Goal: Task Accomplishment & Management: Use online tool/utility

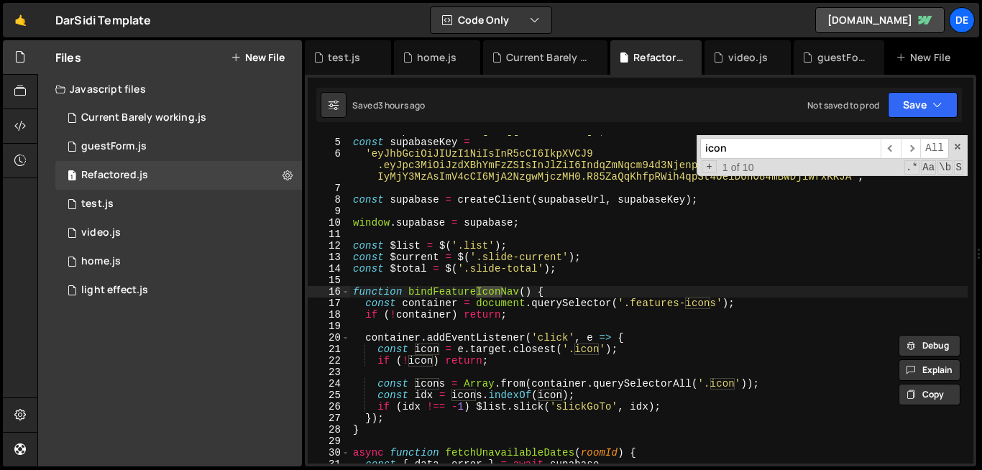
scroll to position [45, 0]
paste input "eye-container"
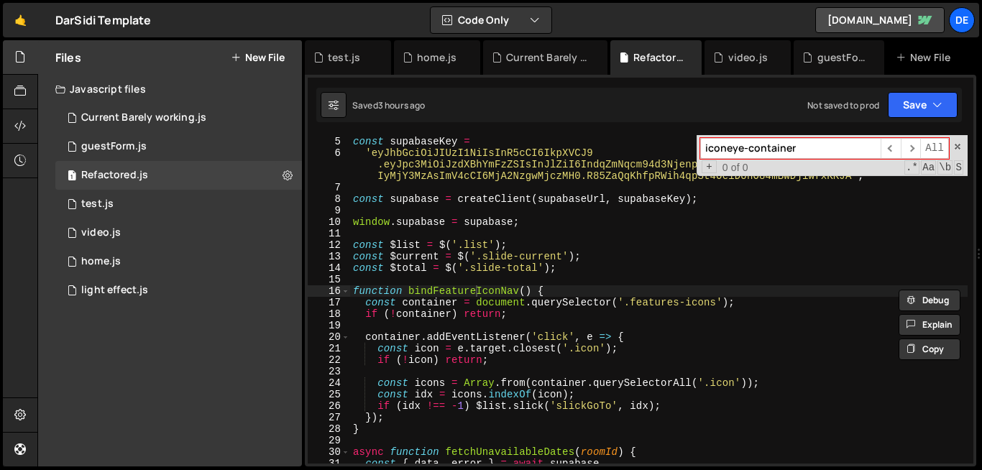
click at [710, 148] on input "iconeye-container" at bounding box center [791, 148] width 181 height 21
type input "eye-container"
click at [147, 116] on div "Current Barely working.js" at bounding box center [143, 117] width 125 height 13
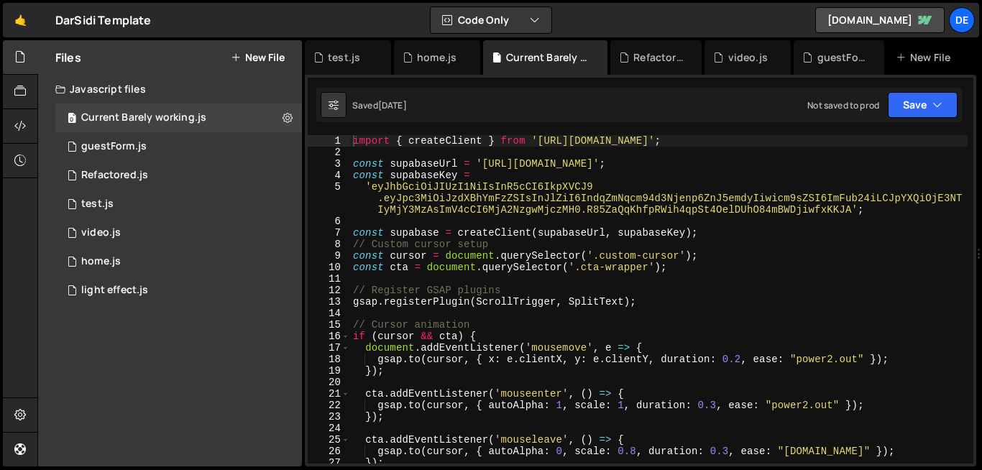
type textarea "const cta = document.querySelector('.cta-wrapper');"
click at [415, 265] on div "import { createClient } from '[URL][DOMAIN_NAME]' ; const supabaseUrl = '[URL][…" at bounding box center [659, 311] width 618 height 352
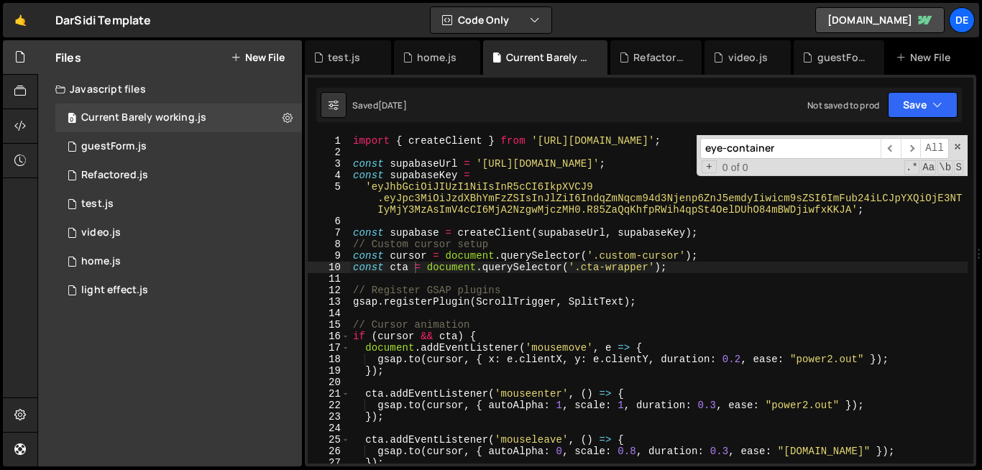
scroll to position [7627, 0]
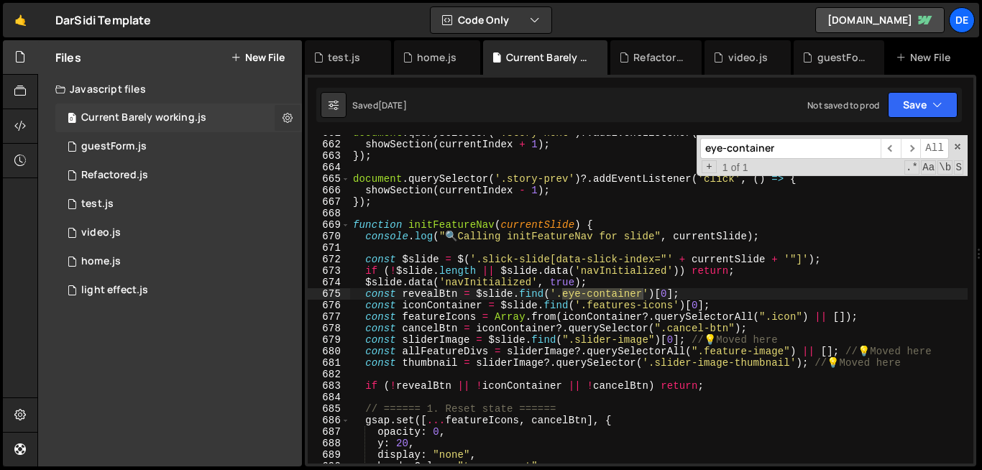
type input "eye-container"
click at [286, 118] on icon at bounding box center [288, 118] width 10 height 14
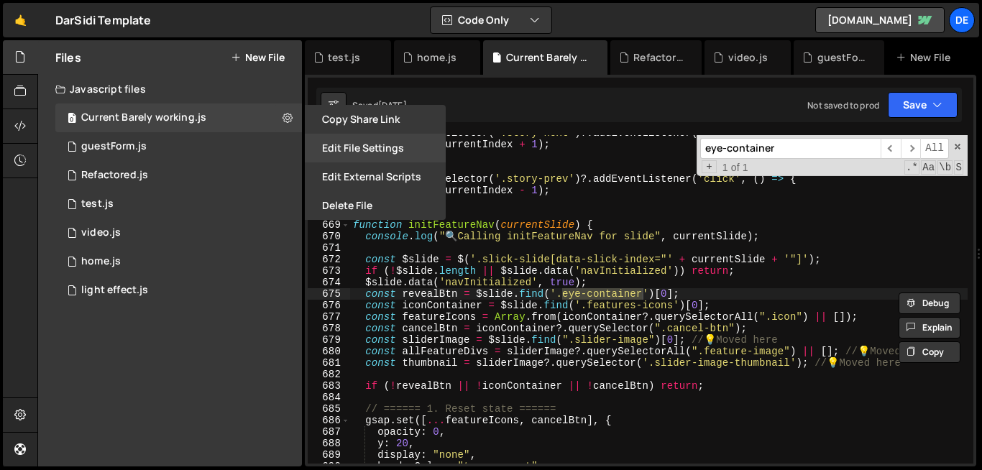
click at [378, 148] on button "Edit File Settings" at bounding box center [375, 148] width 141 height 29
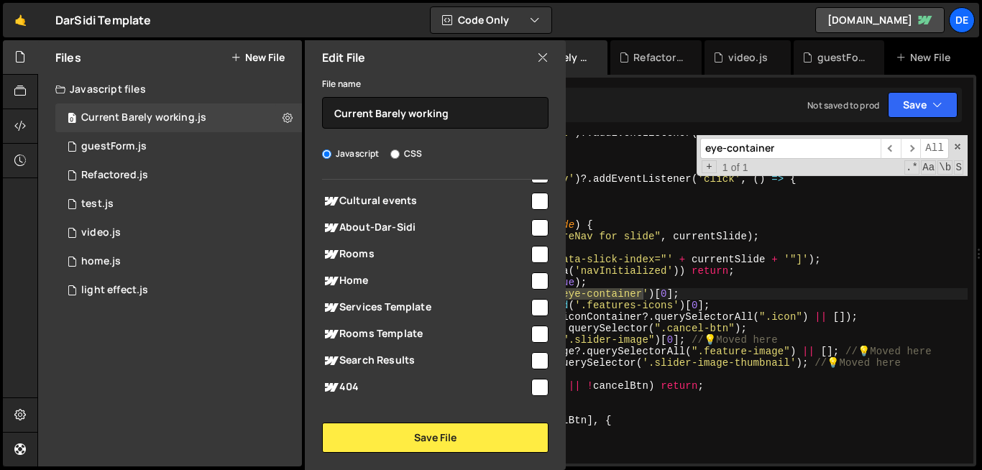
scroll to position [183, 0]
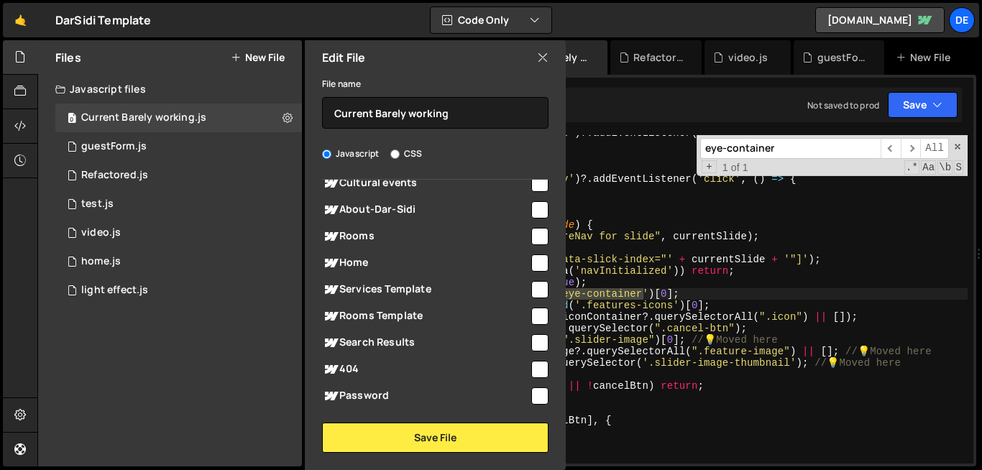
click at [532, 236] on input "checkbox" at bounding box center [540, 236] width 17 height 17
checkbox input "true"
click at [227, 178] on div "1 Refactored.js 0" at bounding box center [178, 175] width 247 height 29
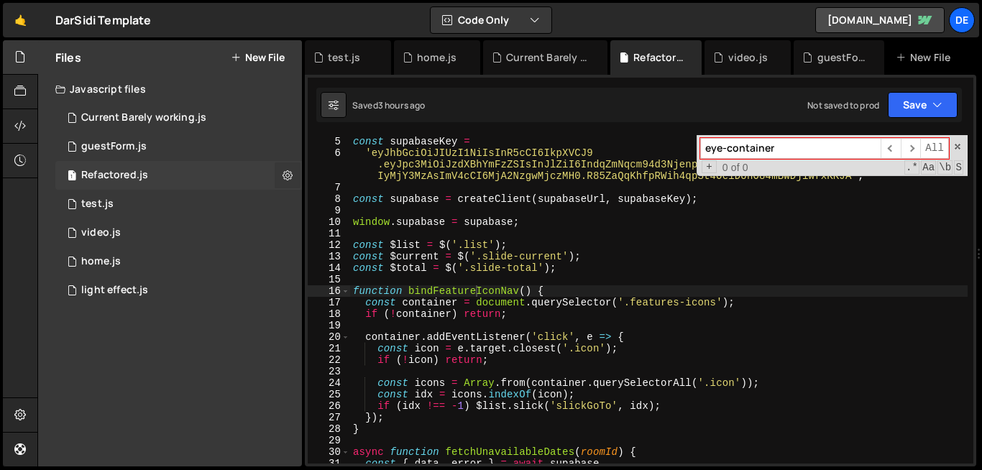
click at [291, 178] on icon at bounding box center [288, 175] width 10 height 14
type input "Refactored"
radio input "true"
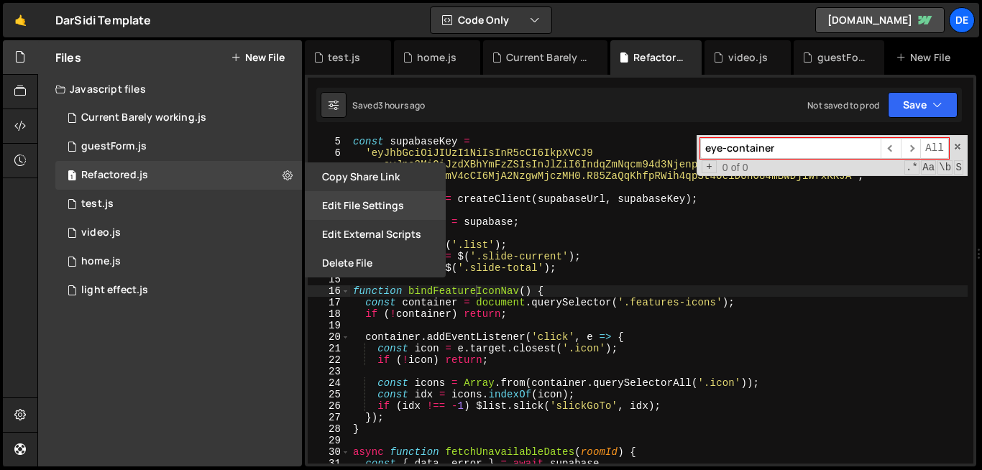
click at [392, 206] on button "Edit File Settings" at bounding box center [375, 205] width 141 height 29
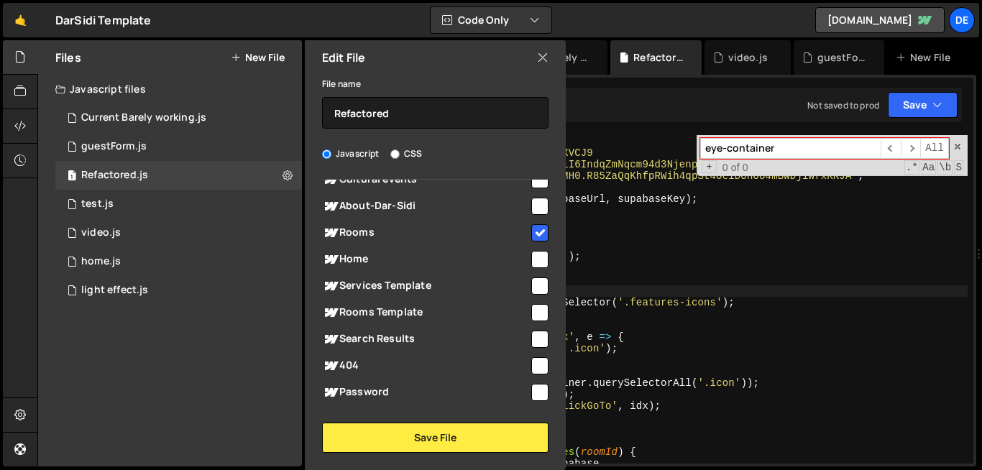
scroll to position [160, 0]
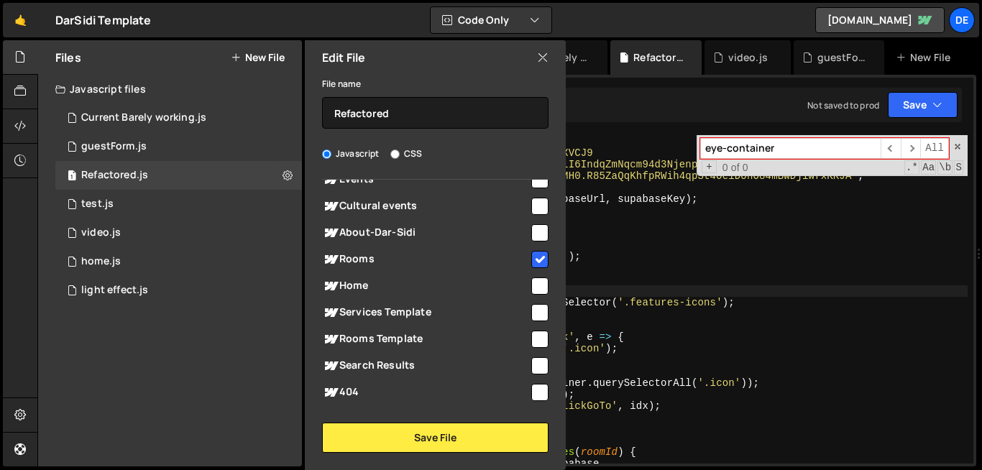
click at [535, 255] on input "checkbox" at bounding box center [540, 259] width 17 height 17
checkbox input "false"
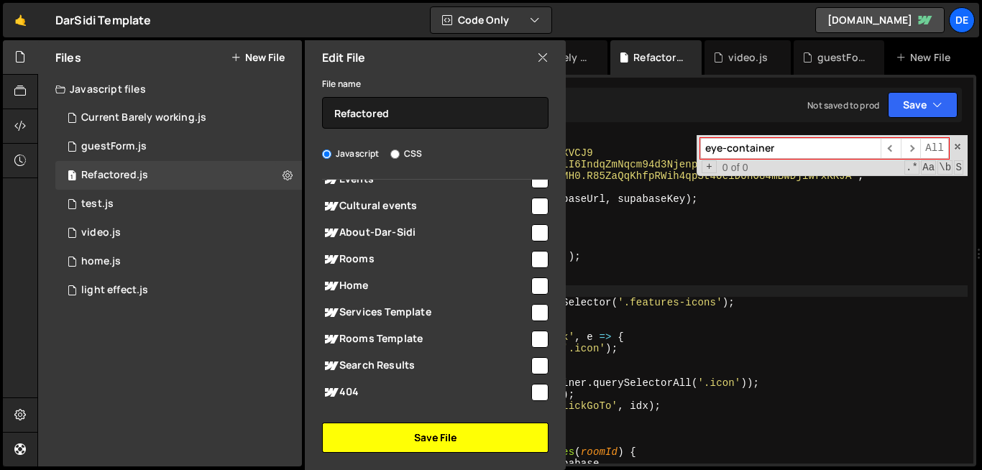
click at [462, 429] on button "Save File" at bounding box center [435, 438] width 227 height 30
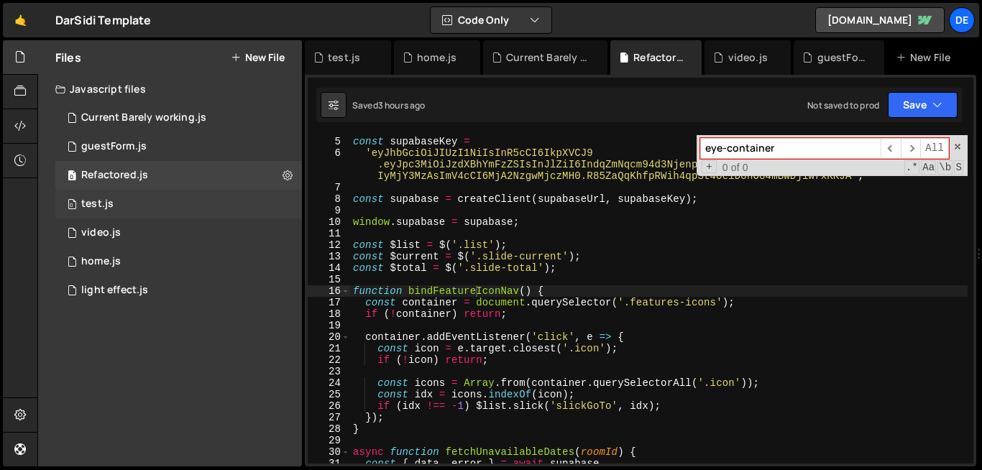
click at [165, 207] on div "0 test.js 0" at bounding box center [178, 204] width 247 height 29
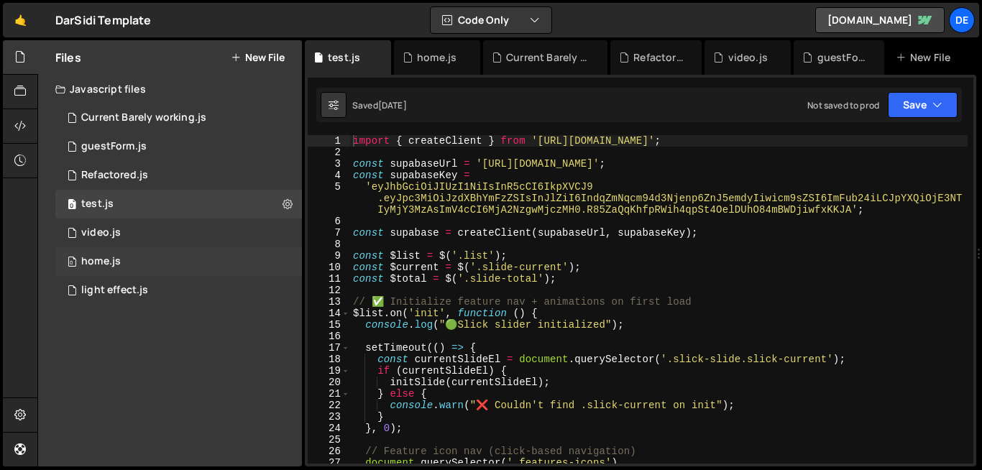
click at [161, 263] on div "0 home.js 0" at bounding box center [178, 261] width 247 height 29
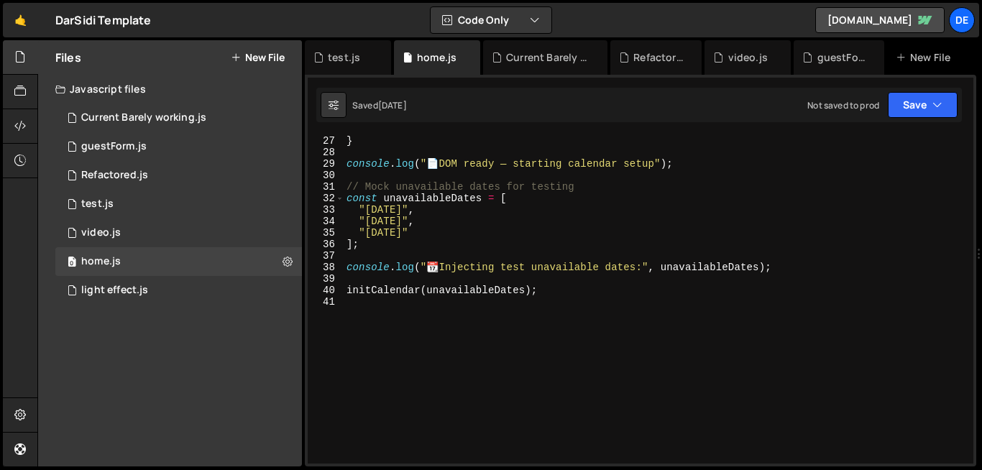
scroll to position [0, 0]
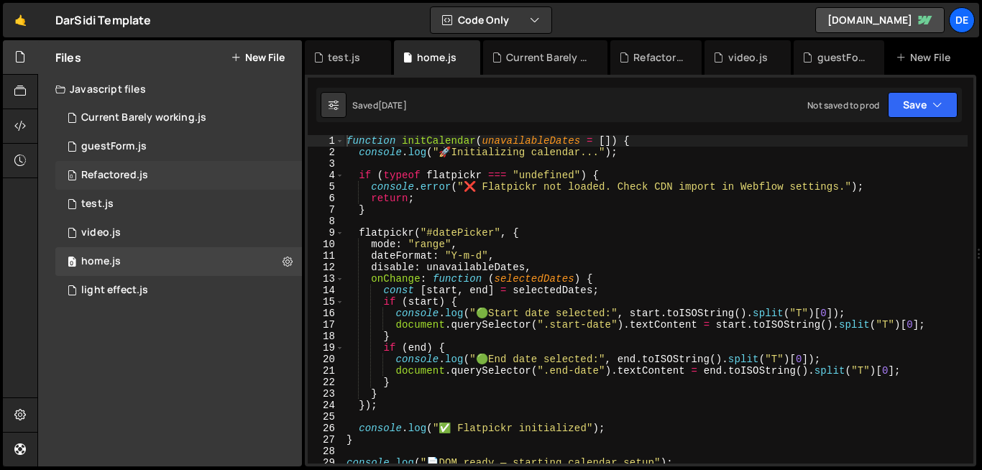
click at [114, 183] on div "0 Refactored.js 0" at bounding box center [178, 175] width 247 height 29
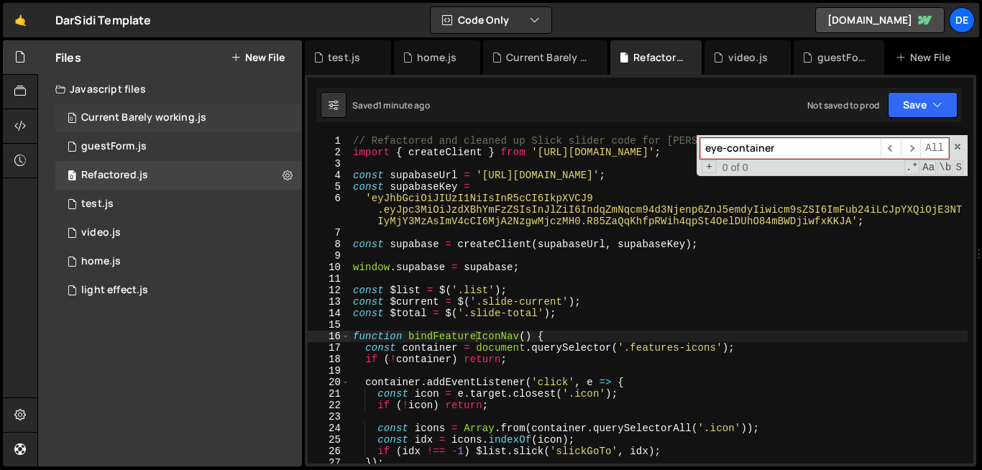
click at [150, 119] on div "Current Barely working.js" at bounding box center [143, 117] width 125 height 13
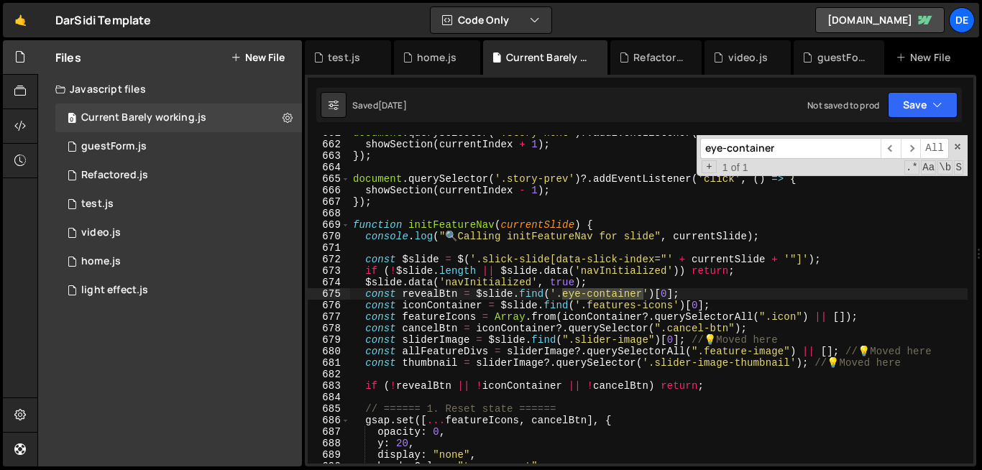
type textarea "const cancelBtn = iconContainer?.querySelector(".cancel-btn");"
click at [613, 333] on div "document . querySelector ( '.story-next' ) ?. addEventListener ( 'click' , ( ) …" at bounding box center [659, 303] width 618 height 352
click at [214, 179] on div "0 Refactored.js 0" at bounding box center [178, 175] width 247 height 29
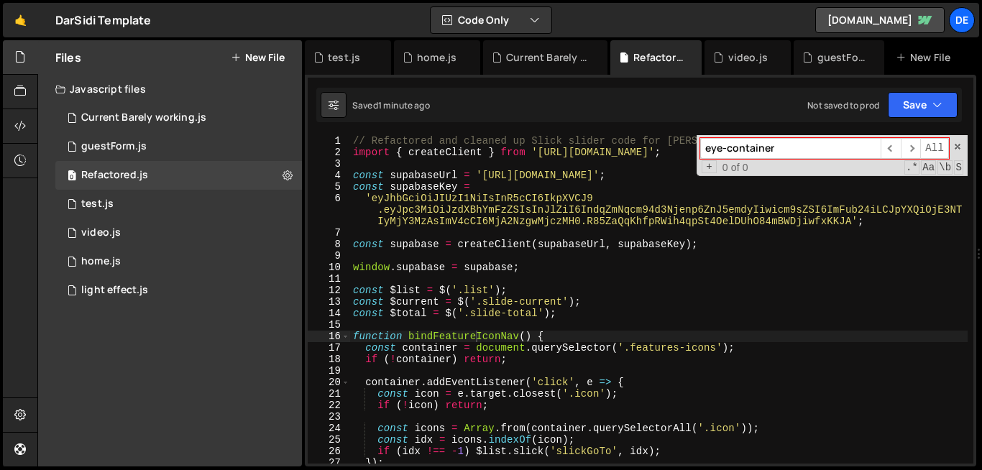
click at [803, 155] on input "eye-container" at bounding box center [791, 148] width 181 height 21
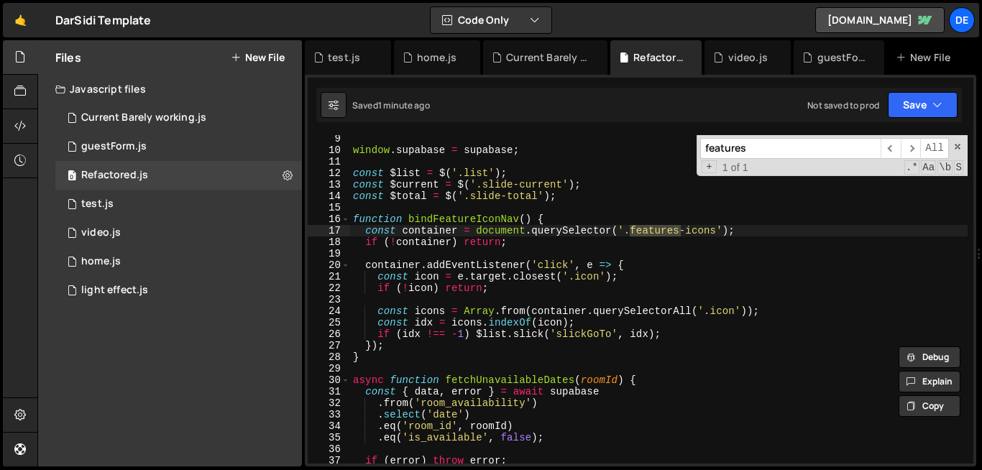
scroll to position [116, 0]
type input "features"
type textarea "function bindFeatureIconNav() {"
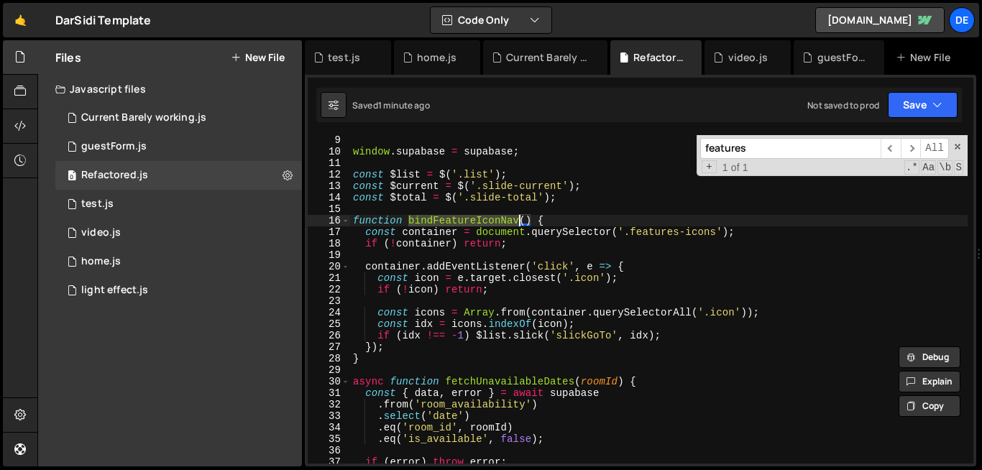
drag, startPoint x: 411, startPoint y: 222, endPoint x: 521, endPoint y: 224, distance: 110.1
click at [521, 224] on div "window . supabase = supabase ; const $list = $ ( '.list' ) ; const $current = $…" at bounding box center [659, 310] width 618 height 352
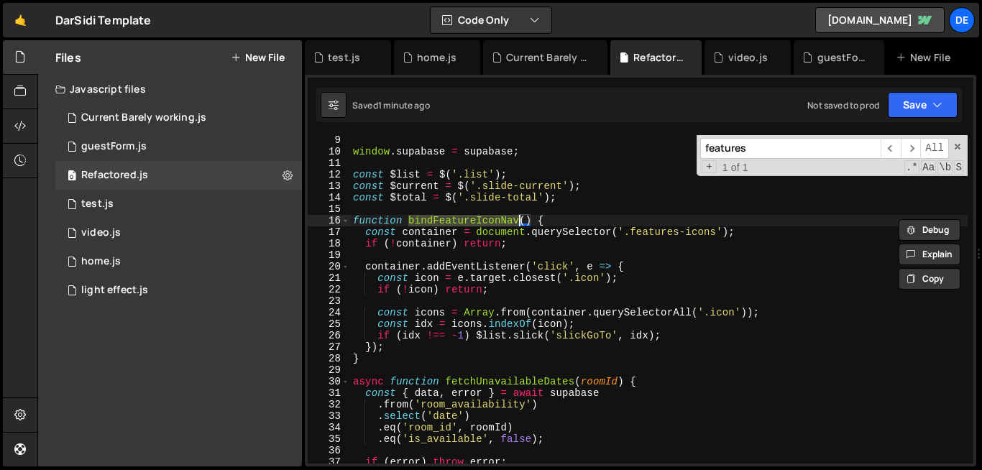
type input "bindFeatureIconNav"
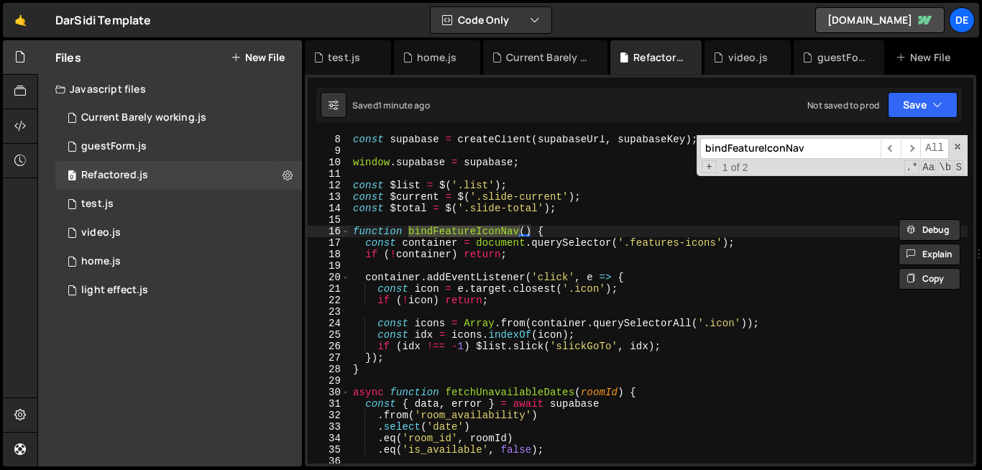
scroll to position [105, 0]
click at [156, 114] on div "Current Barely working.js" at bounding box center [143, 117] width 125 height 13
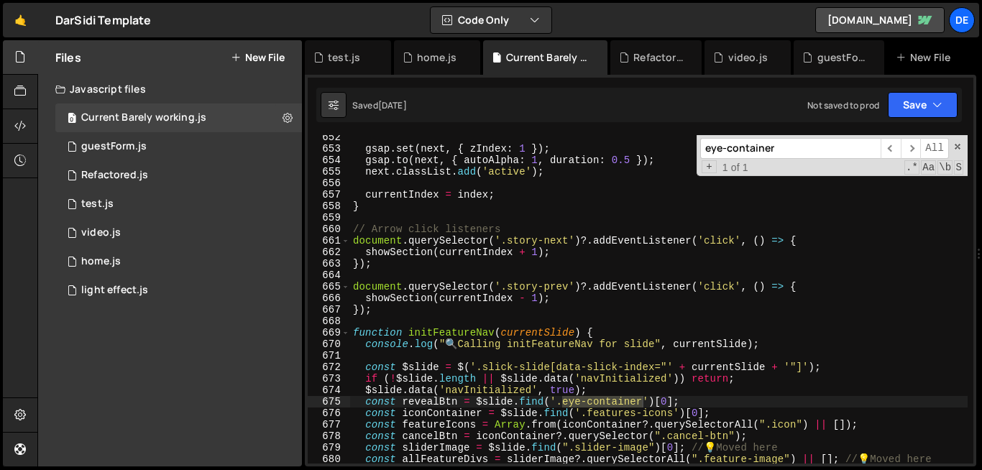
scroll to position [7527, 0]
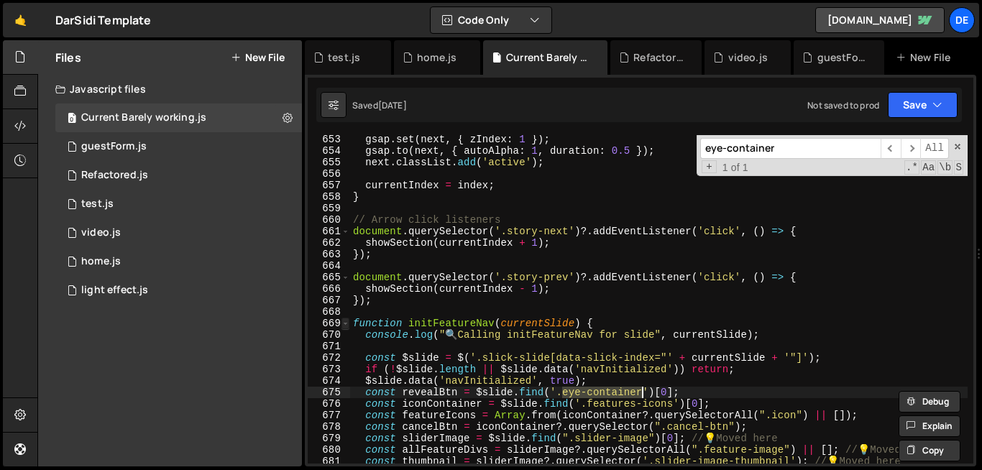
click at [345, 325] on span at bounding box center [346, 324] width 8 height 12
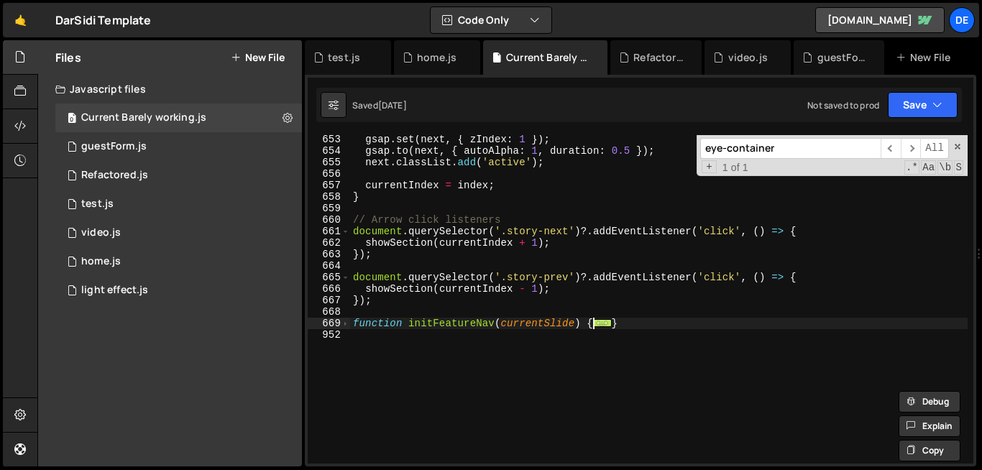
click at [410, 323] on div "gsap . set ( next , { zIndex : 1 }) ; gsap . to ( next , { autoAlpha : 1 , dura…" at bounding box center [659, 310] width 618 height 352
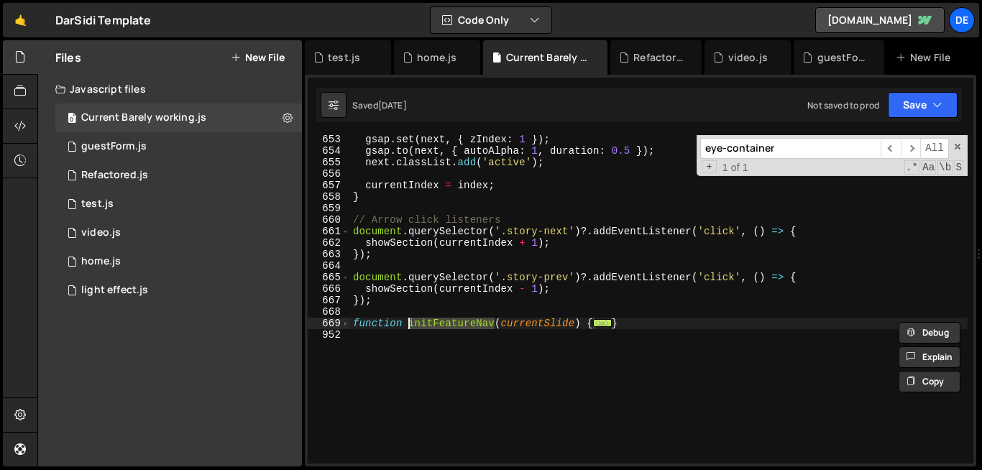
click at [410, 323] on div "gsap . set ( next , { zIndex : 1 }) ; gsap . to ( next , { autoAlpha : 1 , dura…" at bounding box center [659, 310] width 618 height 352
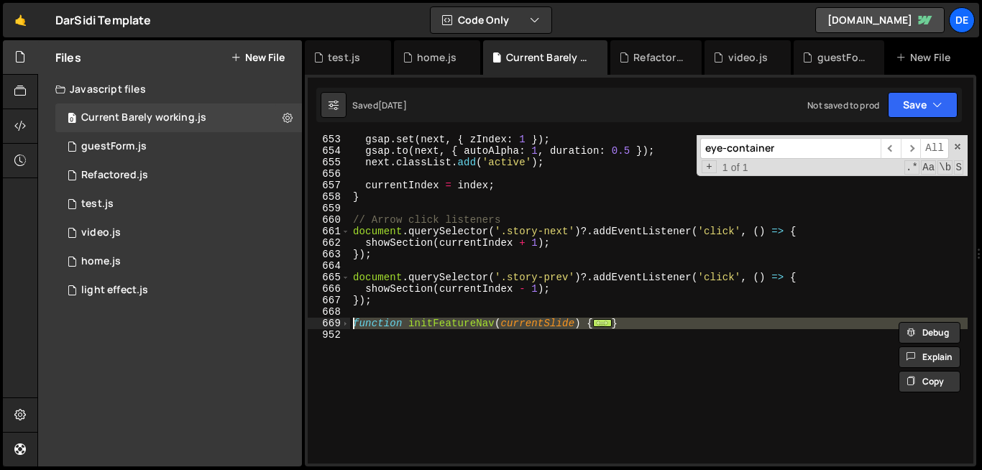
click at [410, 323] on div "gsap . set ( next , { zIndex : 1 }) ; gsap . to ( next , { autoAlpha : 1 , dura…" at bounding box center [659, 310] width 618 height 352
type textarea "function initFeatureNav(currentSlide) { console.log("🔍 Calling initFeatureNav f…"
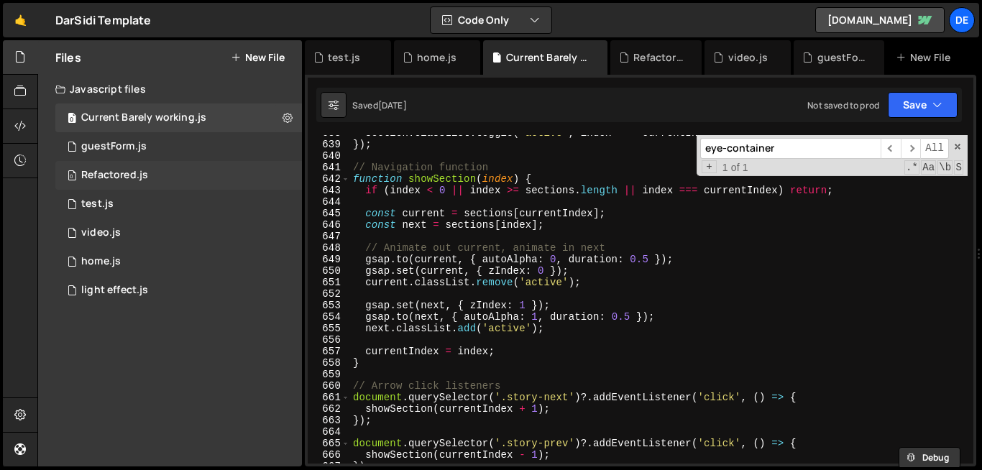
click at [163, 179] on div "0 Refactored.js 0" at bounding box center [178, 175] width 247 height 29
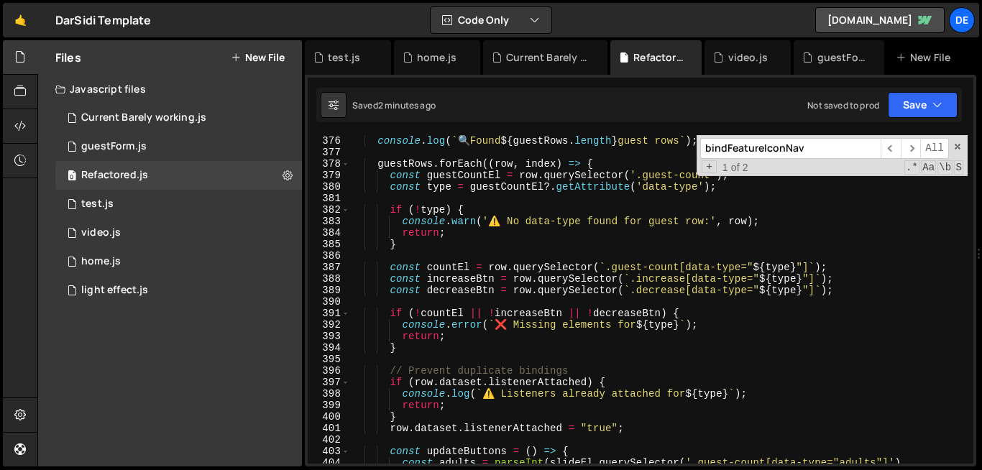
scroll to position [4338, 0]
click at [723, 150] on input "bindFeatureIconNav" at bounding box center [791, 148] width 181 height 21
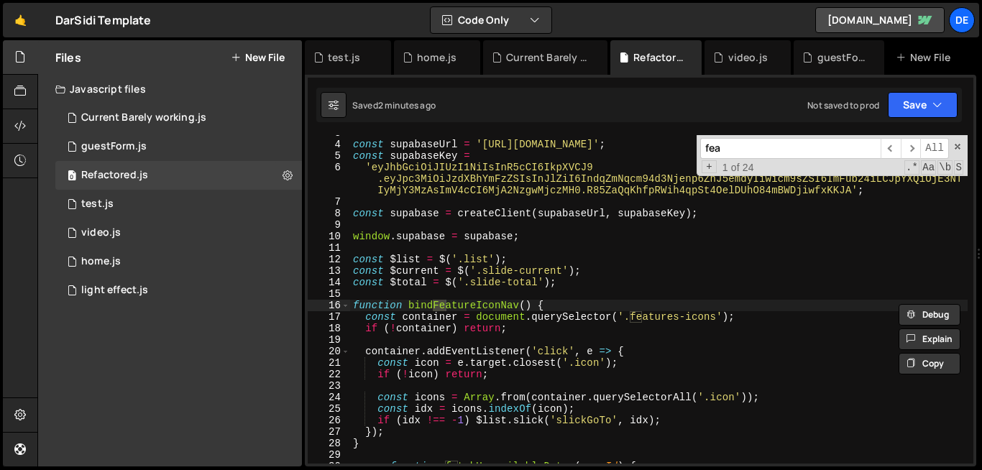
scroll to position [32, 0]
type input "feature"
click at [345, 306] on span at bounding box center [346, 306] width 8 height 12
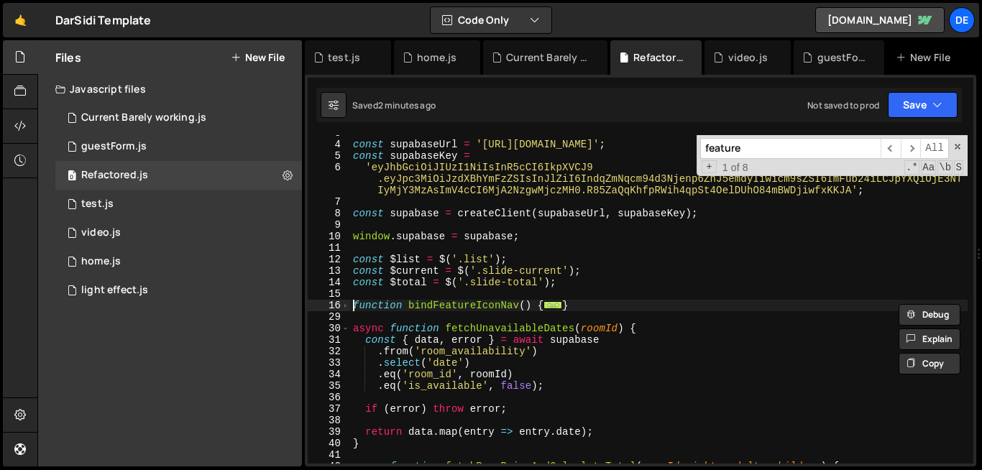
click at [354, 307] on div "const supabaseUrl = '[URL][DOMAIN_NAME]' ; const supabaseKey = 'eyJhbGciOiJIUzI…" at bounding box center [659, 303] width 618 height 352
click at [412, 306] on div "const supabaseUrl = '[URL][DOMAIN_NAME]' ; const supabaseKey = 'eyJhbGciOiJIUzI…" at bounding box center [659, 303] width 618 height 352
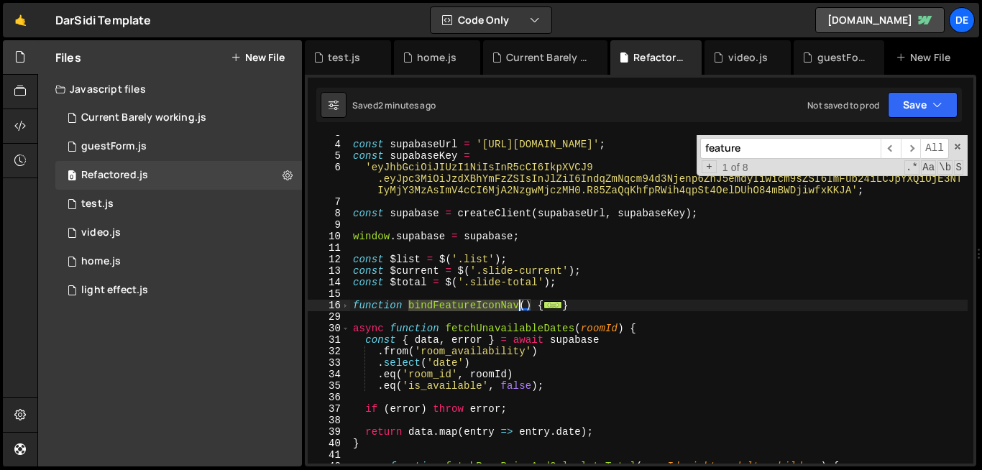
drag, startPoint x: 408, startPoint y: 307, endPoint x: 518, endPoint y: 310, distance: 110.1
click at [518, 310] on div "const supabaseUrl = '[URL][DOMAIN_NAME]' ; const supabaseKey = 'eyJhbGciOiJIUzI…" at bounding box center [659, 303] width 618 height 352
click at [518, 310] on div "const supabaseUrl = '[URL][DOMAIN_NAME]' ; const supabaseKey = 'eyJhbGciOiJIUzI…" at bounding box center [659, 299] width 618 height 329
drag, startPoint x: 518, startPoint y: 310, endPoint x: 408, endPoint y: 311, distance: 110.1
click at [408, 311] on div "const supabaseUrl = '[URL][DOMAIN_NAME]' ; const supabaseKey = 'eyJhbGciOiJIUzI…" at bounding box center [659, 303] width 618 height 352
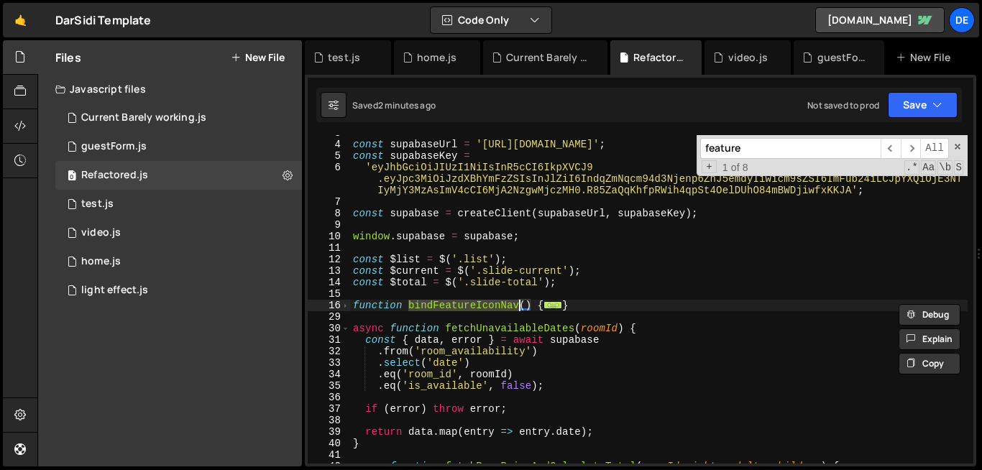
drag, startPoint x: 408, startPoint y: 305, endPoint x: 516, endPoint y: 307, distance: 107.9
click at [516, 307] on div "const supabaseUrl = '[URL][DOMAIN_NAME]' ; const supabaseKey = 'eyJhbGciOiJIUzI…" at bounding box center [659, 303] width 618 height 352
type textarea "function bindFeatureIconNav() {"
click at [757, 147] on input "feature" at bounding box center [791, 148] width 181 height 21
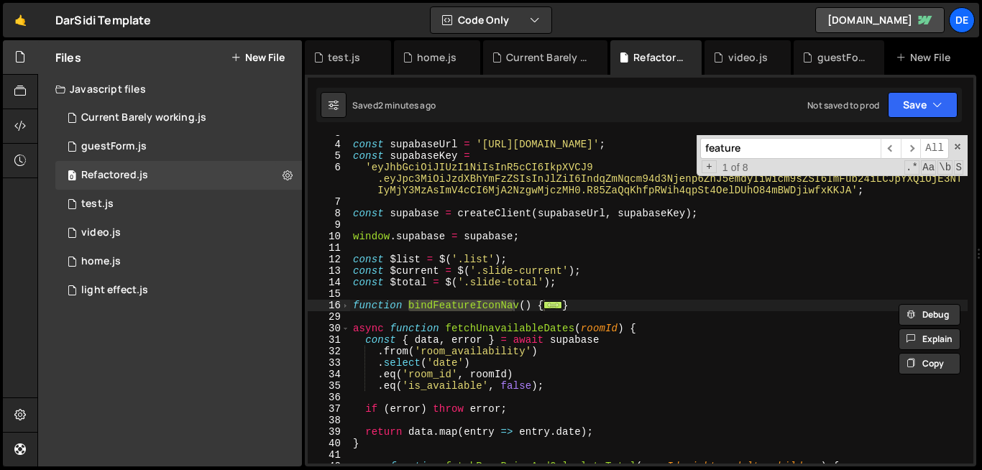
paste input "bindFeatureIconNa"
click at [757, 147] on input "bindFeatureIconNa" at bounding box center [791, 148] width 181 height 21
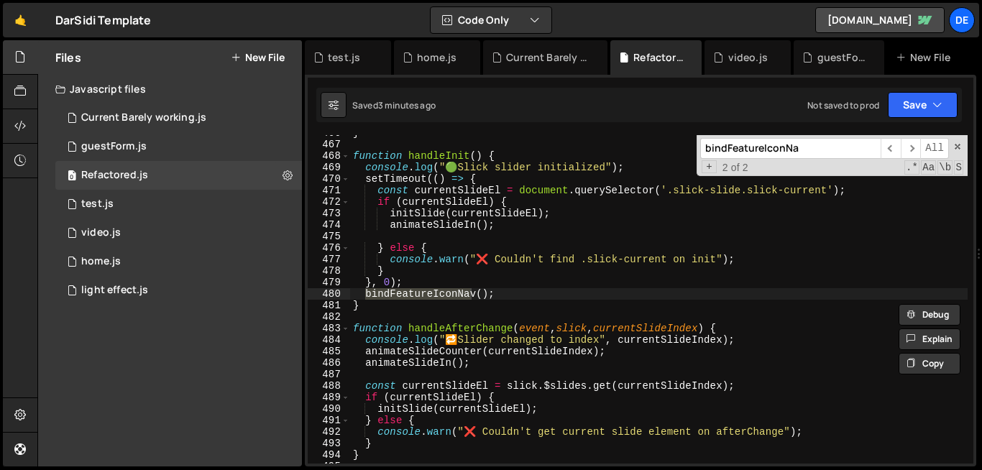
type input "bindFeatureIconNa"
type textarea "}, 0);"
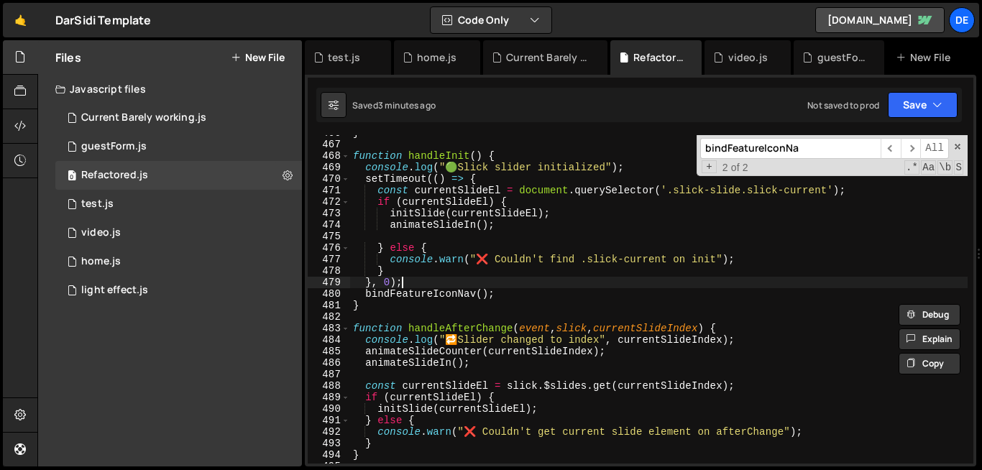
click at [416, 285] on div "} function handleInit ( ) { console . log ( " 🟢 Slick slider initialized" ) ; s…" at bounding box center [659, 303] width 618 height 352
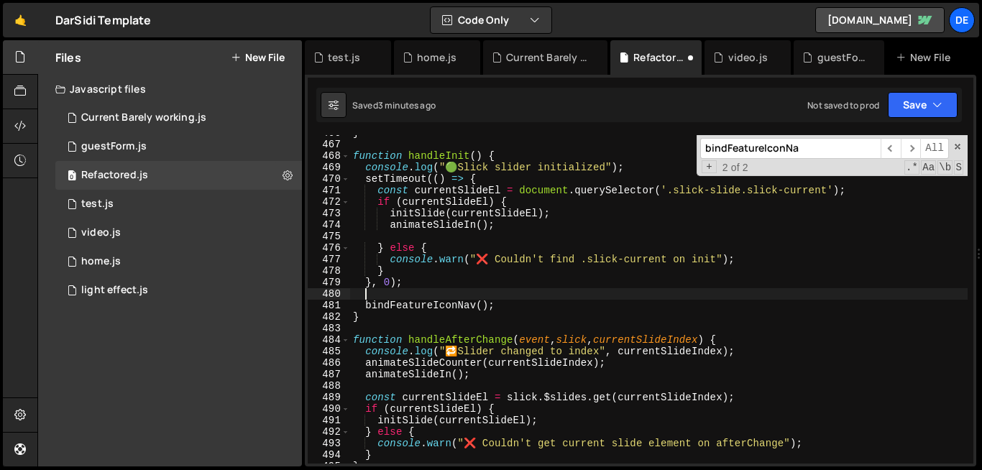
paste textarea "bindFeatureIconNa"
type textarea "bindFeatureIconNa"
click at [174, 119] on div "Current Barely working.js" at bounding box center [143, 117] width 125 height 13
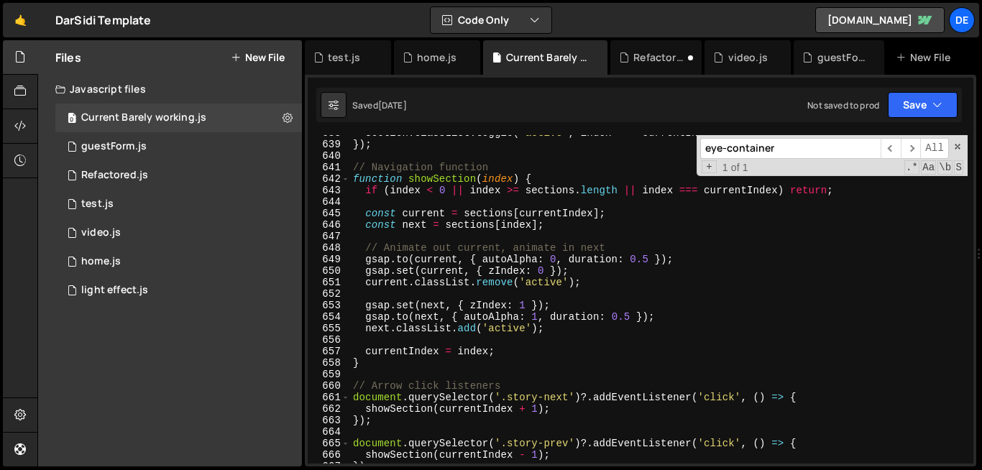
click at [777, 145] on input "eye-container" at bounding box center [791, 148] width 181 height 21
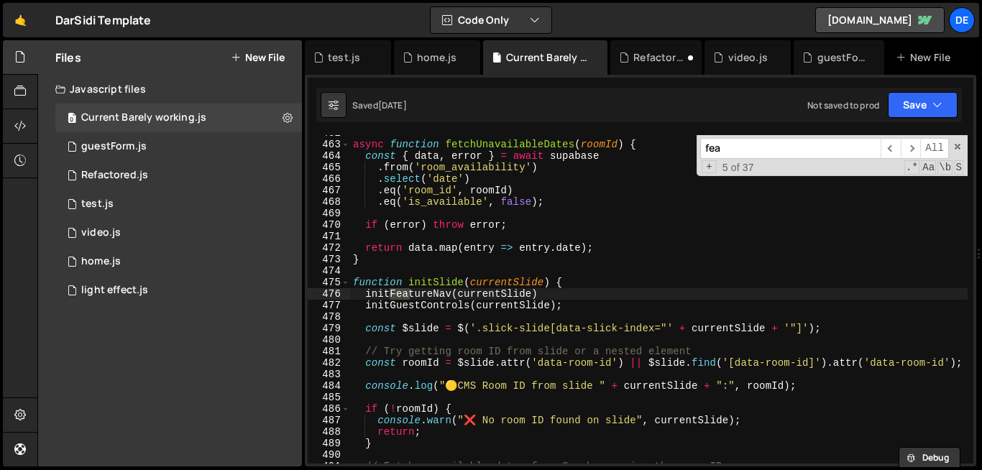
scroll to position [5337, 0]
type input "feature"
click at [375, 294] on div "async function fetchUnavailableDates ( roomId ) { const { data , error } = awai…" at bounding box center [659, 303] width 618 height 352
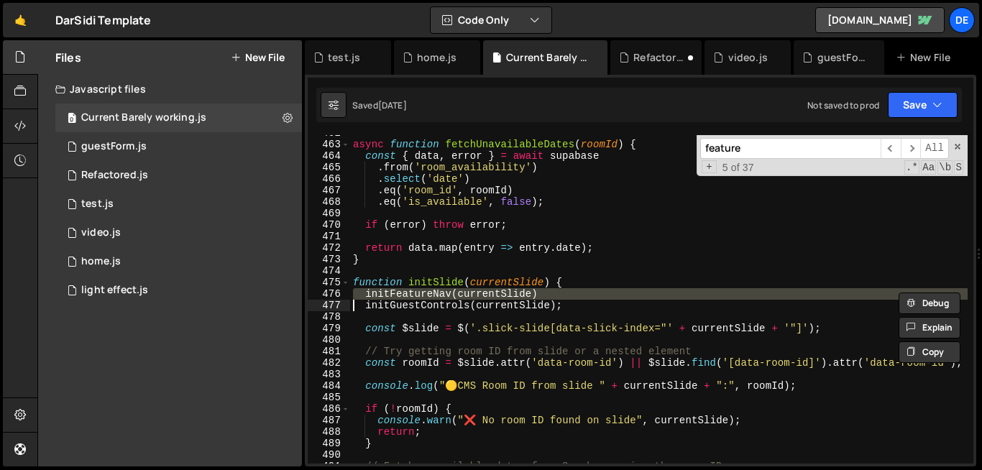
click at [375, 294] on div "async function fetchUnavailableDates ( roomId ) { const { data , error } = awai…" at bounding box center [659, 303] width 618 height 352
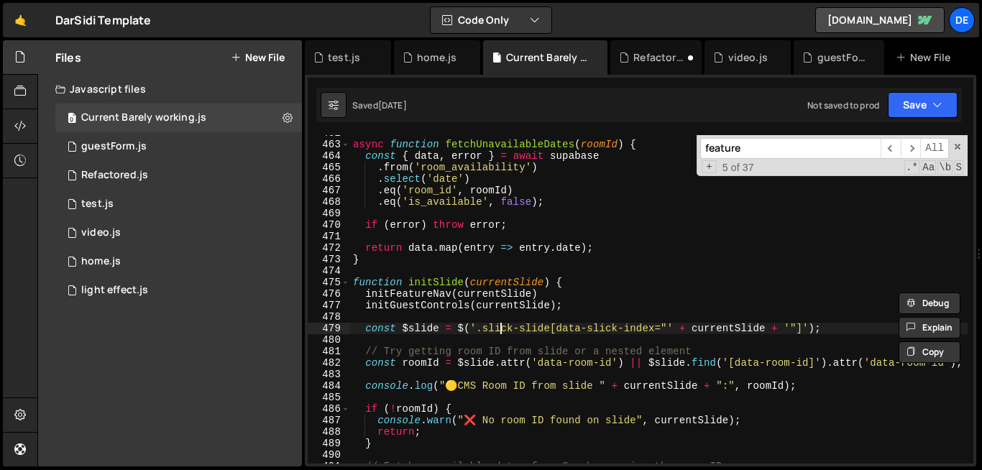
click at [499, 332] on div "async function fetchUnavailableDates ( roomId ) { const { data , error } = awai…" at bounding box center [659, 303] width 618 height 352
type textarea "const $slide = $('.slick-slide[data-slick-index="' + currentSlide + '"]');"
paste input "initFeatureNav(currentSlide)"
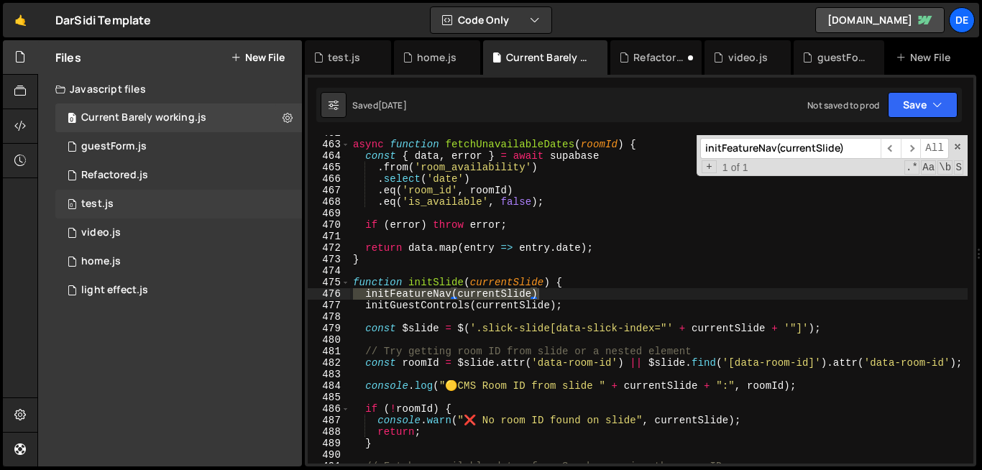
type input "initFeatureNav(currentSlide)"
click at [156, 191] on div "0 test.js 0" at bounding box center [178, 204] width 247 height 29
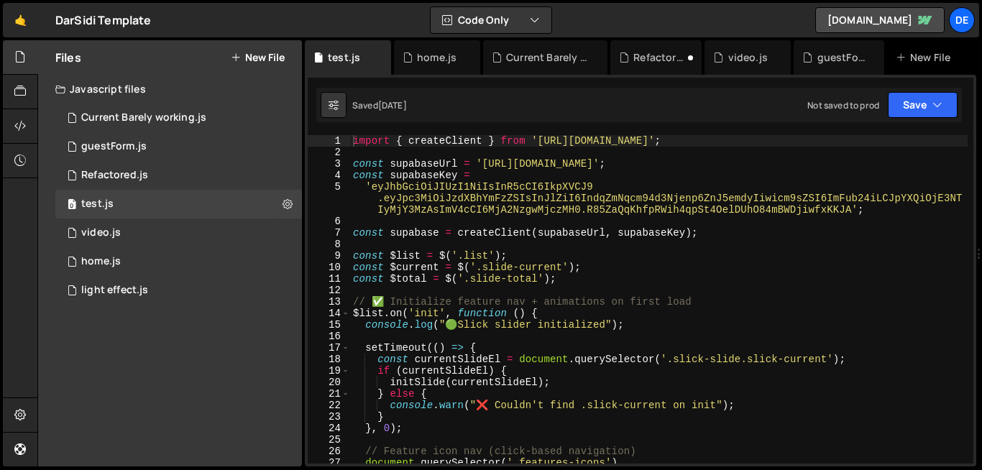
type textarea "'[SECURITY_DATA]';"
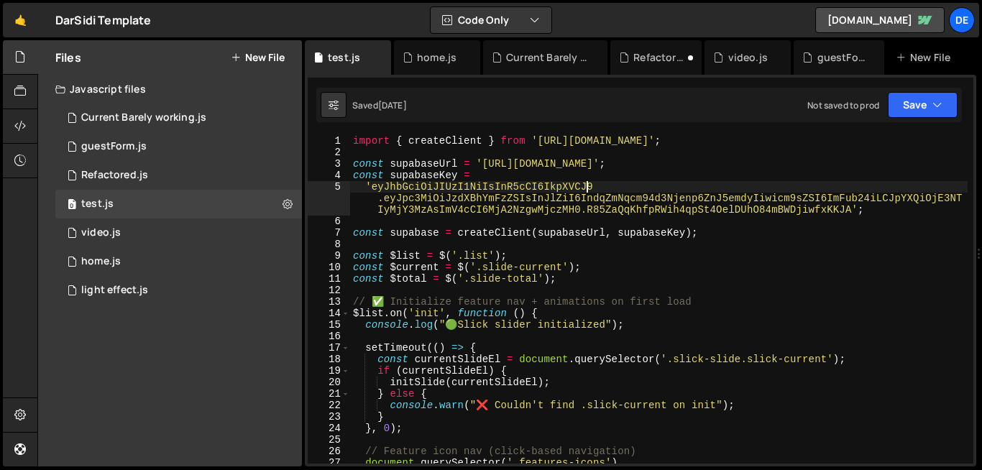
click at [853, 191] on div "import { createClient } from '[URL][DOMAIN_NAME]' ; const supabaseUrl = '[URL][…" at bounding box center [659, 311] width 618 height 352
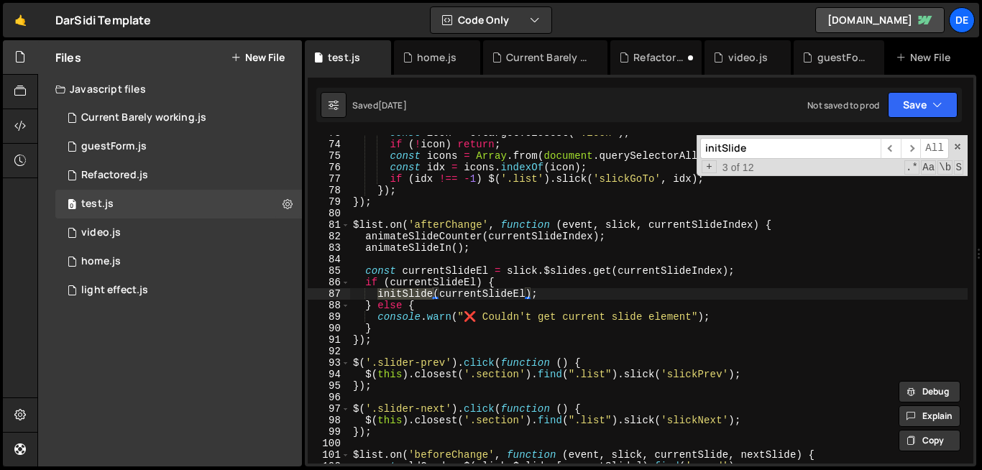
scroll to position [5958, 0]
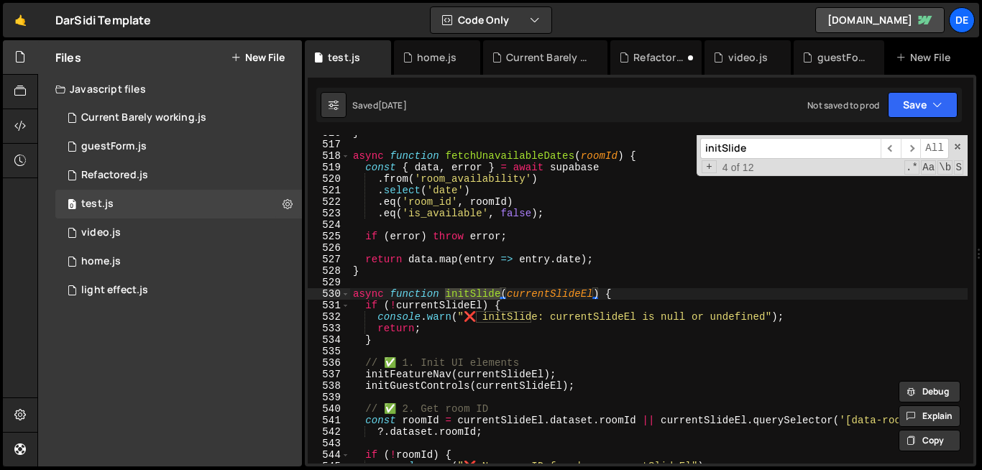
type input "initSlide"
click at [404, 375] on div "} async function fetchUnavailableDates ( roomId ) { const { data , error } = aw…" at bounding box center [659, 303] width 618 height 352
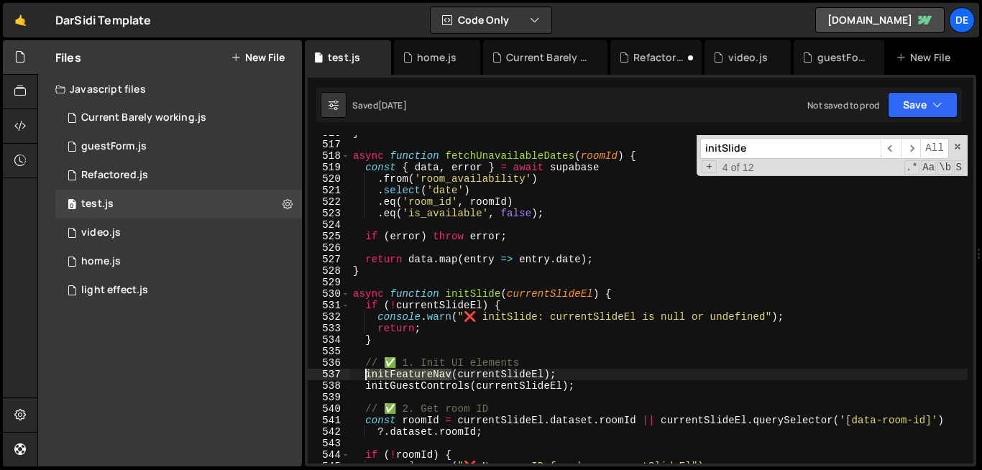
click at [404, 375] on div "} async function fetchUnavailableDates ( roomId ) { const { data , error } = aw…" at bounding box center [659, 303] width 618 height 352
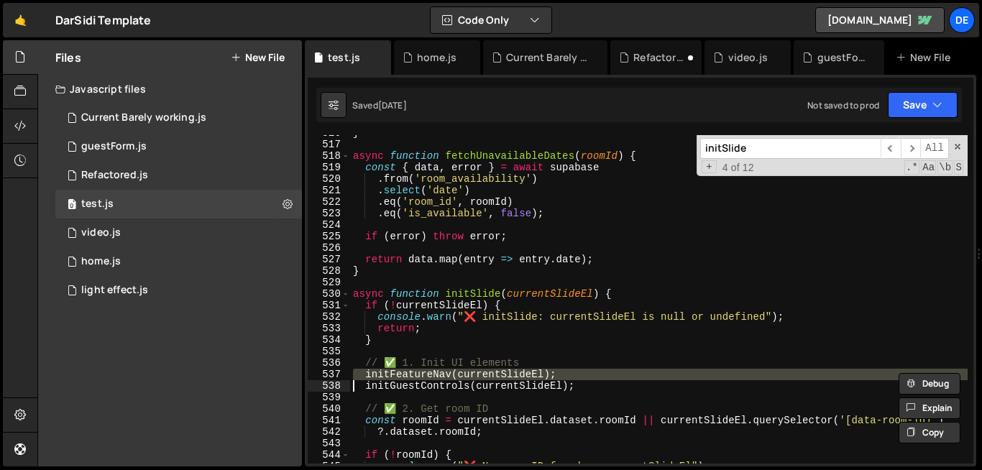
click at [404, 375] on div "} async function fetchUnavailableDates ( roomId ) { const { data , error } = aw…" at bounding box center [659, 303] width 618 height 352
type textarea "initFeatureNav(currentSlideEl); initGuestControls(currentSlideEl);"
click at [737, 152] on input "initSlide" at bounding box center [791, 148] width 181 height 21
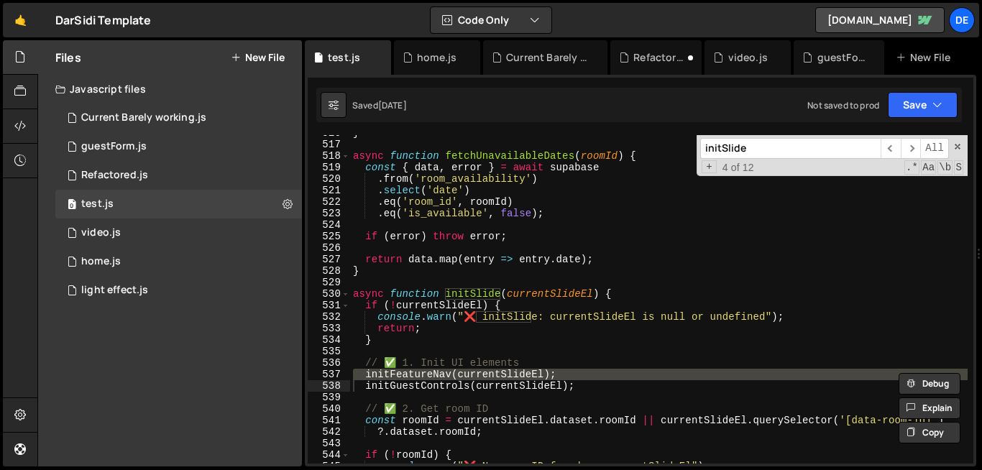
scroll to position [6177, 0]
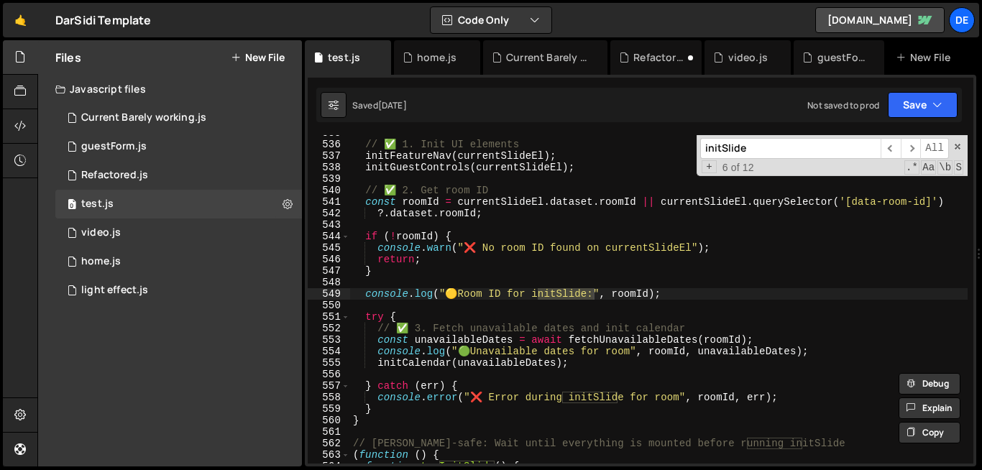
paste input "initFeatureNav(currentSlideEl);"
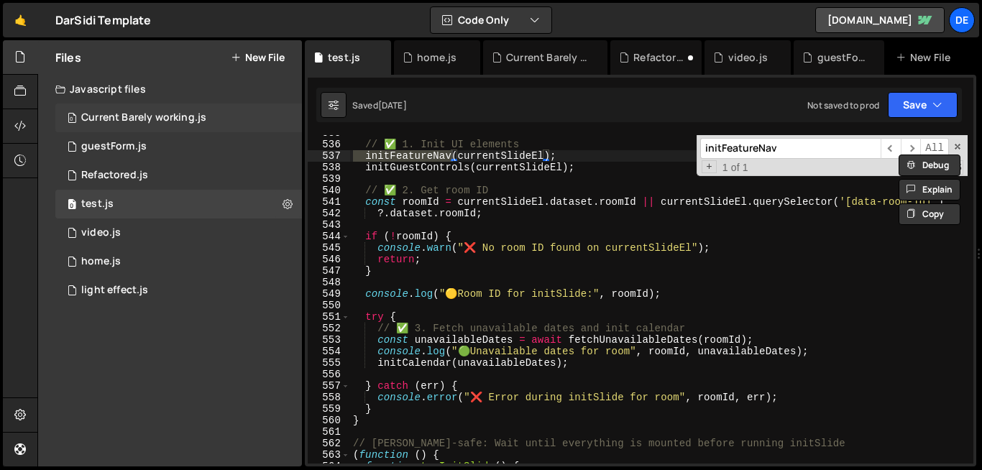
type input "initFeatureNav"
click at [154, 122] on div "Current Barely working.js" at bounding box center [143, 117] width 125 height 13
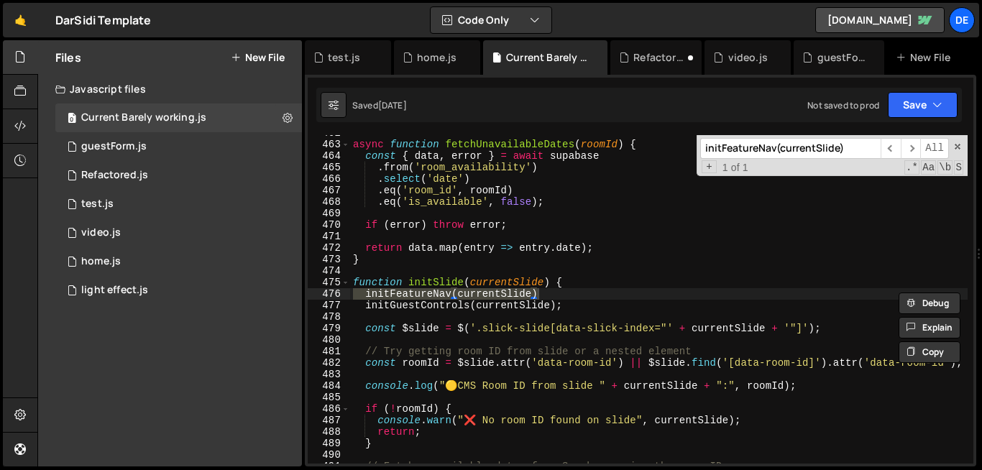
drag, startPoint x: 785, startPoint y: 151, endPoint x: 850, endPoint y: 153, distance: 65.5
click at [850, 153] on input "initFeatureNav(currentSlide)" at bounding box center [791, 148] width 181 height 21
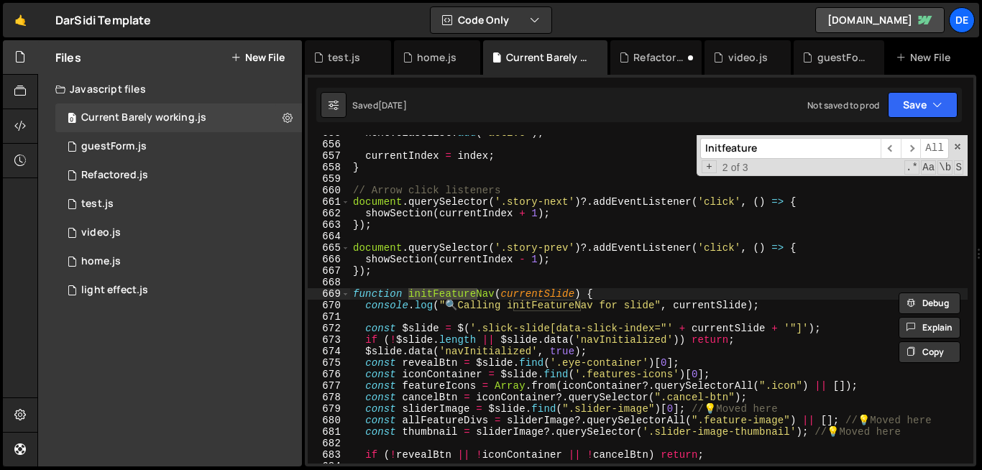
scroll to position [7558, 0]
type input "Initfeature"
click at [344, 299] on span at bounding box center [346, 294] width 8 height 12
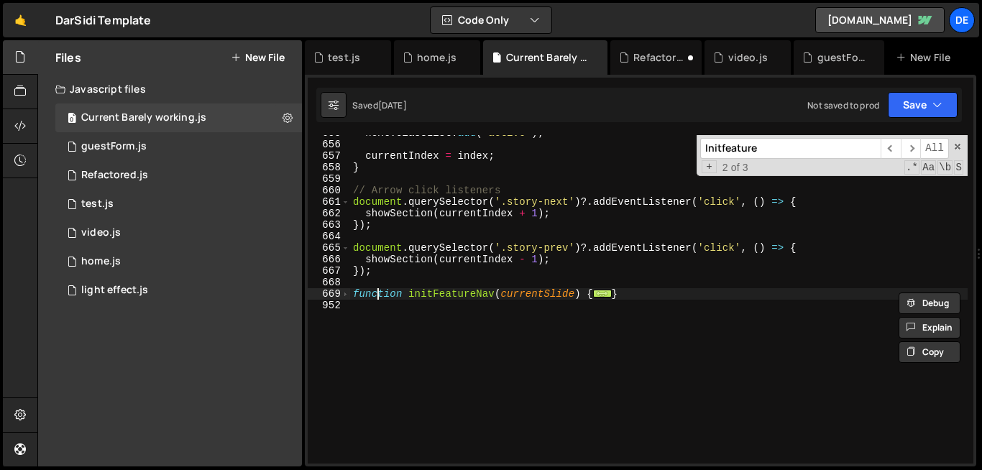
click at [380, 294] on div "next . classList . add ( 'active' ) ; currentIndex = index ; } // Arrow click l…" at bounding box center [659, 303] width 618 height 352
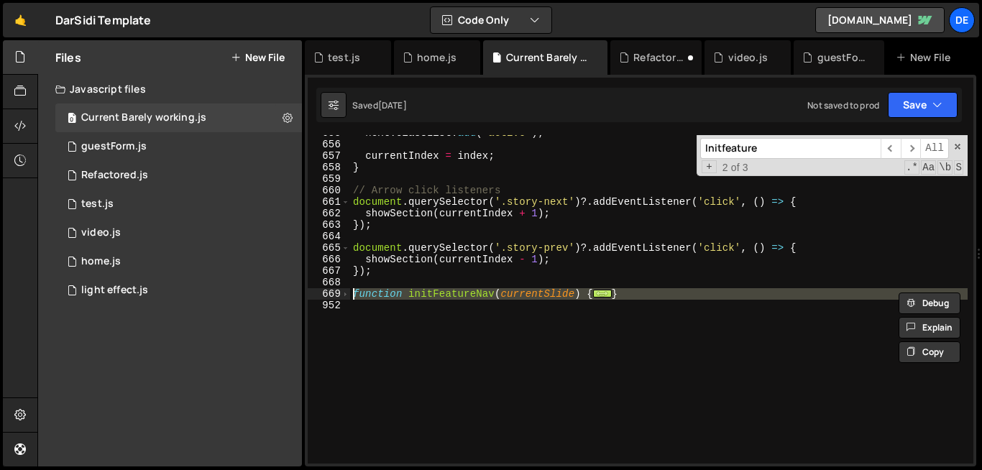
click at [380, 294] on div "next . classList . add ( 'active' ) ; currentIndex = index ; } // Arrow click l…" at bounding box center [659, 303] width 618 height 352
type textarea "function initFeatureNav(currentSlide) { console.log("🔍 Calling initFeatureNav f…"
click at [161, 181] on div "0 Refactored.js 0" at bounding box center [178, 175] width 247 height 29
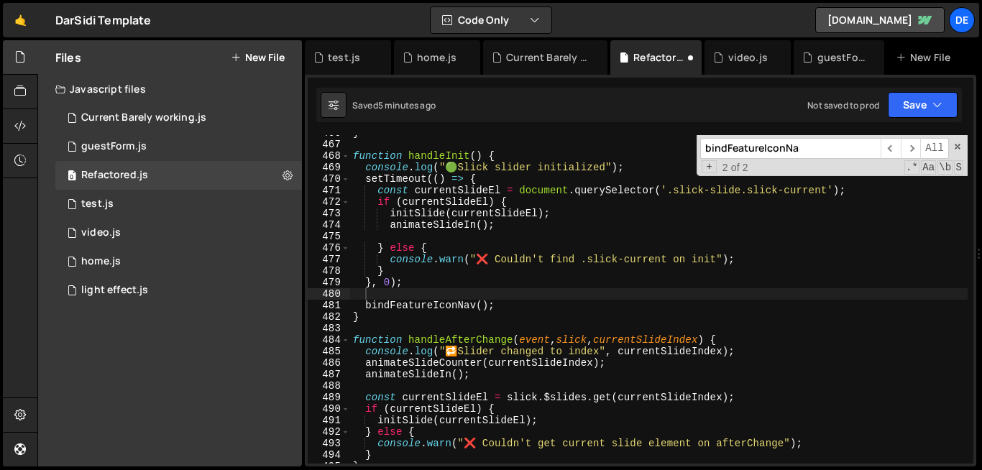
click at [786, 144] on input "bindFeatureIconNa" at bounding box center [791, 148] width 181 height 21
paste input "loremips doloRsitameTco(adipiscIngel) { seddoei.tem("🔍 Incidid utlaBoreetdOlo m…"
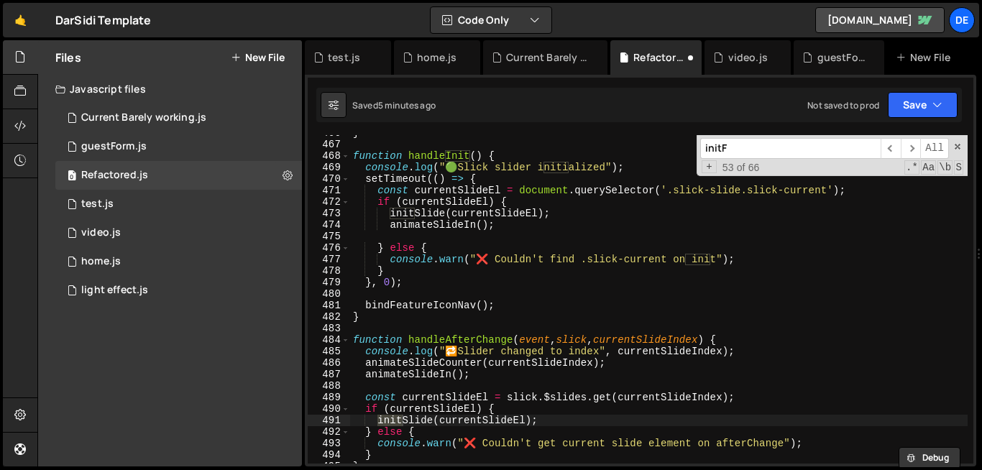
scroll to position [1424, 0]
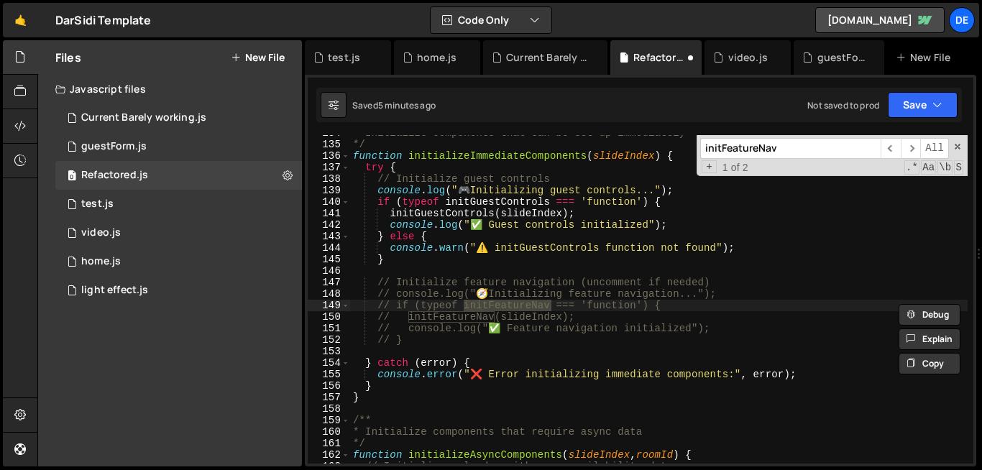
type input "initFeatureNav"
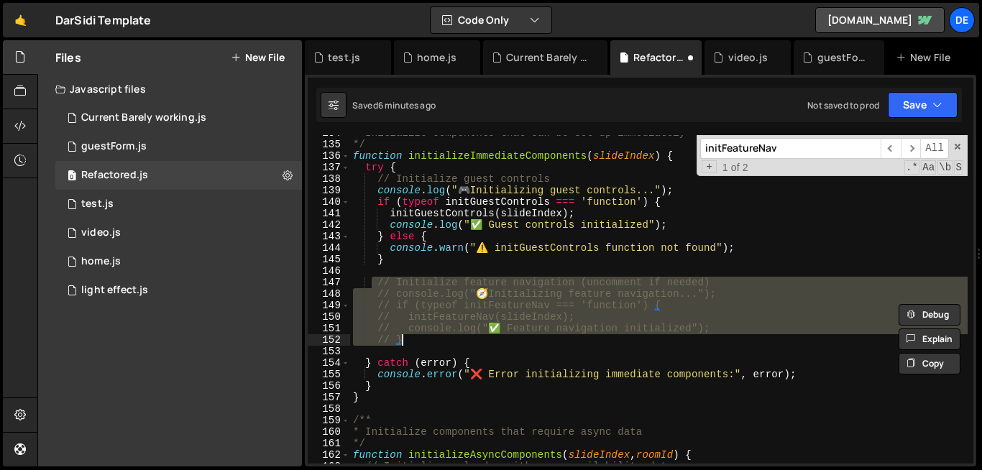
drag, startPoint x: 374, startPoint y: 282, endPoint x: 411, endPoint y: 336, distance: 65.2
click at [411, 336] on div "* Initialize components that can be set up immediately */ function initializeIm…" at bounding box center [659, 303] width 618 height 352
click at [595, 321] on div "* Initialize components that can be set up immediately */ function initializeIm…" at bounding box center [659, 303] width 618 height 352
click at [388, 281] on div "* Initialize components that can be set up immediately */ function initializeIm…" at bounding box center [659, 299] width 618 height 329
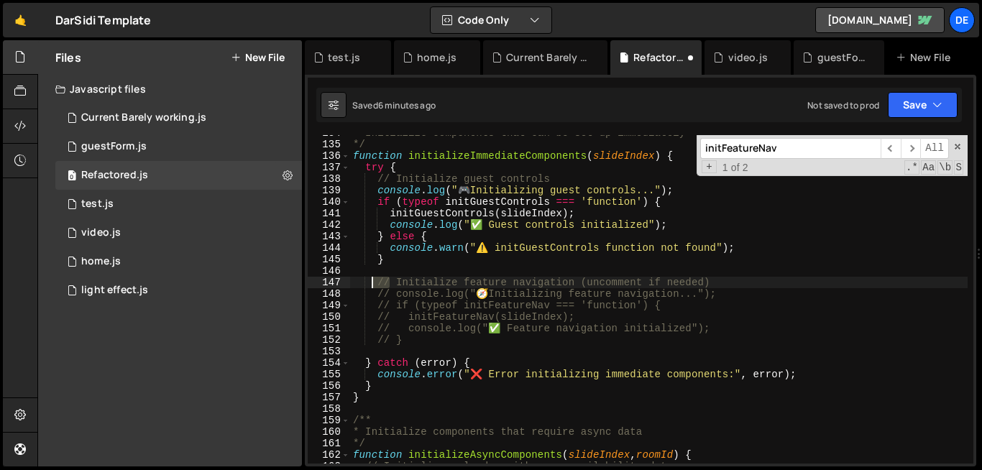
drag, startPoint x: 388, startPoint y: 281, endPoint x: 373, endPoint y: 283, distance: 15.3
click at [373, 283] on div "* Initialize components that can be set up immediately */ function initializeIm…" at bounding box center [659, 303] width 618 height 352
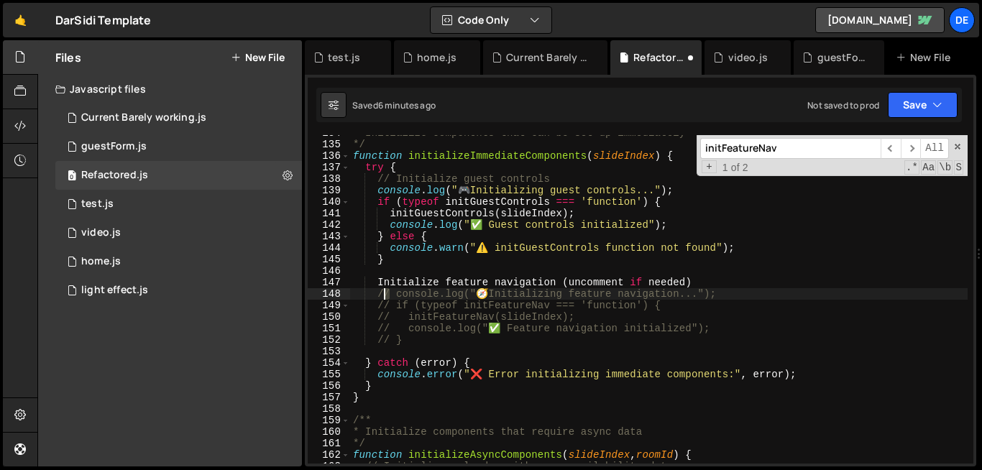
drag, startPoint x: 391, startPoint y: 292, endPoint x: 381, endPoint y: 296, distance: 10.0
click at [381, 296] on div "* Initialize components that can be set up immediately */ function initializeIm…" at bounding box center [659, 303] width 618 height 352
click at [390, 302] on div "* Initialize components that can be set up immediately */ function initializeIm…" at bounding box center [659, 303] width 618 height 352
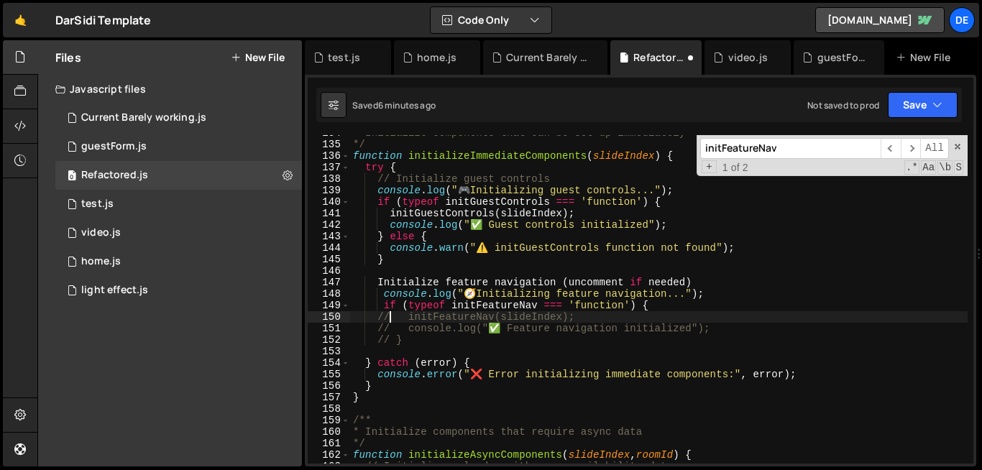
click at [392, 321] on div "* Initialize components that can be set up immediately */ function initializeIm…" at bounding box center [659, 303] width 618 height 352
click at [393, 334] on div "* Initialize components that can be set up immediately */ function initializeIm…" at bounding box center [659, 303] width 618 height 352
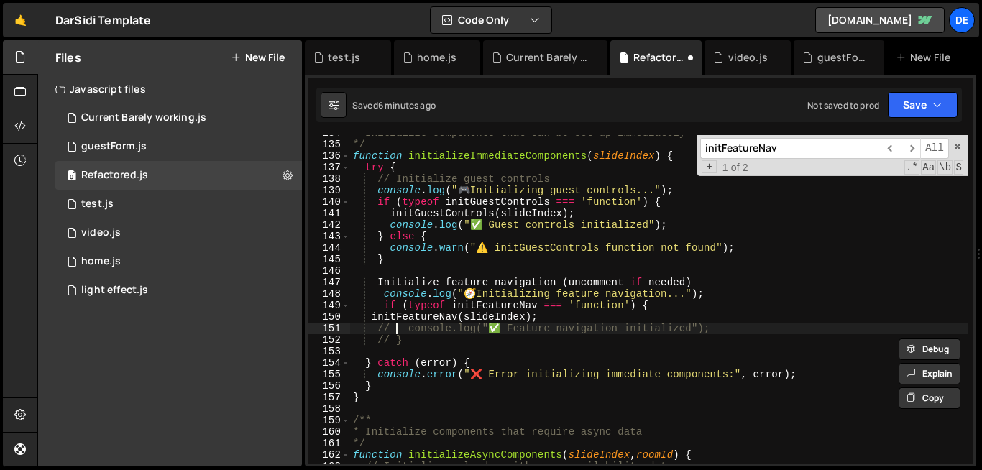
click at [397, 328] on div "* Initialize components that can be set up immediately */ function initializeIm…" at bounding box center [659, 303] width 618 height 352
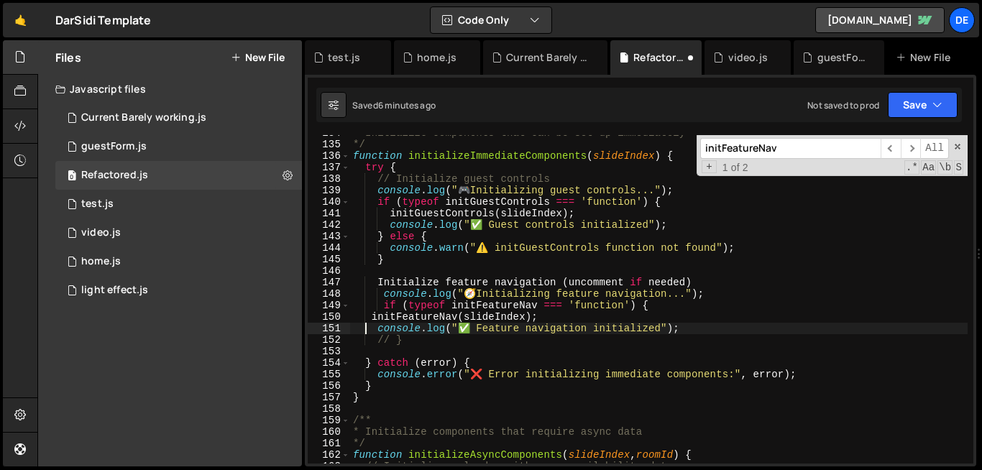
type textarea "console.log("✅ Feature navigation initialized");"
click at [390, 346] on div "* Initialize components that can be set up immediately */ function initializeIm…" at bounding box center [659, 303] width 618 height 352
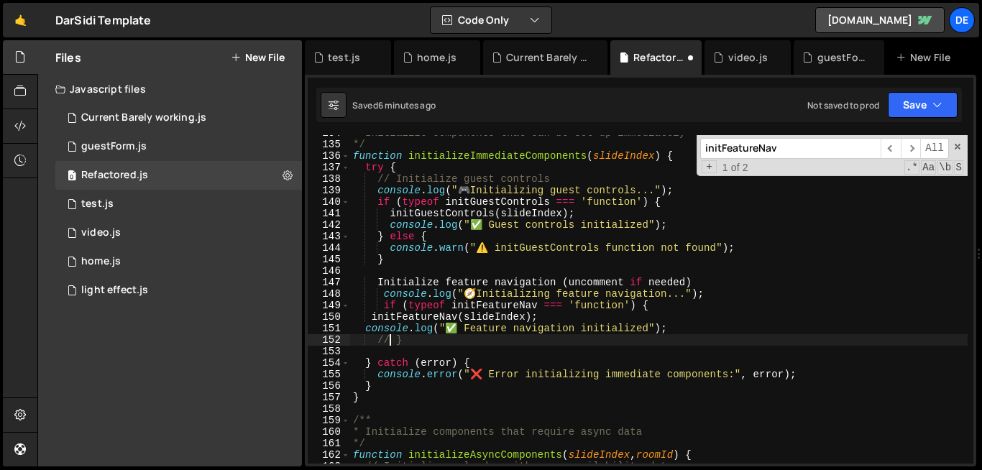
click at [389, 339] on div "* Initialize components that can be set up immediately */ function initializeIm…" at bounding box center [659, 303] width 618 height 352
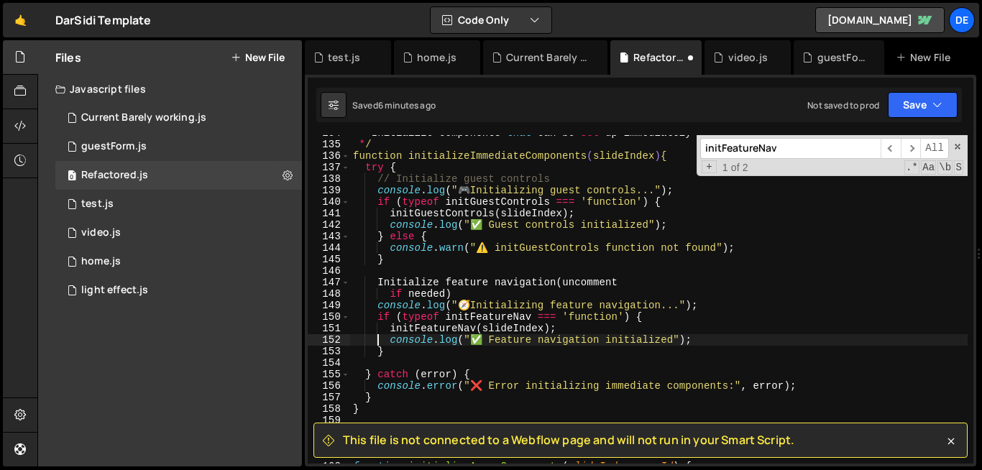
scroll to position [1562, 0]
click at [799, 155] on input "initFeatureNav" at bounding box center [791, 148] width 181 height 21
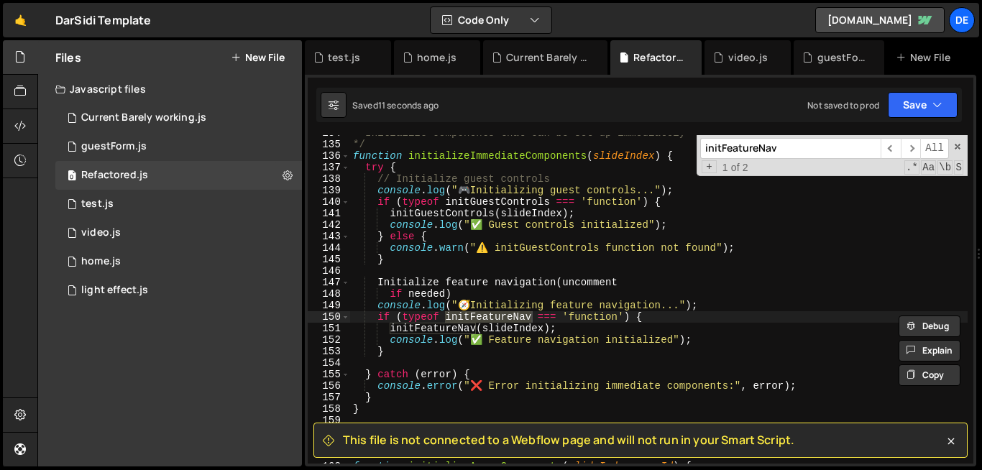
type textarea "initFeatureNav(slideIndex);"
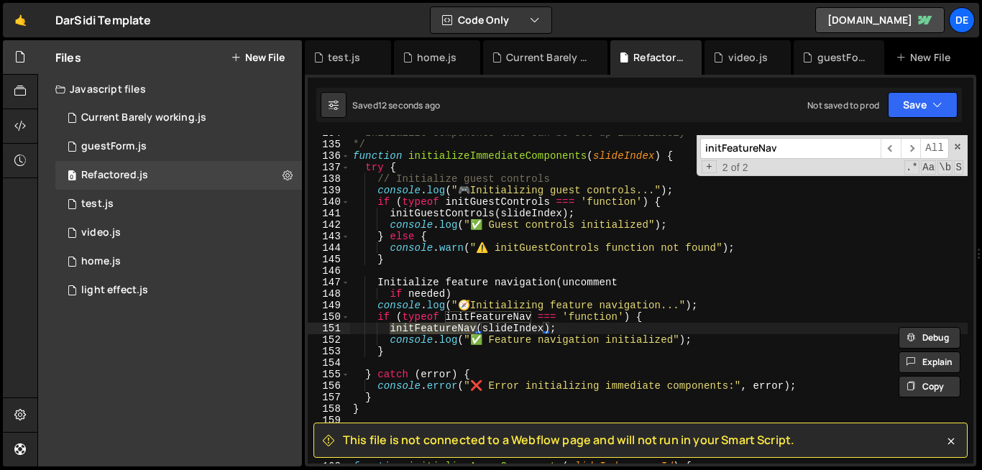
type input "initFeatureNa"
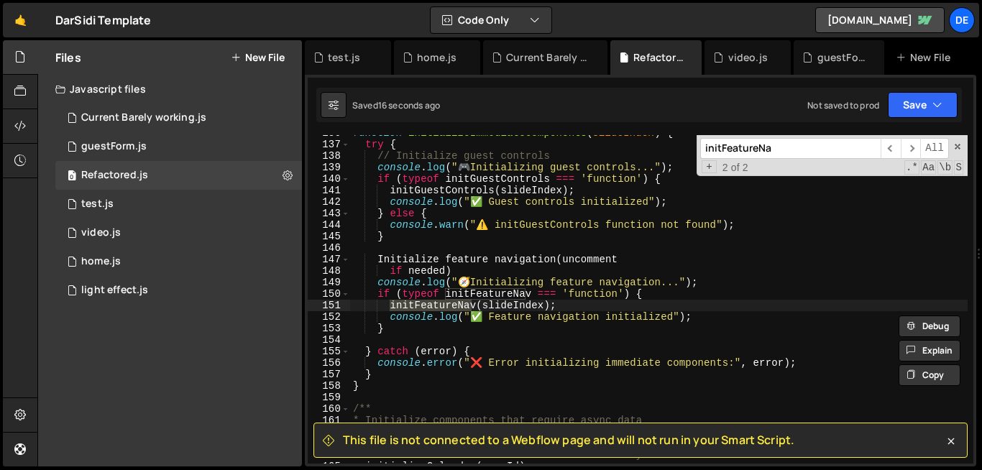
scroll to position [1585, 0]
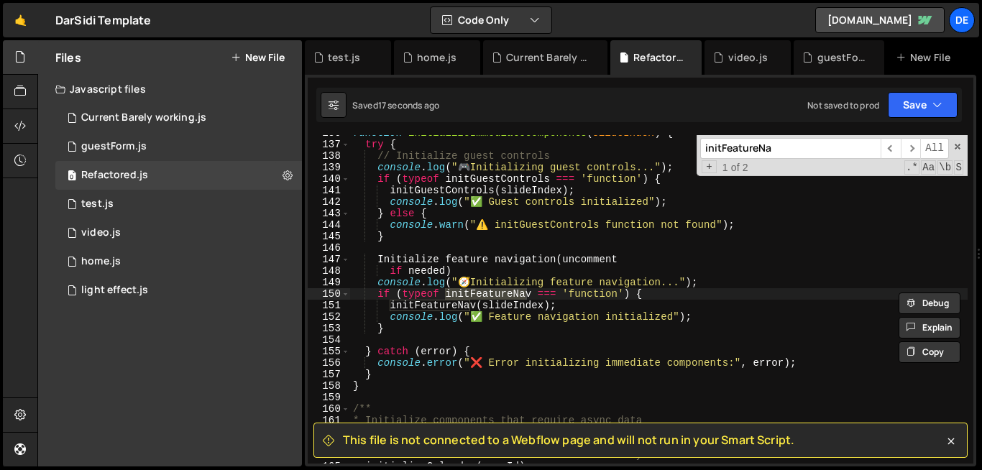
type textarea "initFeatureNav(slideIndex);"
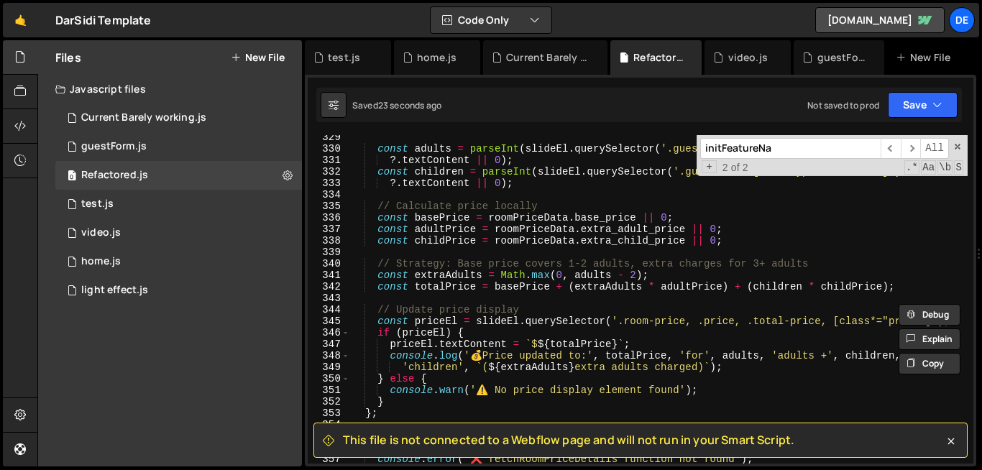
scroll to position [3849, 0]
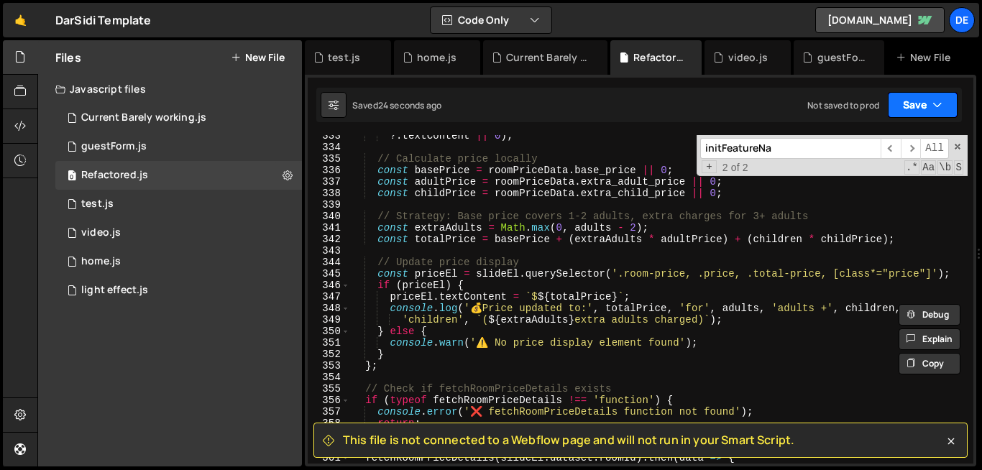
type input "initFeatureNa"
click at [903, 116] on button "Save" at bounding box center [923, 105] width 70 height 26
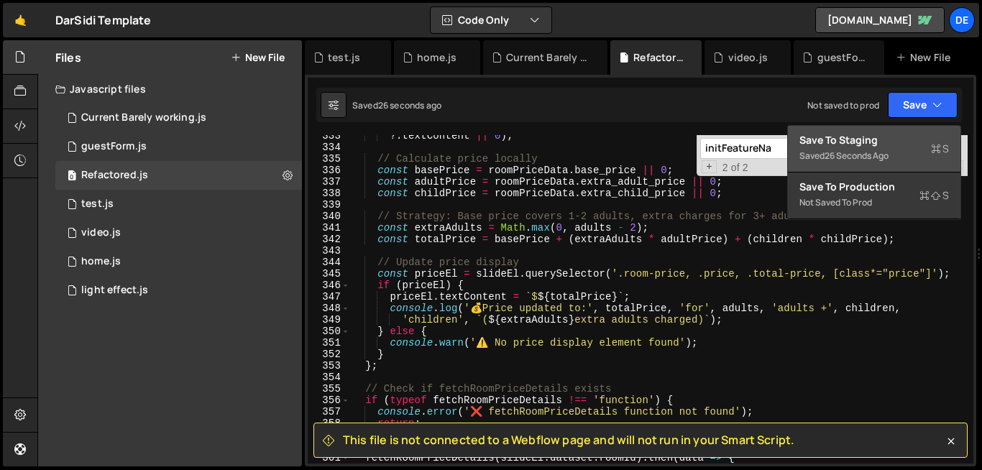
click at [855, 152] on div "26 seconds ago" at bounding box center [857, 156] width 64 height 12
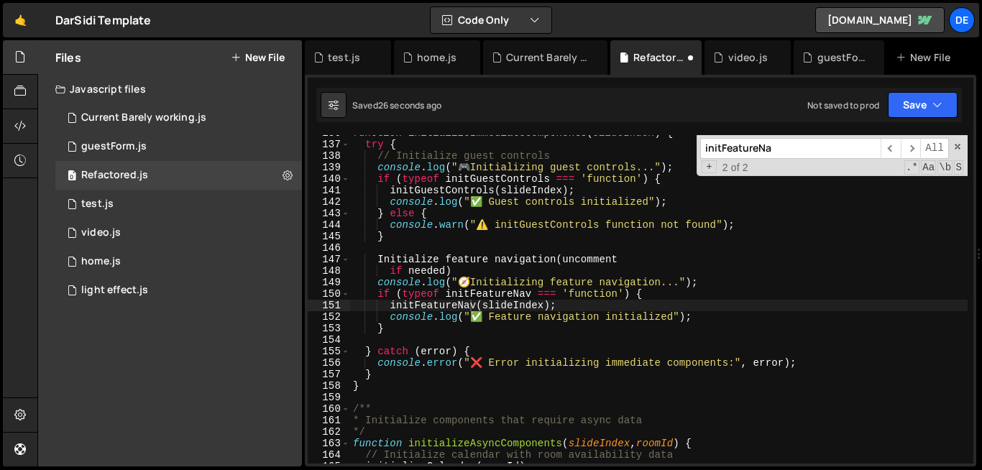
scroll to position [1585, 0]
click at [784, 149] on input "initFeatureNa" at bounding box center [791, 148] width 181 height 21
click at [166, 130] on div "0 Current Barely working.js 0" at bounding box center [178, 118] width 247 height 29
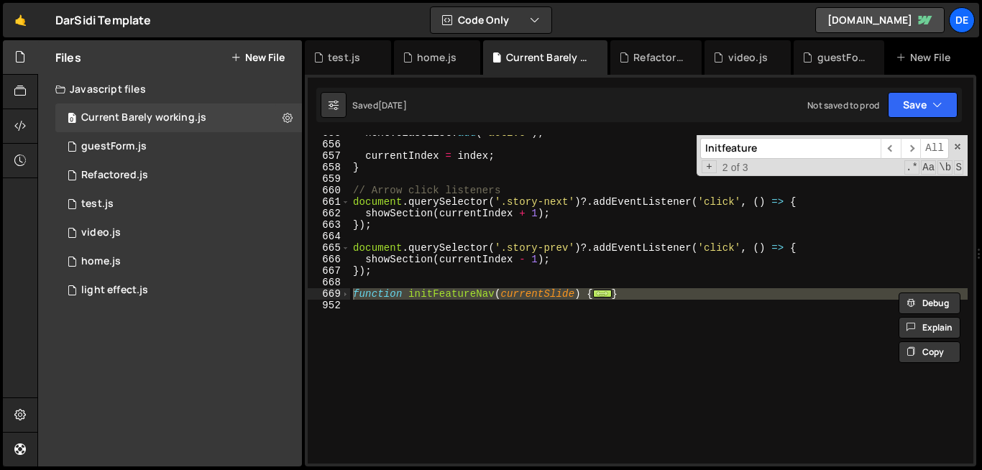
click at [798, 142] on input "Initfeature" at bounding box center [791, 148] width 181 height 21
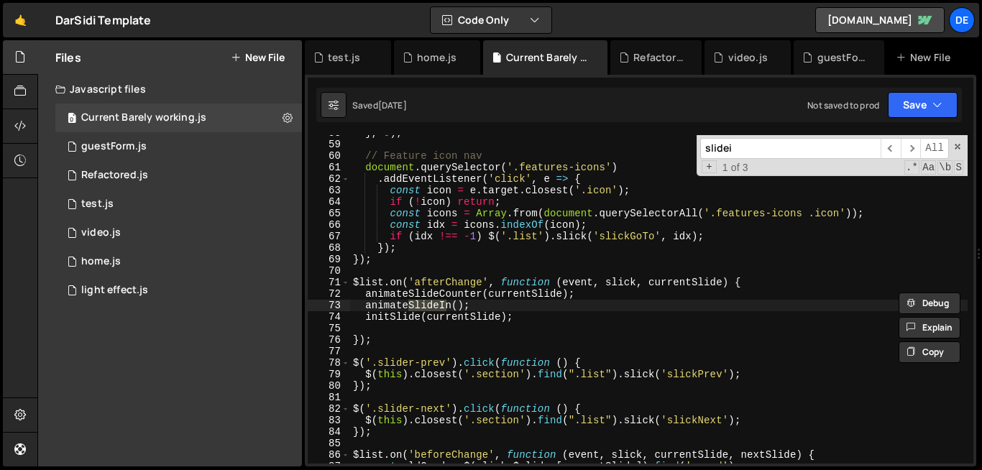
scroll to position [688, 0]
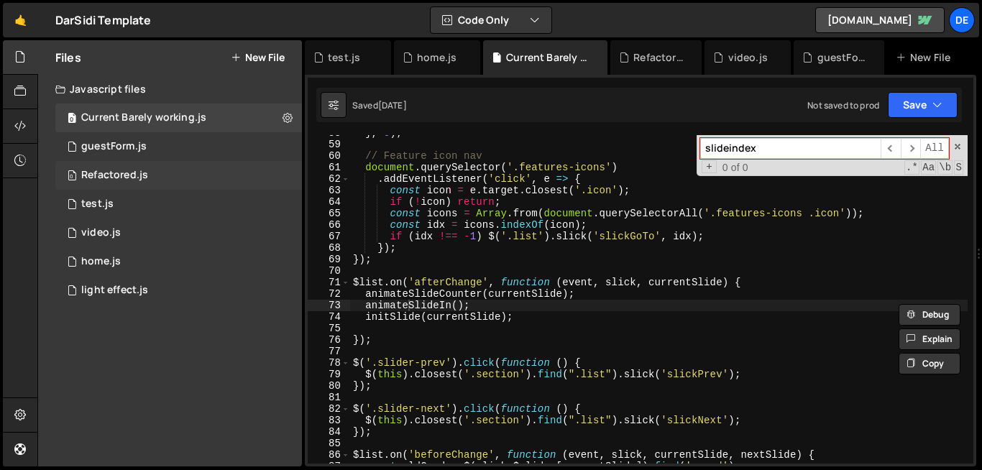
type input "slideindex"
click at [107, 183] on div "0 Refactored.js 0" at bounding box center [178, 175] width 247 height 29
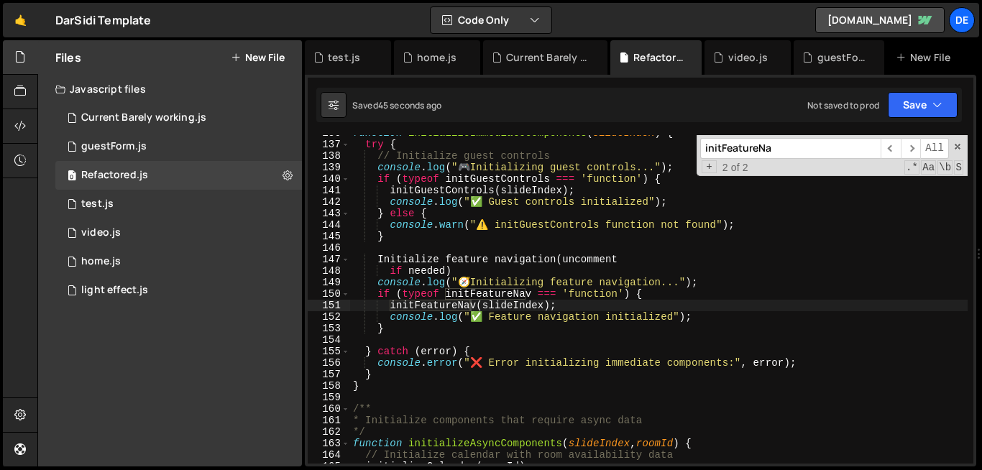
click at [414, 308] on div "function initializeImmediateComponents ( slideIndex ) { try { // Initialize gue…" at bounding box center [659, 303] width 618 height 352
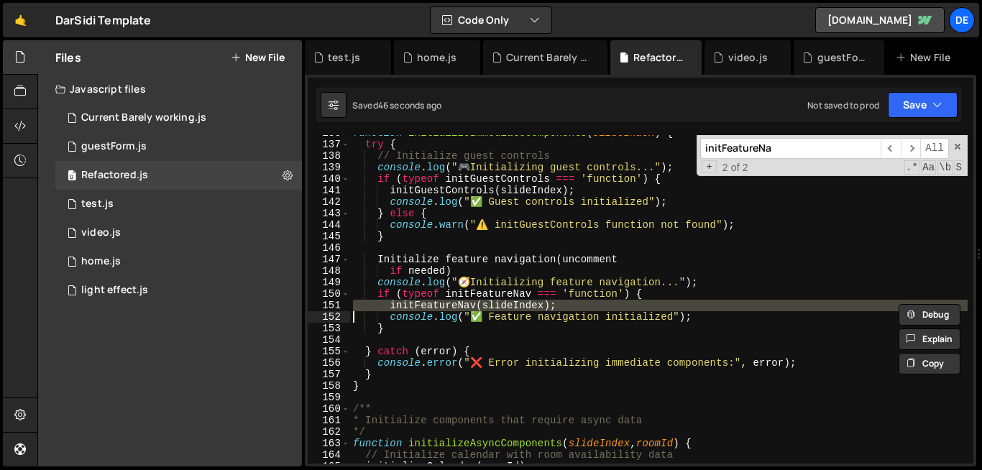
click at [414, 308] on div "function initializeImmediateComponents ( slideIndex ) { try { // Initialize gue…" at bounding box center [659, 303] width 618 height 352
type textarea "initFeatureNav(slideIndex); console.log("✅ Feature navigation initialized");"
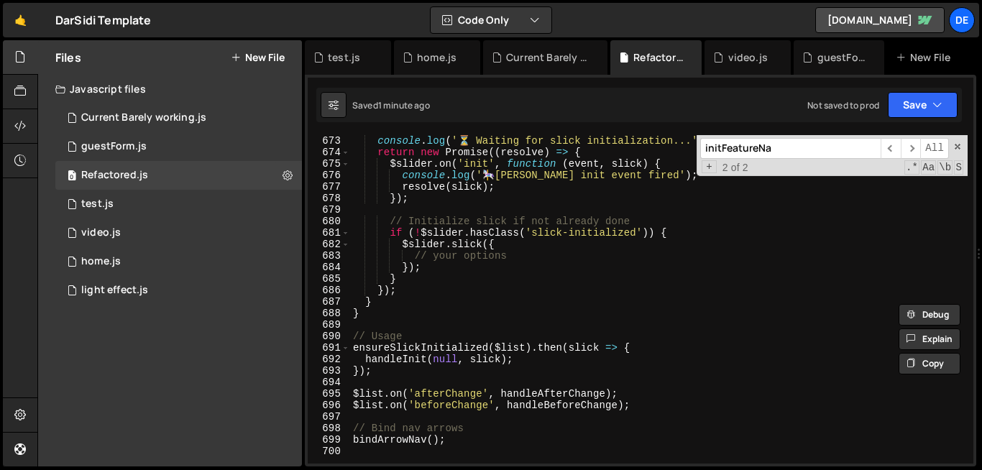
scroll to position [7748, 0]
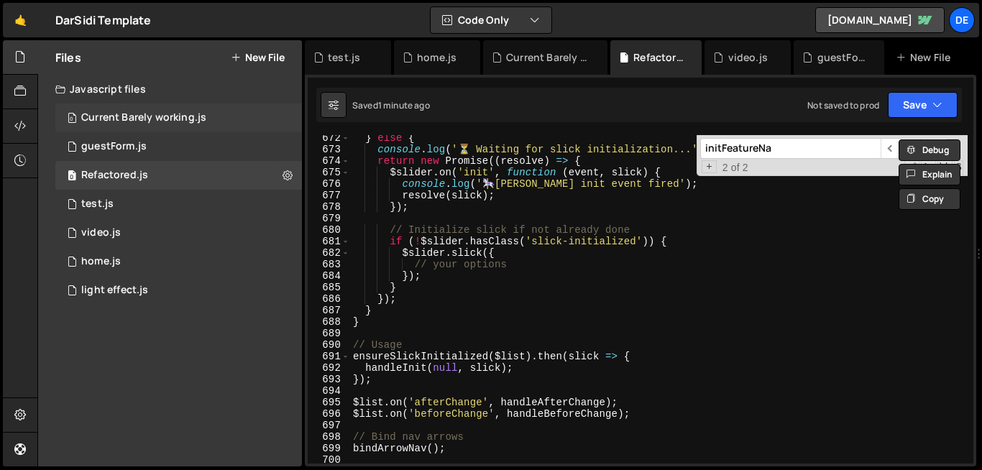
click at [181, 108] on div "0 Current Barely working.js 0" at bounding box center [178, 118] width 247 height 29
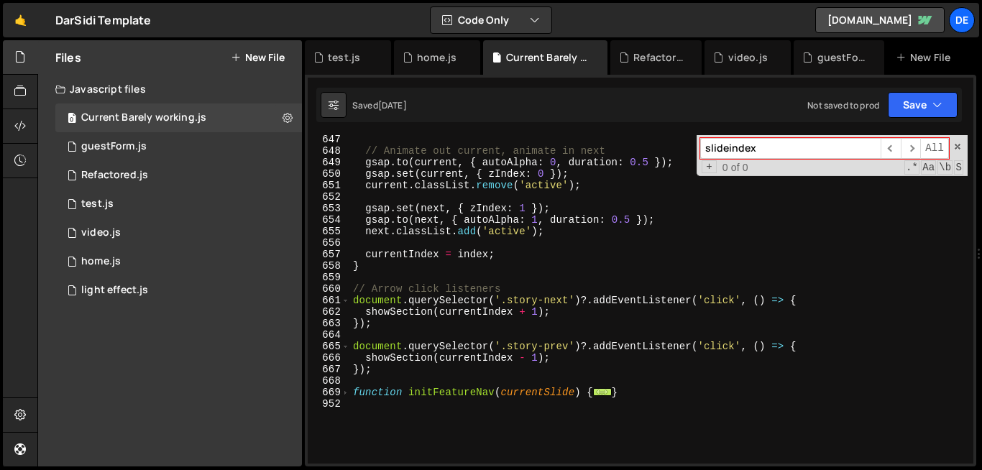
scroll to position [7563, 0]
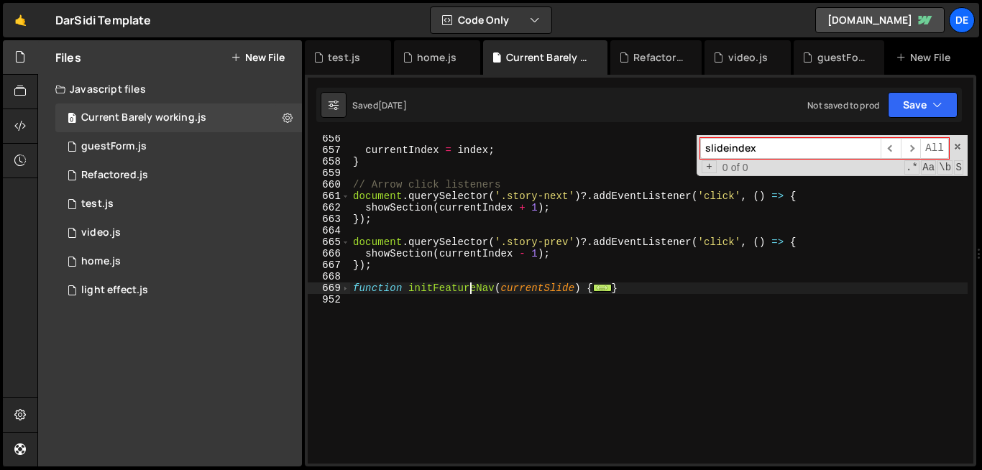
click at [470, 291] on div "currentIndex = index ; } // Arrow click listeners document . querySelector ( '.…" at bounding box center [659, 309] width 618 height 352
click at [470, 291] on div "currentIndex = index ; } // Arrow click listeners document . querySelector ( '.…" at bounding box center [659, 299] width 618 height 329
click at [470, 291] on div "currentIndex = index ; } // Arrow click listeners document . querySelector ( '.…" at bounding box center [659, 309] width 618 height 352
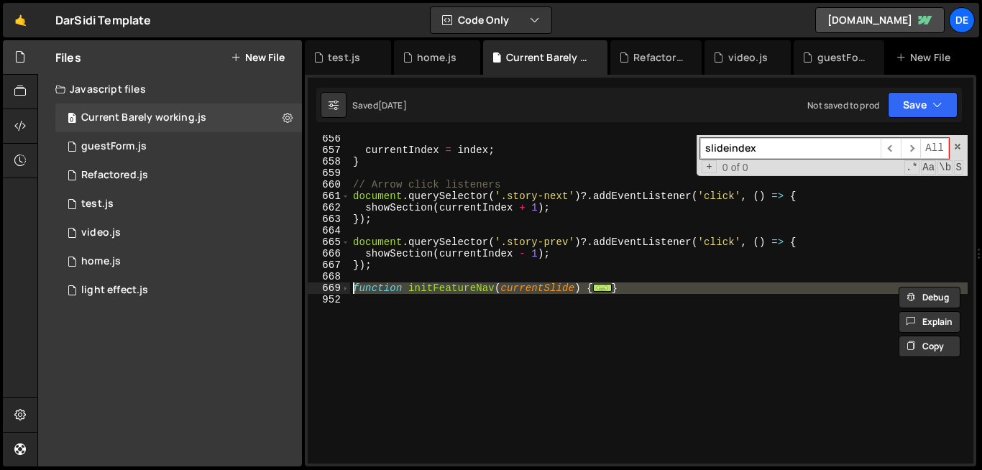
click at [470, 291] on div "currentIndex = index ; } // Arrow click listeners document . querySelector ( '.…" at bounding box center [659, 309] width 618 height 352
type textarea "function initFeatureNav(currentSlide) { console.log("🔍 Calling initFeatureNav f…"
click at [124, 181] on div "Refactored.js" at bounding box center [114, 175] width 67 height 13
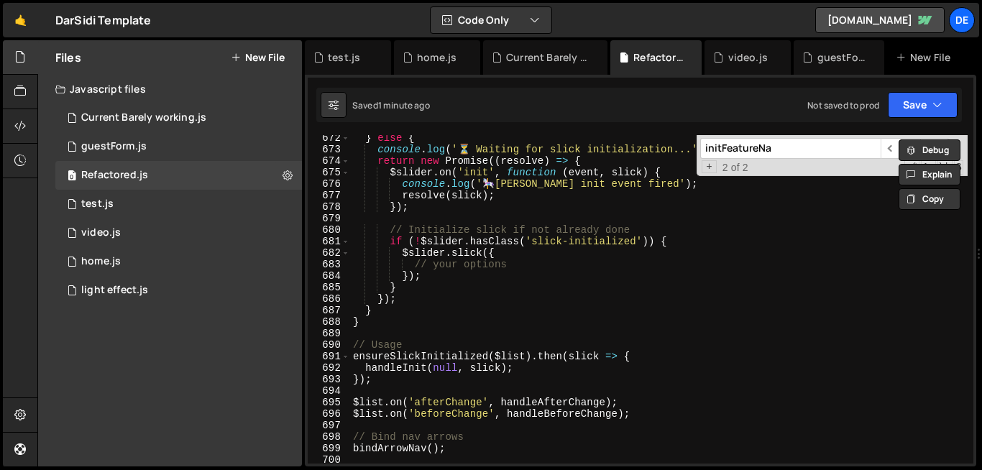
click at [754, 157] on input "initFeatureNa" at bounding box center [791, 148] width 181 height 21
type textarea "initFeatureNav(slideIndex);"
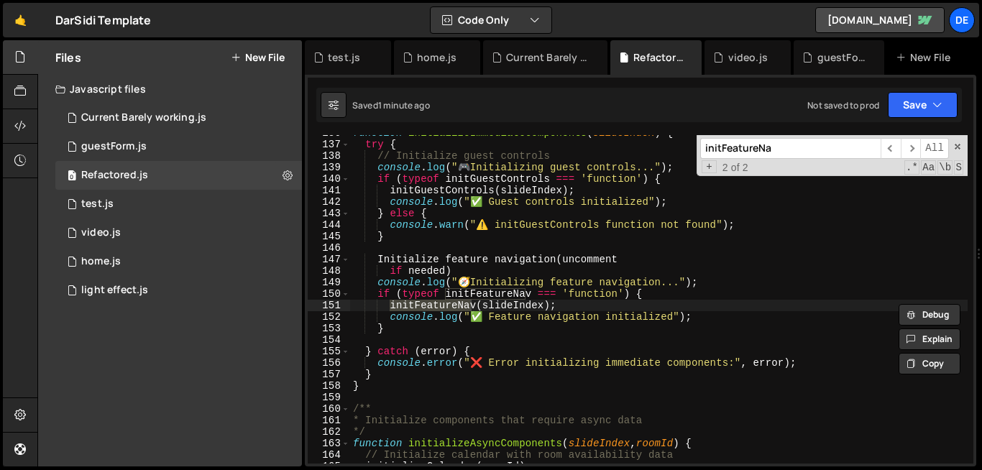
scroll to position [1585, 0]
type input "c"
type textarea "console.log("✅ Feature navigation initialized");"
type input "cu"
type textarea "function initSlideWithErrorHandling(currentSlide) {"
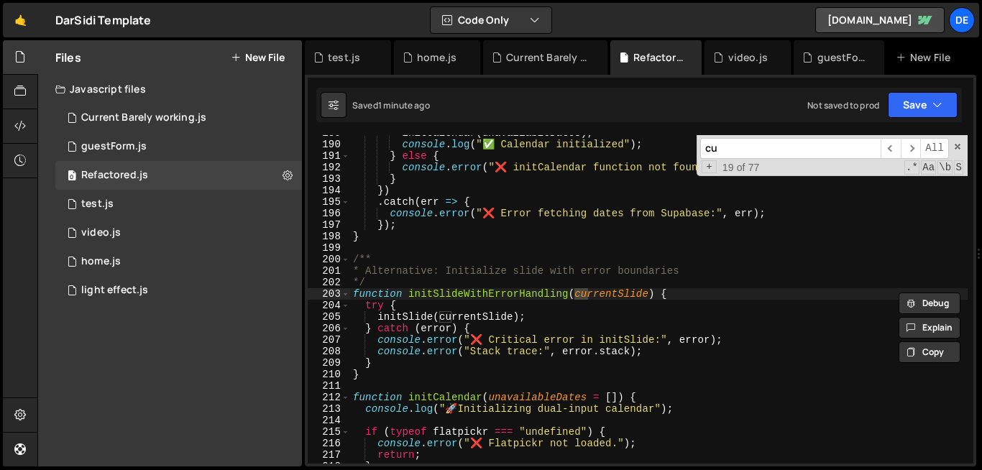
scroll to position [2195, 0]
type input "currentSlide"
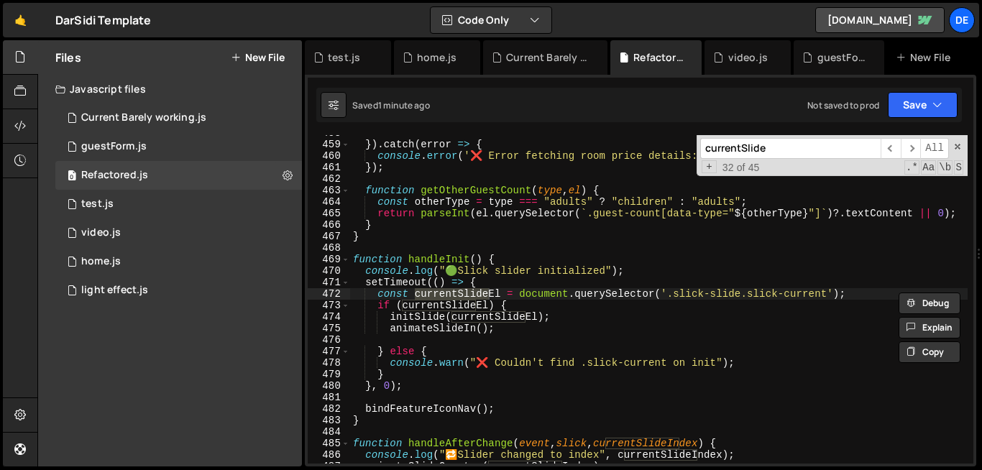
scroll to position [5291, 0]
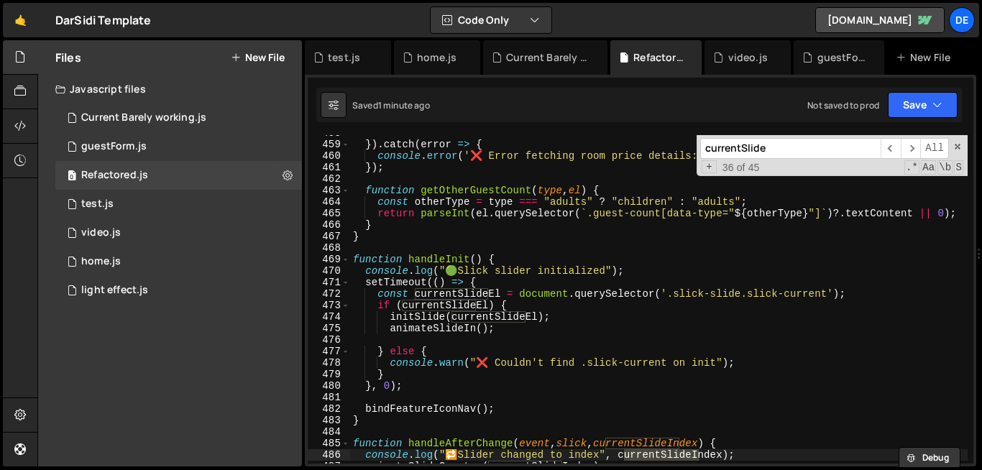
type textarea "animateSlideCounter(currentSlideIndex);"
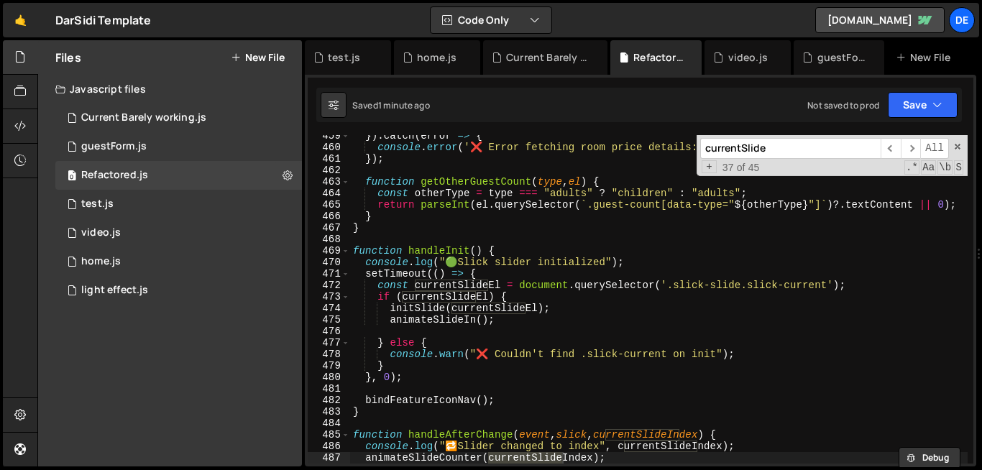
type input "currentSlide"
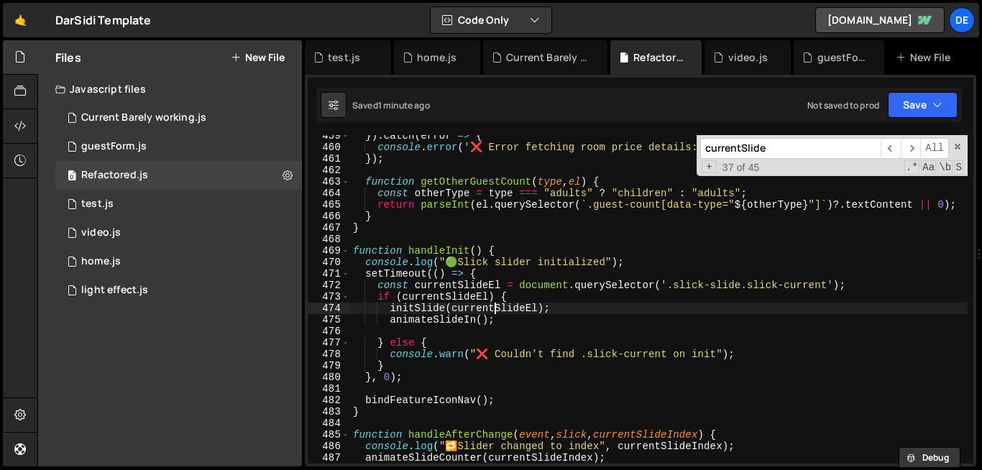
click at [493, 306] on div "}) . catch ( error => { console . error ( '❌ Error fetching room price details:…" at bounding box center [659, 306] width 618 height 352
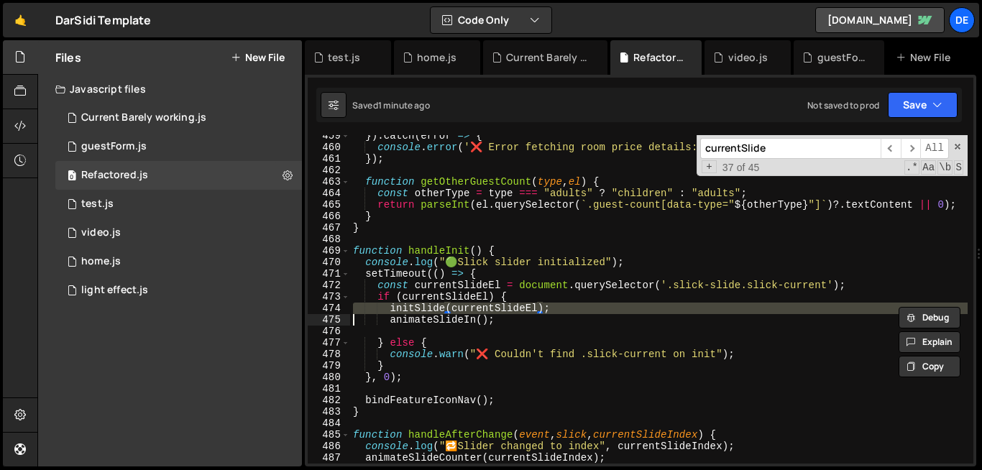
click at [493, 306] on div "}) . catch ( error => { console . error ( '❌ Error fetching room price details:…" at bounding box center [659, 306] width 618 height 352
type textarea "initSlide(currentSlideEl); animateSlideIn();"
click at [771, 152] on input "currentSlide" at bounding box center [791, 148] width 181 height 21
paste input "initSlide(currentSlideEl);"
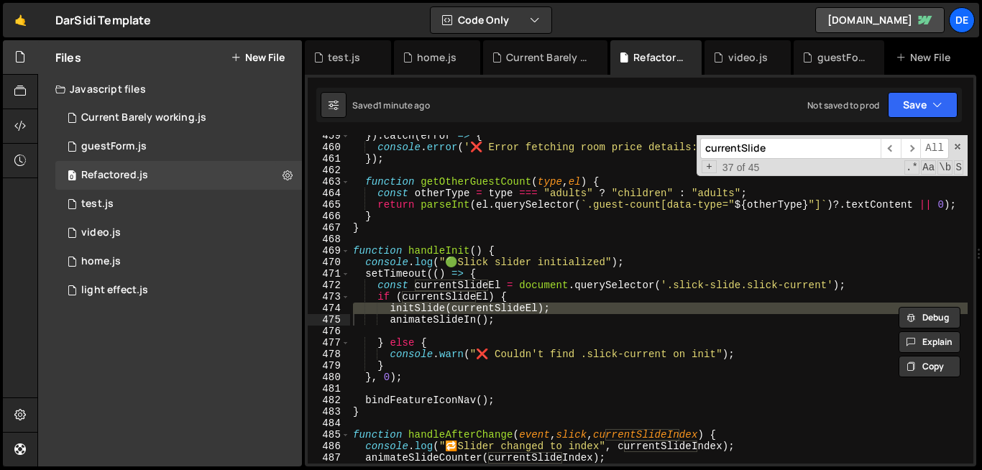
type input "initSlide(currentSlideEl);"
type textarea "initSlide(currentSlideEl);"
click at [771, 152] on input "initSlide(currentSlideEl);" at bounding box center [791, 148] width 181 height 21
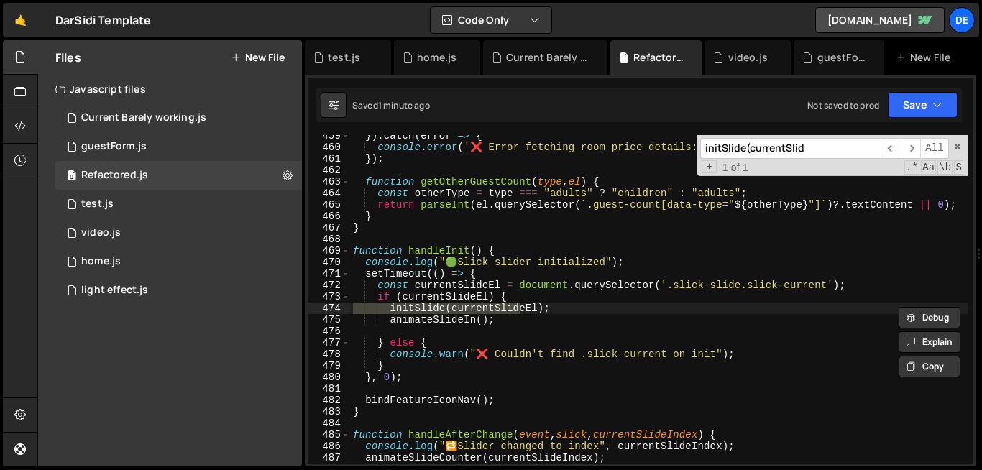
drag, startPoint x: 763, startPoint y: 152, endPoint x: 662, endPoint y: 147, distance: 100.9
click at [662, 147] on div "}) . catch ( error => { console . error ( '❌ Error fetching room price details:…" at bounding box center [659, 299] width 618 height 329
type input "currentSlid"
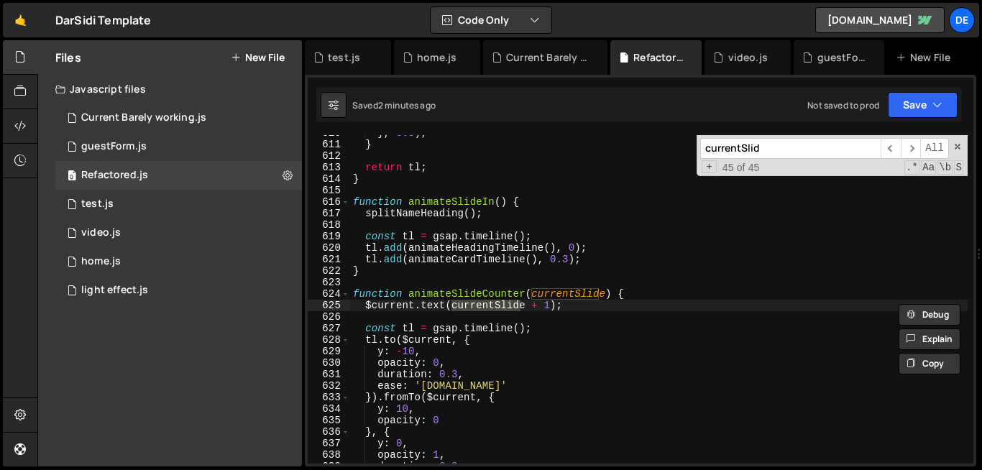
scroll to position [573, 0]
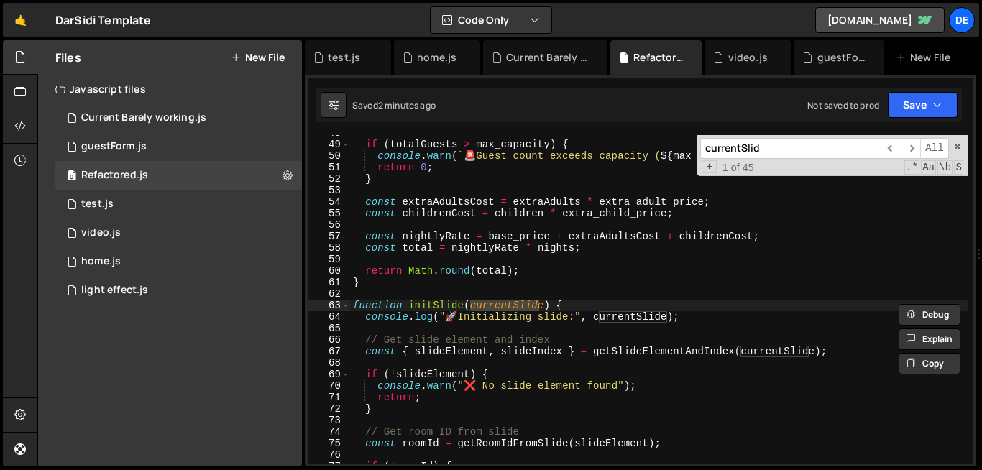
type textarea "console.log("🚀 Initializing slide:", currentSlide);"
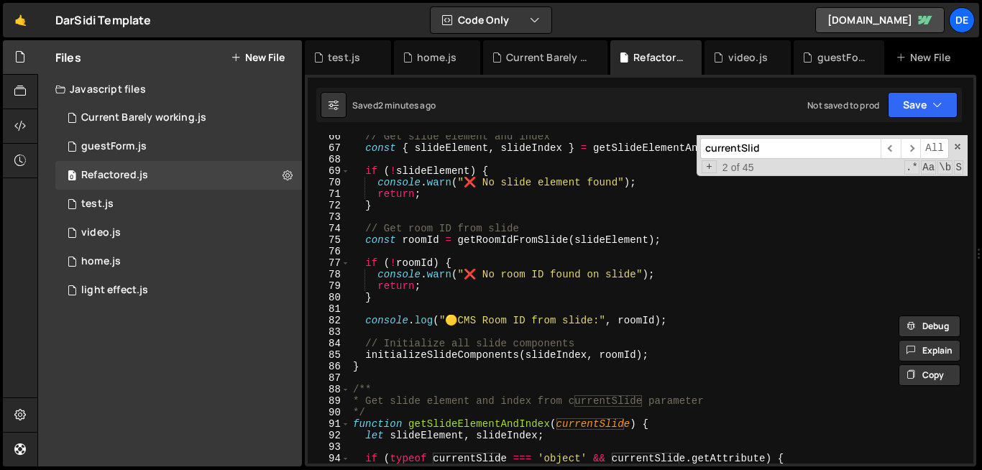
scroll to position [776, 0]
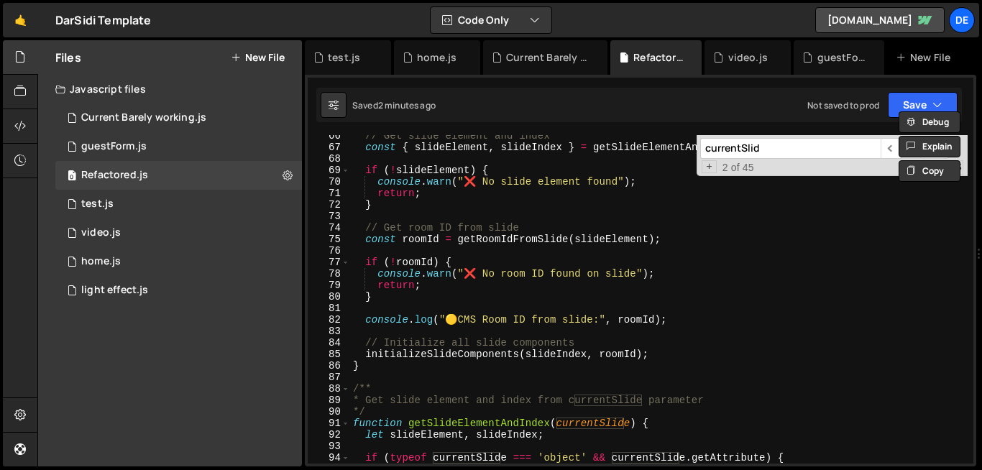
click at [731, 153] on input "currentSlid" at bounding box center [791, 148] width 181 height 21
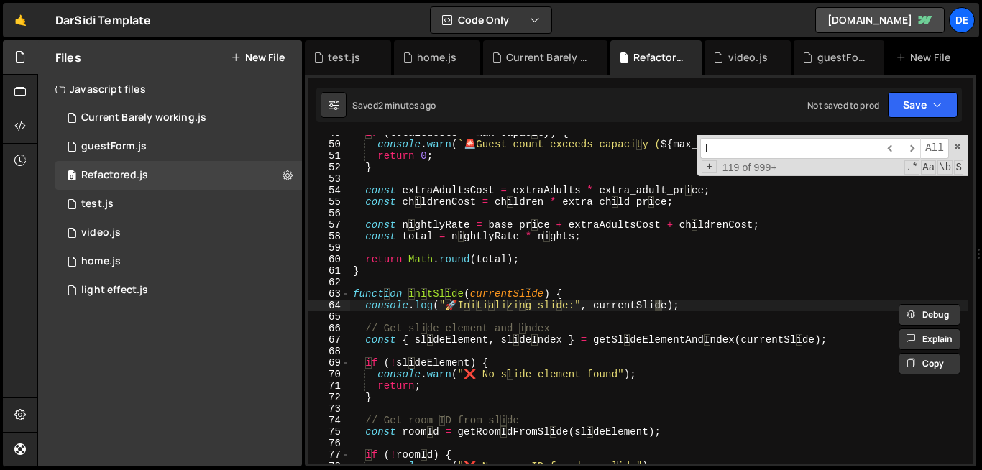
type input "In"
type textarea "// Get slide element and index"
type input "Ini"
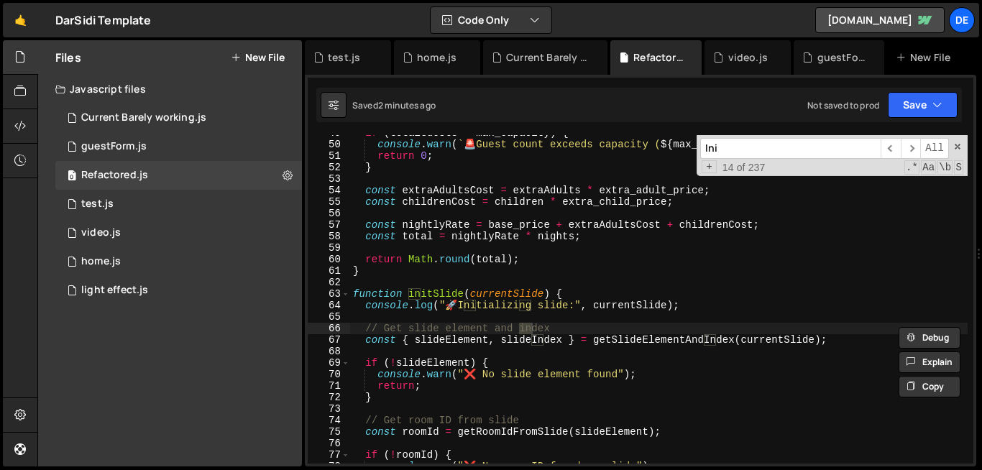
type textarea "// Initialize all slide components"
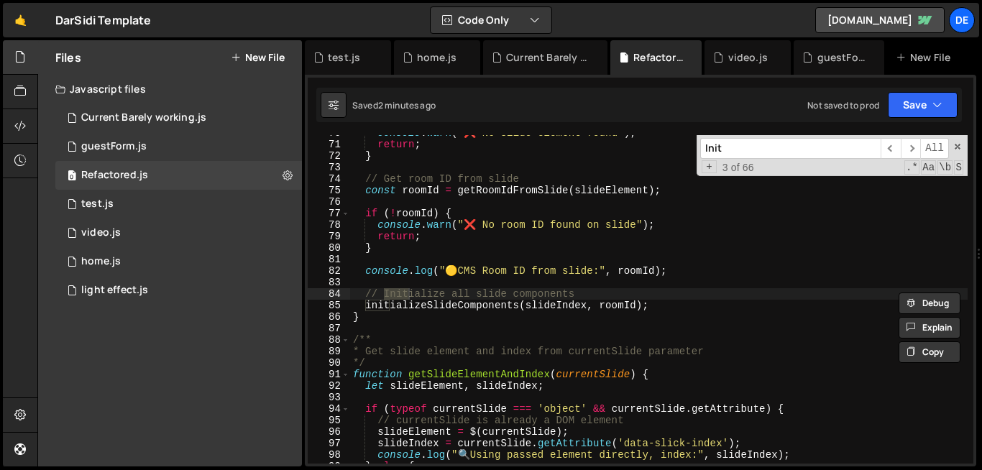
type input "InitF"
type textarea "if (typeof initFeatureNav === 'function') {"
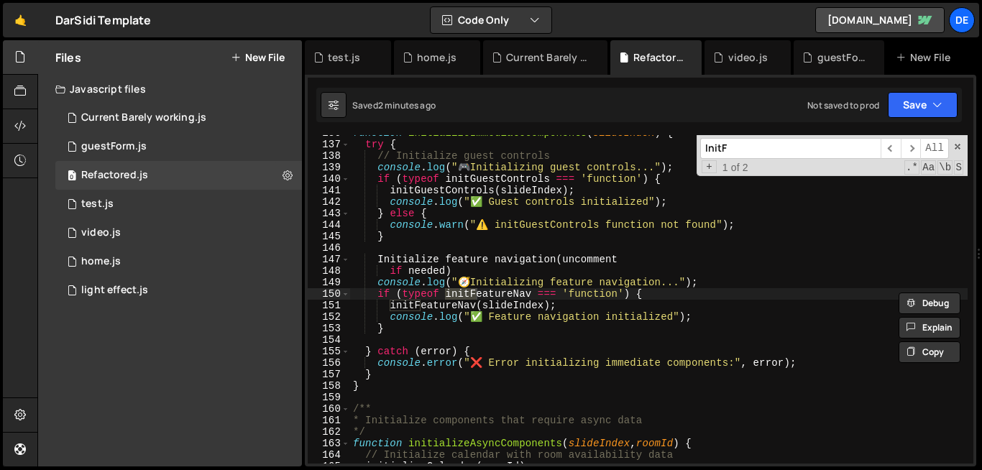
scroll to position [1585, 0]
type input "InitFea"
click at [386, 305] on div "function initializeImmediateComponents ( slideIndex ) { try { // Initialize gue…" at bounding box center [659, 303] width 618 height 352
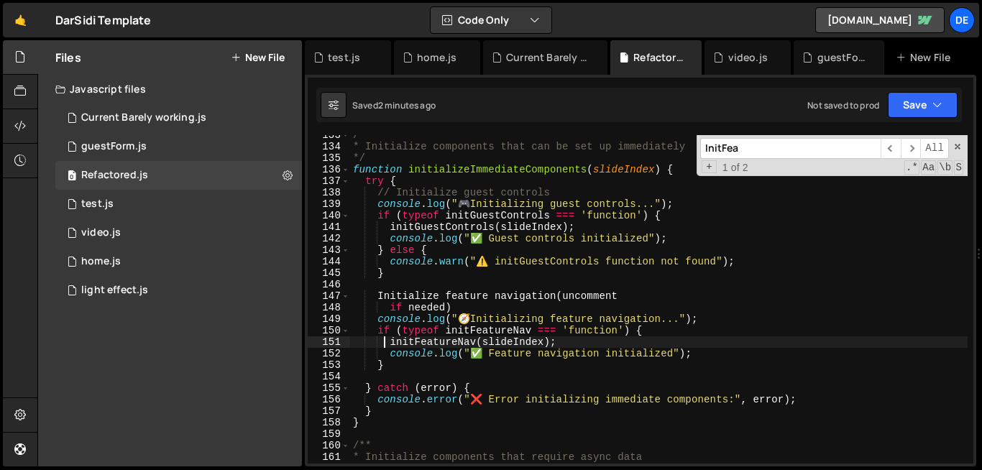
scroll to position [1548, 0]
drag, startPoint x: 393, startPoint y: 342, endPoint x: 558, endPoint y: 341, distance: 165.4
click at [558, 341] on div "/** * Initialize components that can be set up immediately */ function initiali…" at bounding box center [659, 305] width 618 height 352
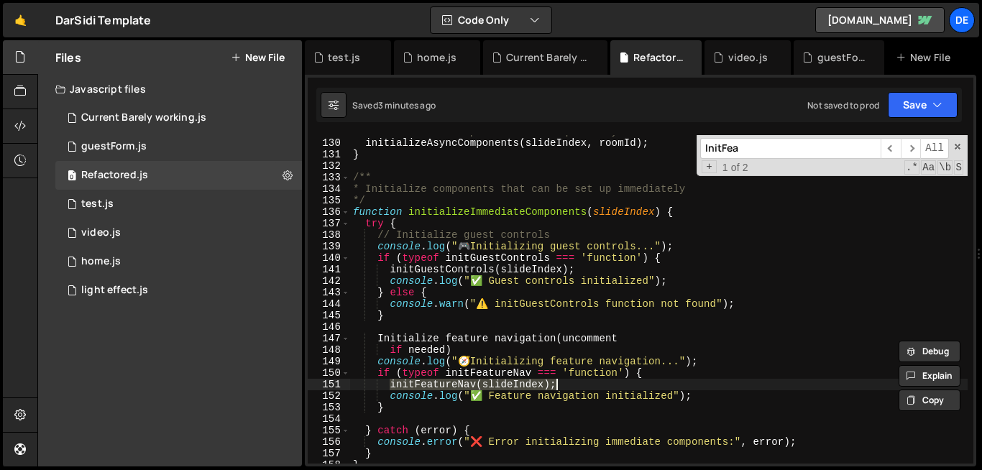
scroll to position [1494, 0]
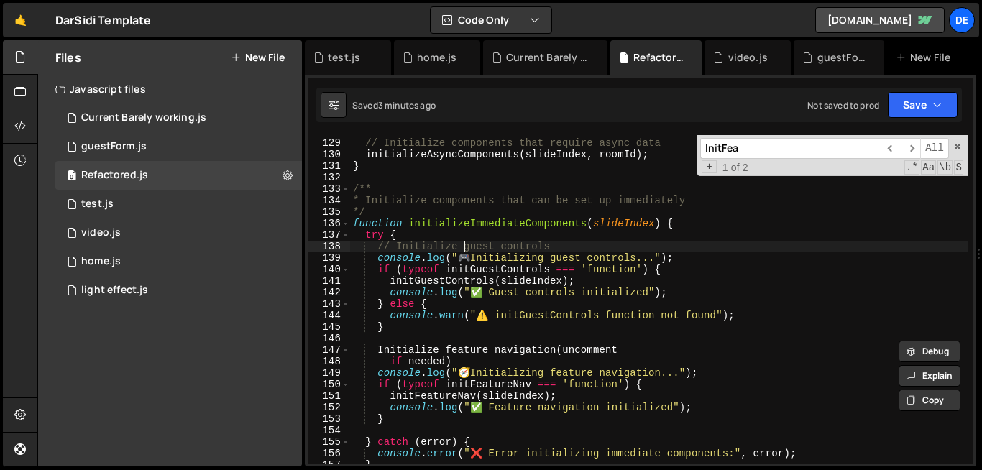
click at [461, 244] on div "// Initialize components that require async data initializeAsyncComponents ( sl…" at bounding box center [659, 302] width 618 height 352
type textarea "// Initialize guest controls"
type input "i"
type textarea "console.log("🎮 Initializing guest controls...");"
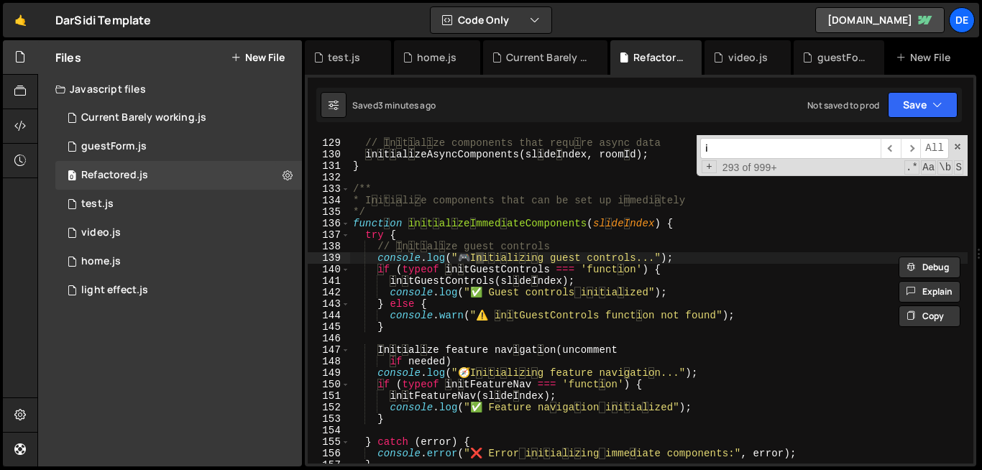
type input "im"
type textarea "console.error("❌ Error initializing immediate components:", error);"
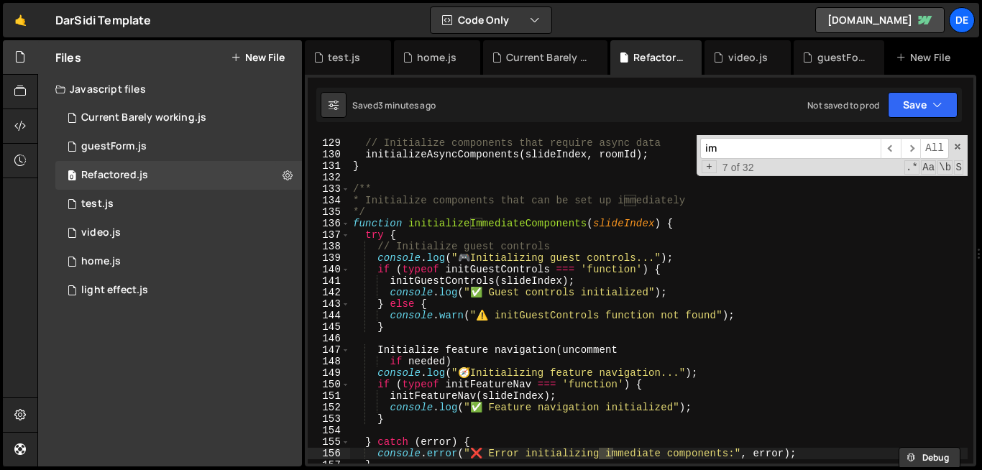
type input "imp"
type textarea "import { createClient } from '[URL][DOMAIN_NAME]';"
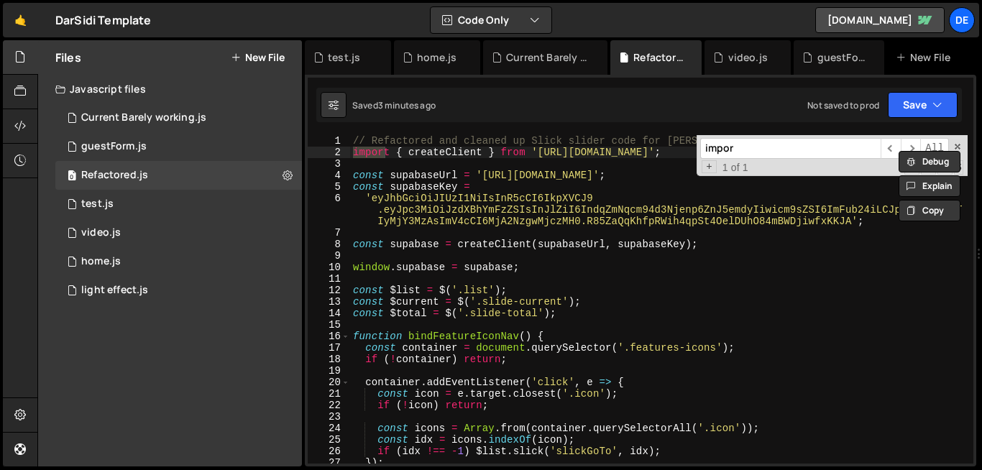
type input "impor"
click at [964, 147] on div "Debug Explain Copy" at bounding box center [931, 156] width 76 height 23
click at [960, 142] on span at bounding box center [958, 147] width 10 height 10
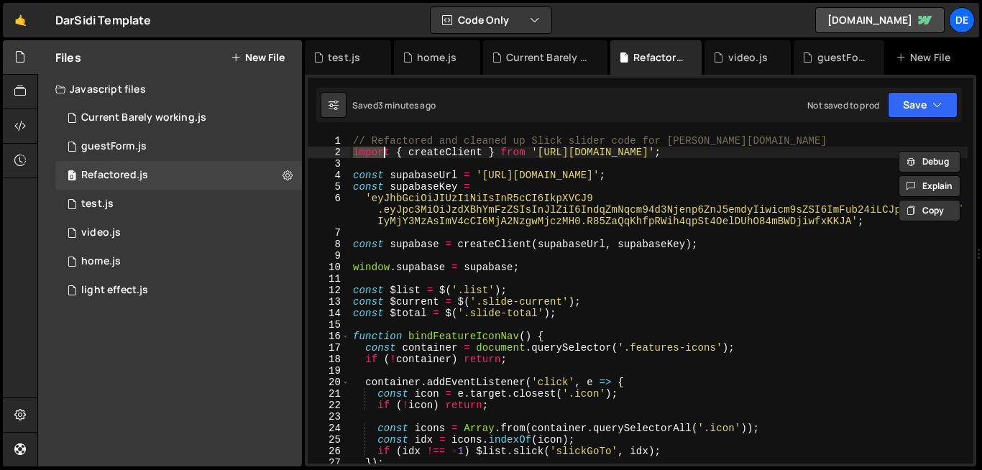
click at [612, 202] on div "// Refactored and cleaned up Slick slider code for [PERSON_NAME][DOMAIN_NAME] i…" at bounding box center [659, 311] width 618 height 352
click at [353, 154] on div "// Refactored and cleaned up Slick slider code for [PERSON_NAME][DOMAIN_NAME] i…" at bounding box center [659, 311] width 618 height 352
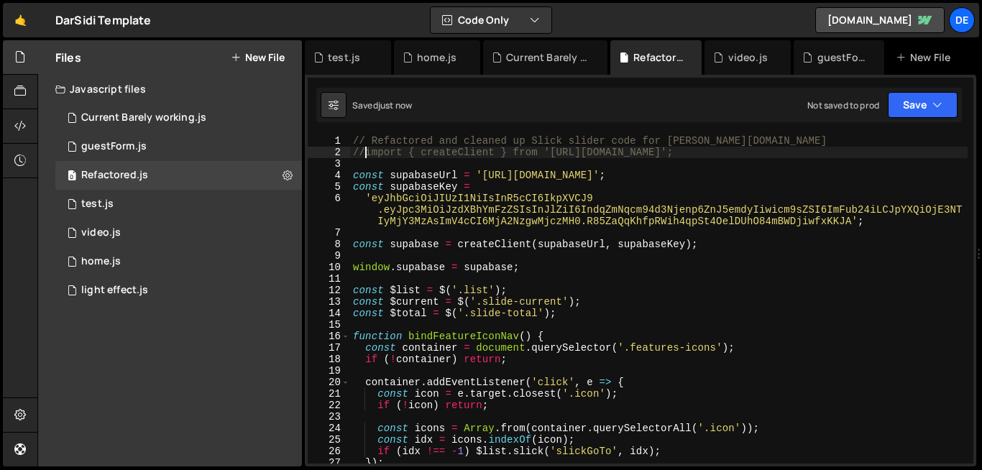
type textarea "//import { createClient } from '[URL][DOMAIN_NAME]';"
click at [903, 104] on button "Save" at bounding box center [923, 105] width 70 height 26
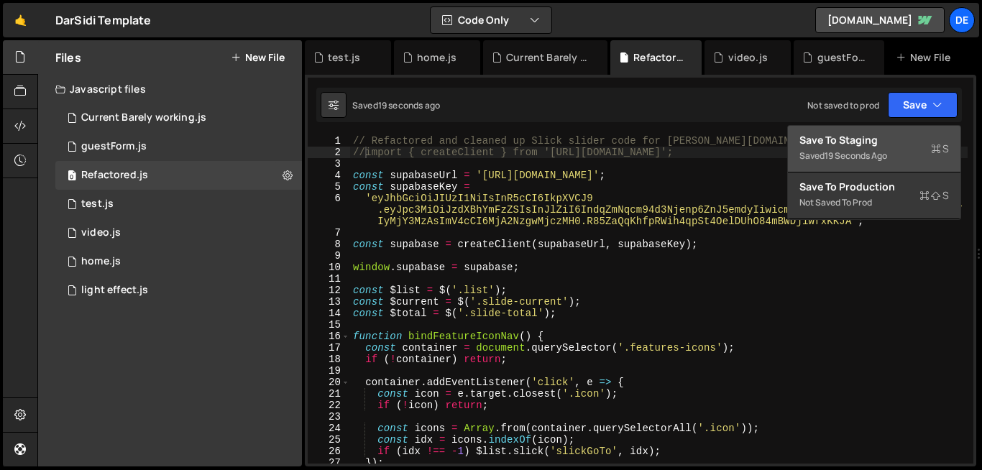
click at [850, 165] on button "Save to Staging S Saved 19 seconds ago" at bounding box center [874, 149] width 173 height 47
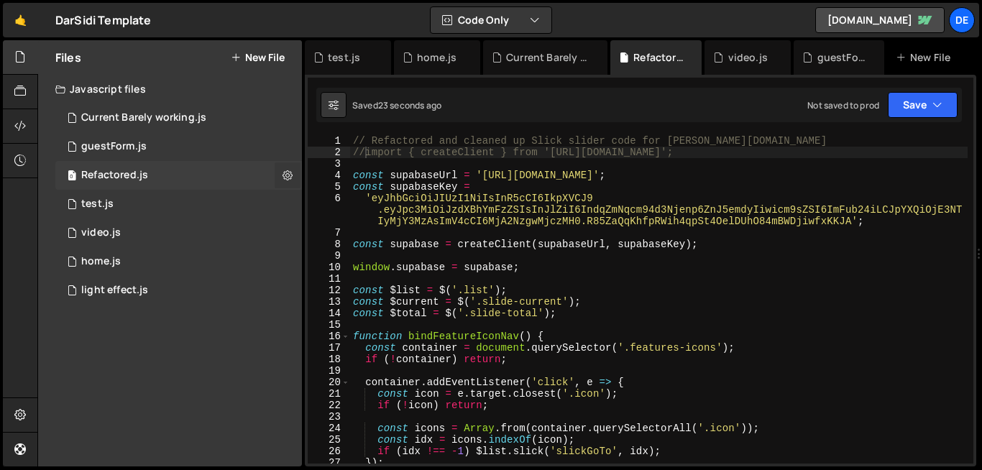
click at [275, 169] on button at bounding box center [288, 176] width 26 height 26
type input "Refactored"
radio input "true"
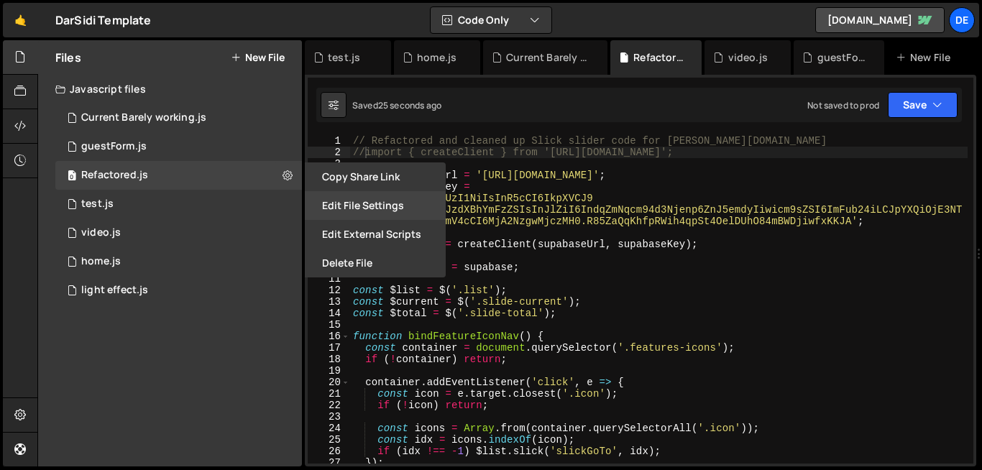
click at [366, 204] on button "Edit File Settings" at bounding box center [375, 205] width 141 height 29
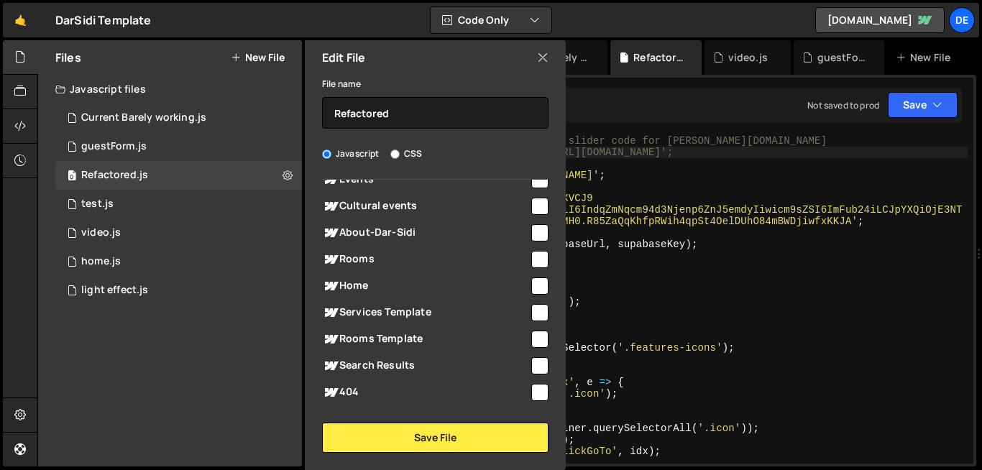
drag, startPoint x: 544, startPoint y: 268, endPoint x: 530, endPoint y: 262, distance: 15.5
click at [530, 262] on div "Global (All Pages) Artist residency" at bounding box center [435, 292] width 261 height 225
click at [532, 262] on input "checkbox" at bounding box center [540, 259] width 17 height 17
checkbox input "true"
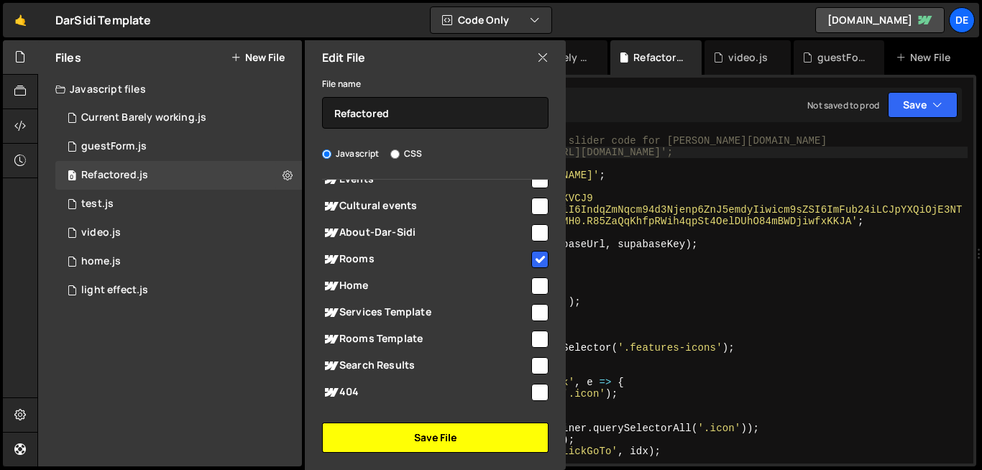
click at [461, 434] on button "Save File" at bounding box center [435, 438] width 227 height 30
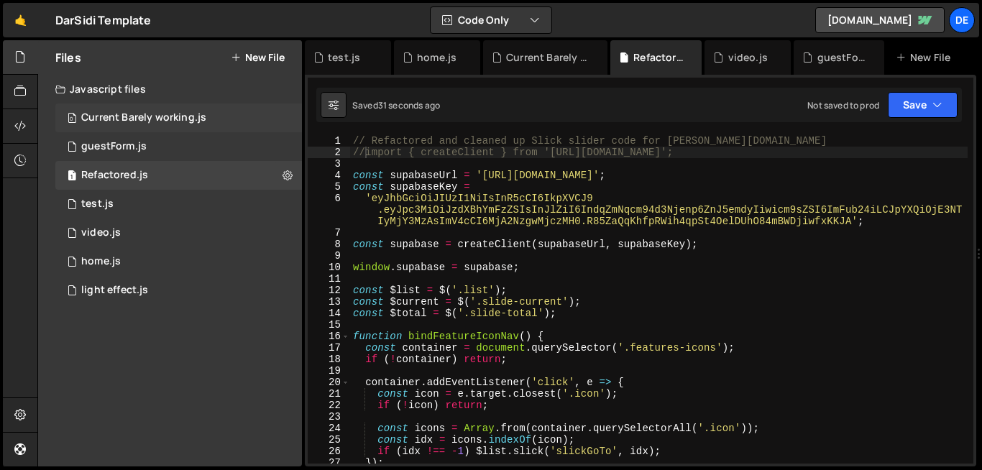
click at [257, 117] on div "0 Current Barely working.js 0" at bounding box center [178, 118] width 247 height 29
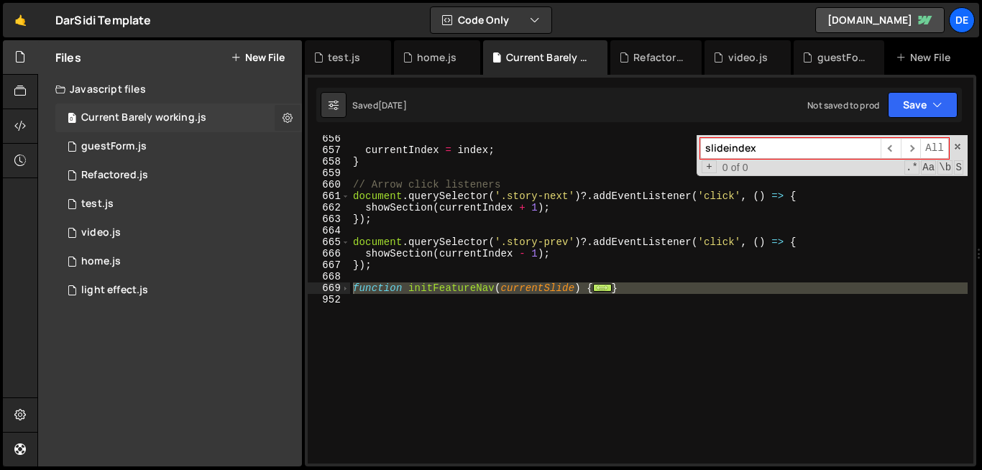
click at [288, 122] on icon at bounding box center [288, 118] width 10 height 14
type input "Current Barely working"
radio input "true"
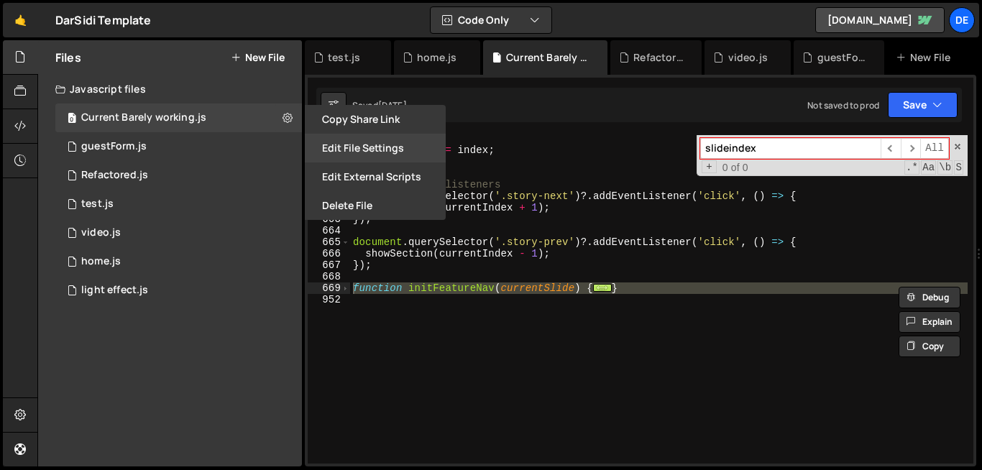
click at [392, 141] on button "Edit File Settings" at bounding box center [375, 148] width 141 height 29
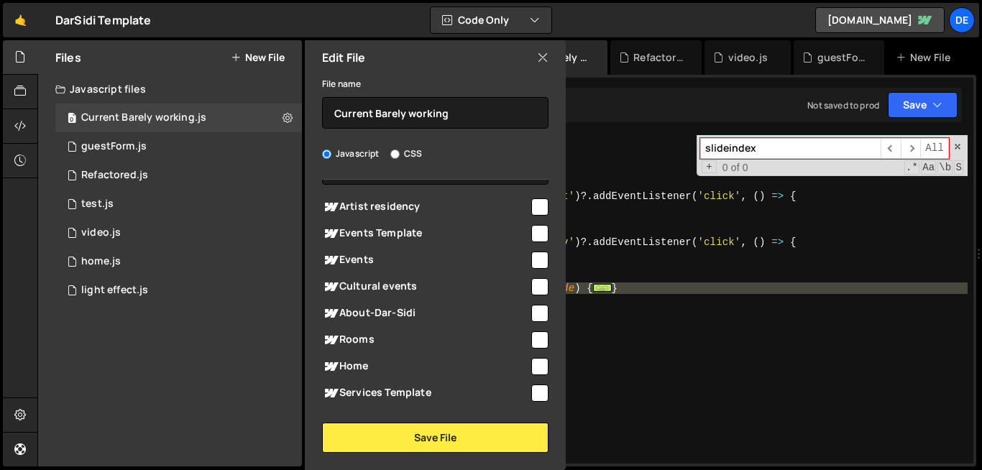
scroll to position [288, 0]
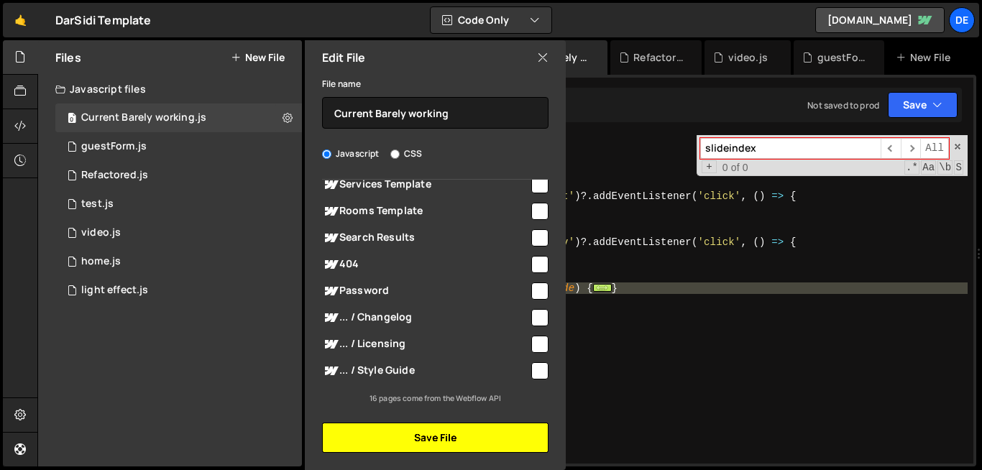
click at [447, 439] on button "Save File" at bounding box center [435, 438] width 227 height 30
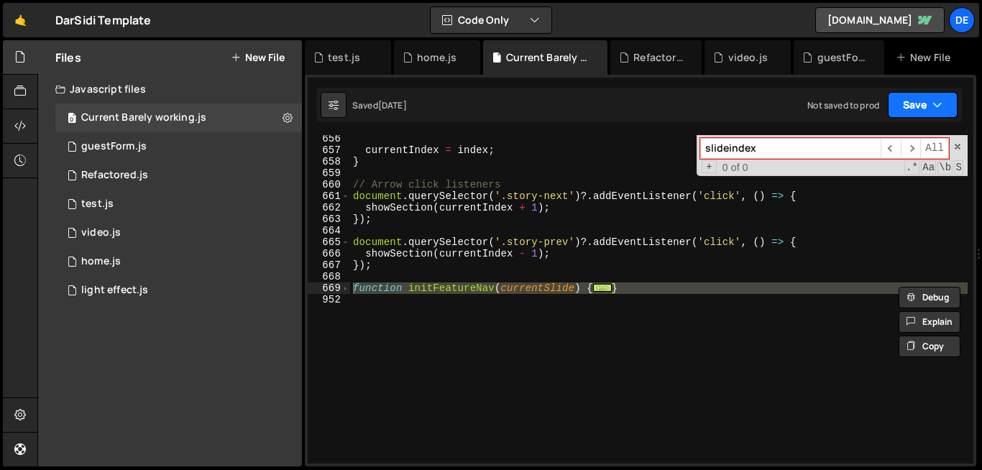
click at [910, 102] on button "Save" at bounding box center [923, 105] width 70 height 26
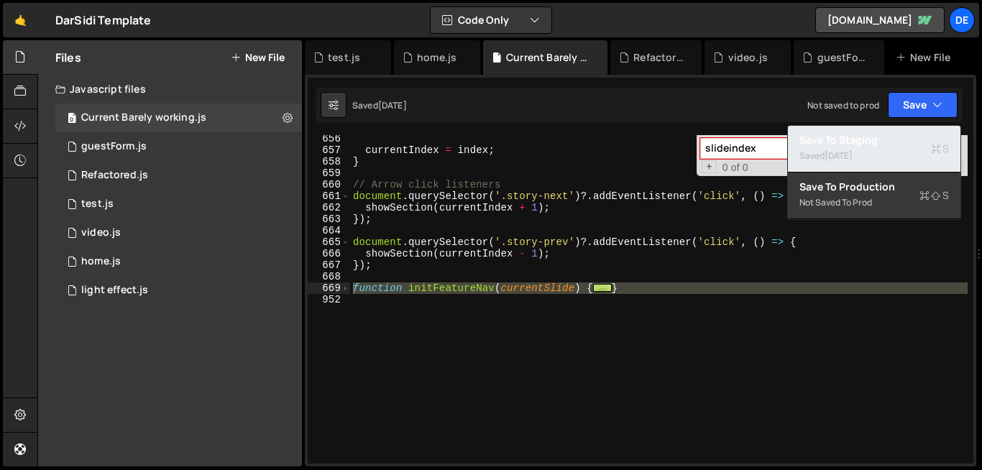
click at [877, 147] on div "Saved [DATE]" at bounding box center [875, 155] width 150 height 17
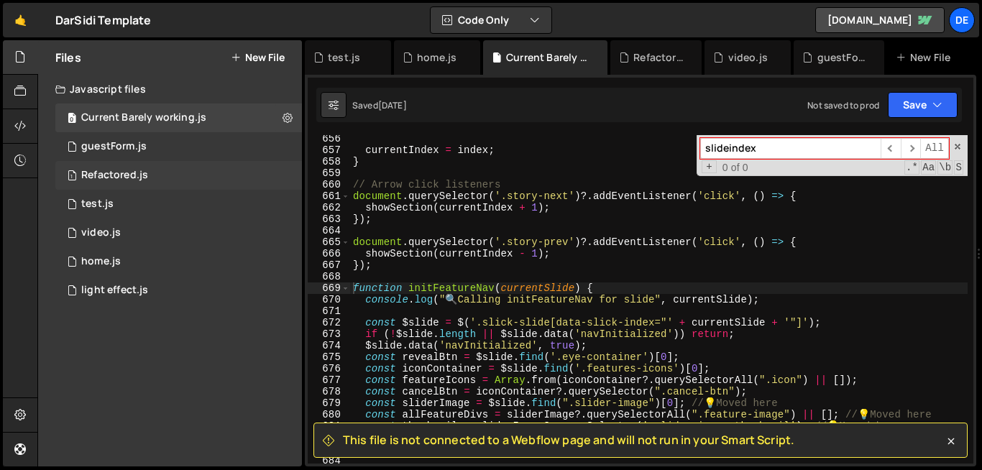
click at [135, 177] on div "Refactored.js" at bounding box center [114, 175] width 67 height 13
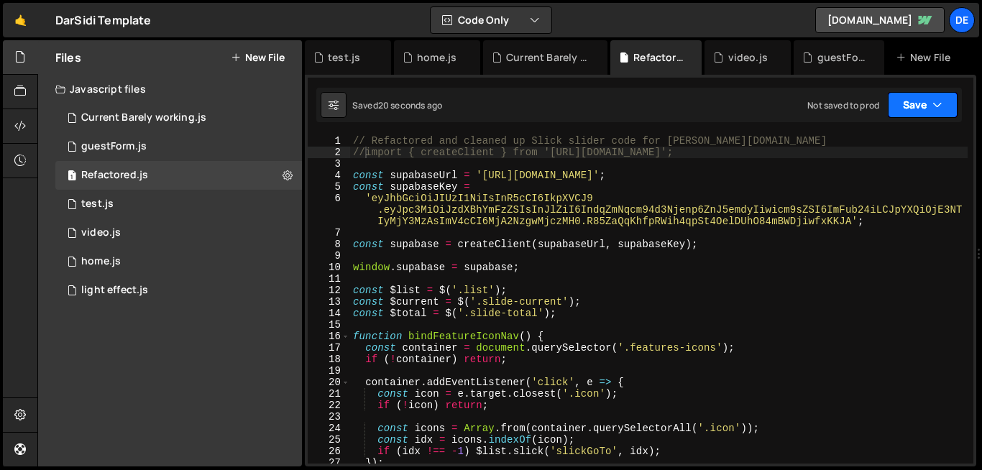
click at [890, 99] on button "Save" at bounding box center [923, 105] width 70 height 26
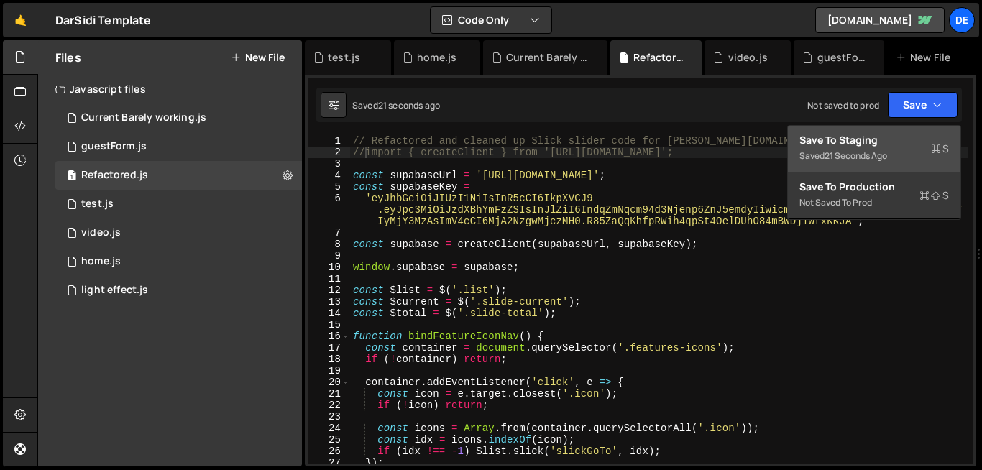
click at [841, 150] on div "21 seconds ago" at bounding box center [856, 156] width 63 height 12
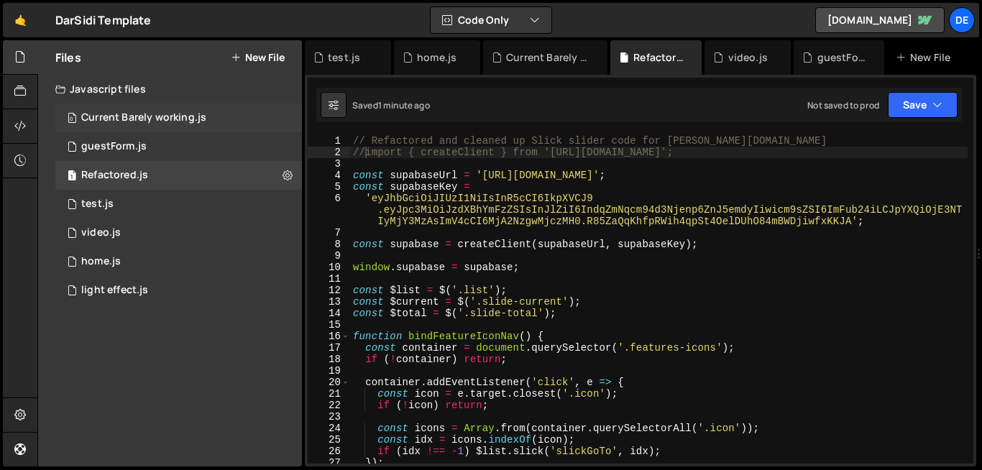
click at [290, 111] on div "0 Current Barely working.js 0" at bounding box center [178, 118] width 247 height 29
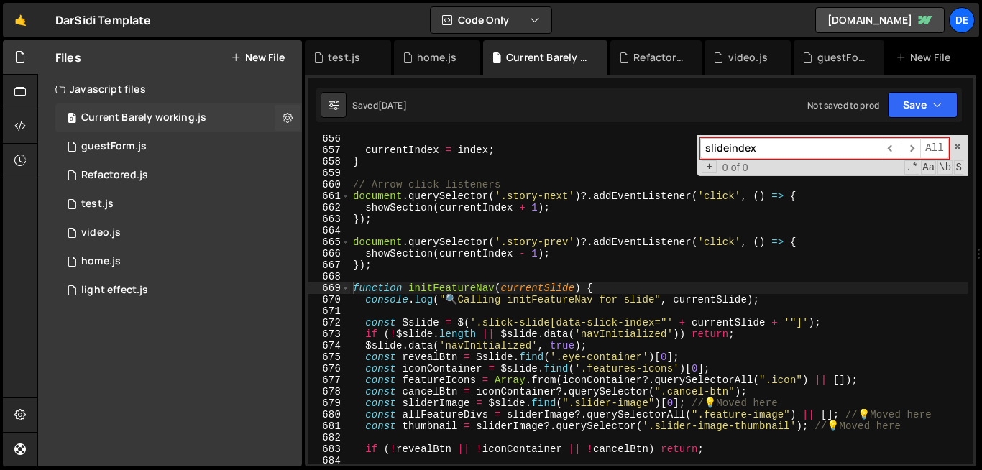
click at [290, 111] on icon at bounding box center [288, 118] width 10 height 14
type input "Current Barely working"
radio input "true"
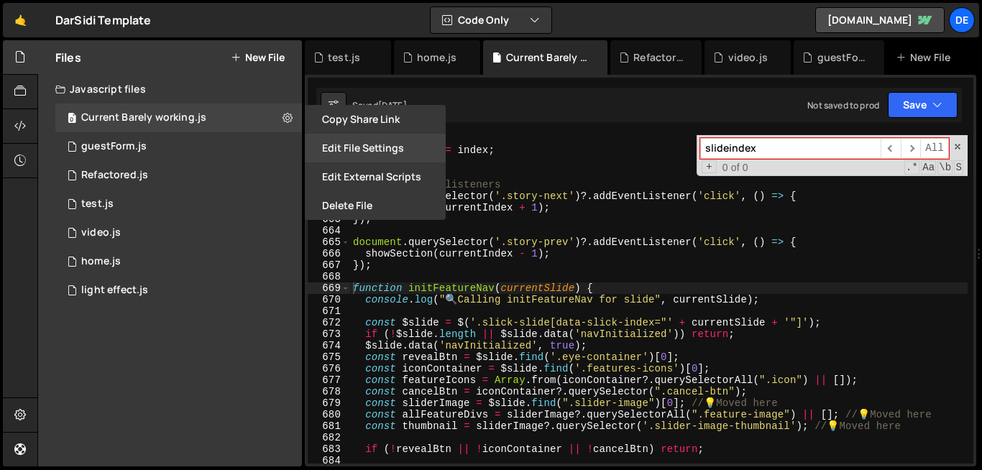
click at [354, 156] on button "Edit File Settings" at bounding box center [375, 148] width 141 height 29
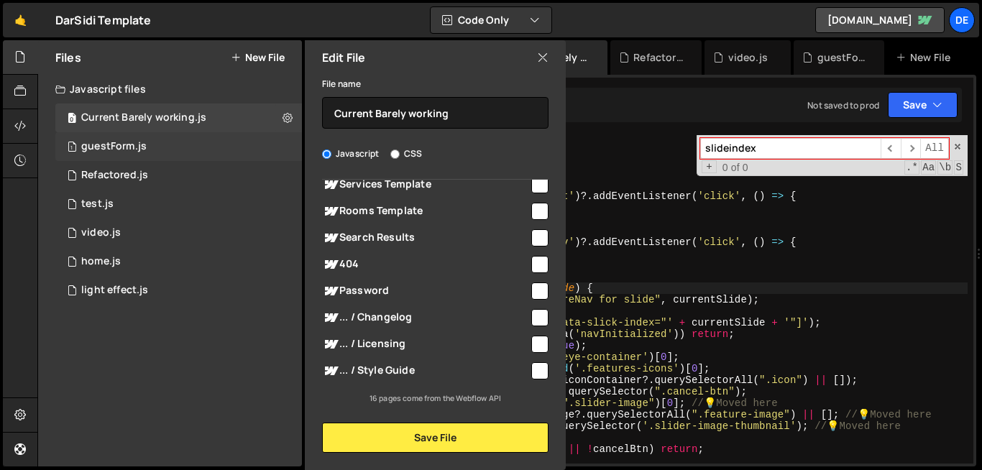
click at [179, 142] on div "1 guestForm.js 0" at bounding box center [178, 146] width 247 height 29
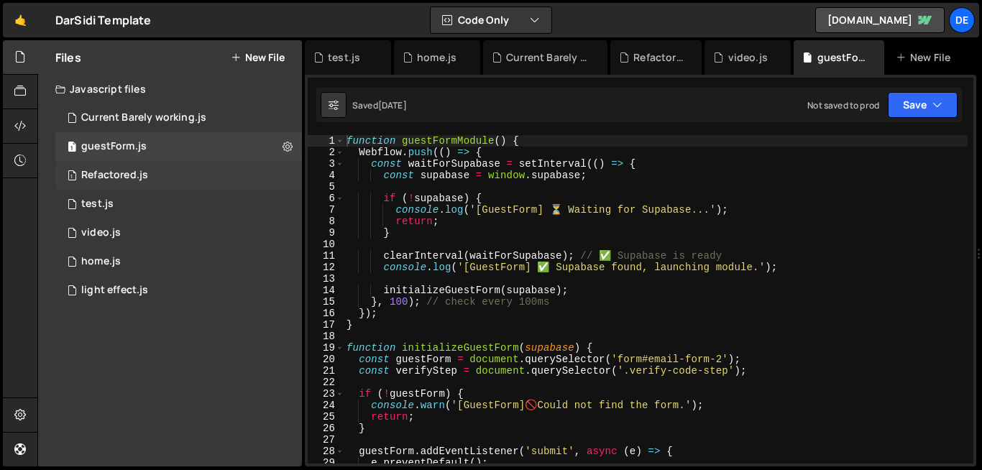
click at [188, 179] on div "1 Refactored.js 0" at bounding box center [178, 175] width 247 height 29
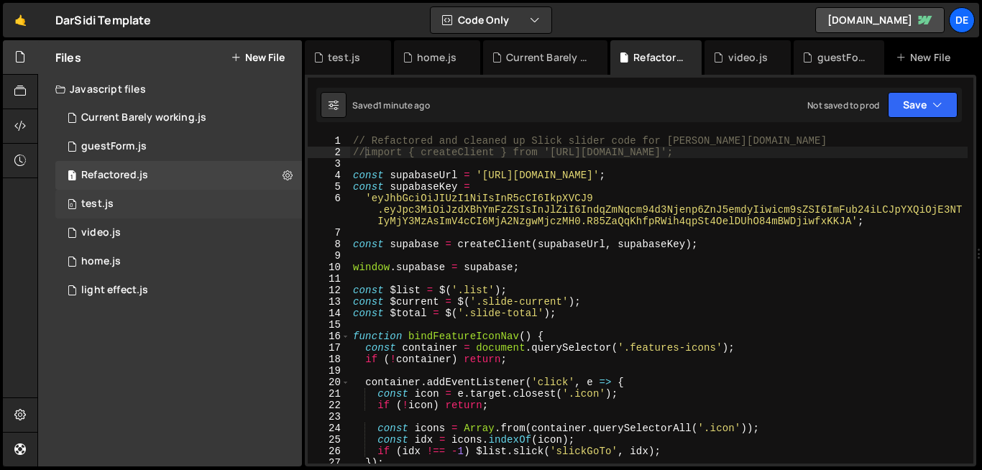
click at [251, 204] on div "0 test.js 0" at bounding box center [178, 204] width 247 height 29
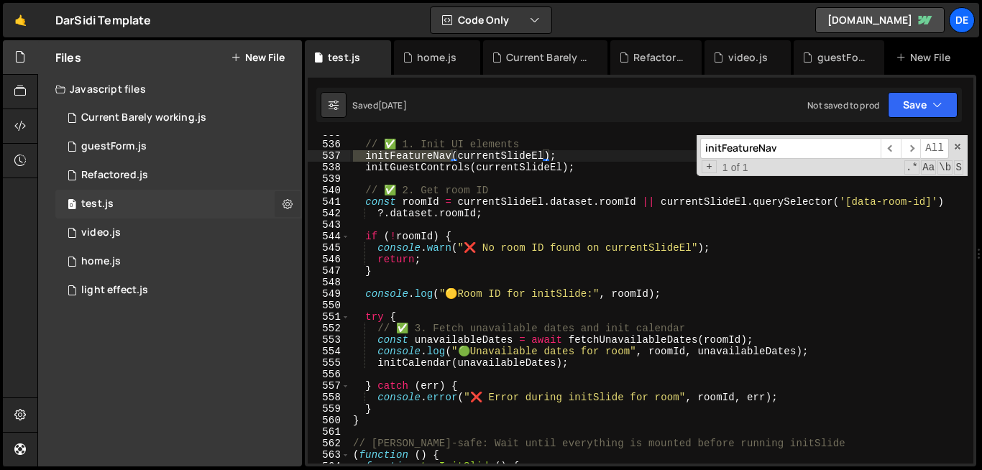
click at [282, 210] on button at bounding box center [288, 204] width 26 height 26
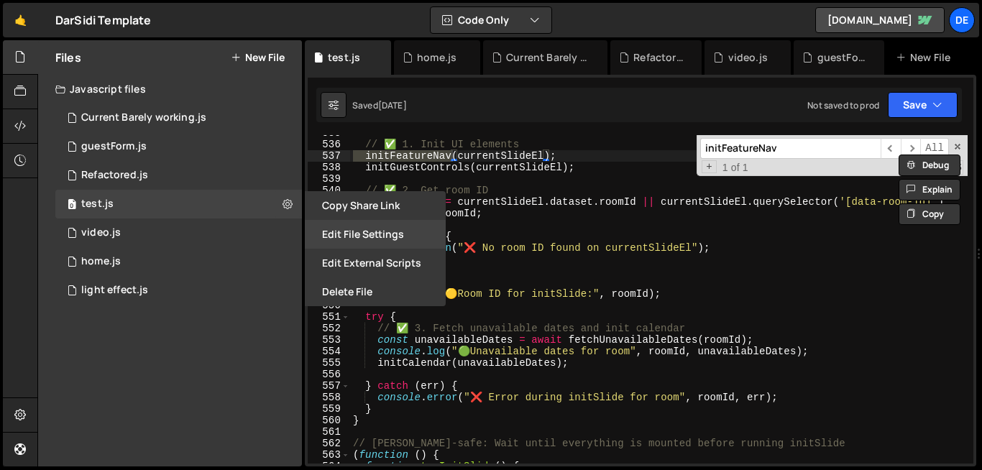
click at [390, 232] on button "Edit File Settings" at bounding box center [375, 234] width 141 height 29
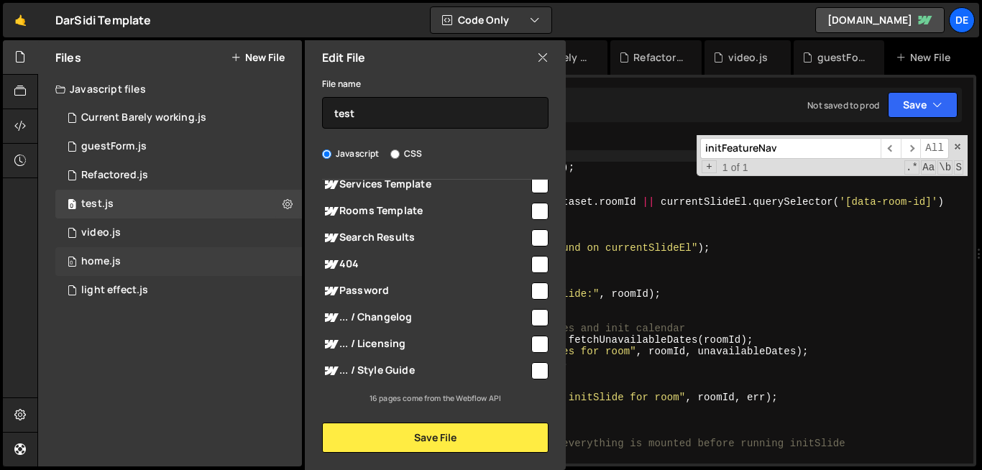
click at [280, 260] on div "0 home.js 0" at bounding box center [178, 261] width 247 height 29
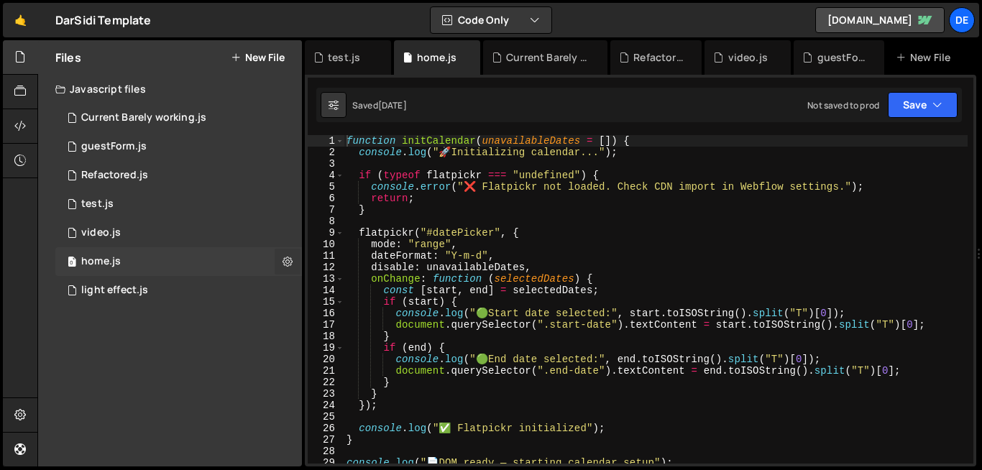
click at [288, 262] on icon at bounding box center [288, 262] width 10 height 14
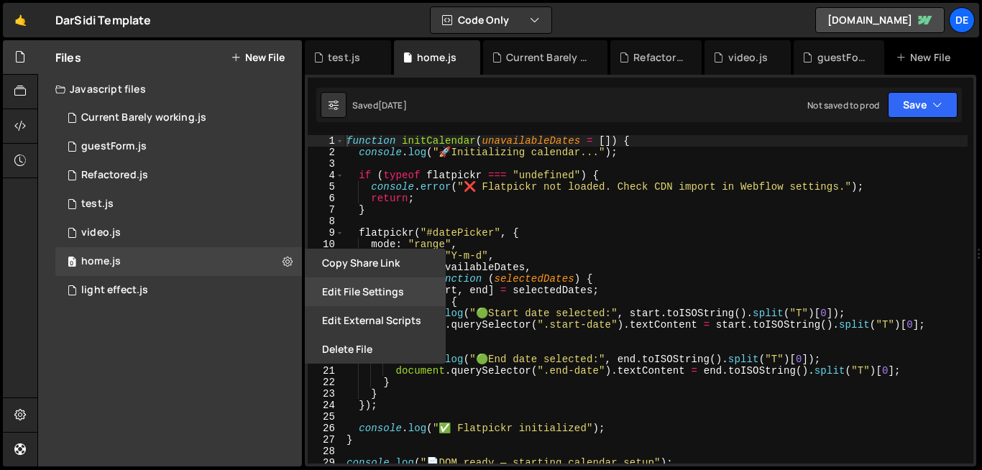
click at [355, 301] on button "Edit File Settings" at bounding box center [375, 292] width 141 height 29
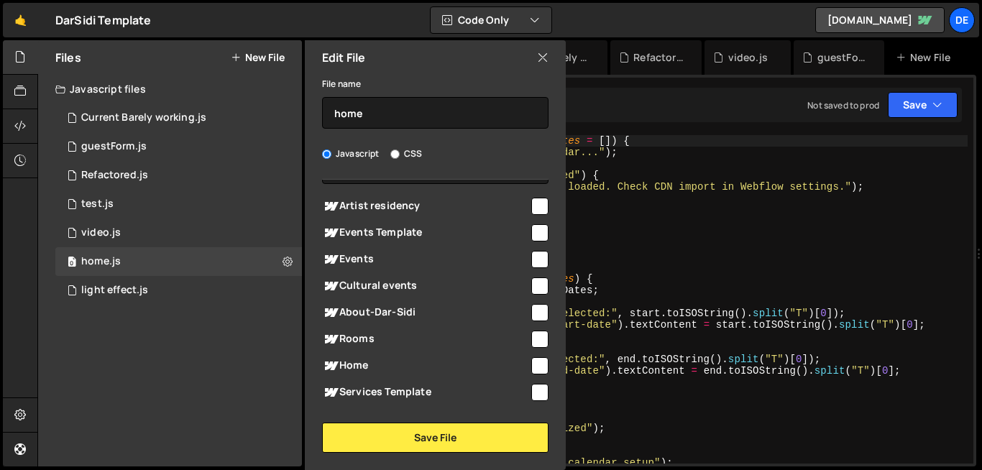
scroll to position [288, 0]
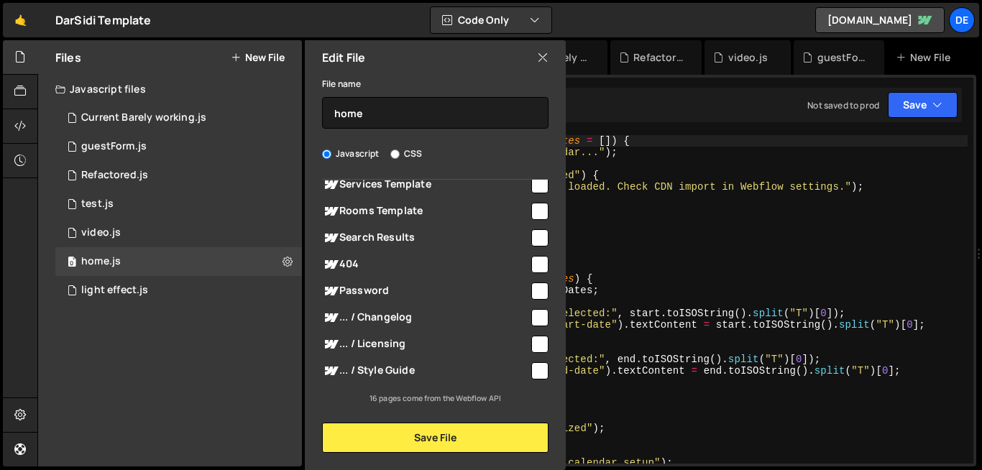
click at [540, 59] on icon at bounding box center [543, 58] width 12 height 16
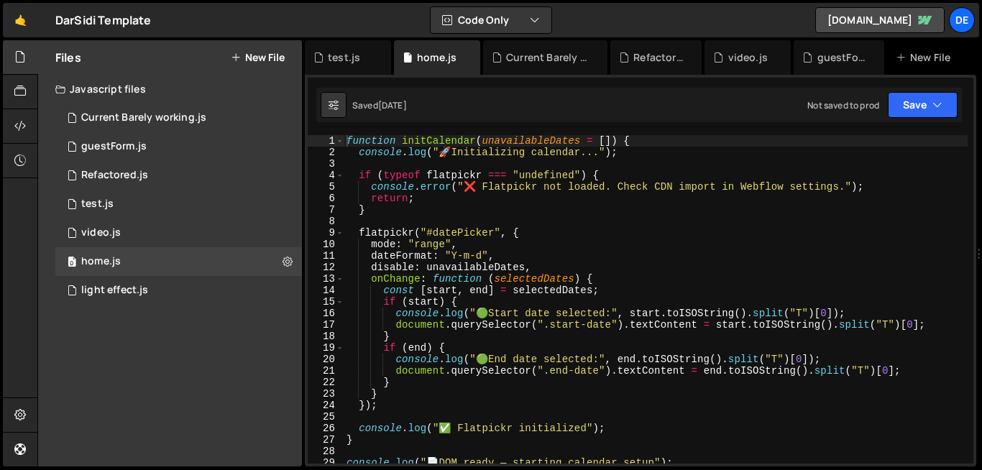
type textarea "dateFormat: "Y-m-d","
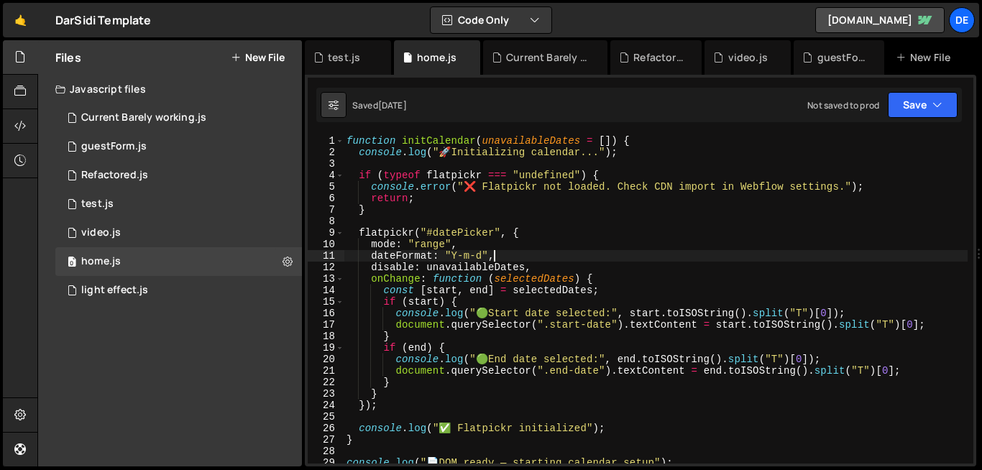
click at [836, 261] on div "function initCalendar ( unavailableDates = [ ]) { console . log ( " 🚀 Initializ…" at bounding box center [656, 311] width 624 height 352
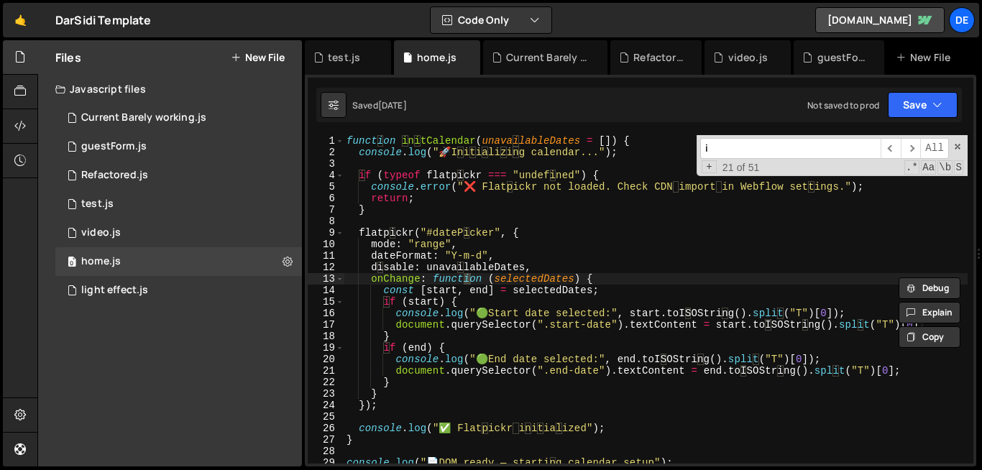
type input "i"
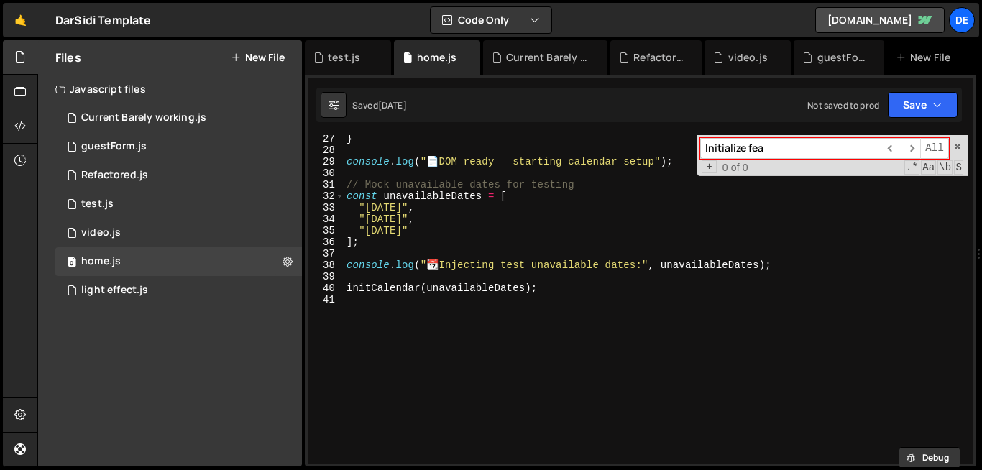
scroll to position [0, 0]
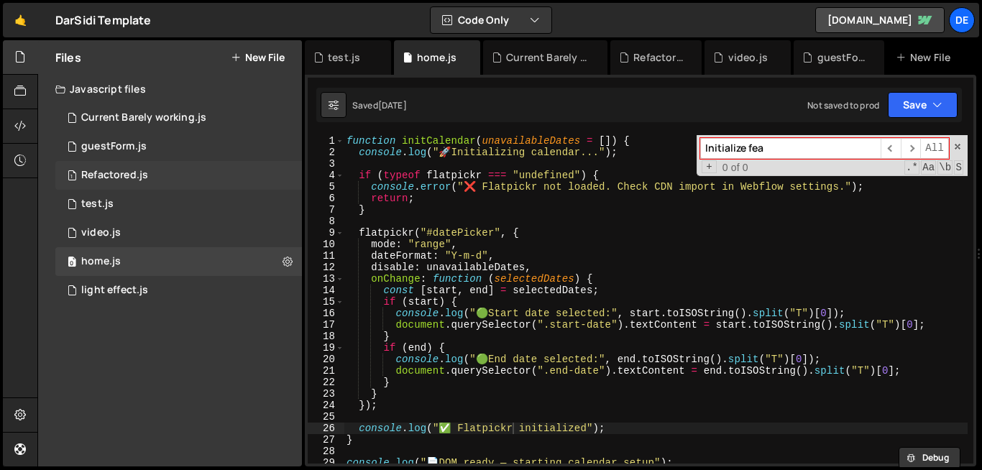
type input "Initialize fea"
click at [184, 168] on div "1 Refactored.js 0" at bounding box center [178, 175] width 247 height 29
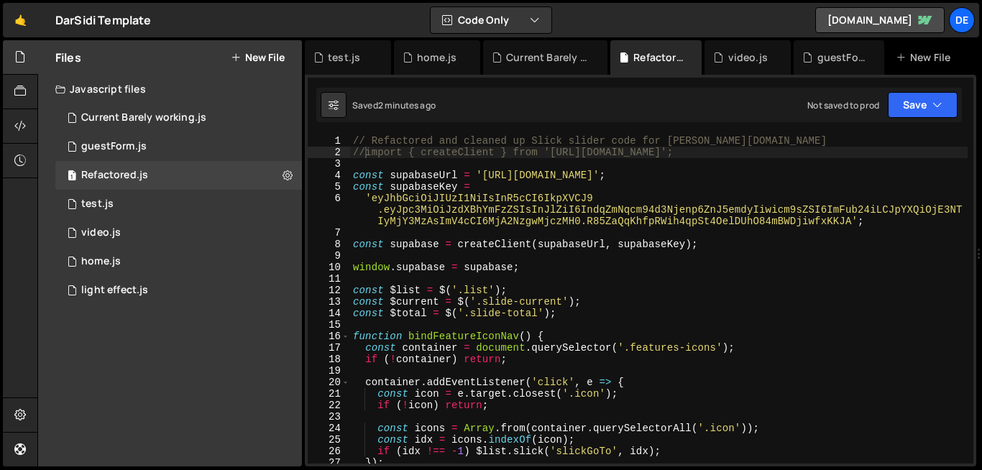
type textarea "const supabase = createClient(supabaseUrl, supabaseKey);"
click at [628, 249] on div "// Refactored and cleaned up Slick slider code for [PERSON_NAME][DOMAIN_NAME] /…" at bounding box center [659, 311] width 618 height 352
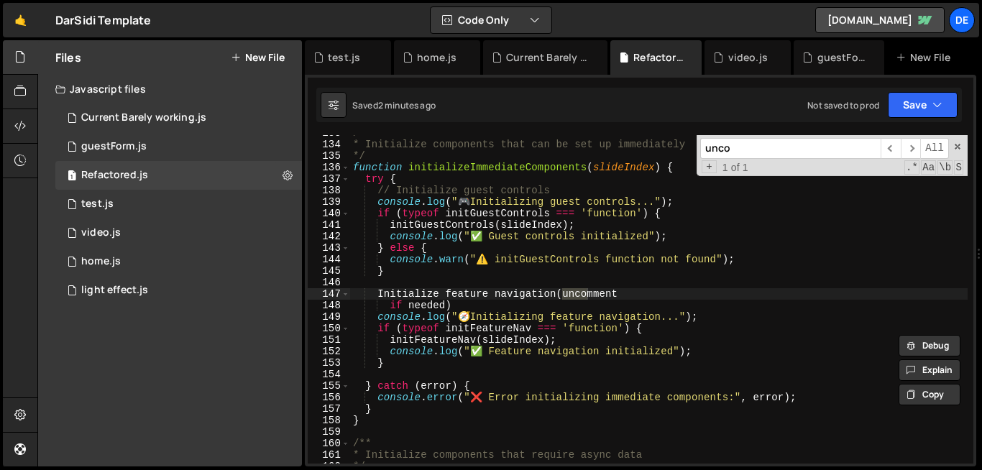
scroll to position [1551, 0]
type input "unco"
click at [371, 295] on div "/** * Initialize components that can be set up immediately */ function initiali…" at bounding box center [659, 303] width 618 height 352
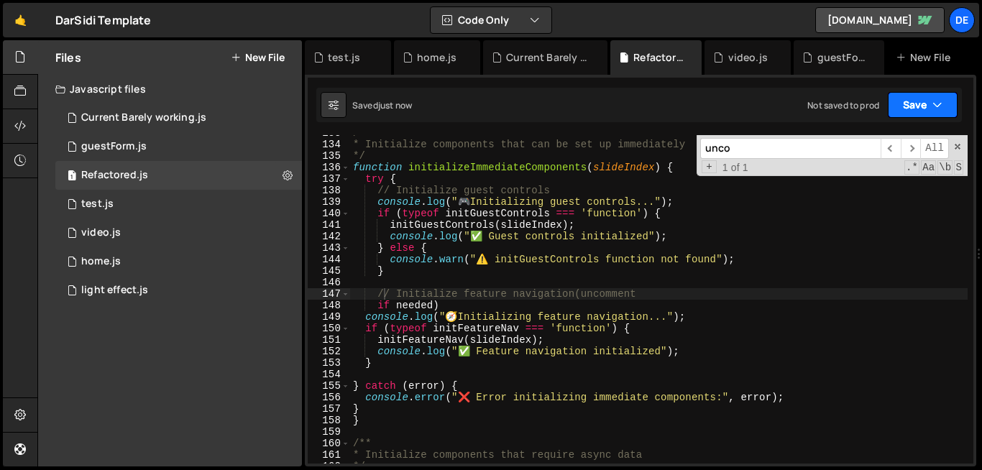
click at [928, 109] on button "Save" at bounding box center [923, 105] width 70 height 26
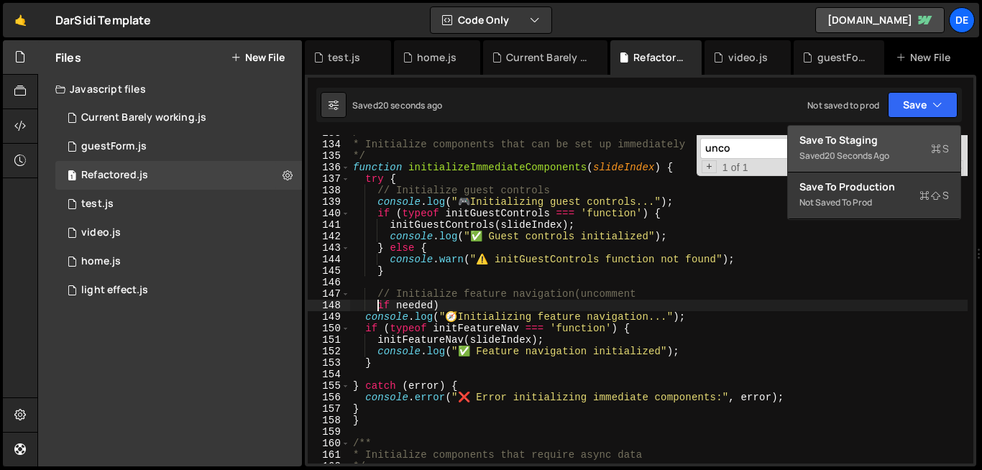
click at [376, 306] on div "/** * Initialize components that can be set up immediately */ function initiali…" at bounding box center [659, 303] width 618 height 352
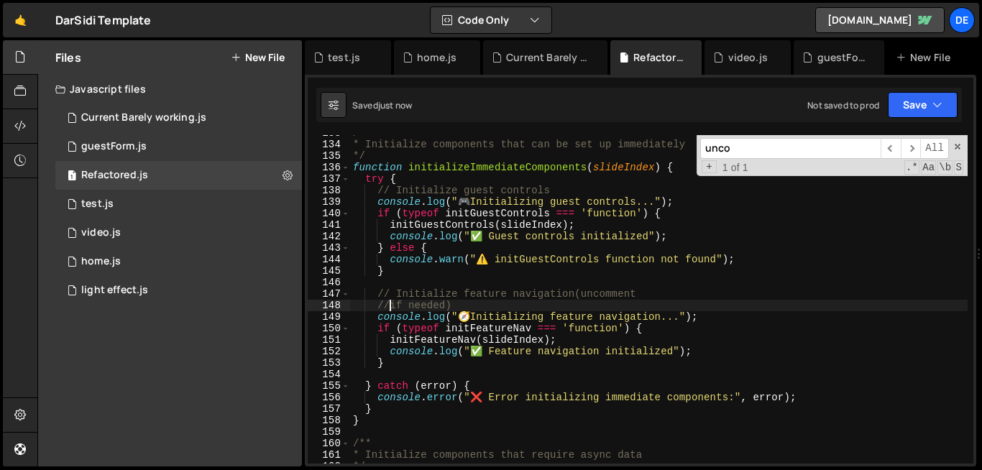
type textarea "//if needed)"
click at [769, 145] on input "unco" at bounding box center [791, 148] width 181 height 21
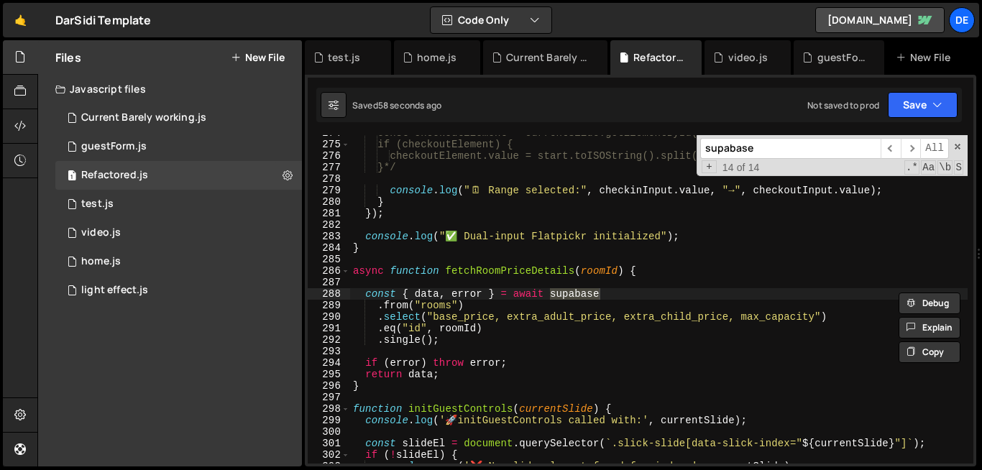
scroll to position [0, 0]
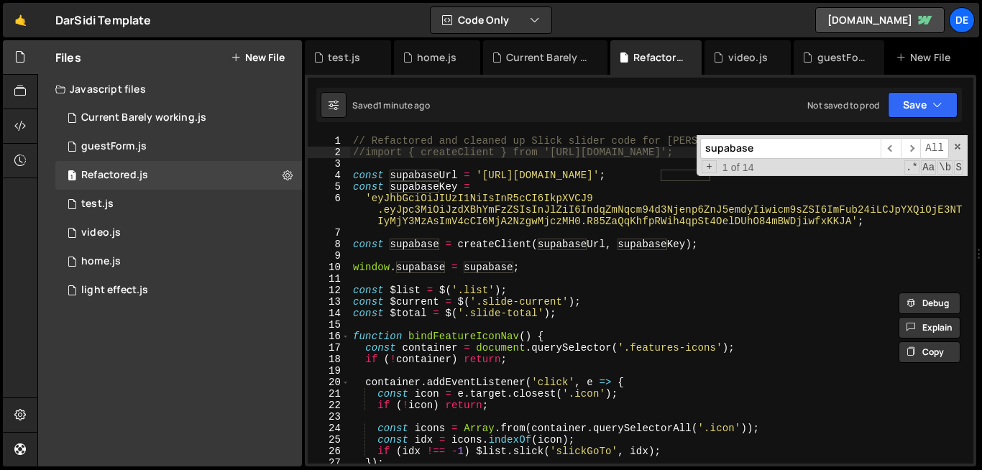
type input "supabase"
click at [355, 173] on div "// Refactored and cleaned up Slick slider code for [PERSON_NAME][DOMAIN_NAME] /…" at bounding box center [659, 311] width 618 height 352
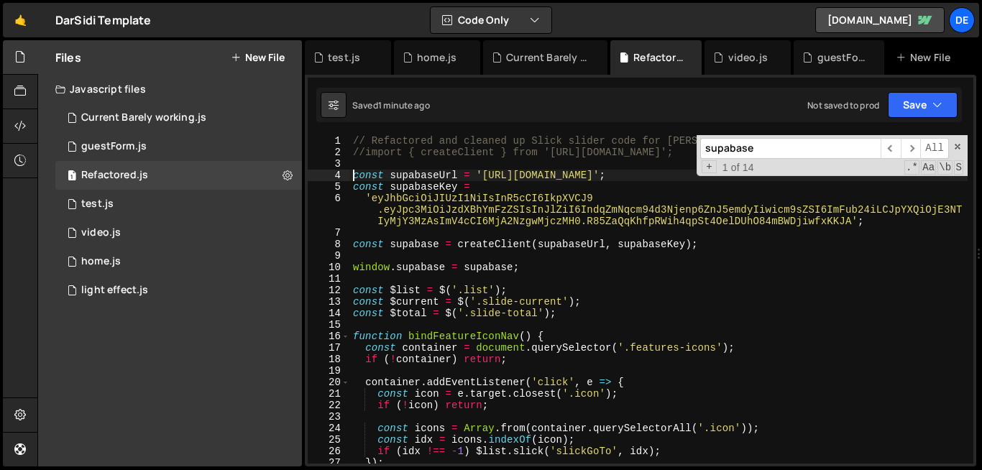
scroll to position [0, 1]
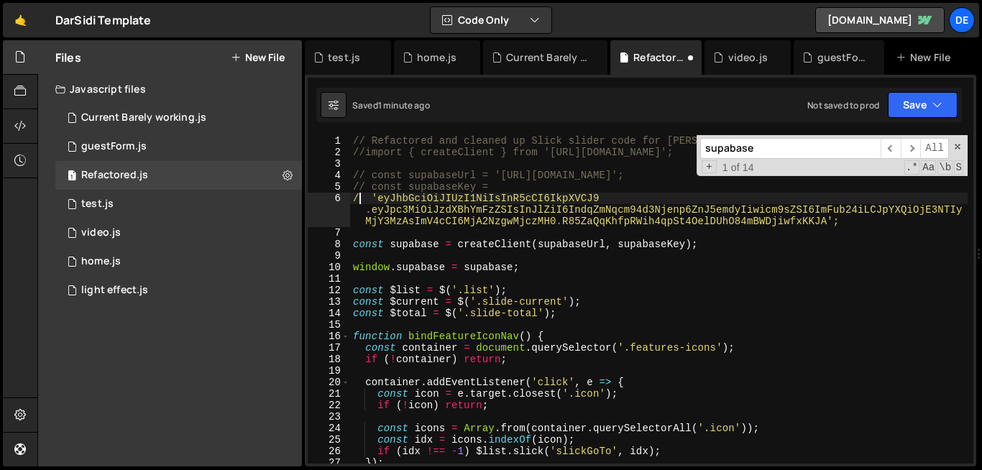
type textarea "// '[SECURITY_DATA]';"
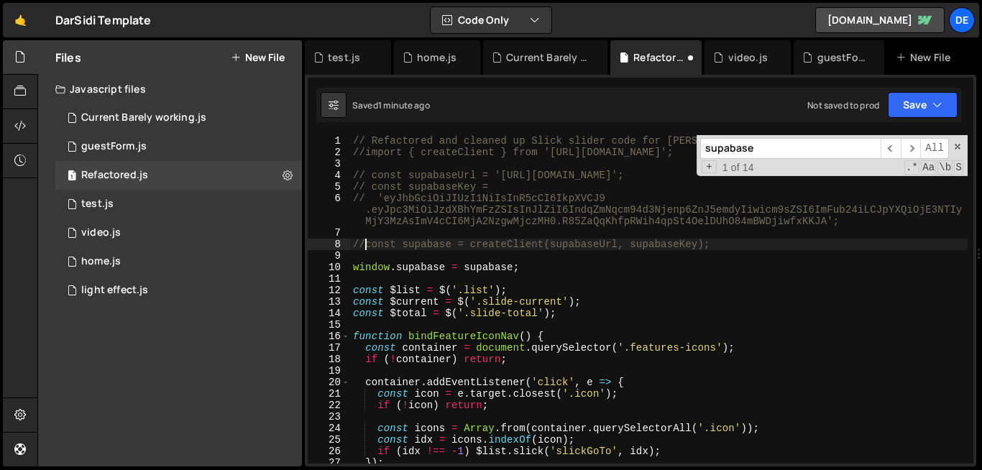
type textarea "// const supabase = createClient(supabaseUrl, supabaseKey);"
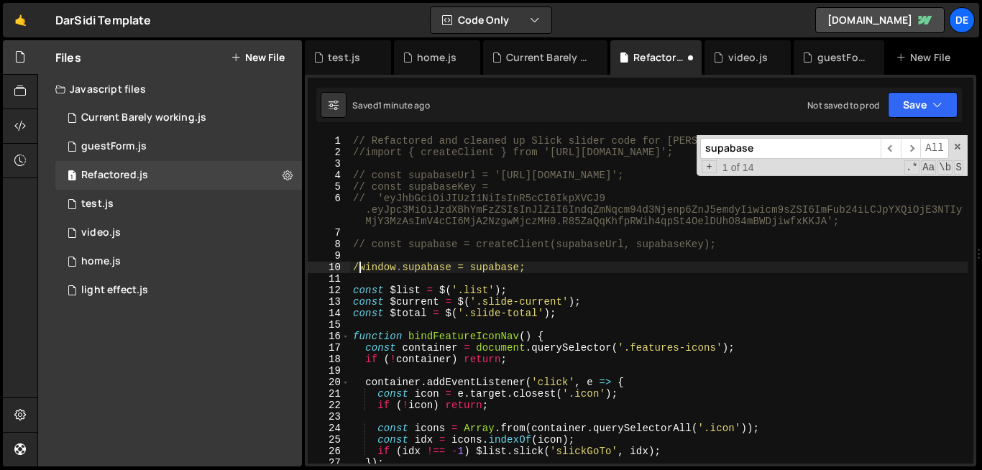
scroll to position [0, 1]
click at [774, 145] on input "supabase" at bounding box center [791, 148] width 181 height 21
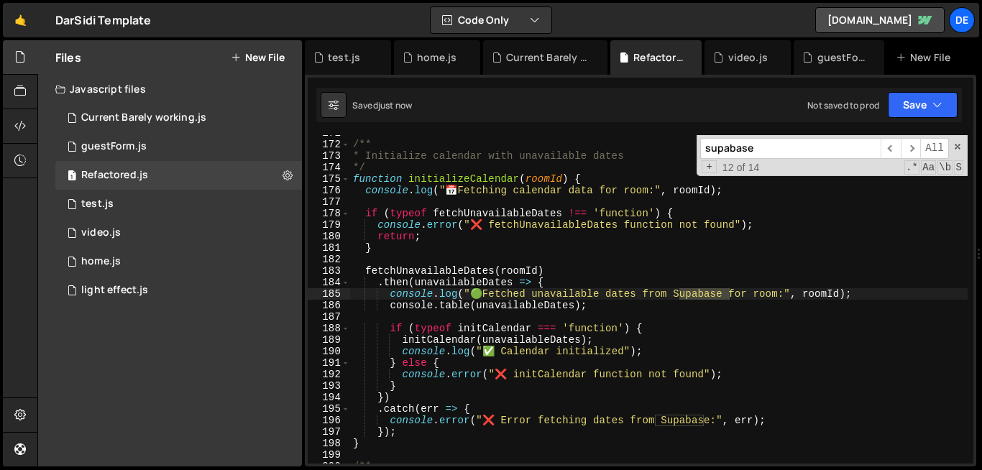
scroll to position [1988, 0]
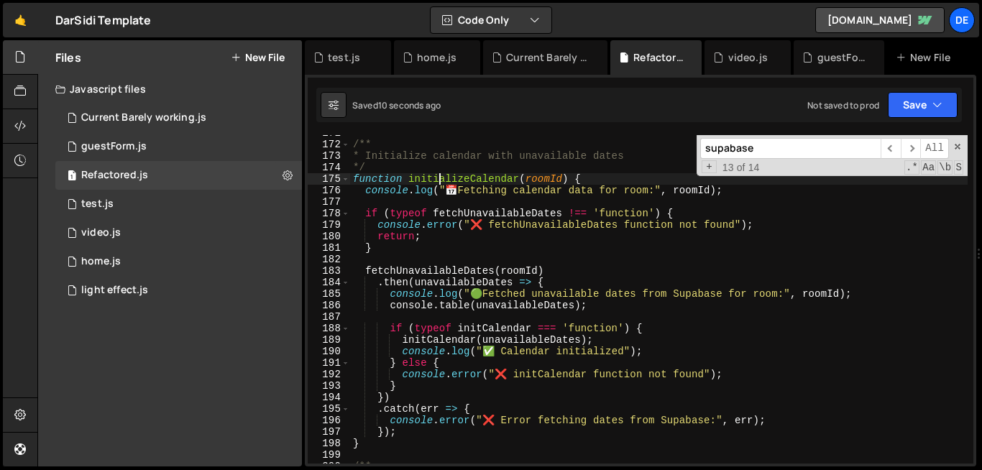
click at [442, 179] on div "/** * Initialize calendar with unavailable dates */ function initializeCalendar…" at bounding box center [659, 303] width 618 height 352
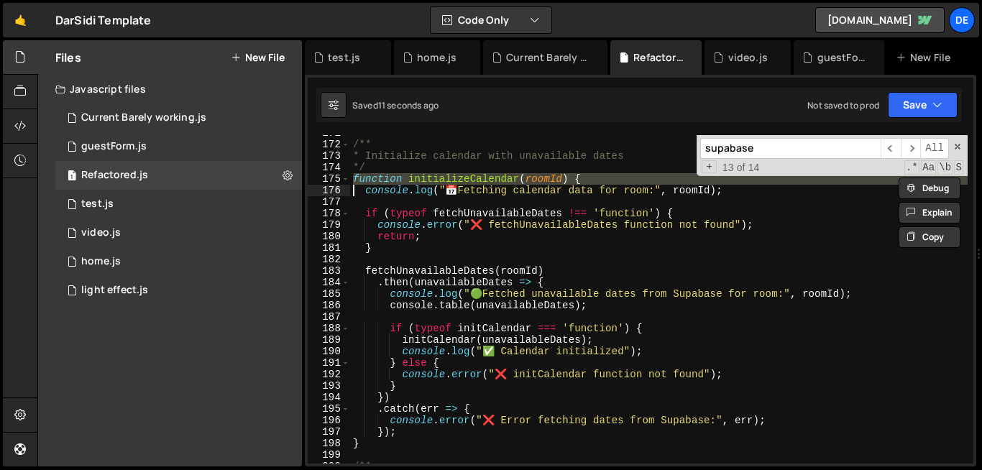
click at [442, 179] on div "/** * Initialize calendar with unavailable dates */ function initializeCalendar…" at bounding box center [659, 303] width 618 height 352
click at [442, 179] on div "/** * Initialize calendar with unavailable dates */ function initializeCalendar…" at bounding box center [659, 299] width 618 height 329
type textarea "function initializeCalendar(roomId) {"
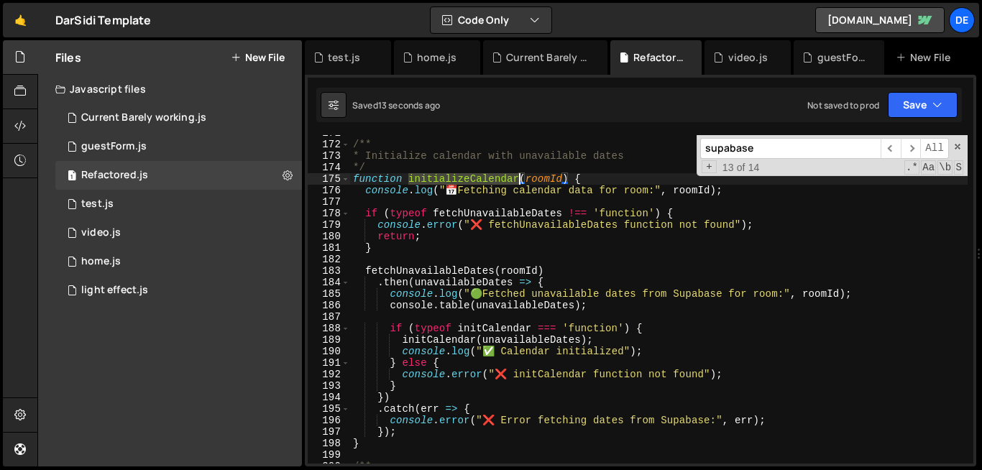
drag, startPoint x: 409, startPoint y: 181, endPoint x: 516, endPoint y: 181, distance: 106.4
click at [516, 181] on div "/** * Initialize calendar with unavailable dates */ function initializeCalendar…" at bounding box center [659, 303] width 618 height 352
click at [753, 147] on input "supabase" at bounding box center [791, 148] width 181 height 21
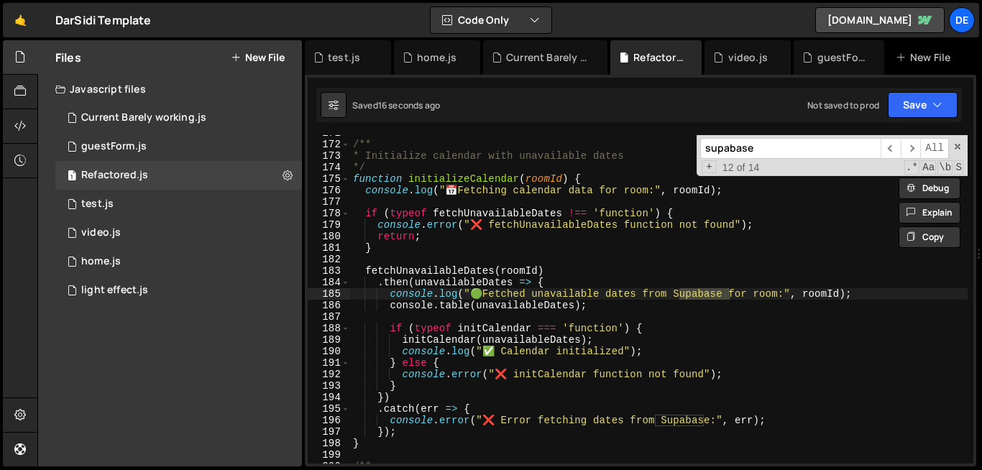
paste input "initializeCalenda"
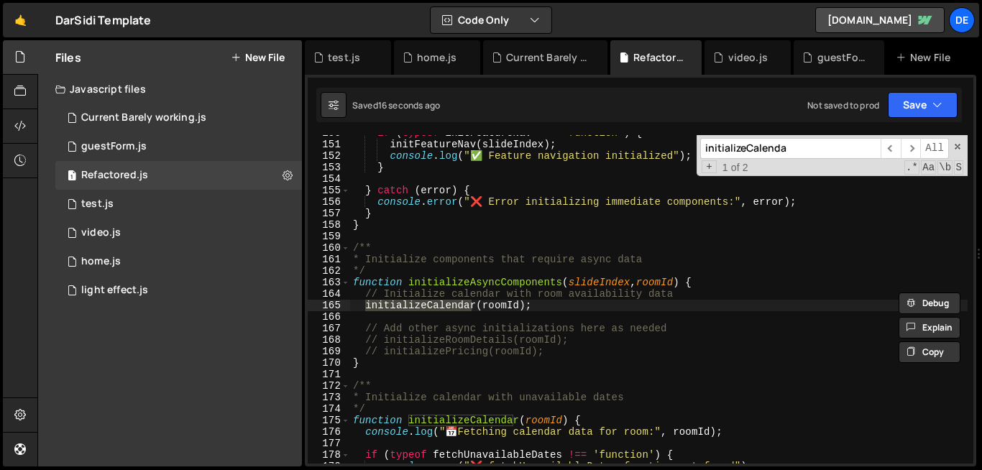
scroll to position [1746, 0]
type input "initializeCalenda"
click at [669, 239] on div "if ( typeof initFeatureNav === 'function' ) { initFeatureNav ( slideIndex ) ; c…" at bounding box center [659, 303] width 618 height 352
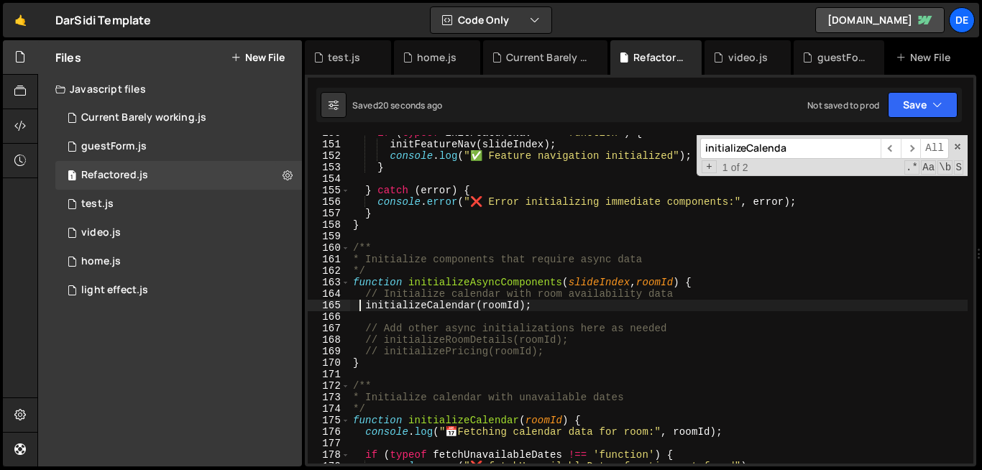
click at [362, 306] on div "if ( typeof initFeatureNav === 'function' ) { initFeatureNav ( slideIndex ) ; c…" at bounding box center [659, 303] width 618 height 352
click at [366, 310] on div "if ( typeof initFeatureNav === 'function' ) { initFeatureNav ( slideIndex ) ; c…" at bounding box center [659, 303] width 618 height 352
click at [412, 284] on div "if ( typeof initFeatureNav === 'function' ) { initFeatureNav ( slideIndex ) ; c…" at bounding box center [659, 303] width 618 height 352
type textarea "function initializeAsyncComponents(slideIndex, roomId) {"
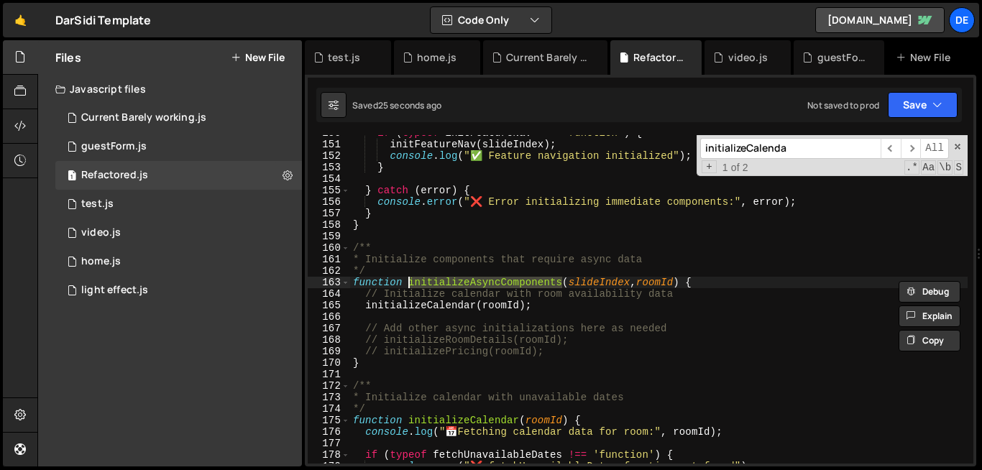
click at [412, 284] on div "if ( typeof initFeatureNav === 'function' ) { initFeatureNav ( slideIndex ) ; c…" at bounding box center [659, 303] width 618 height 352
click at [819, 151] on input "initializeCalenda" at bounding box center [791, 148] width 181 height 21
paste input "AsyncComponents"
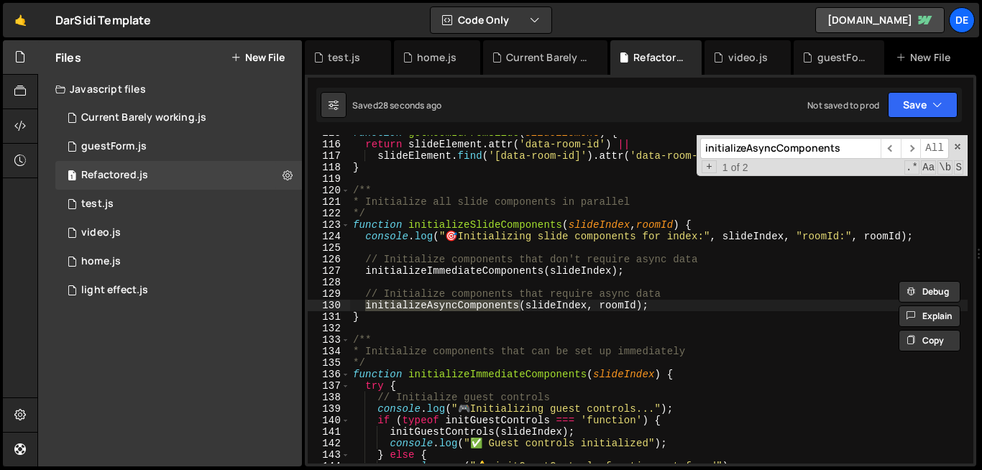
scroll to position [1344, 0]
type input "initializeAsyncComponents"
click at [365, 307] on div "function getRoomIdFromSlide ( slideElement ) { return slideElement . attr ( 'da…" at bounding box center [659, 299] width 618 height 329
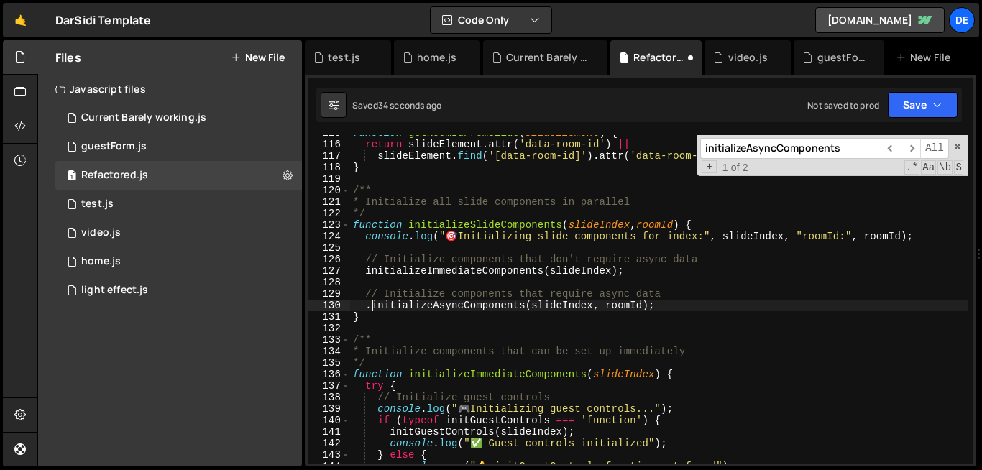
scroll to position [0, 1]
type textarea "//initializeAsyncComponents(slideIndex, roomId);"
click at [216, 117] on div "0 Current Barely working.js 0" at bounding box center [178, 118] width 247 height 29
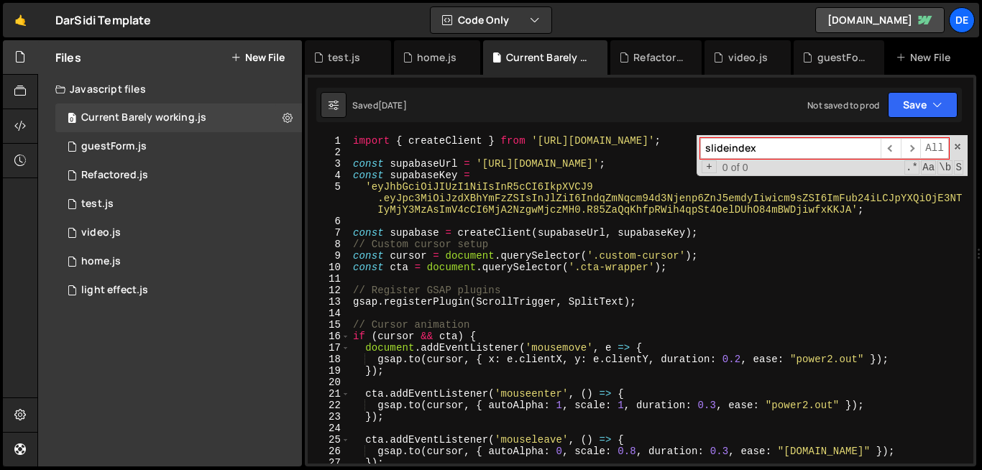
scroll to position [0, 0]
click at [355, 140] on div "import { createClient } from '[URL][DOMAIN_NAME]' ; const supabaseUrl = '[URL][…" at bounding box center [659, 311] width 618 height 352
type textarea "/* import { createClient } from '[URL][DOMAIN_NAME]';"
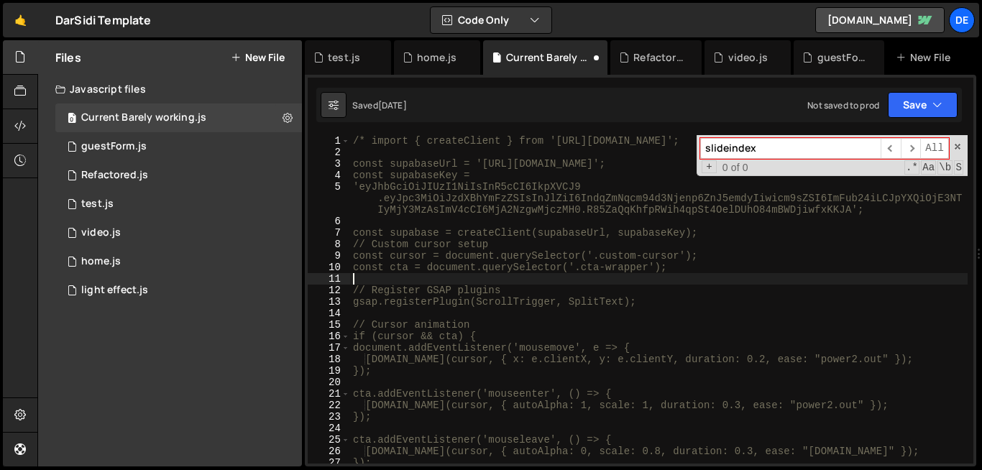
click at [725, 276] on div "/* import { createClient } from '[URL][DOMAIN_NAME]'; const supabaseUrl = '[URL…" at bounding box center [659, 311] width 618 height 352
type textarea "."
type textarea "ù"
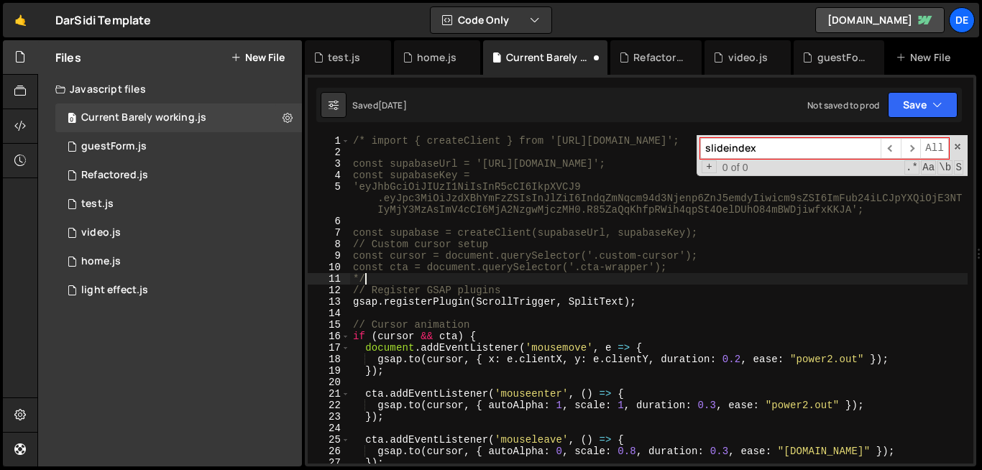
type textarea "*/"
click at [773, 151] on input "slideindex" at bounding box center [791, 148] width 181 height 21
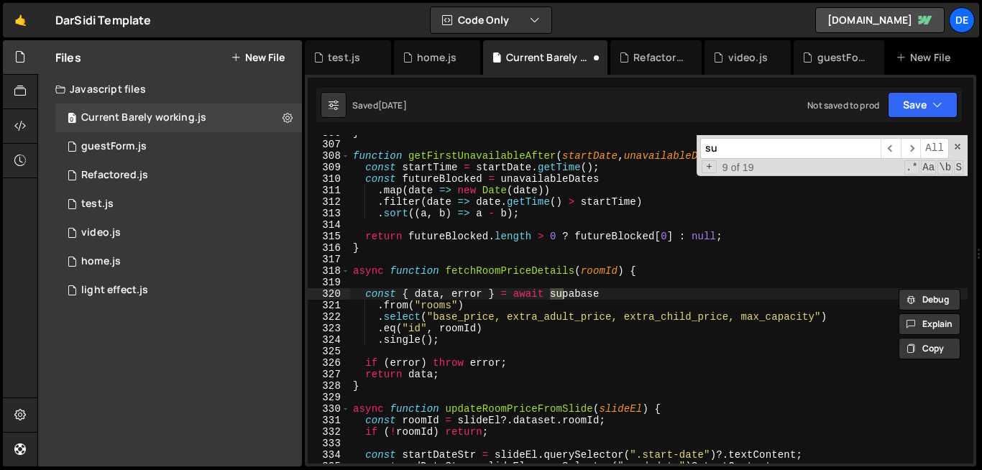
scroll to position [3541, 0]
type input "supabase"
type textarea "async function fetchRoomPriceDetails(roomId) {"
click at [516, 273] on div "} function getFirstUnavailableAfter ( startDate , unavailableDates ) { const st…" at bounding box center [659, 303] width 618 height 352
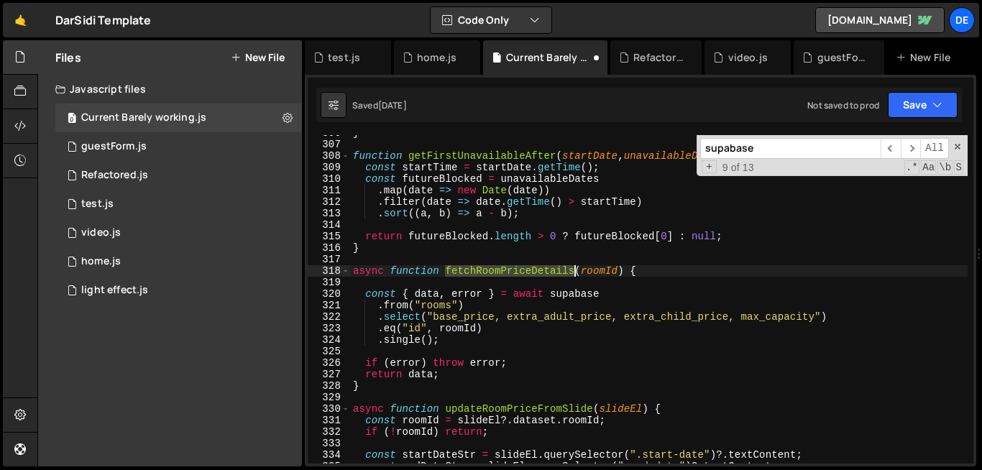
click at [516, 273] on div "} function getFirstUnavailableAfter ( startDate , unavailableDates ) { const st…" at bounding box center [659, 303] width 618 height 352
click at [783, 152] on input "supabase" at bounding box center [791, 148] width 181 height 21
paste input "fetchRoomPriceDetails"
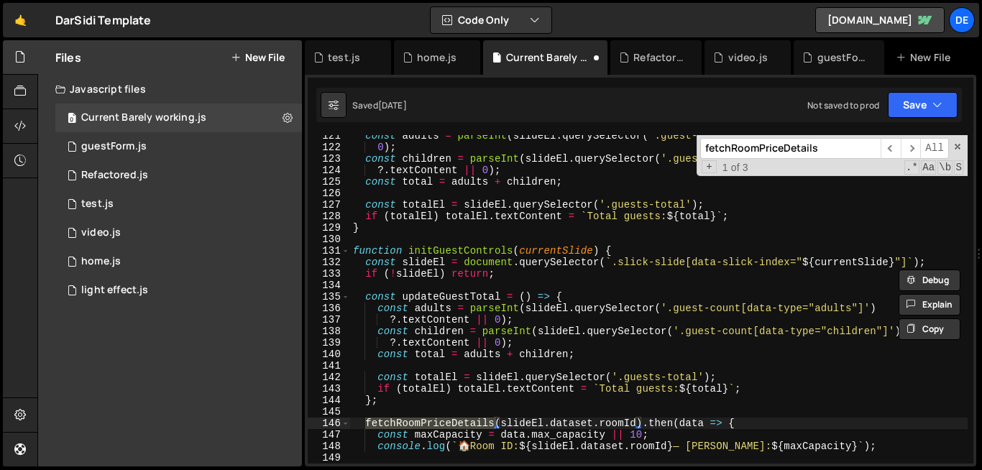
scroll to position [1410, 0]
type input "fetchRoomPriceDetails"
type textarea "function initGuestControls(currentSlide) {"
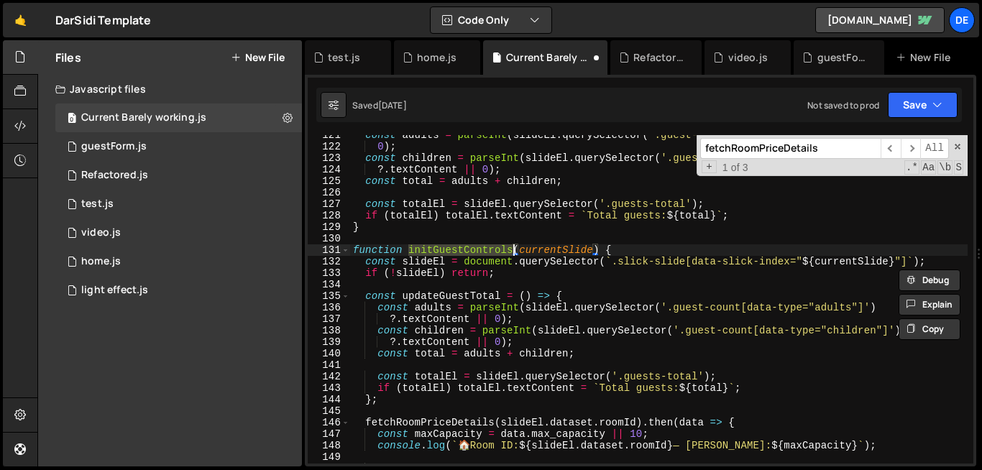
drag, startPoint x: 407, startPoint y: 245, endPoint x: 514, endPoint y: 254, distance: 106.9
click at [514, 254] on div "const adults = parseInt ( slideEl . querySelector ( '.guest-count[data-type="ad…" at bounding box center [659, 305] width 618 height 352
click at [749, 150] on input "fetchRoomPriceDetails" at bounding box center [791, 148] width 181 height 21
paste input "initGuestContro"
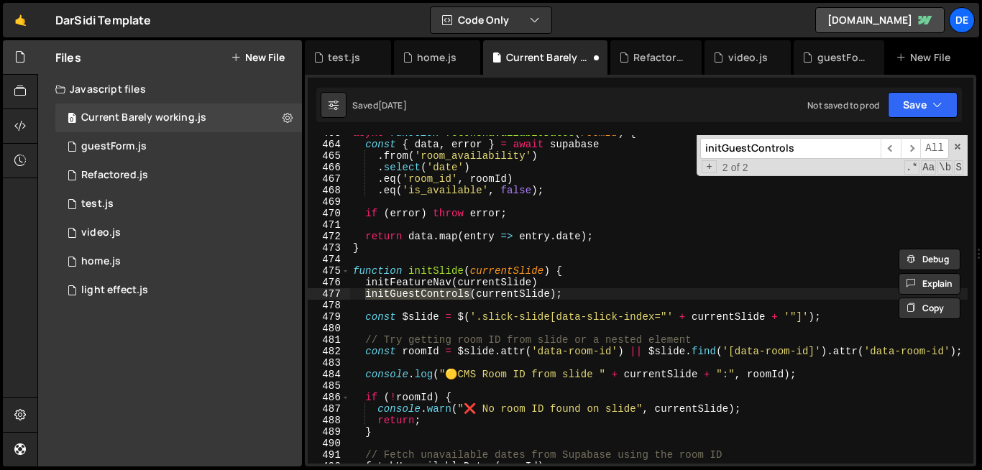
scroll to position [5348, 0]
type input "initGuestControls"
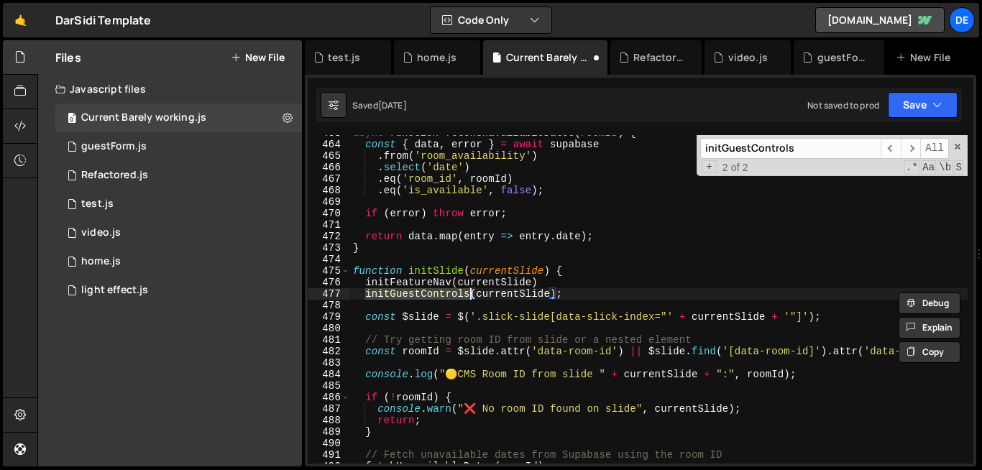
click at [367, 296] on div "async function fetchUnavailableDates ( roomId ) { const { data , error } = awai…" at bounding box center [659, 299] width 618 height 329
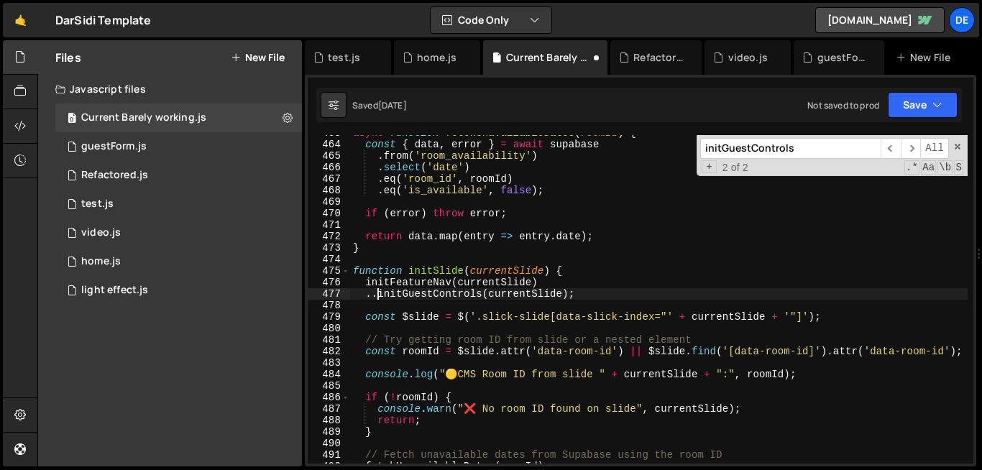
scroll to position [0, 1]
type textarea "//initGuestControls(currentSlide);"
click at [906, 103] on button "Save" at bounding box center [923, 105] width 70 height 26
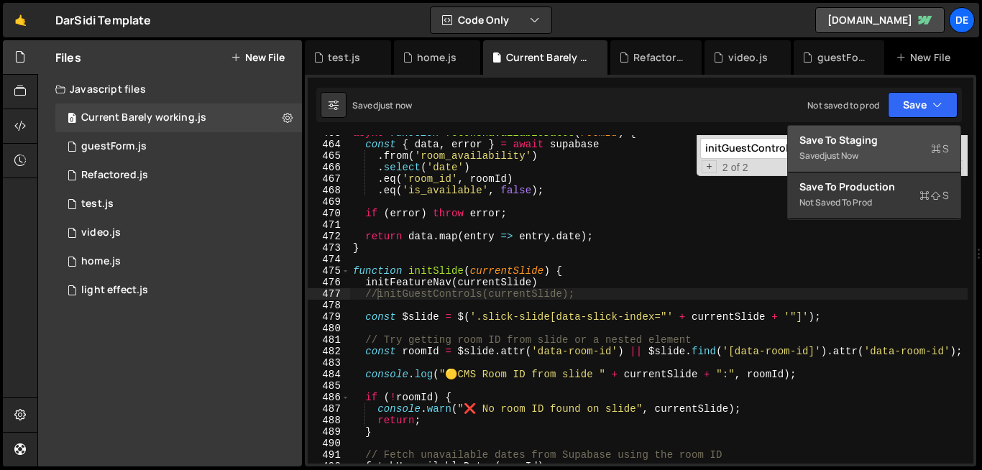
click at [819, 143] on div "Save to Staging S" at bounding box center [875, 140] width 150 height 14
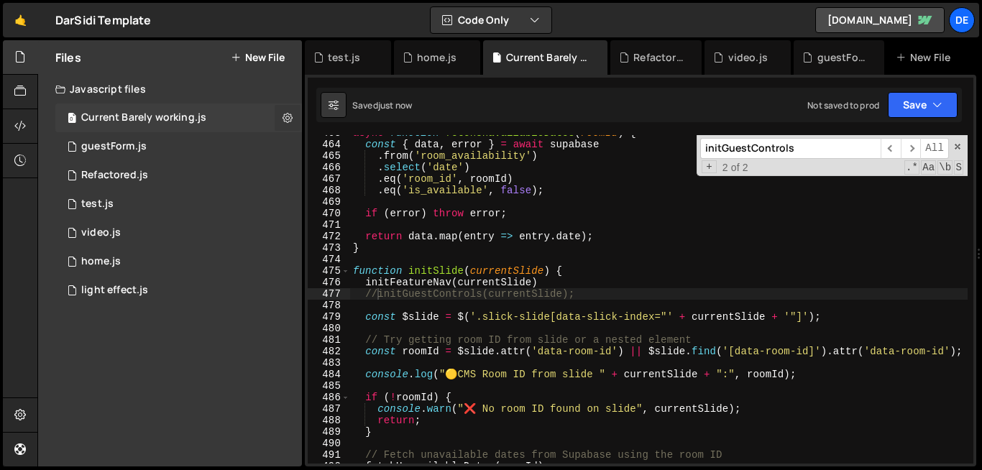
click at [288, 123] on icon at bounding box center [288, 118] width 10 height 14
type input "Current Barely working"
radio input "true"
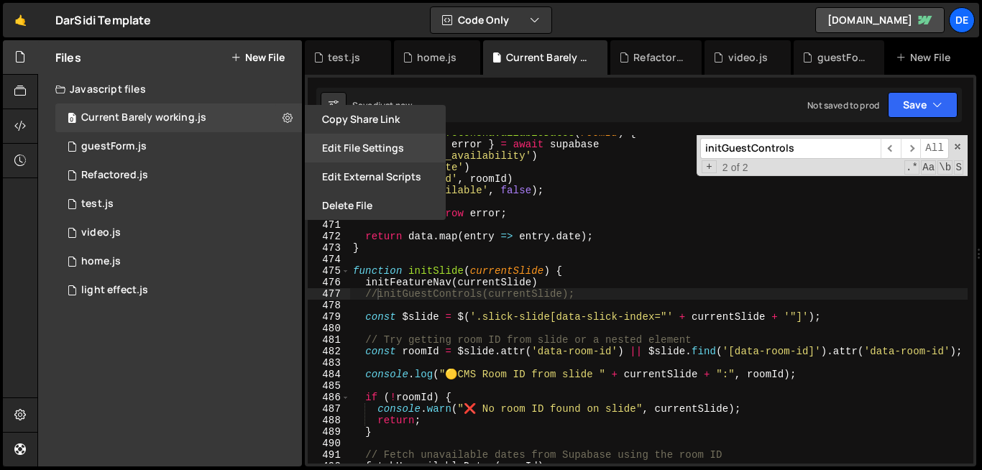
click at [370, 153] on button "Edit File Settings" at bounding box center [375, 148] width 141 height 29
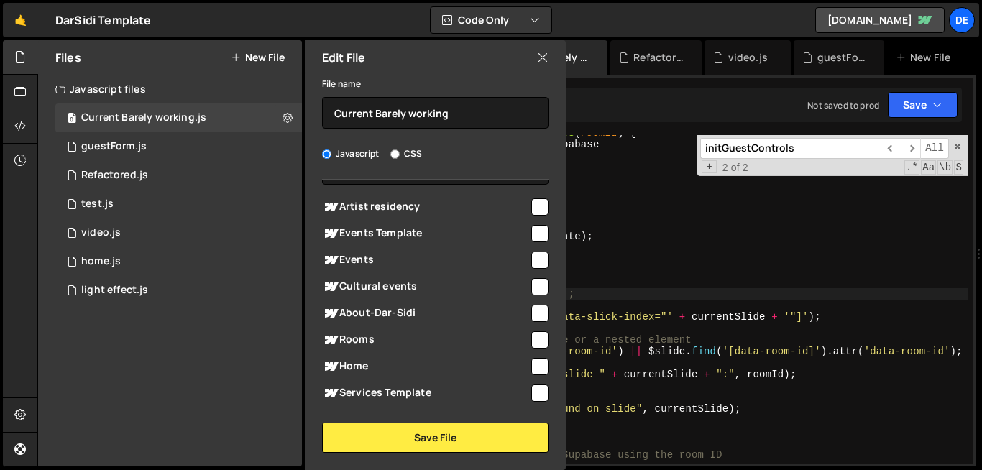
scroll to position [75, 0]
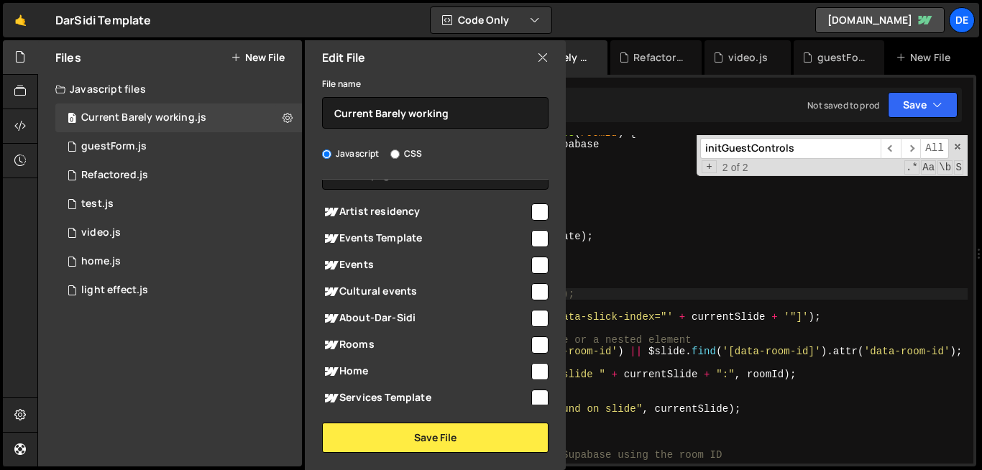
click at [535, 343] on input "checkbox" at bounding box center [540, 345] width 17 height 17
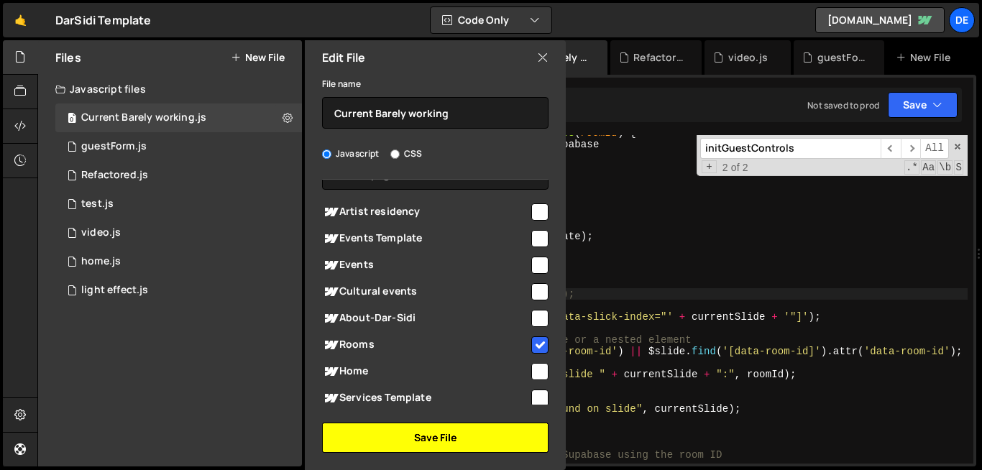
click at [487, 441] on button "Save File" at bounding box center [435, 438] width 227 height 30
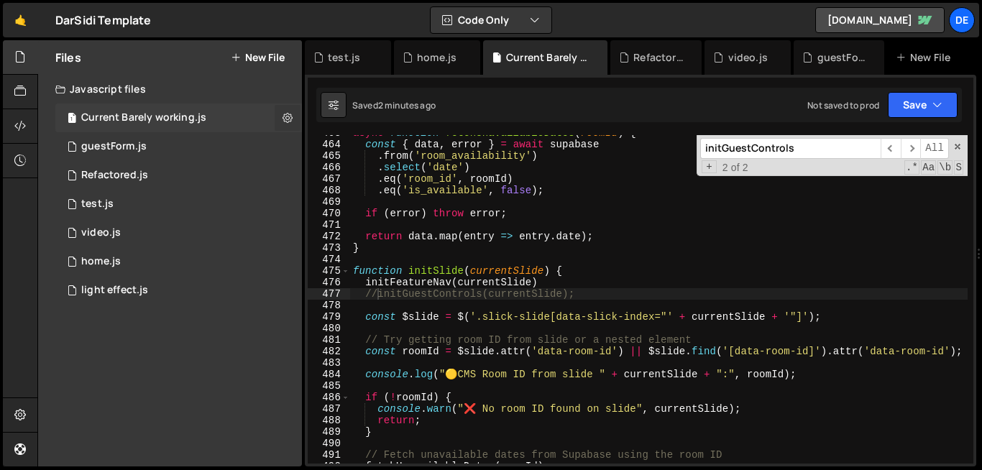
click at [290, 121] on icon at bounding box center [288, 118] width 10 height 14
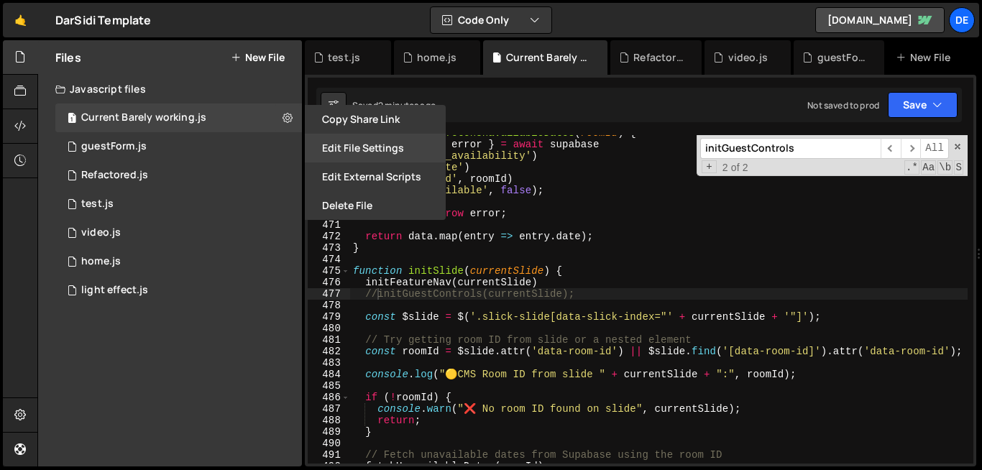
click at [346, 145] on button "Edit File Settings" at bounding box center [375, 148] width 141 height 29
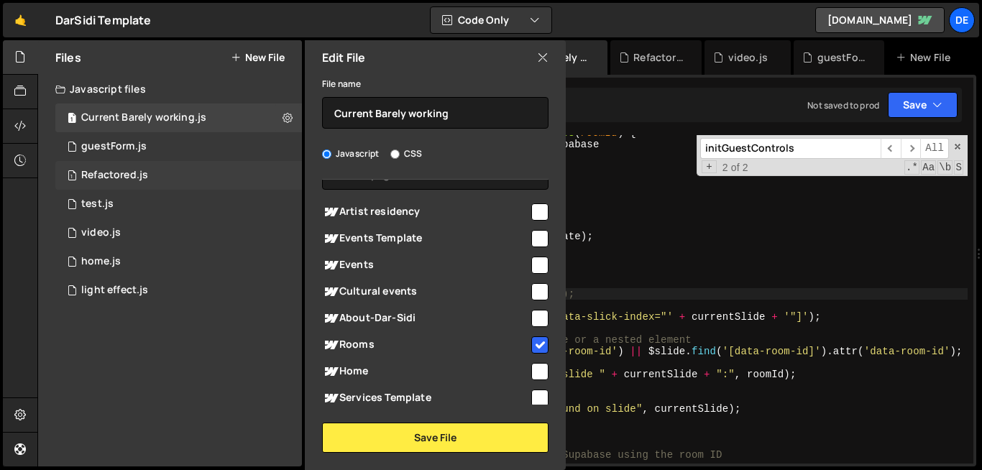
click at [229, 181] on div "1 Refactored.js 0" at bounding box center [178, 175] width 247 height 29
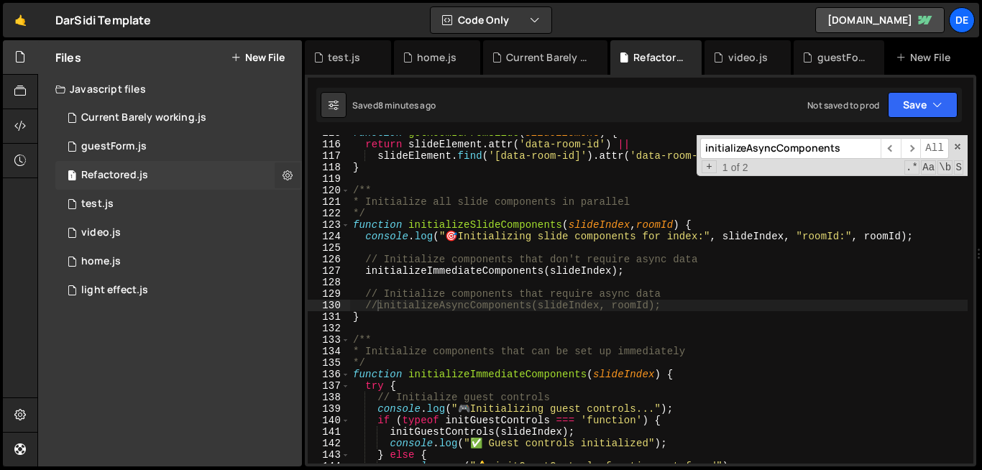
click at [290, 178] on icon at bounding box center [288, 175] width 10 height 14
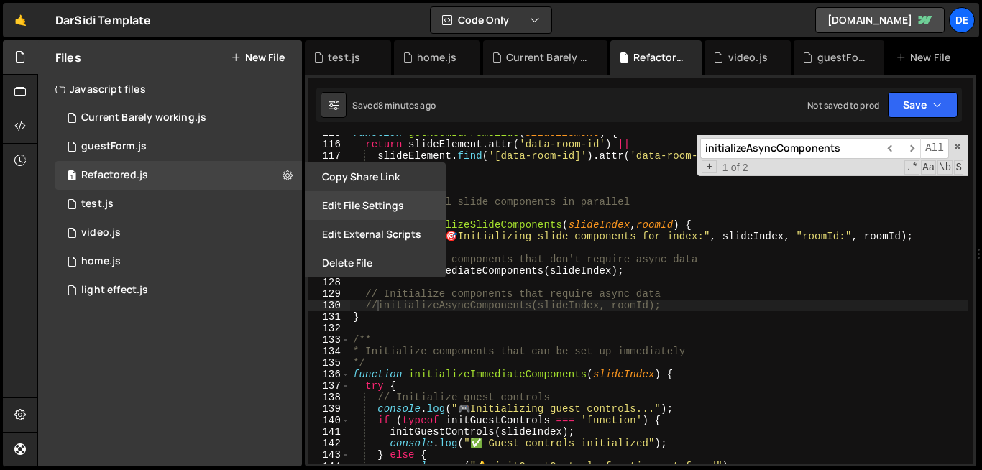
click at [339, 205] on button "Edit File Settings" at bounding box center [375, 205] width 141 height 29
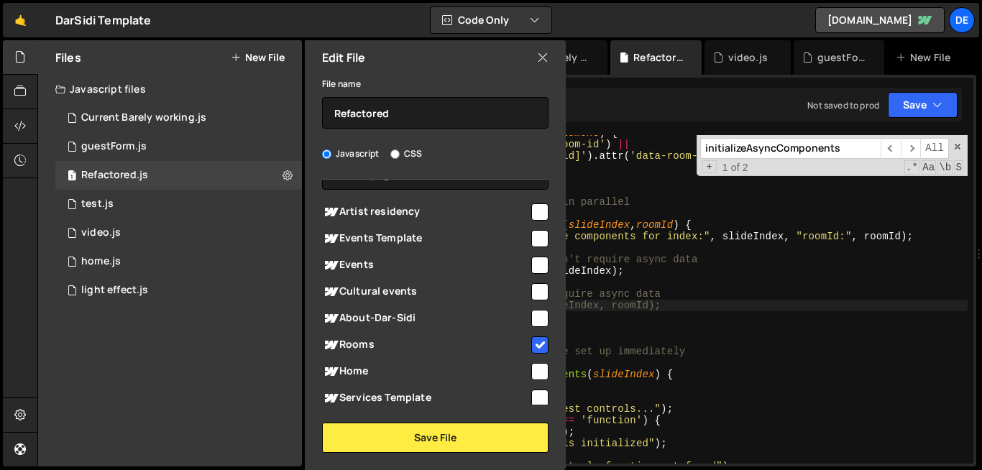
click at [532, 338] on input "checkbox" at bounding box center [540, 345] width 17 height 17
checkbox input "false"
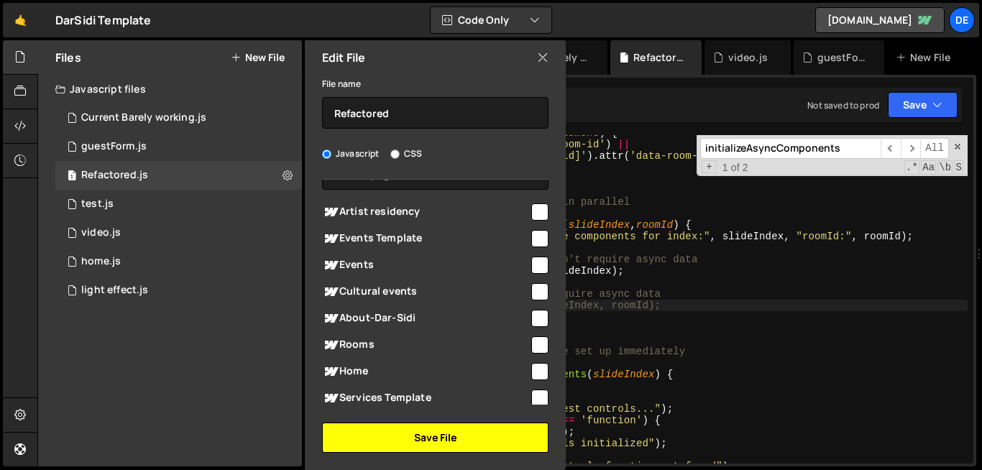
click at [465, 438] on button "Save File" at bounding box center [435, 438] width 227 height 30
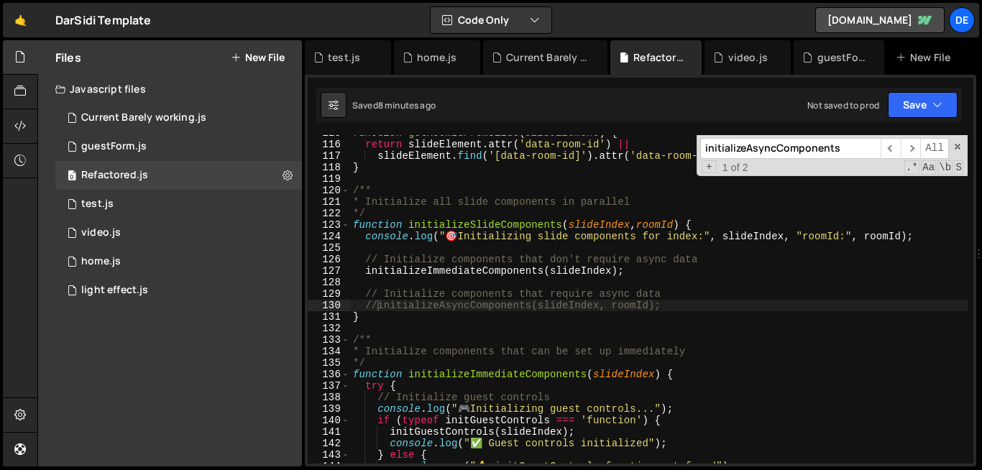
type textarea "console.log("🎯 Initializing slide components for index:", slideIndex, "roomId:"…"
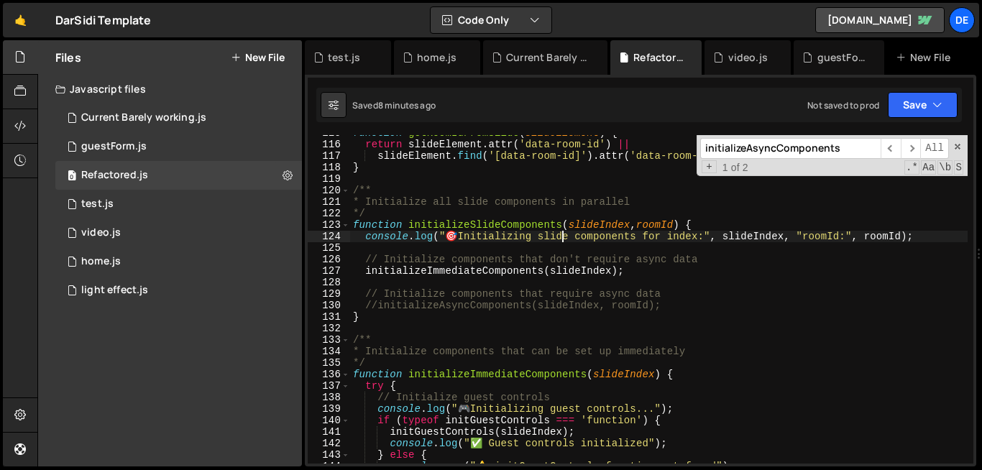
click at [560, 240] on div "function getRoomIdFromSlide ( slideElement ) { return slideElement . attr ( 'da…" at bounding box center [659, 303] width 618 height 352
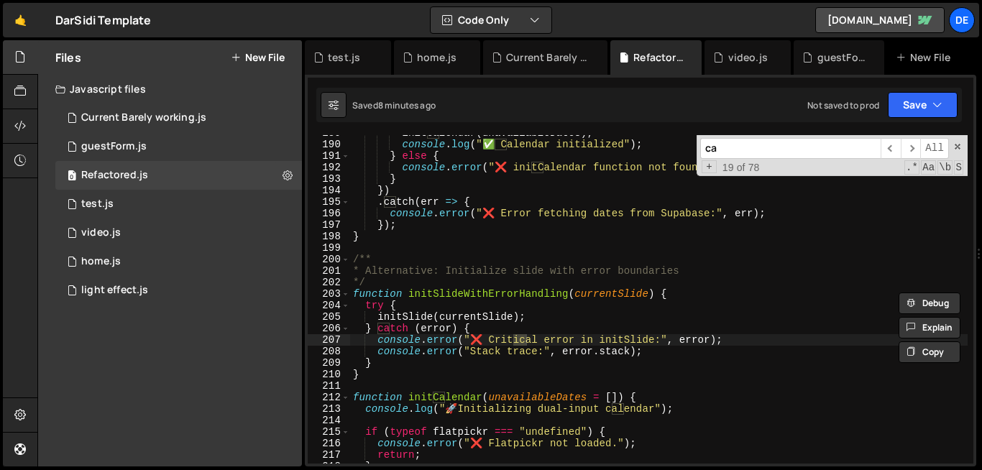
type input "ca"
click at [207, 114] on div "1 Current Barely working.js 0" at bounding box center [178, 118] width 247 height 29
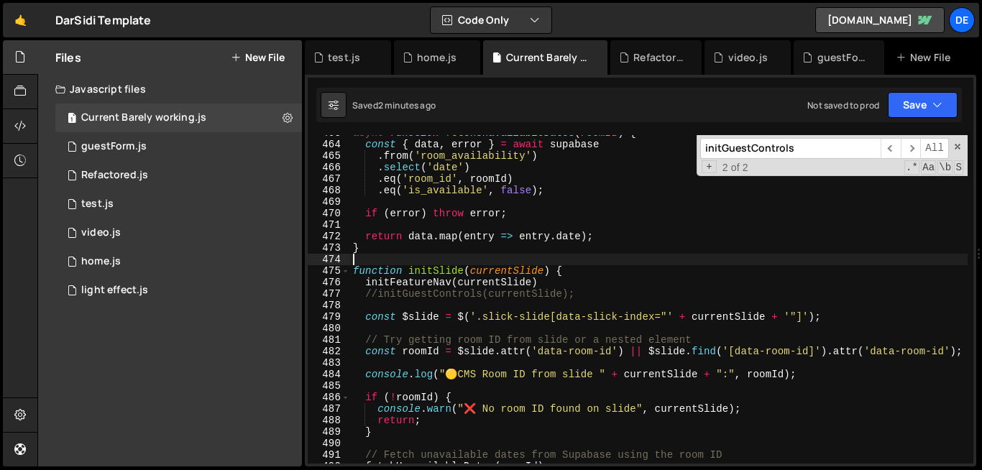
scroll to position [0, 0]
click at [421, 255] on div "async function fetchUnavailableDates ( roomId ) { const { data , error } = awai…" at bounding box center [659, 303] width 618 height 352
paste input "Cursor"
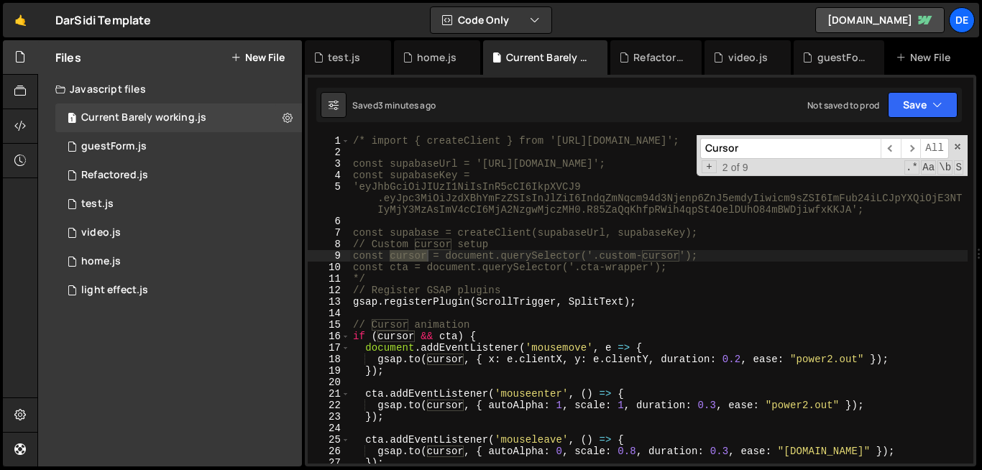
type input "Cursor"
type textarea "*/"
click at [368, 280] on div "/* import { createClient } from '[URL][DOMAIN_NAME]'; const supabaseUrl = '[URL…" at bounding box center [659, 311] width 618 height 352
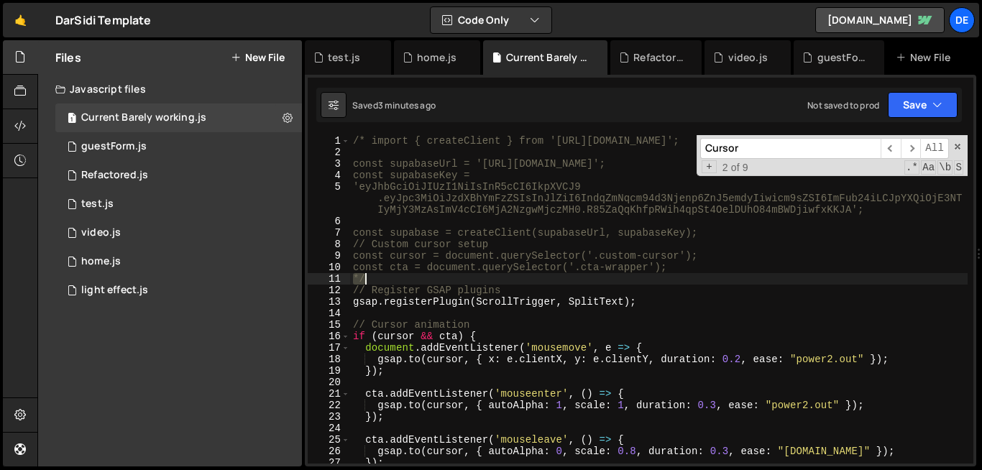
click at [368, 280] on div "/* import { createClient } from '[URL][DOMAIN_NAME]'; const supabaseUrl = '[URL…" at bounding box center [659, 311] width 618 height 352
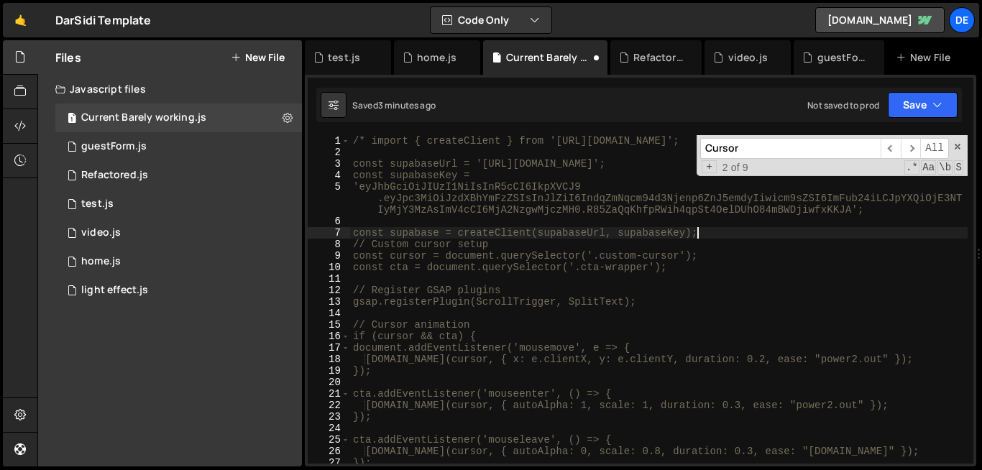
click at [723, 230] on div "/* import { createClient } from '[URL][DOMAIN_NAME]'; const supabaseUrl = '[URL…" at bounding box center [659, 311] width 618 height 352
paste textarea "*/"
type textarea "const supabase = createClient(supabaseUrl, supabaseKey);*/"
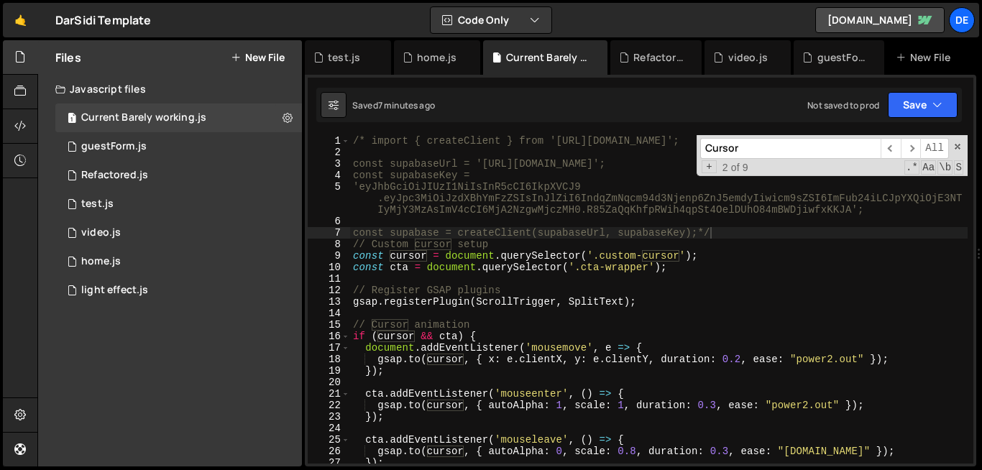
click at [741, 138] on input "Cursor" at bounding box center [791, 148] width 181 height 21
click at [127, 204] on div "0 test.js 0" at bounding box center [178, 204] width 247 height 29
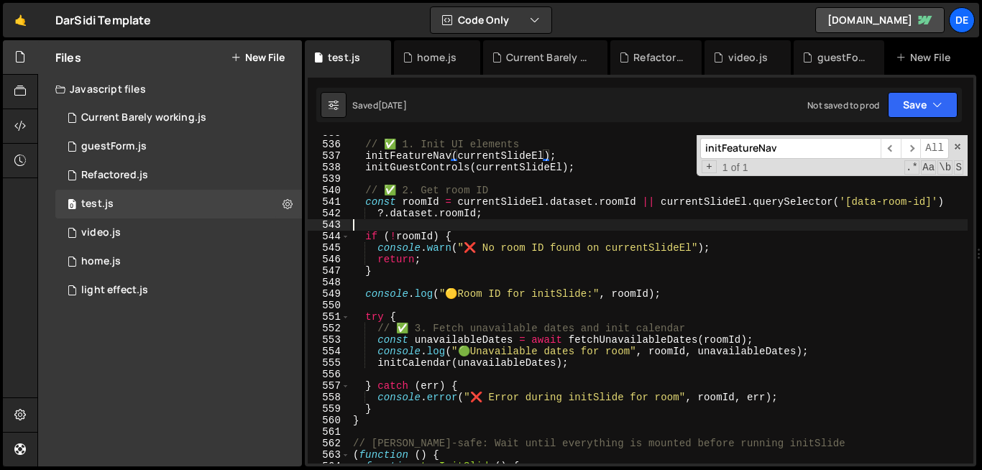
click at [502, 223] on div "// ✅ 1. Init UI elements initFeatureNav ( currentSlideEl ) ; initGuestControls …" at bounding box center [659, 303] width 618 height 352
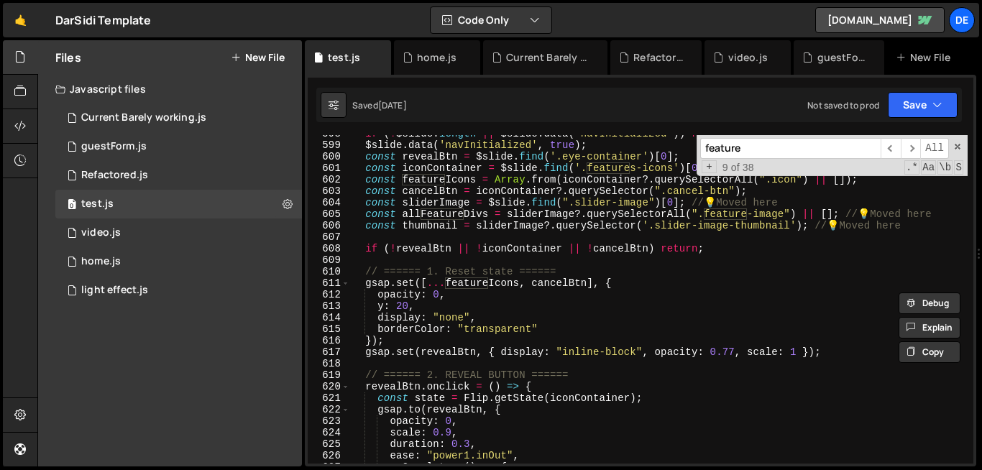
scroll to position [6926, 0]
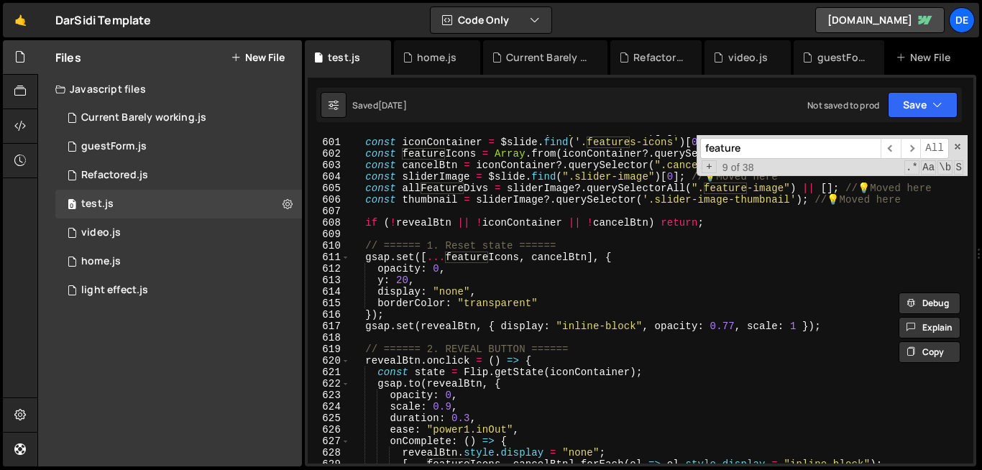
type input "feature"
click at [396, 293] on div "const revealBtn = $slide . find ( '.eye-container' ) [ 0 ] ; const iconContaine…" at bounding box center [659, 301] width 618 height 352
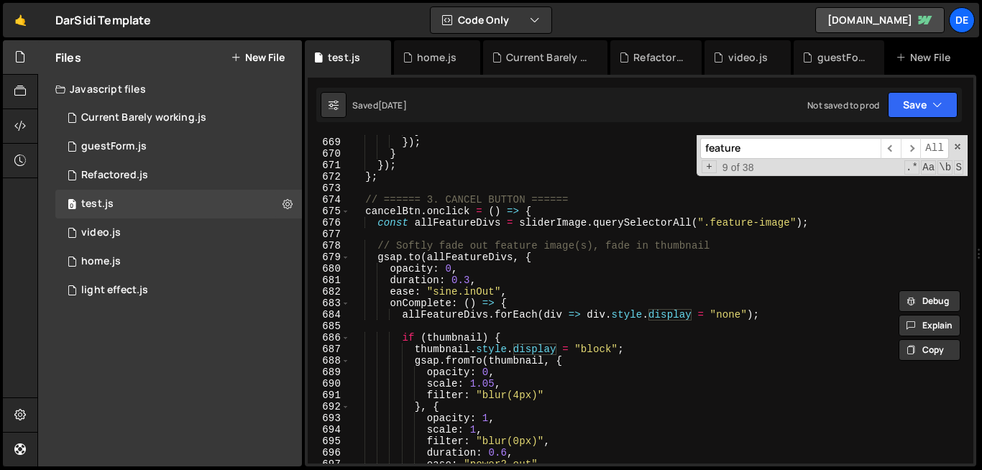
scroll to position [7699, 0]
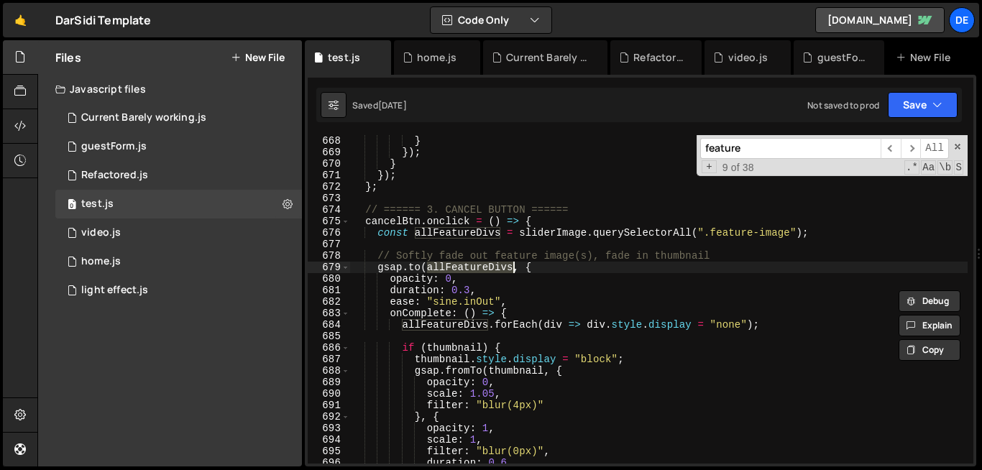
drag, startPoint x: 428, startPoint y: 272, endPoint x: 511, endPoint y: 269, distance: 82.8
click at [511, 269] on div "} }) ; } }) ; } ; // ====== 3. CANCEL BUTTON ====== cancelBtn . onclick = ( ) =…" at bounding box center [659, 311] width 618 height 352
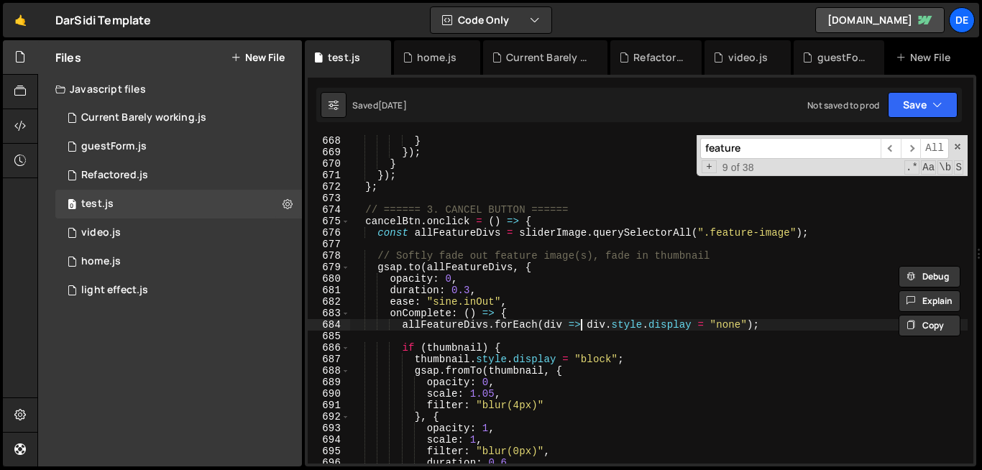
click at [583, 329] on div "} }) ; } }) ; } ; // ====== 3. CANCEL BUTTON ====== cancelBtn . onclick = ( ) =…" at bounding box center [659, 311] width 618 height 352
type textarea "allFeatureDivs.forEach(div => div.style.display = "none");"
click at [729, 145] on input "feature" at bounding box center [791, 148] width 181 height 21
paste input "allFeatureDivs"
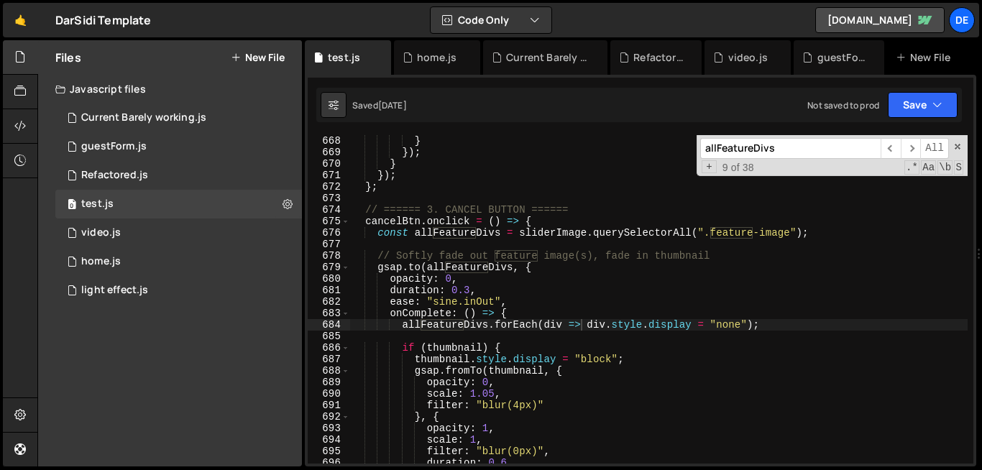
click at [729, 145] on input "allFeatureDivs" at bounding box center [791, 148] width 181 height 21
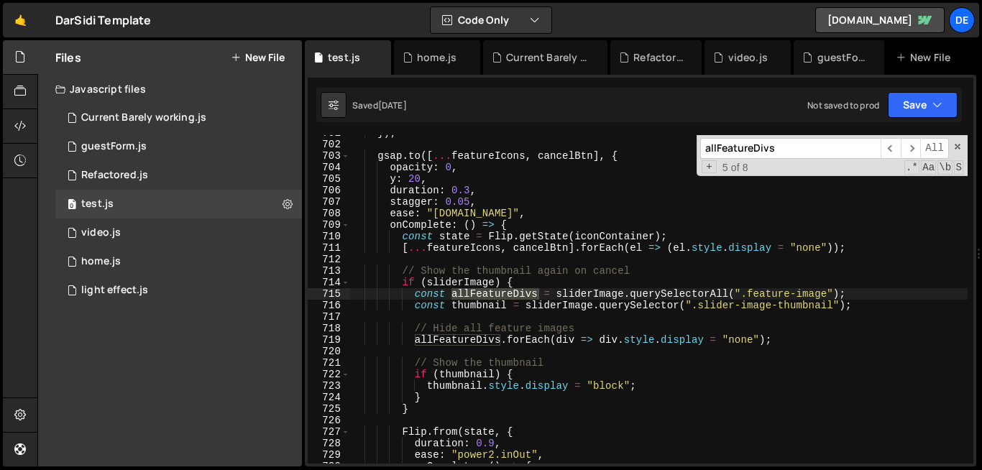
type input "allFeatureDivs"
type textarea "const allFeatureDivs = sliderImage.querySelectorAll(".feature-image");"
drag, startPoint x: 743, startPoint y: 295, endPoint x: 829, endPoint y: 295, distance: 86.3
click at [829, 295] on div "}) ; gsap . to ([ ... featureIcons , cancelBtn ] , { opacity : 0 , y : 20 , dur…" at bounding box center [659, 303] width 618 height 352
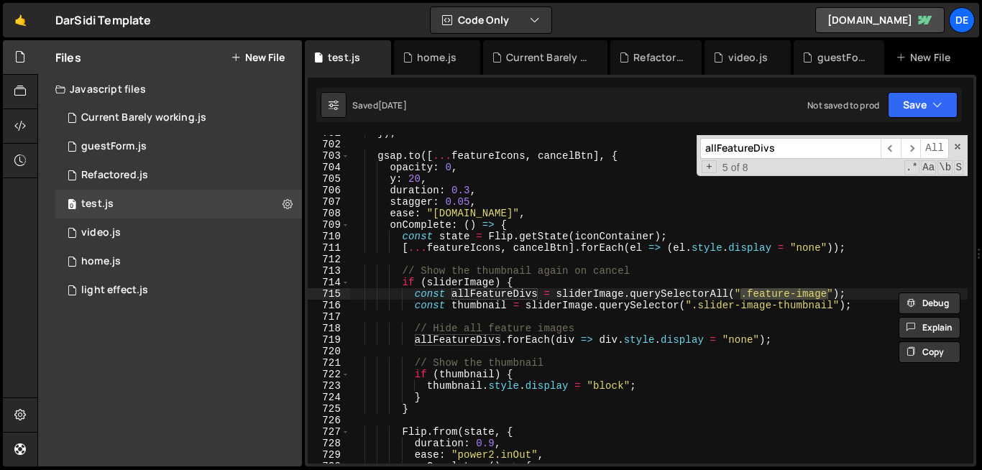
click at [770, 152] on input "allFeatureDivs" at bounding box center [791, 148] width 181 height 21
click at [745, 147] on input "allFeatureDivs" at bounding box center [791, 148] width 181 height 21
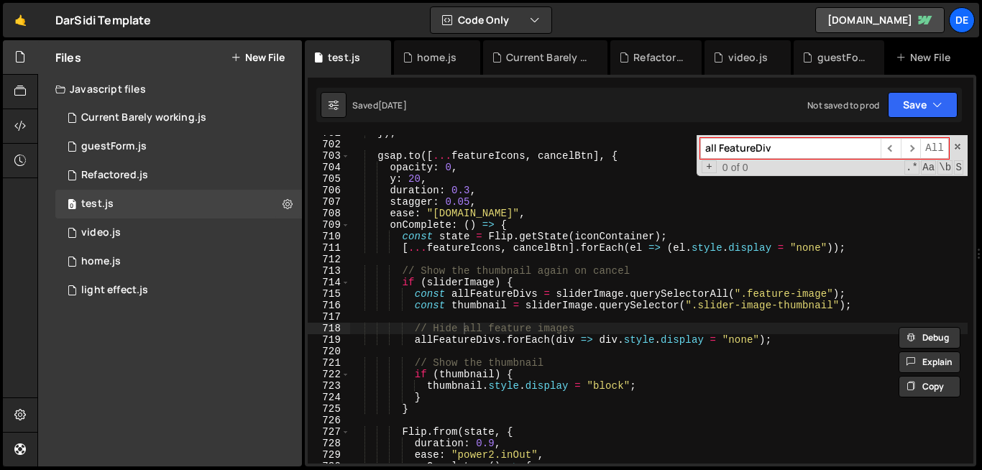
click at [719, 146] on input "all FeatureDiv" at bounding box center [791, 148] width 181 height 21
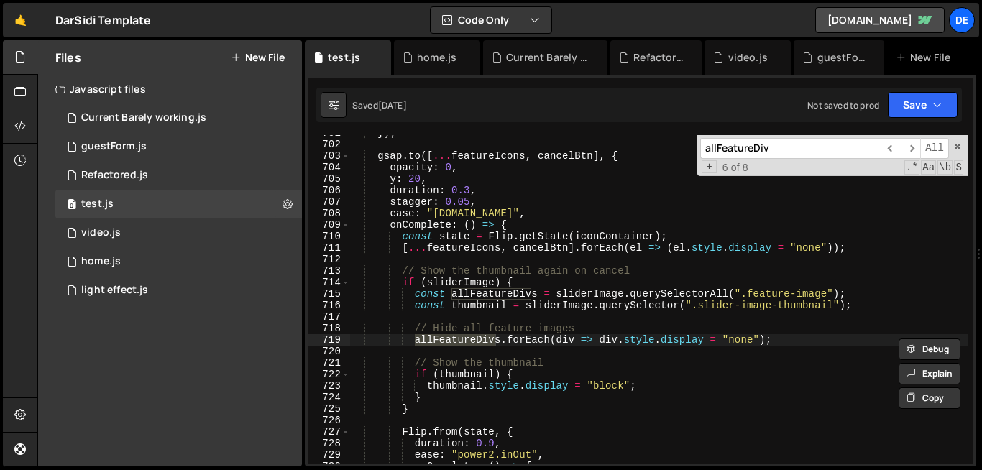
click at [815, 151] on input "allFeatureDiv" at bounding box center [791, 148] width 181 height 21
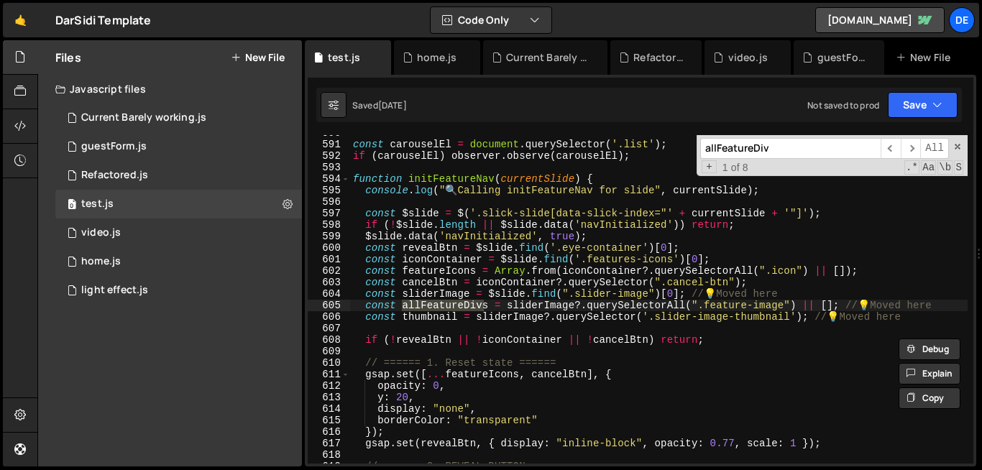
scroll to position [6810, 0]
click at [742, 147] on input "allFeatureDiv" at bounding box center [791, 148] width 181 height 21
type input "thumbna"
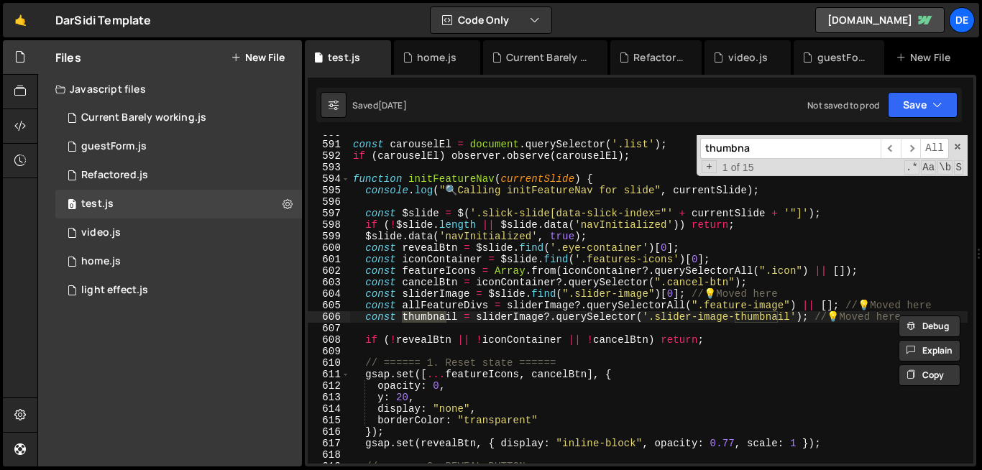
click at [472, 187] on div "const carouselEl = document . querySelector ( '.list' ) ; if ( carouselEl ) obs…" at bounding box center [659, 303] width 618 height 352
type textarea "console.log("🔍 Calling initFeatureNav for slide", currentSlide);"
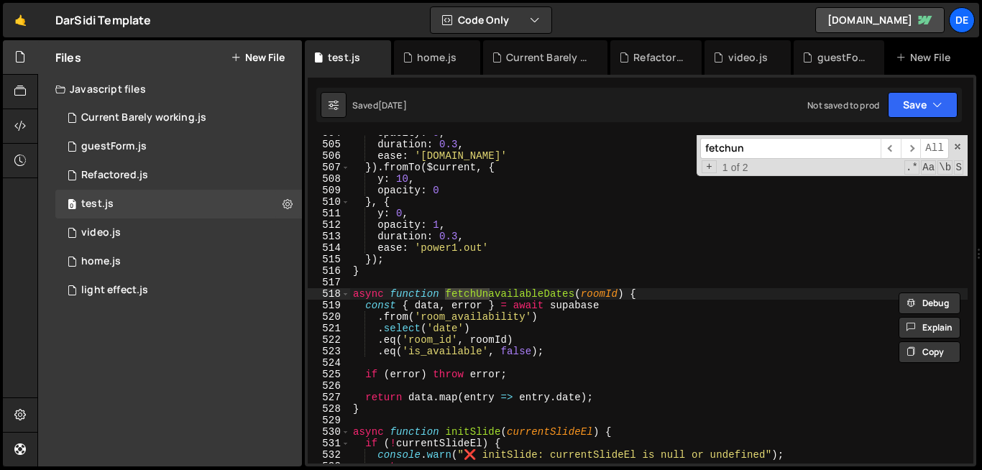
scroll to position [5820, 0]
type input "fetchun"
type textarea "async function fetchUnavailableDates(roomId) {"
click at [450, 296] on div "opacity : 0 , duration : 0.3 , ease : '[DOMAIN_NAME]' }) . fromTo ( $current , …" at bounding box center [659, 303] width 618 height 352
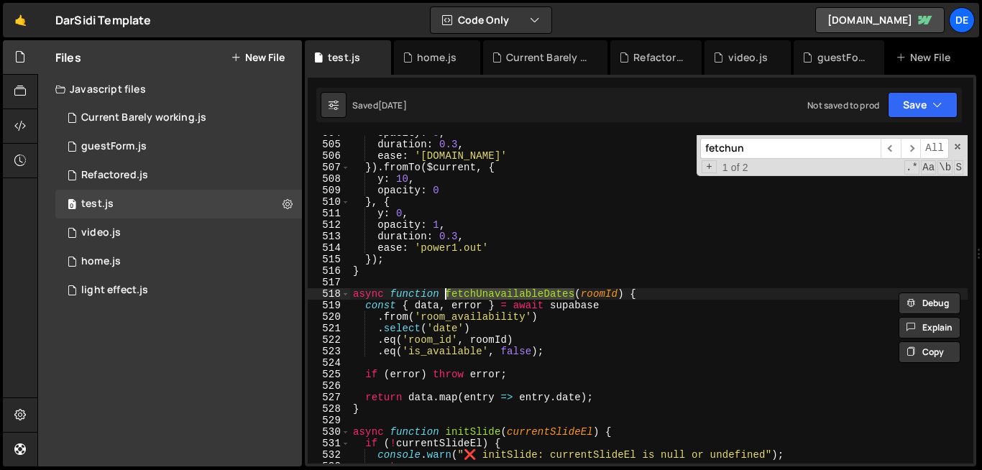
click at [754, 157] on input "fetchun" at bounding box center [791, 148] width 181 height 21
paste input "UnavailableDates"
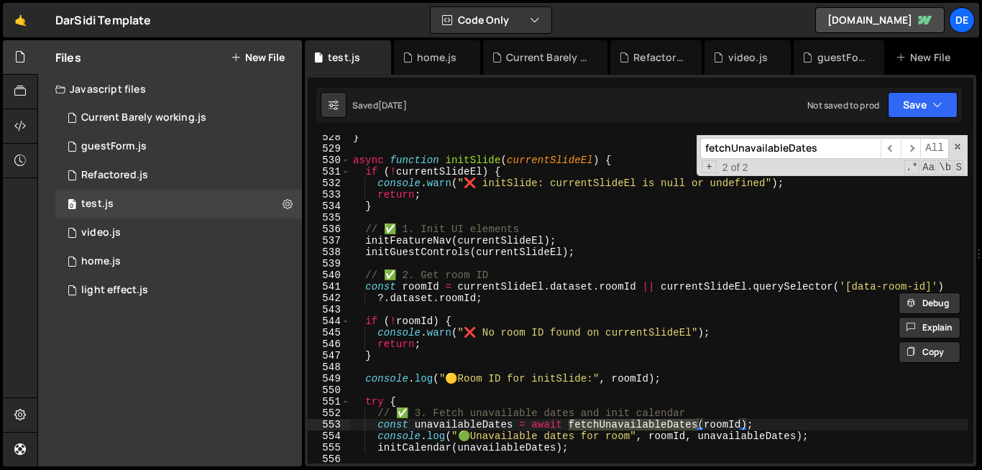
scroll to position [6085, 0]
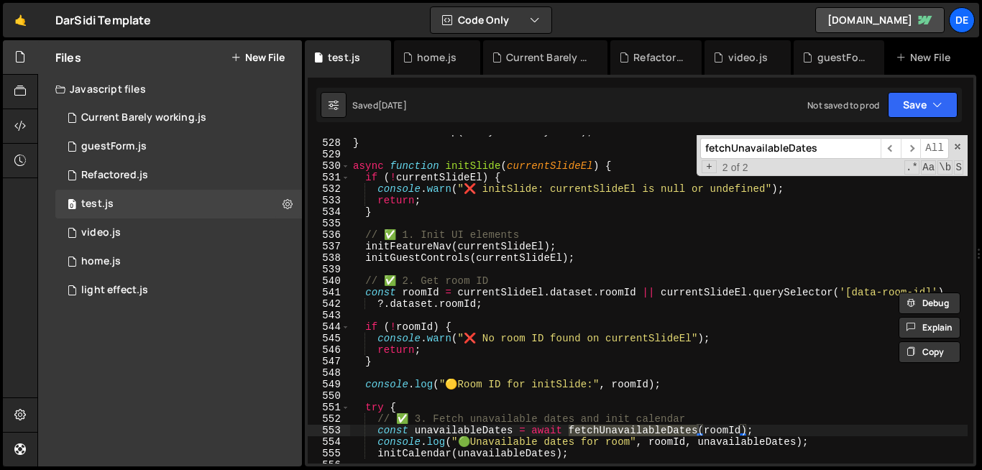
type input "fetchUnavailableDates"
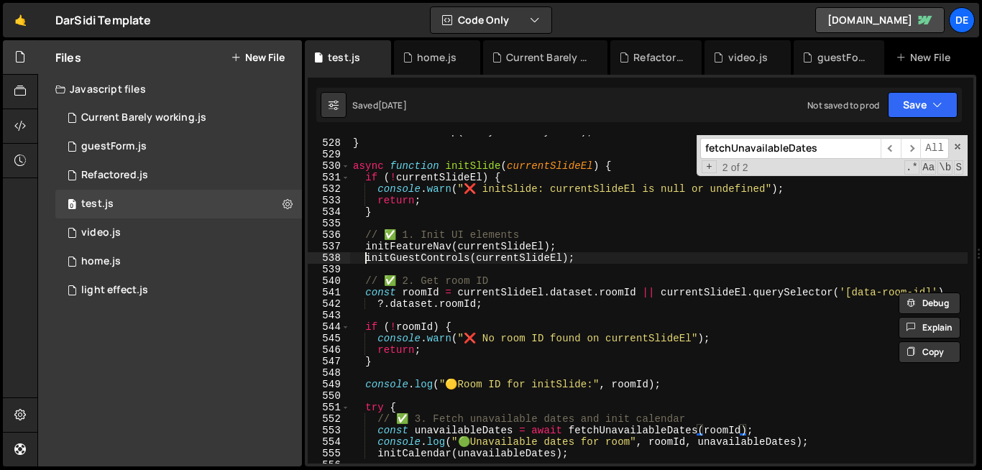
click at [367, 256] on div "return data . map ( entry => entry . date ) ; } async function initSlide ( curr…" at bounding box center [659, 302] width 618 height 352
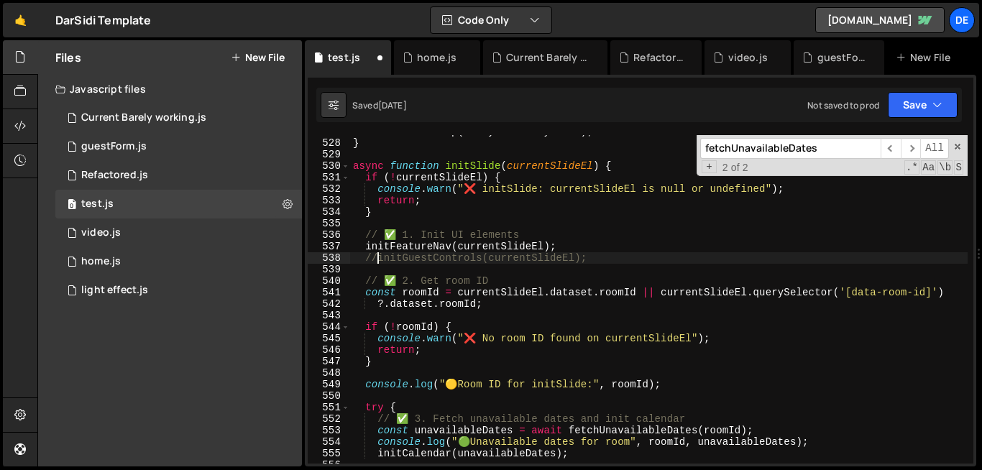
click at [360, 295] on div "return data . map ( entry => entry . date ) ; } async function initSlide ( curr…" at bounding box center [659, 302] width 618 height 352
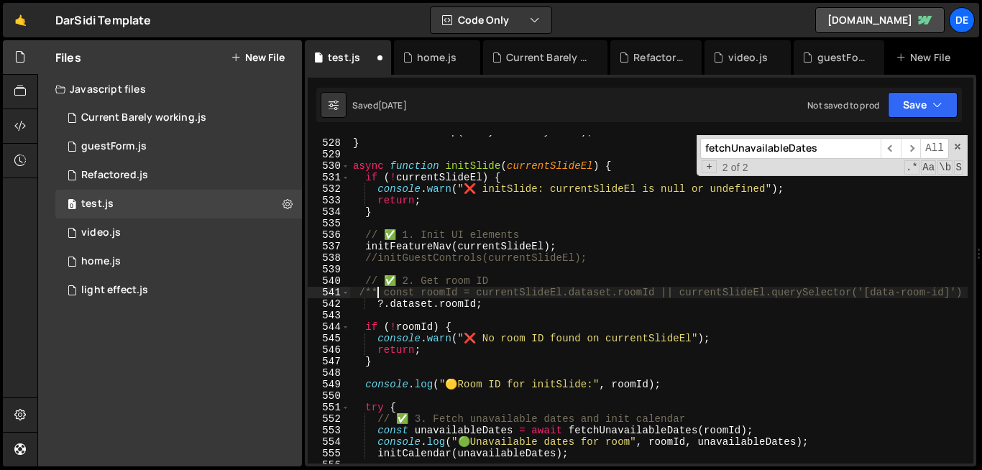
type textarea "/* const roomId = currentSlideEl.dataset.roomId || currentSlideEl.querySelector…"
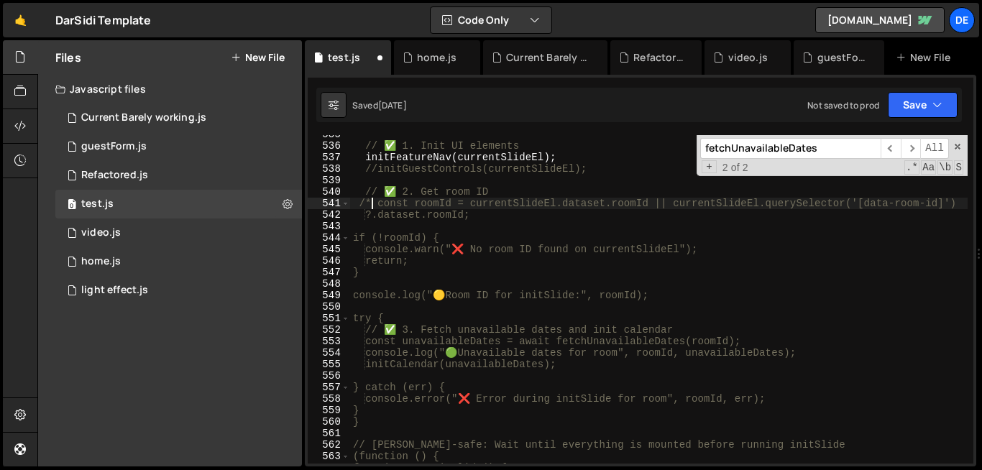
scroll to position [6176, 0]
click at [378, 428] on div "// ✅ 1. Init UI elements initFeatureNav ( currentSlideEl ) ; //initGuestControl…" at bounding box center [659, 303] width 618 height 352
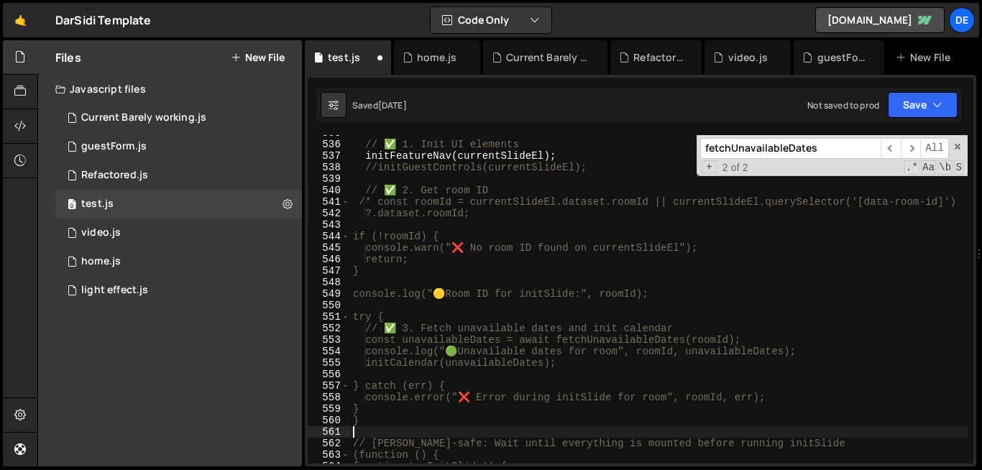
scroll to position [0, 0]
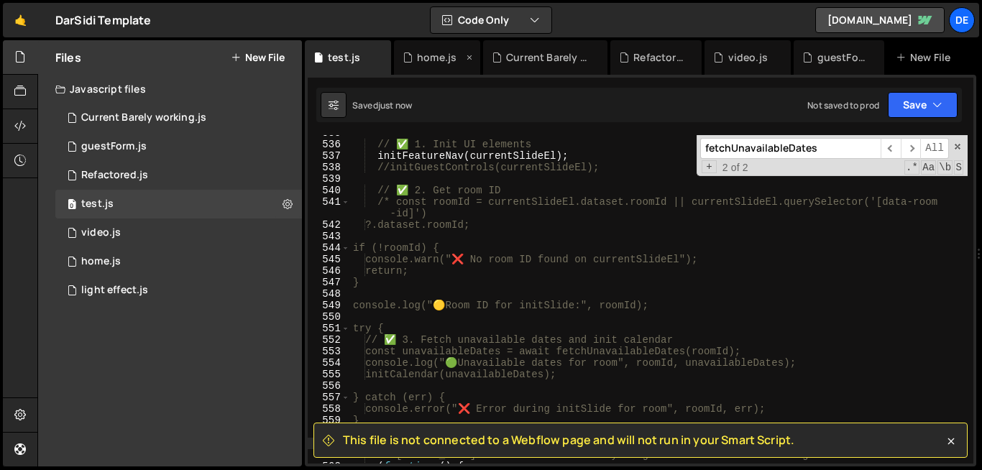
type textarea "*/"
click at [906, 107] on button "Save" at bounding box center [923, 105] width 70 height 26
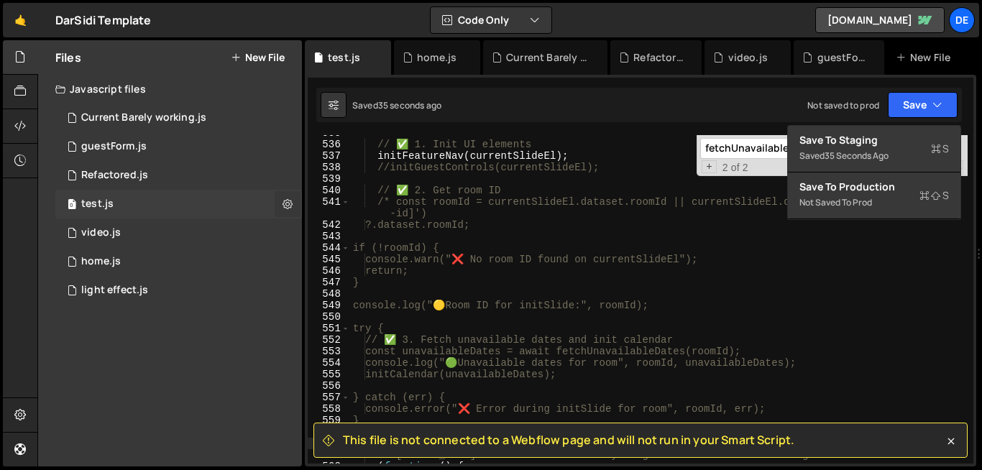
click at [286, 204] on icon at bounding box center [288, 204] width 10 height 14
type input "test"
radio input "true"
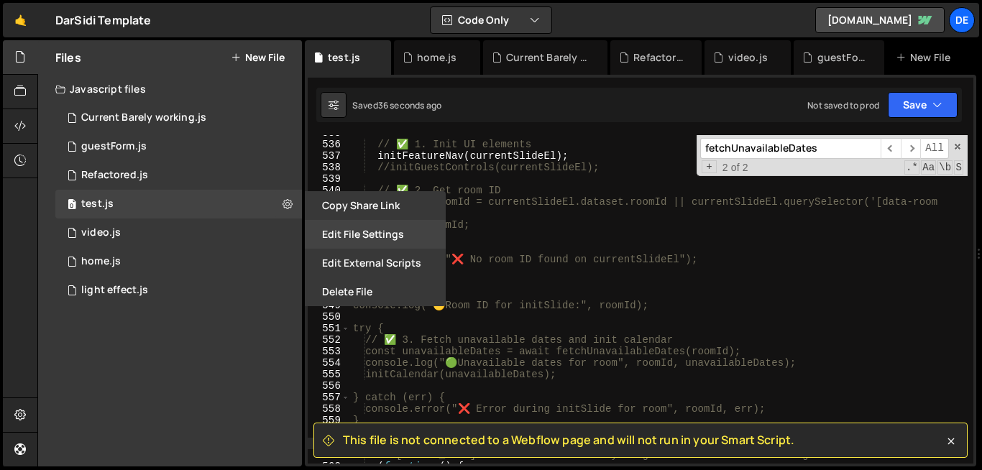
click at [350, 236] on button "Edit File Settings" at bounding box center [375, 234] width 141 height 29
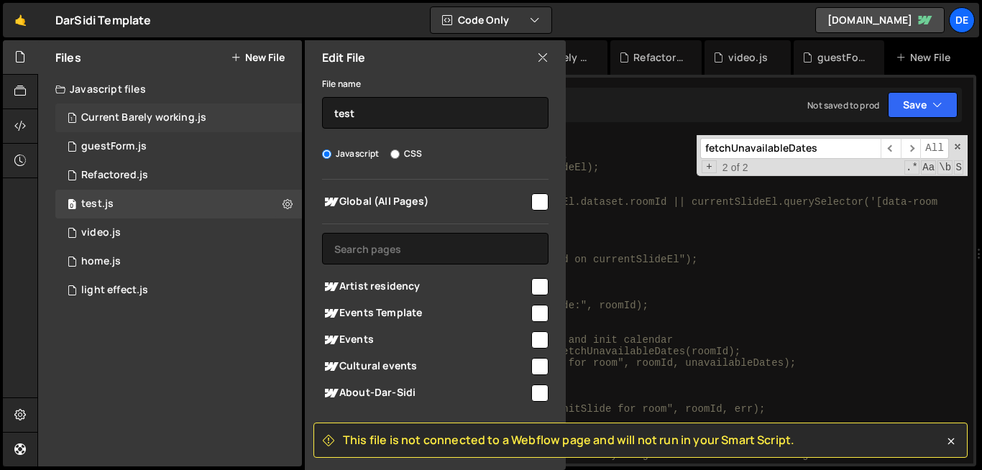
click at [191, 118] on div "Current Barely working.js" at bounding box center [143, 117] width 125 height 13
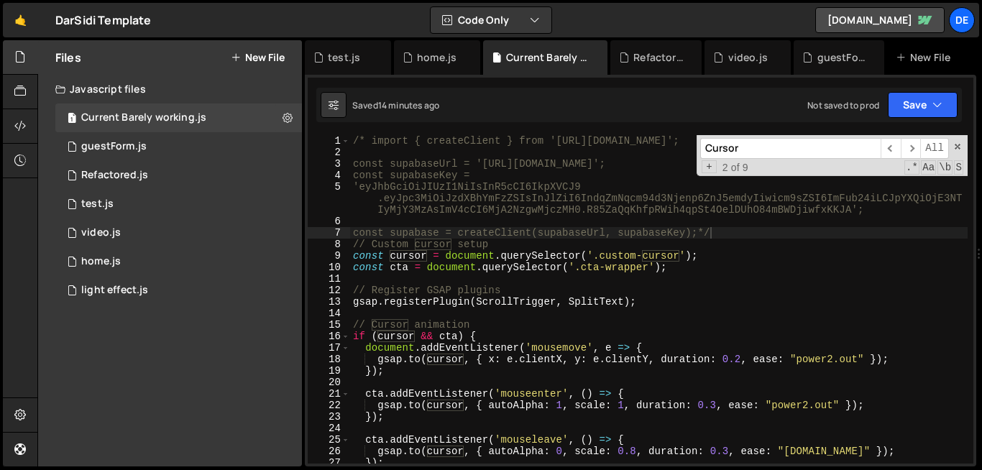
click at [725, 155] on input "Cursor" at bounding box center [791, 148] width 181 height 21
paste input "fetchUnavailableDa"
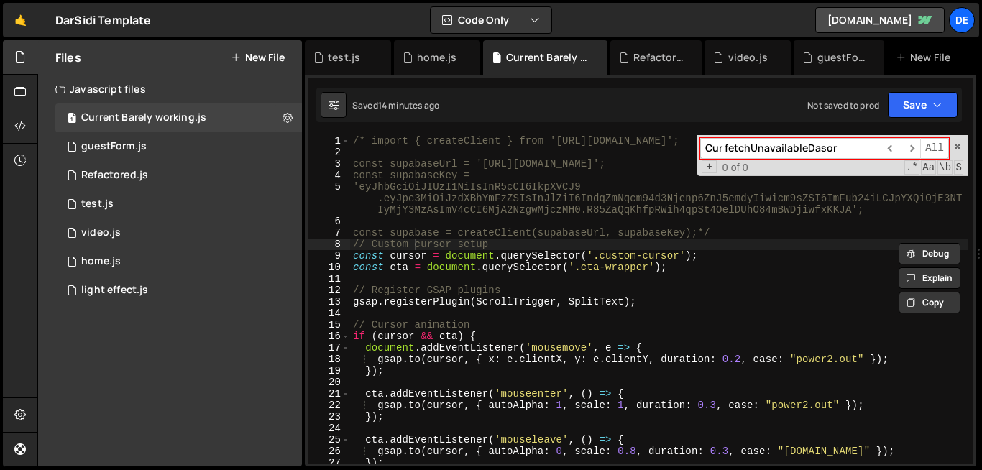
paste input "fetchUnavailableDa"
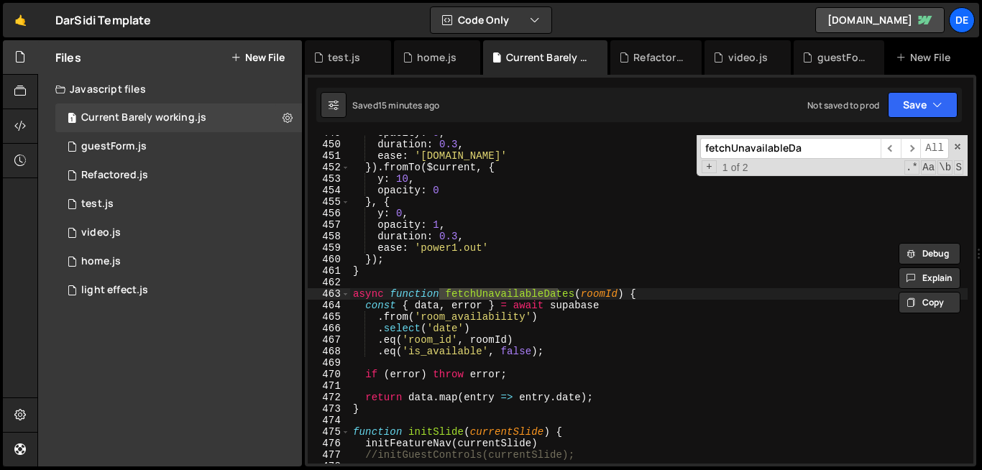
scroll to position [5521, 0]
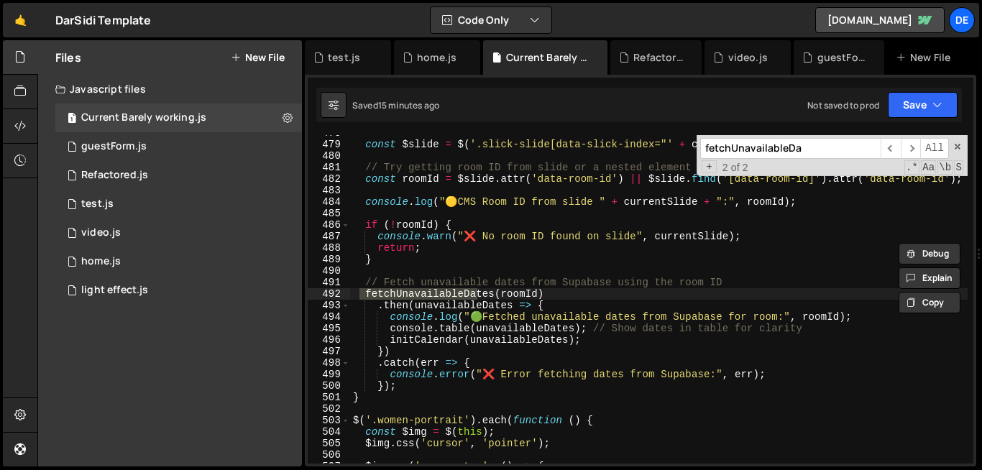
type input "fetchUnavailableDa"
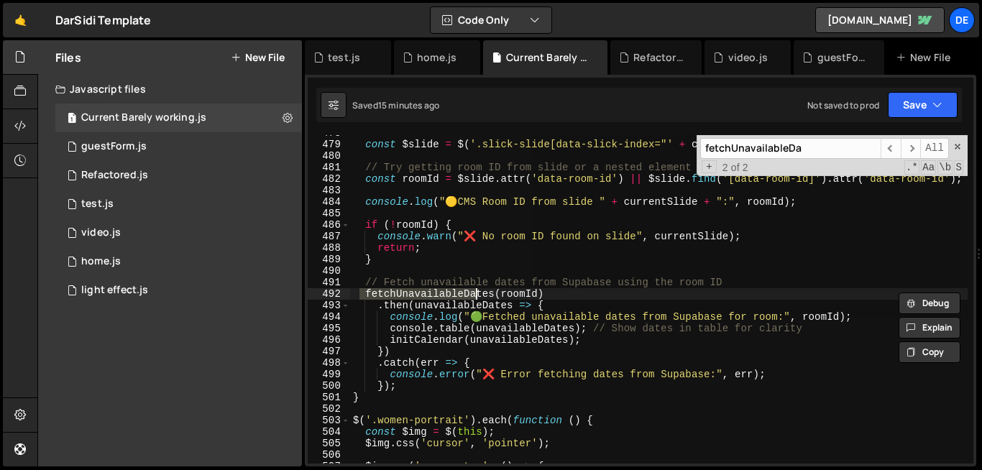
click at [365, 296] on div "const $slide = $ ( '.slick-slide[data-slick-index="' + currentSlide + '"]' ) ; …" at bounding box center [659, 299] width 618 height 329
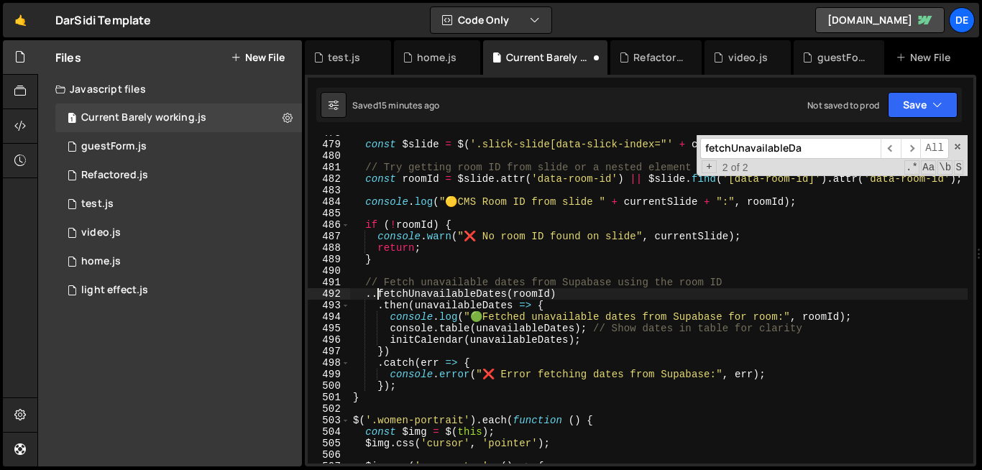
scroll to position [0, 1]
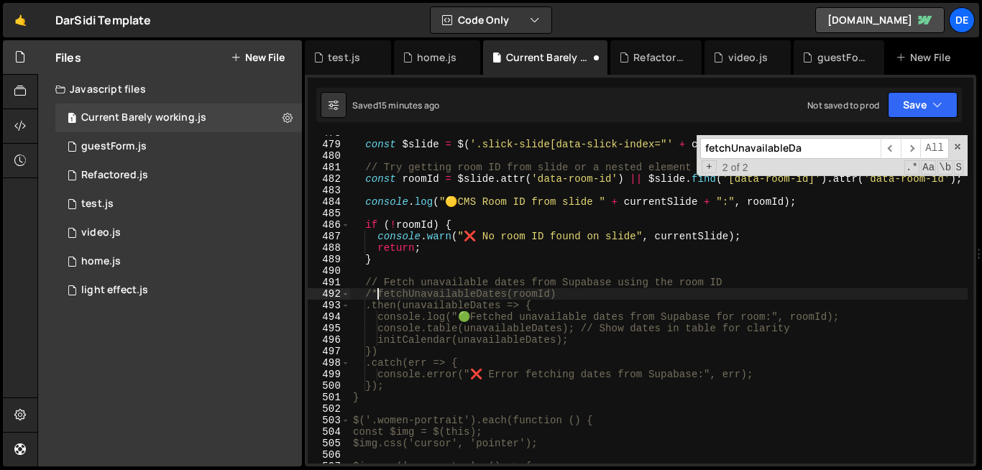
click at [412, 386] on div "const $slide = $ ( '.slick-slide[data-slick-index="' + currentSlide + '"]' ) ; …" at bounding box center [659, 303] width 618 height 352
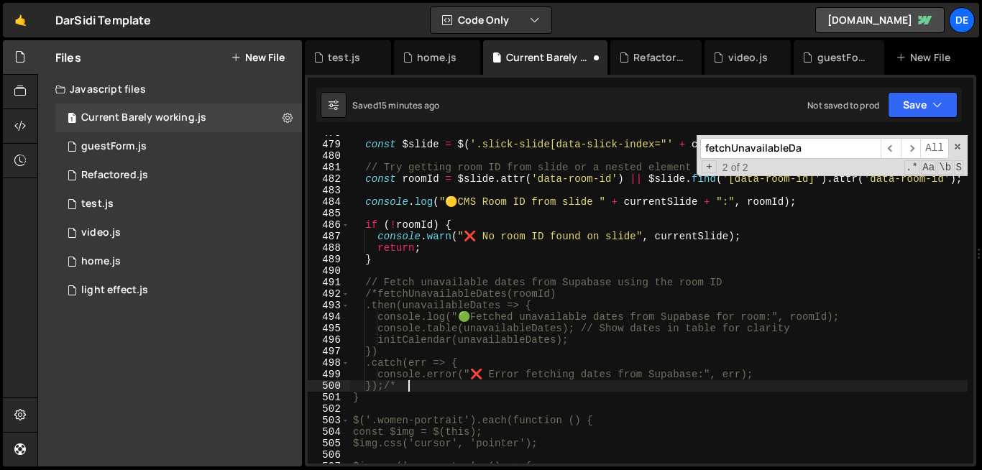
scroll to position [0, 4]
click at [403, 390] on div "const $slide = $ ( '.slick-slide[data-slick-index="' + currentSlide + '"]' ) ; …" at bounding box center [659, 303] width 618 height 352
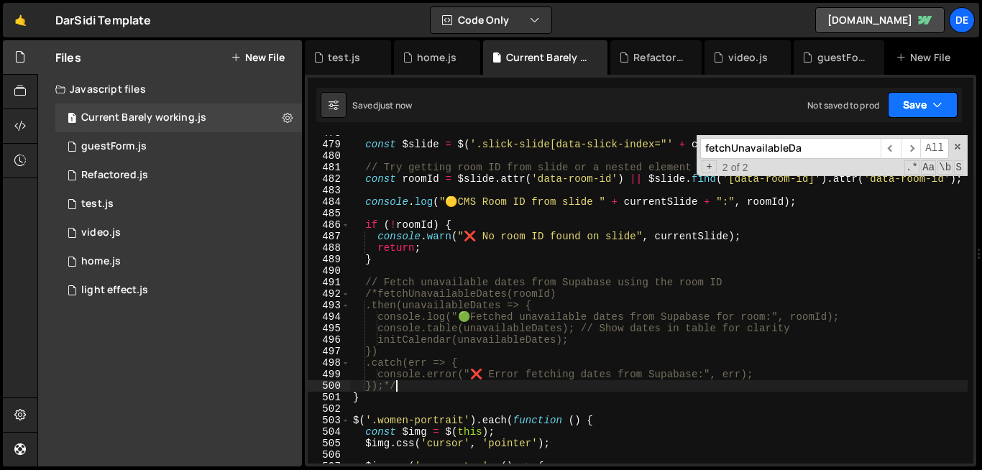
click at [908, 103] on button "Save" at bounding box center [923, 105] width 70 height 26
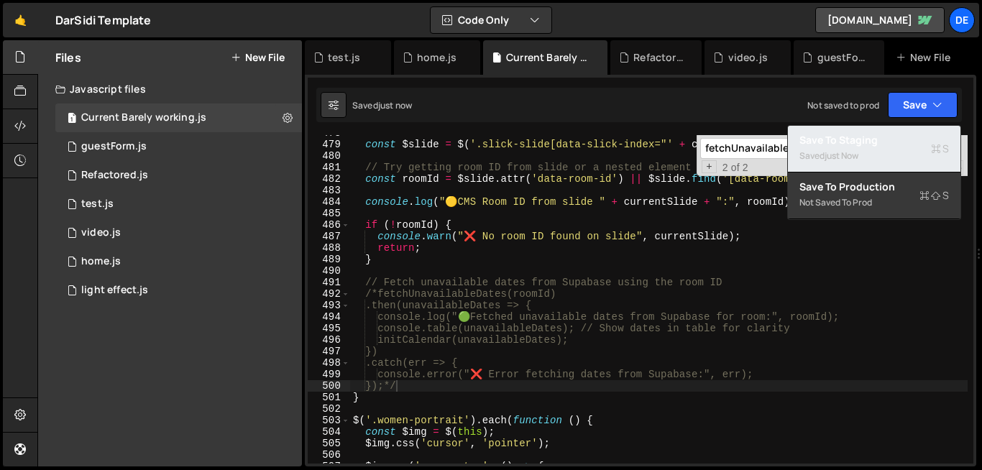
click at [836, 158] on div "just now" at bounding box center [842, 156] width 34 height 12
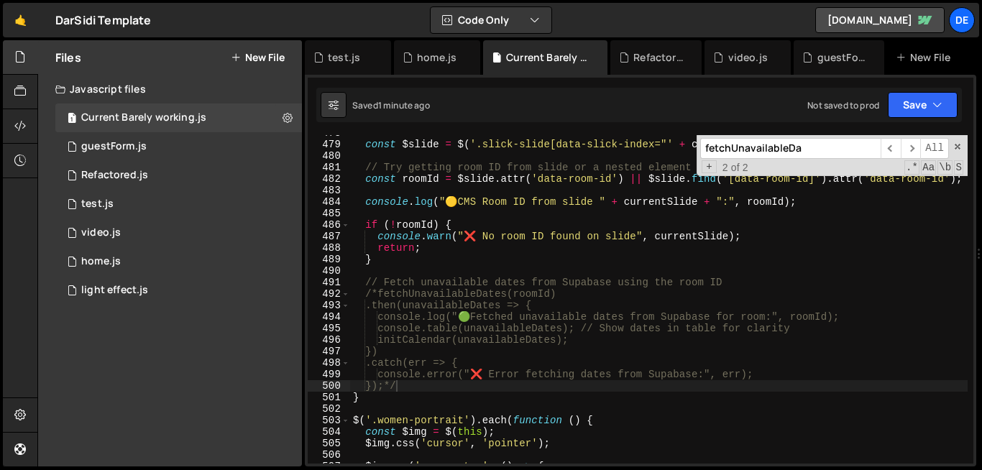
click at [577, 231] on div "const $slide = $ ( '.slick-slide[data-slick-index="' + currentSlide + '"]' ) ; …" at bounding box center [659, 303] width 618 height 352
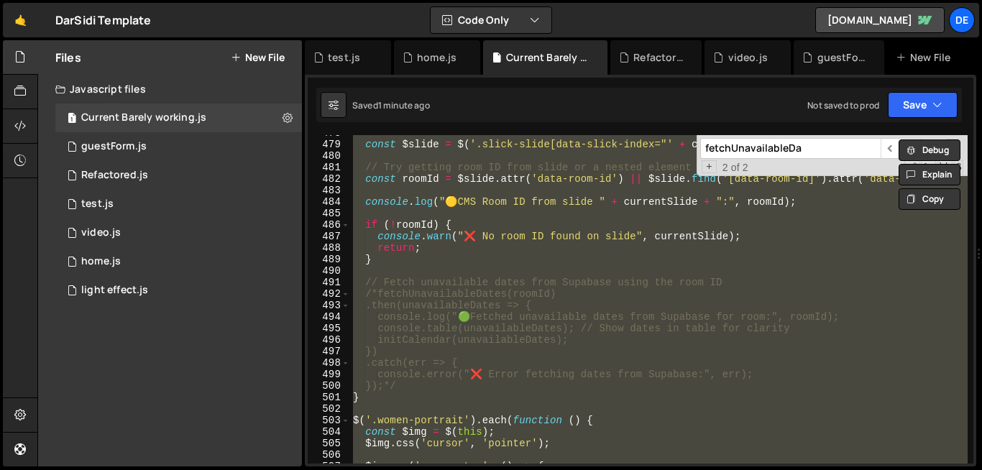
scroll to position [0, 0]
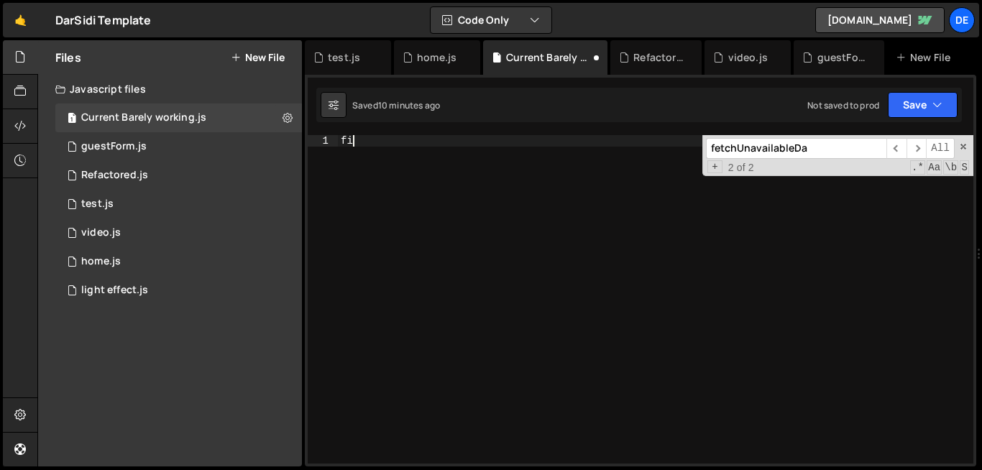
type textarea "}"
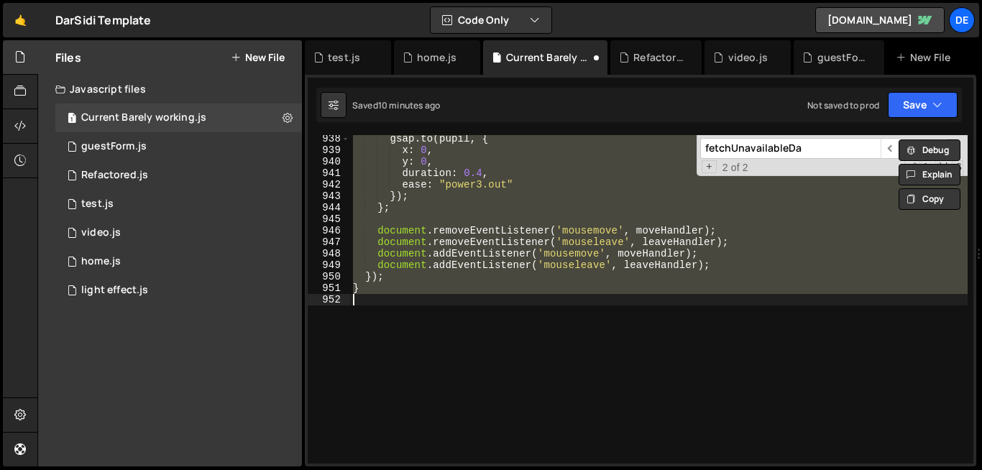
scroll to position [10820, 0]
click at [815, 142] on input "fetchUnavailableDa" at bounding box center [791, 148] width 181 height 21
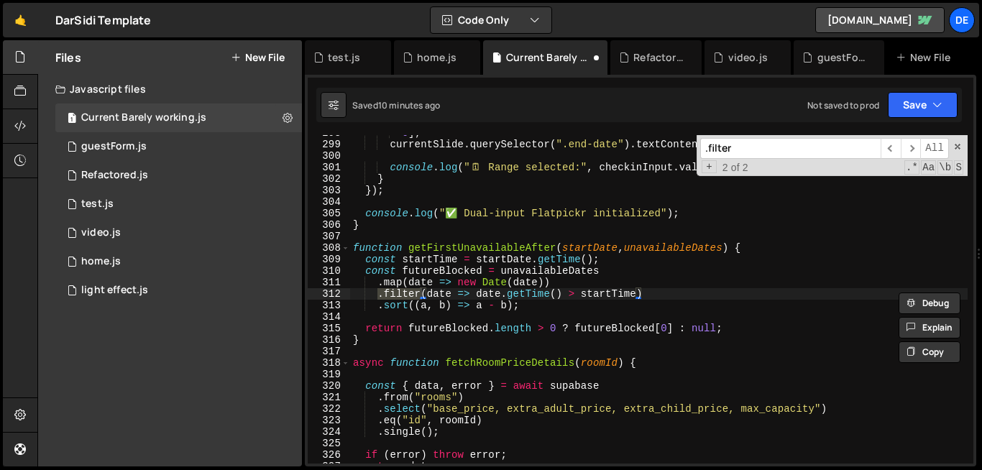
scroll to position [262, 0]
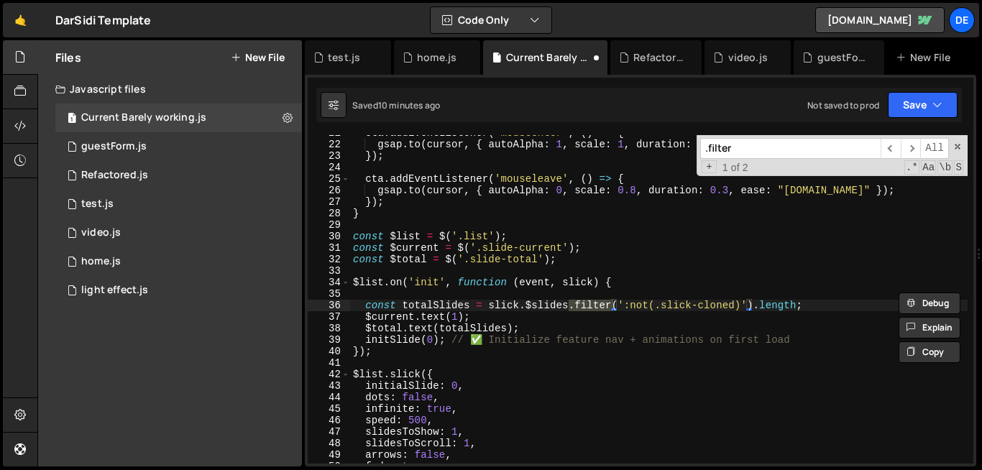
type input ".filter"
click at [663, 308] on div "cta . addEventListener ( 'mouseenter' , ( ) => { gsap . to ( cursor , { autoAlp…" at bounding box center [659, 303] width 618 height 352
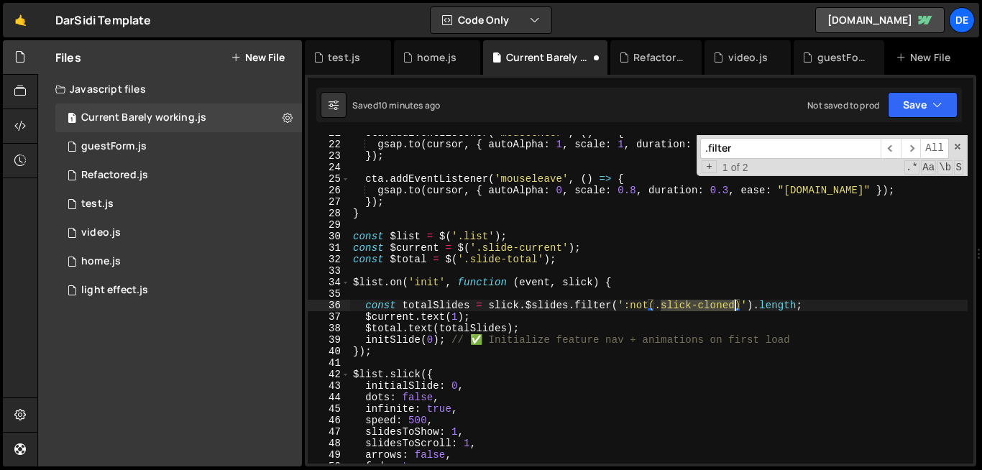
drag, startPoint x: 663, startPoint y: 308, endPoint x: 732, endPoint y: 309, distance: 69.1
click at [732, 309] on div "cta . addEventListener ( 'mouseenter' , ( ) => { gsap . to ( cursor , { autoAlp…" at bounding box center [659, 303] width 618 height 352
click at [362, 307] on div "cta . addEventListener ( 'mouseenter' , ( ) => { gsap . to ( cursor , { autoAlp…" at bounding box center [659, 303] width 618 height 352
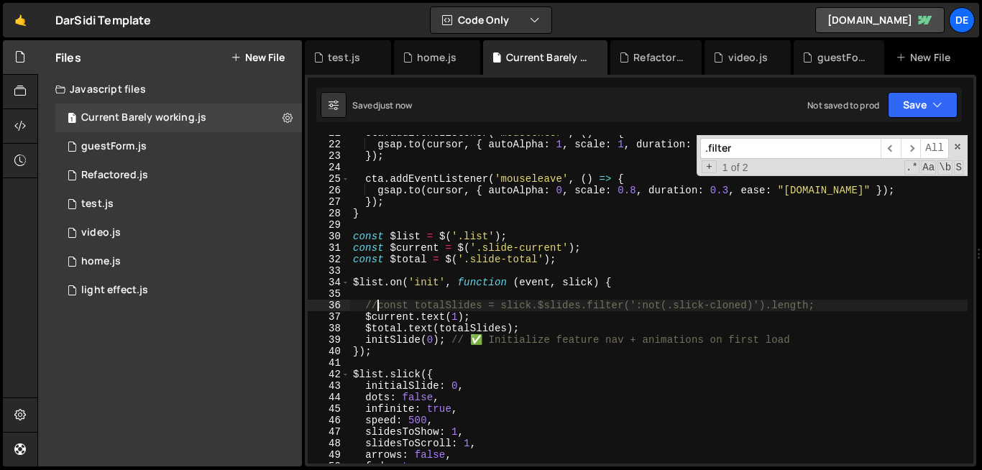
type textarea "//const totalSlides = slick.$slides.filter(':not(.slick-cloned)').length;"
click at [466, 293] on div "cta . addEventListener ( 'mouseenter' , ( ) => { gsap . to ( cursor , { autoAlp…" at bounding box center [659, 303] width 618 height 352
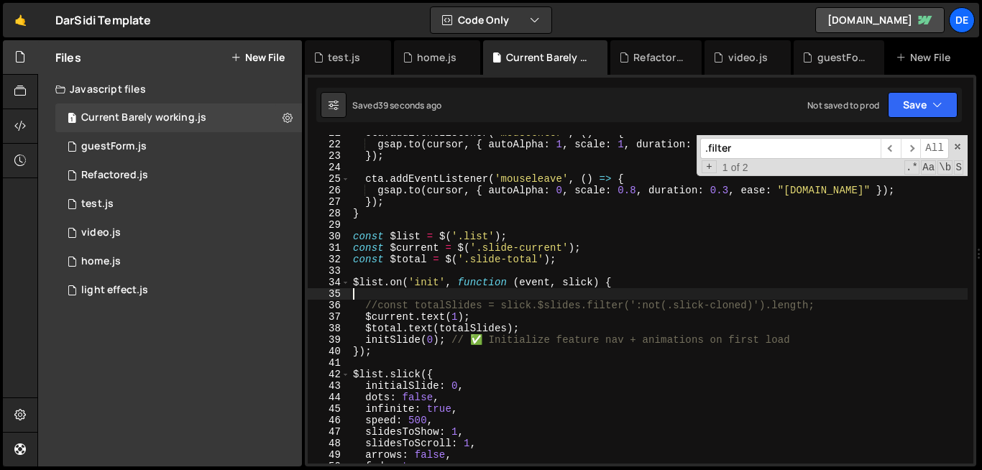
scroll to position [0, 0]
click at [769, 147] on input ".filter" at bounding box center [791, 148] width 181 height 21
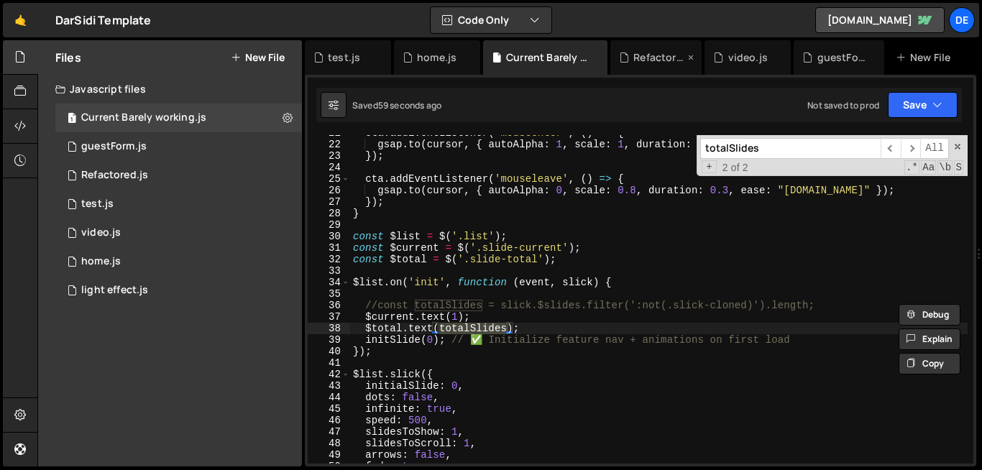
type input "totalSlides"
click at [260, 63] on button "New File" at bounding box center [258, 58] width 54 height 12
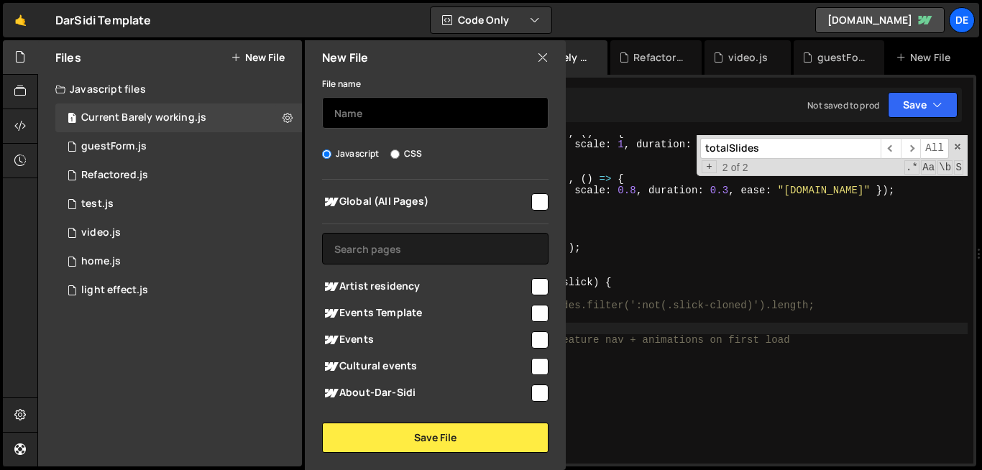
click at [379, 119] on input "text" at bounding box center [435, 113] width 227 height 32
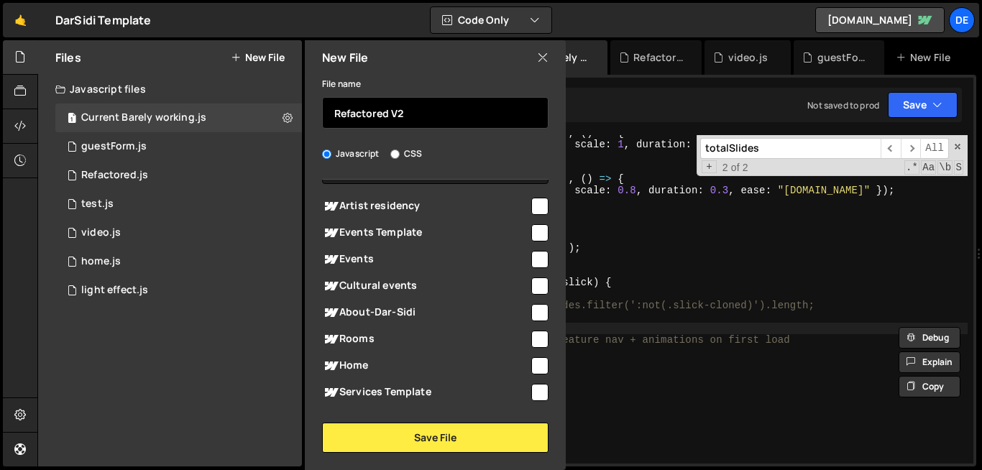
scroll to position [87, 0]
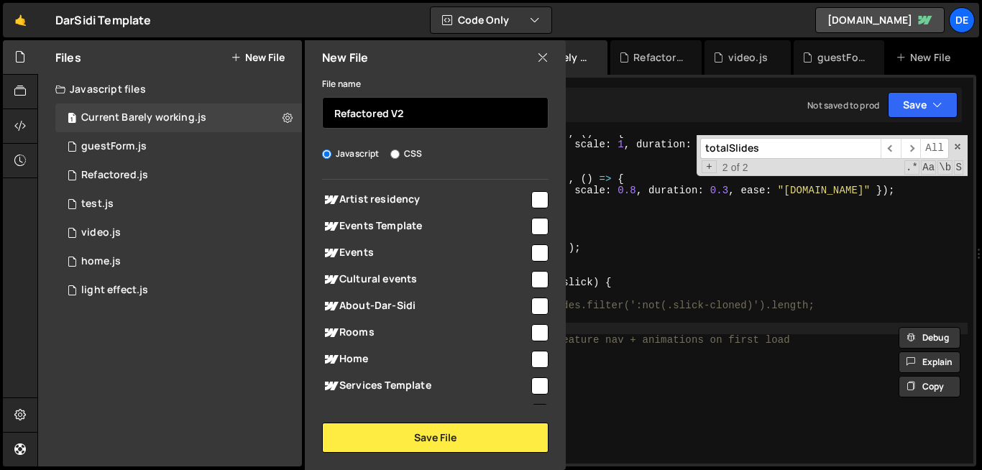
type input "Refactored V2"
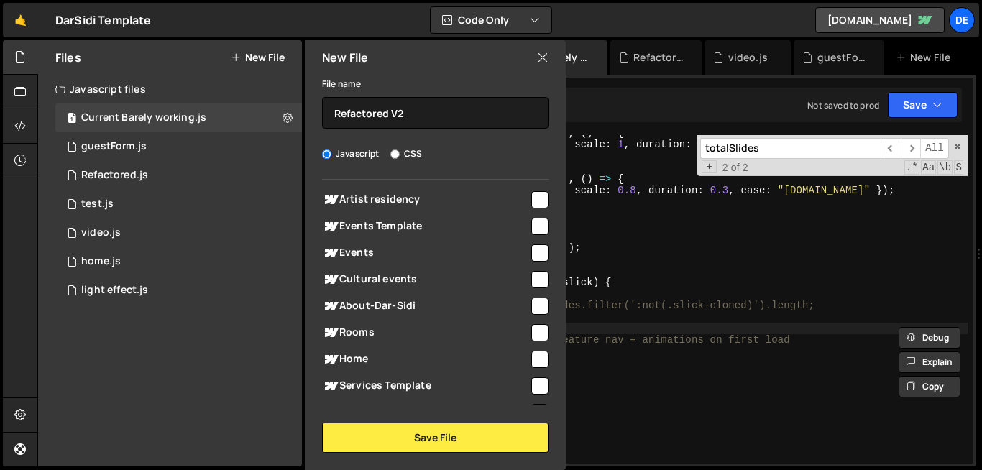
click at [537, 335] on input "checkbox" at bounding box center [540, 332] width 17 height 17
checkbox input "true"
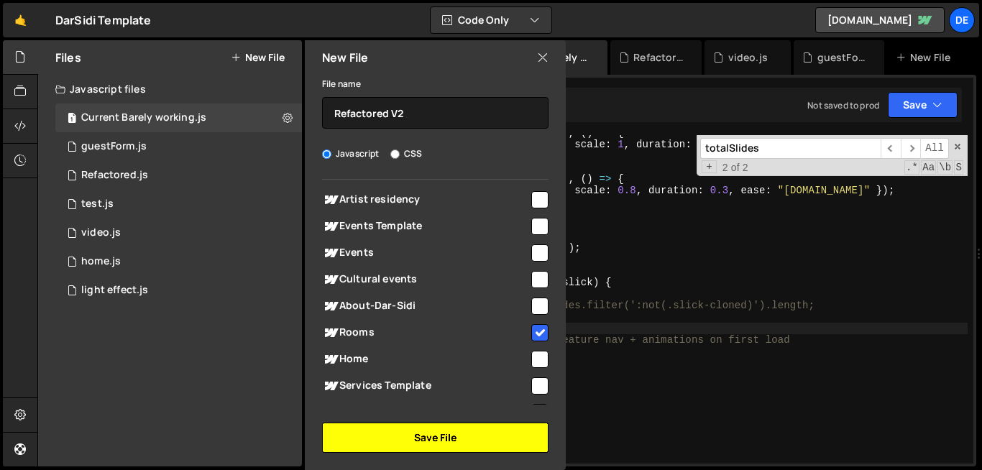
click at [476, 444] on button "Save File" at bounding box center [435, 438] width 227 height 30
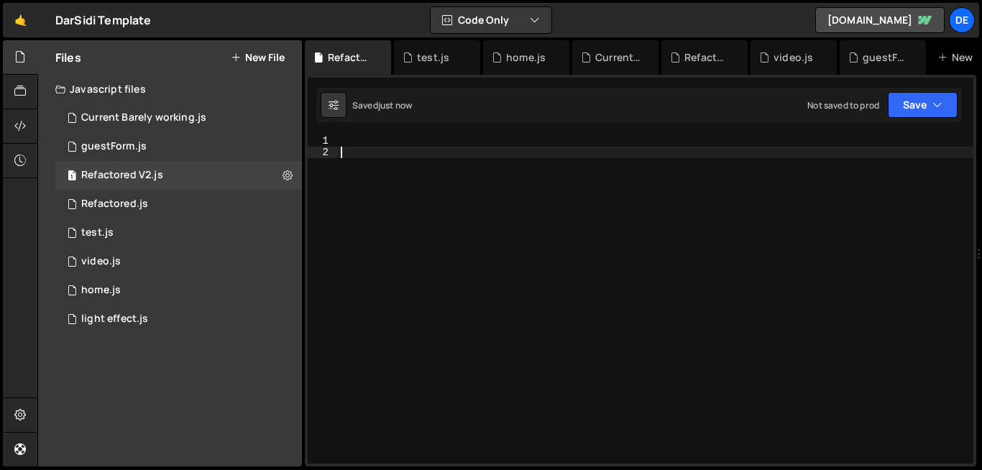
click at [521, 217] on div at bounding box center [656, 311] width 636 height 352
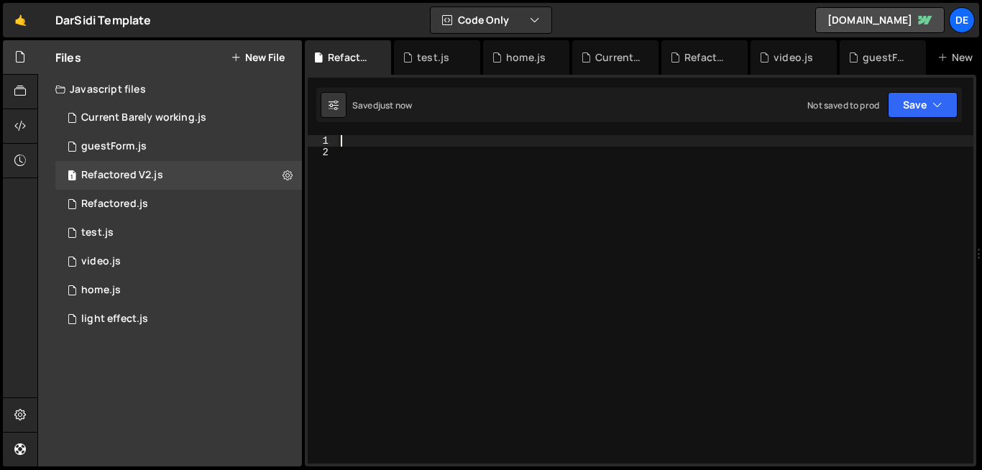
paste textarea "filter: 'grayscale(100%) blur(4px)' });"
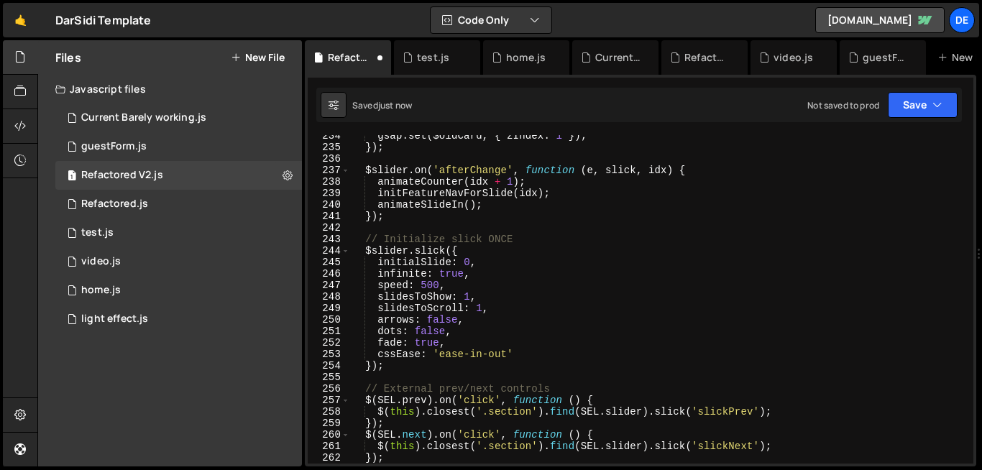
type textarea "filter: 'grayscale(100%) blur(4px)' });"
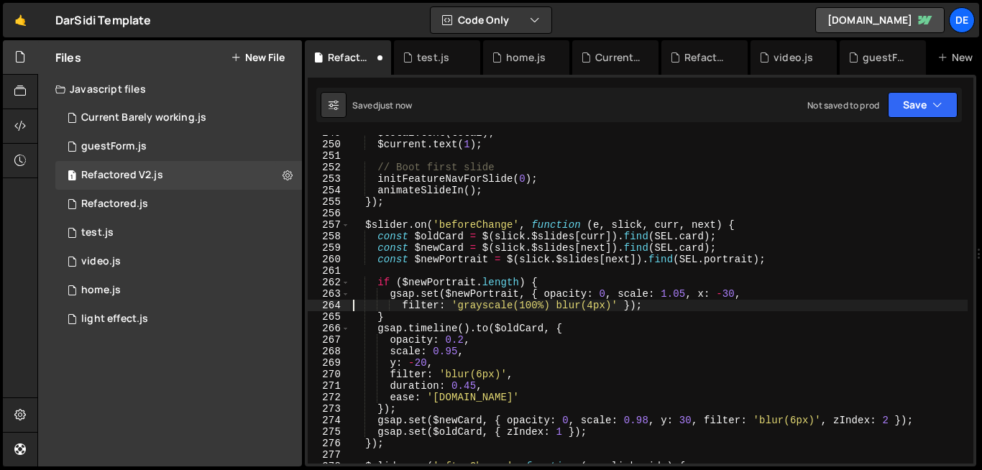
scroll to position [2863, 0]
click at [908, 111] on button "Save" at bounding box center [923, 105] width 70 height 26
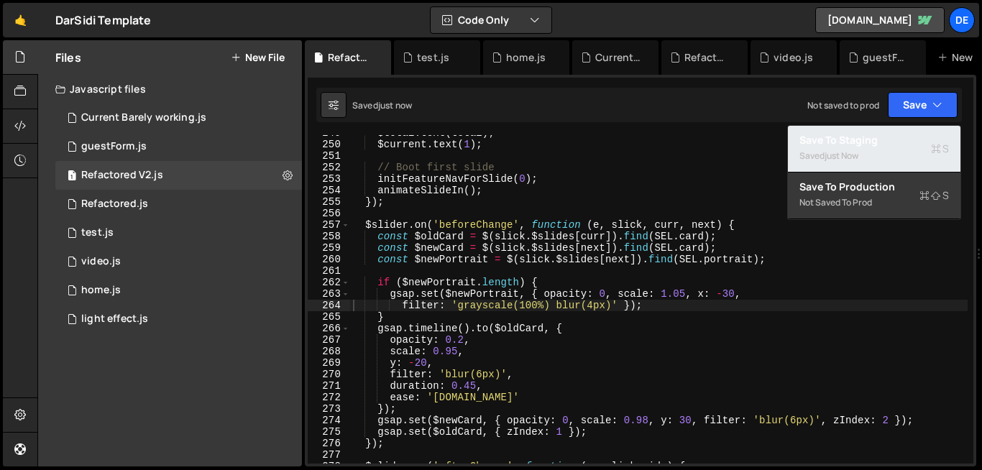
click at [834, 154] on div "just now" at bounding box center [842, 156] width 34 height 12
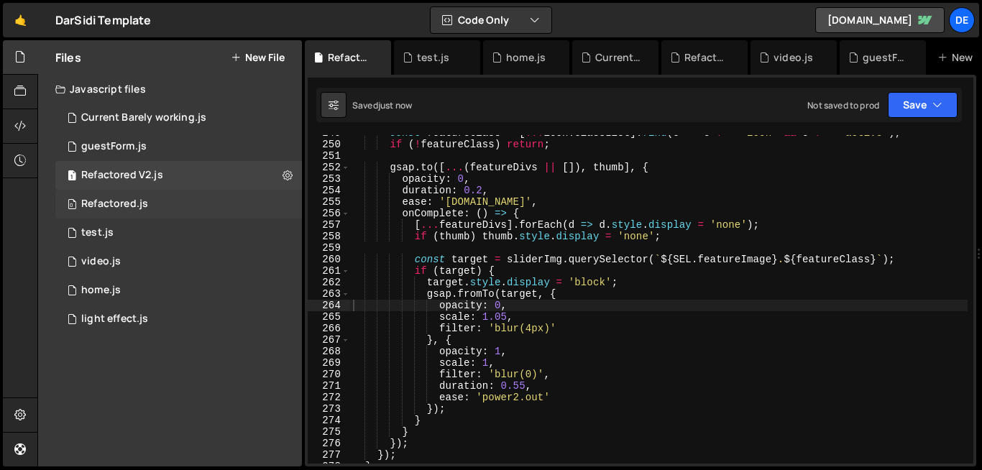
click at [283, 206] on div "0 Refactored.js 0" at bounding box center [178, 204] width 247 height 29
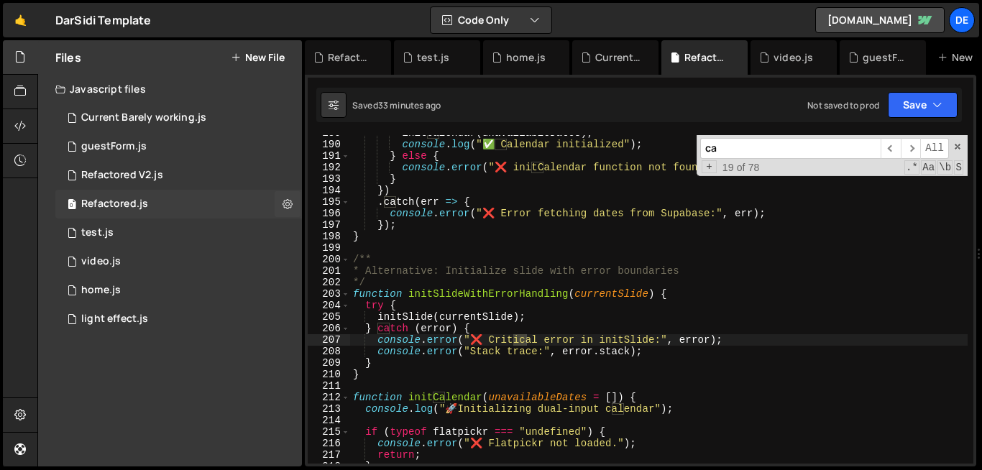
click at [283, 206] on icon at bounding box center [288, 204] width 10 height 14
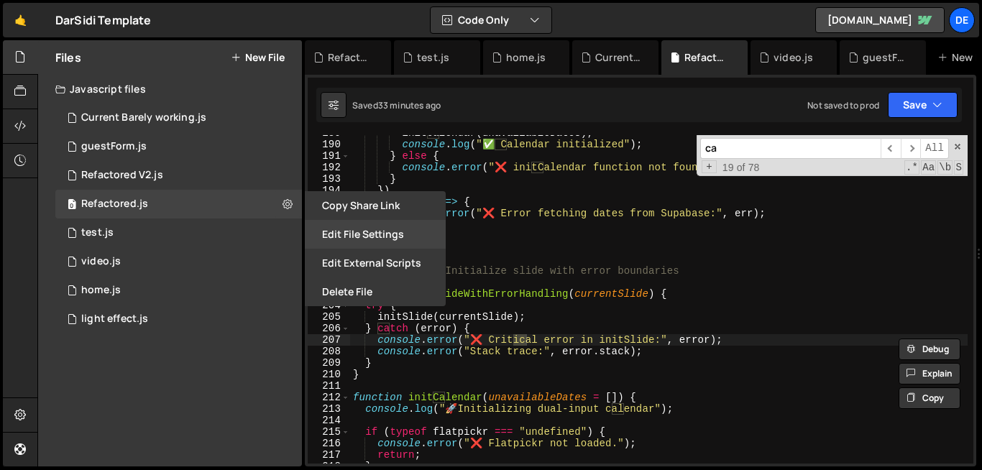
click at [351, 238] on button "Edit File Settings" at bounding box center [375, 234] width 141 height 29
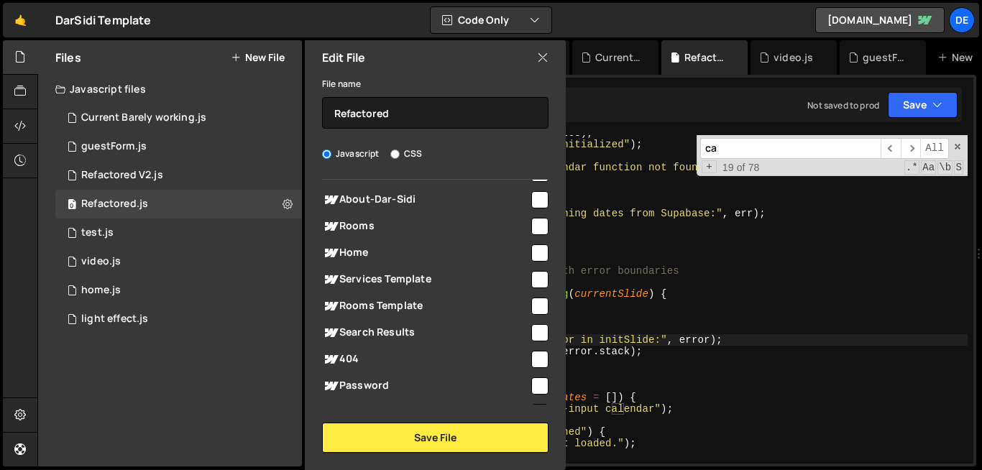
scroll to position [0, 0]
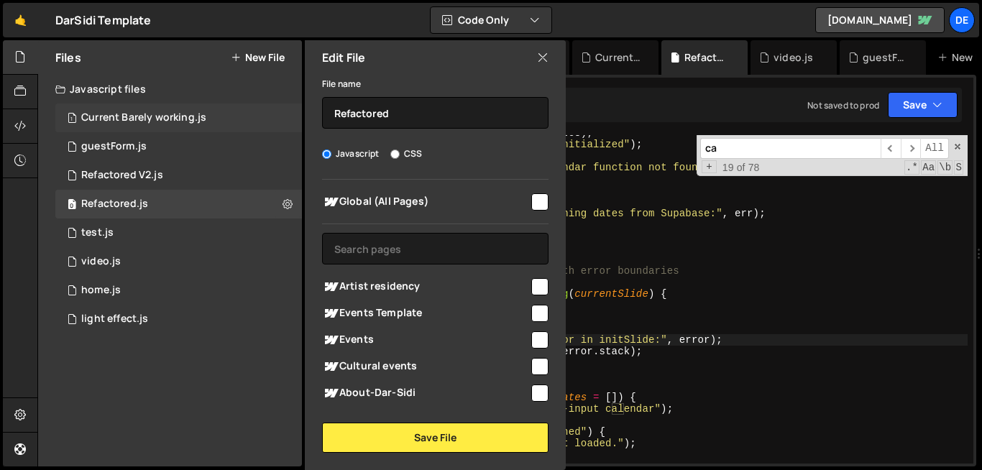
click at [208, 115] on div "1 Current Barely working.js 0" at bounding box center [178, 118] width 247 height 29
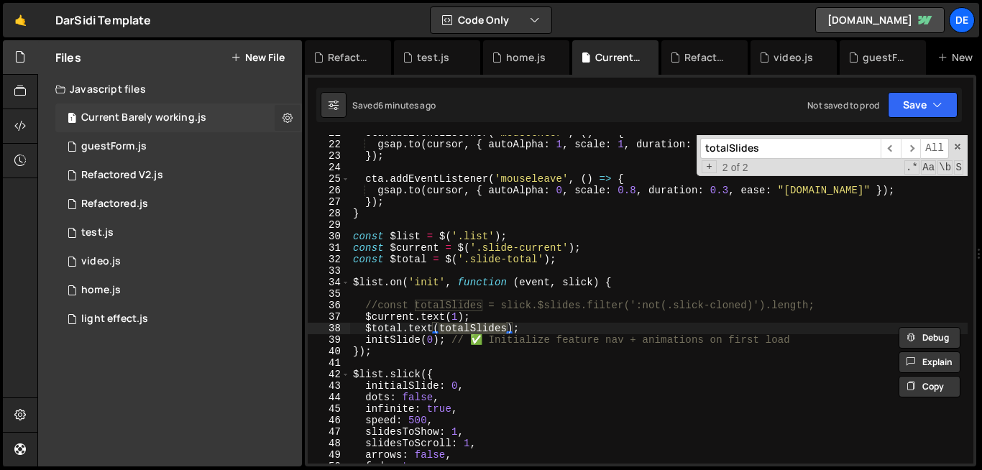
click at [286, 120] on icon at bounding box center [288, 118] width 10 height 14
type input "Current Barely working"
radio input "true"
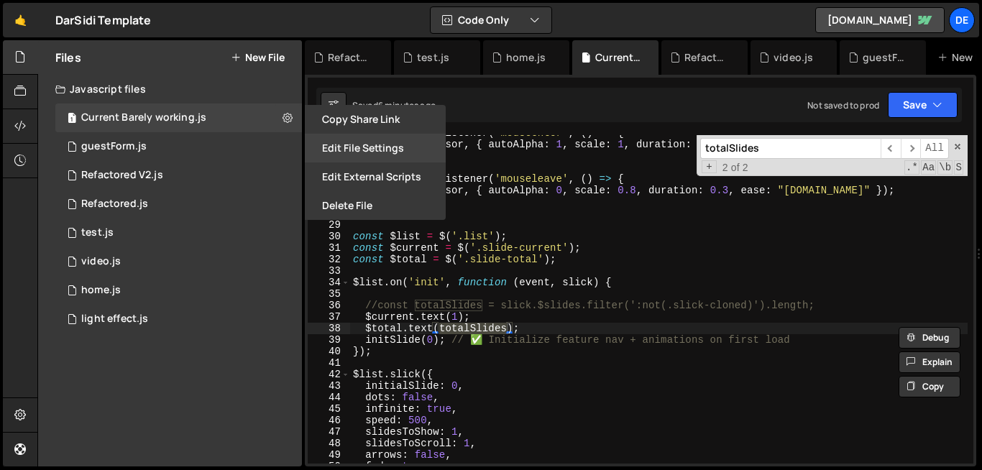
click at [357, 150] on button "Edit File Settings" at bounding box center [375, 148] width 141 height 29
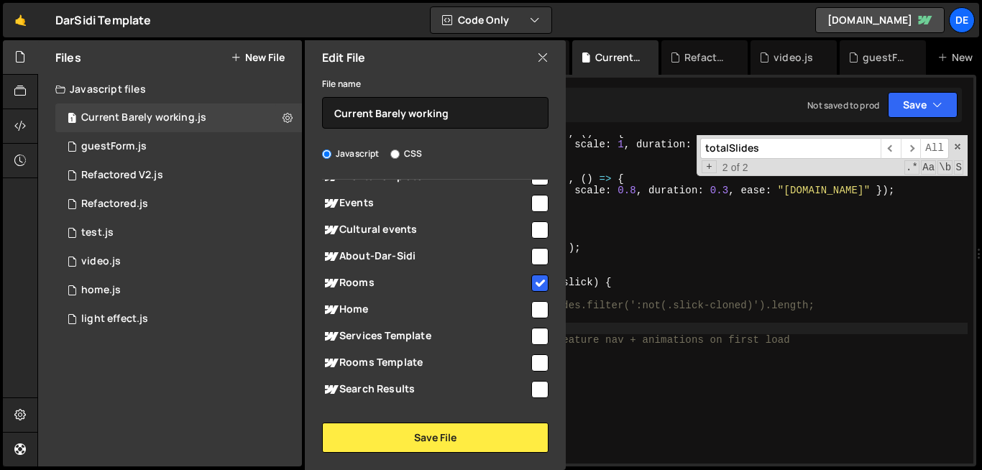
scroll to position [129, 0]
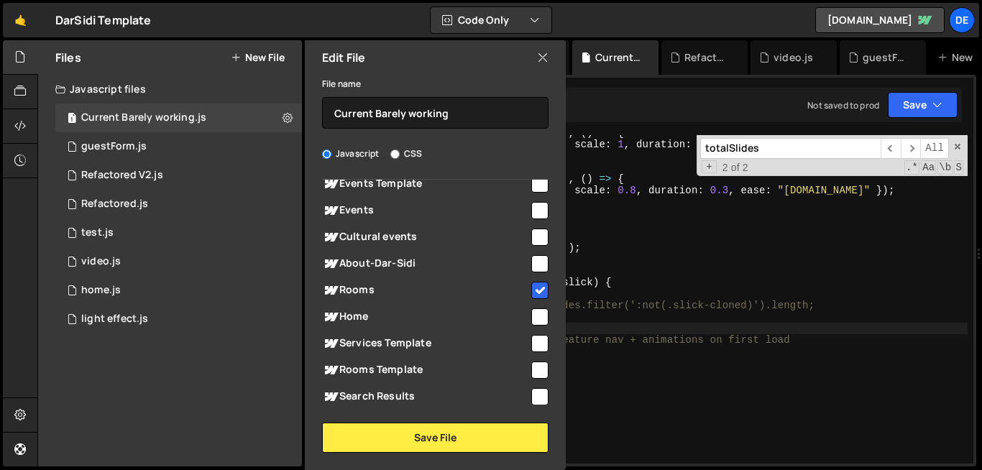
click at [539, 289] on input "checkbox" at bounding box center [540, 290] width 17 height 17
checkbox input "false"
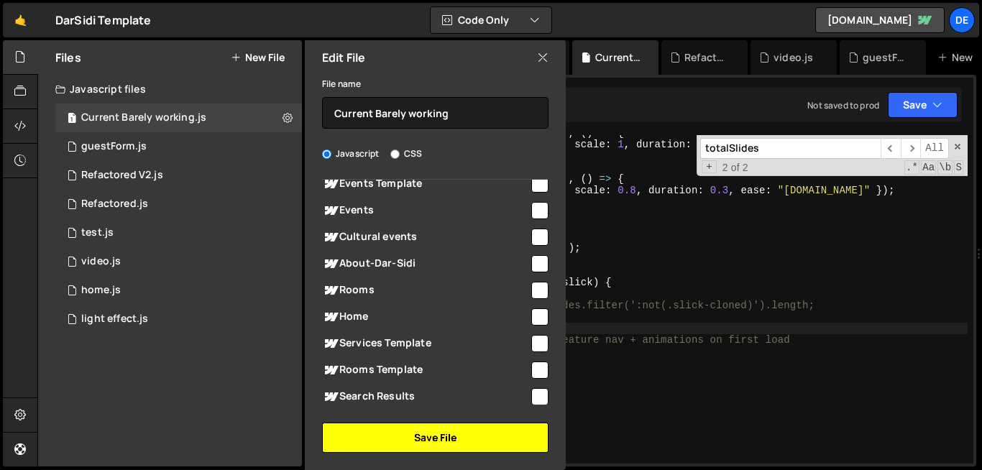
click at [484, 435] on button "Save File" at bounding box center [435, 438] width 227 height 30
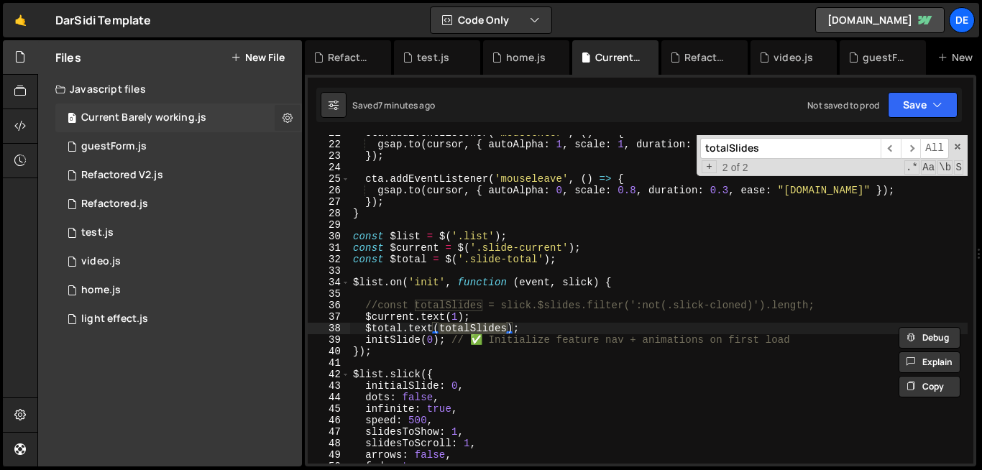
click at [288, 119] on icon at bounding box center [288, 118] width 10 height 14
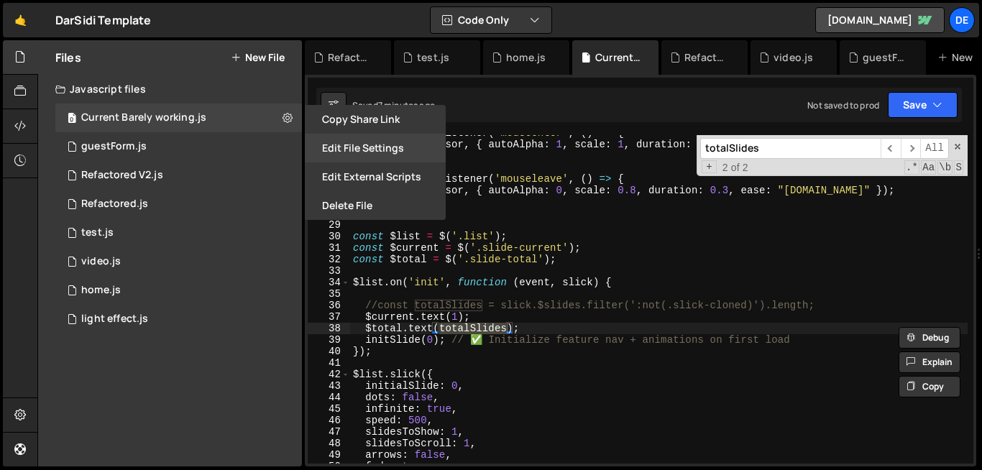
click at [339, 150] on button "Edit File Settings" at bounding box center [375, 148] width 141 height 29
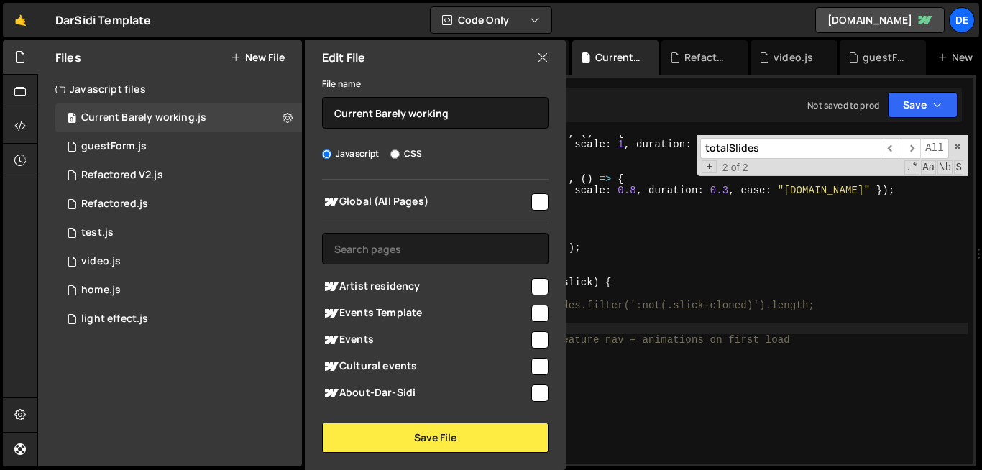
scroll to position [288, 0]
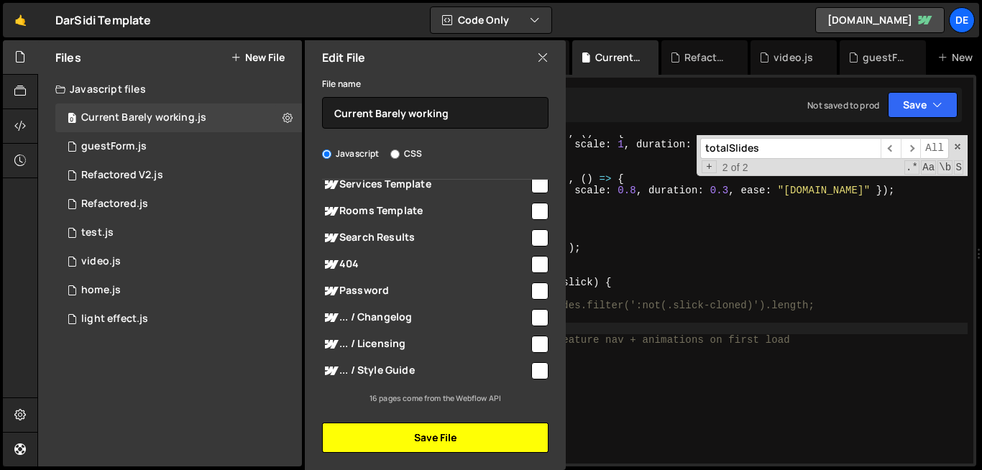
click at [461, 434] on button "Save File" at bounding box center [435, 438] width 227 height 30
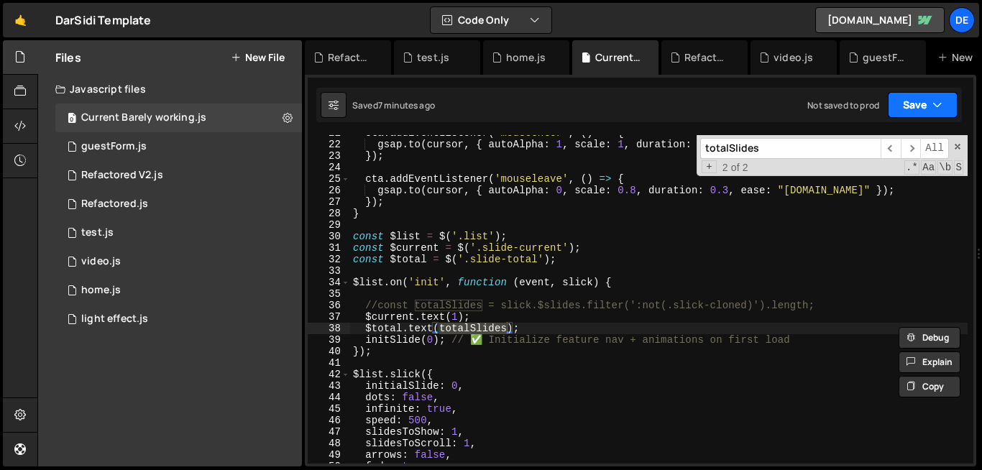
click at [906, 116] on button "Save" at bounding box center [923, 105] width 70 height 26
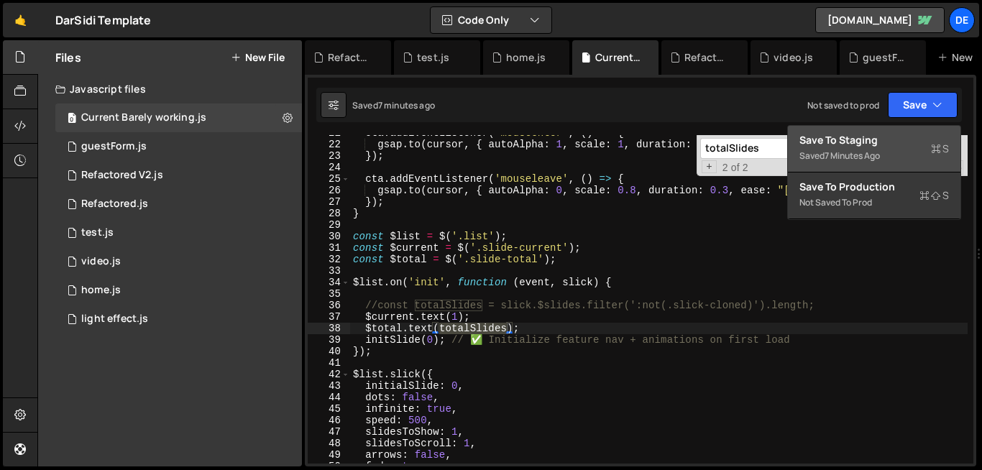
click at [880, 147] on div "Save to Staging S" at bounding box center [875, 140] width 150 height 14
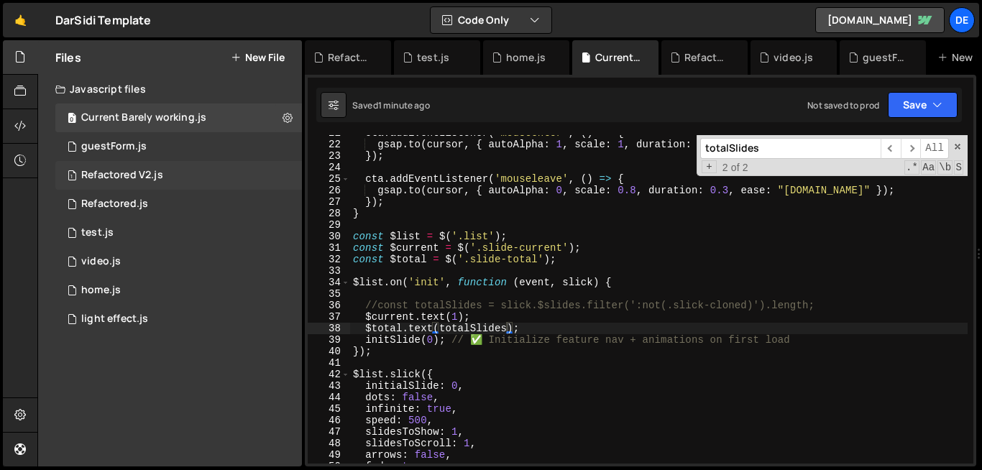
click at [244, 177] on div "1 Refactored V2.js 0" at bounding box center [178, 175] width 247 height 29
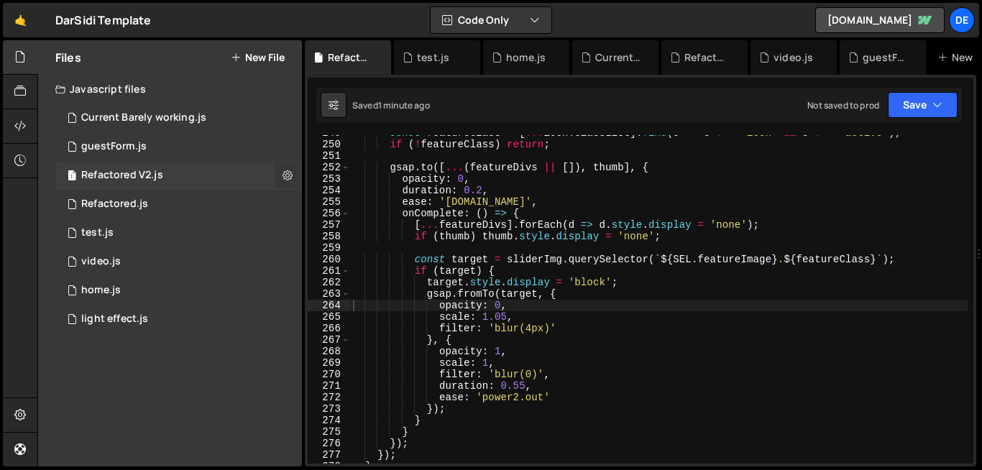
click at [283, 175] on icon at bounding box center [288, 175] width 10 height 14
type input "Refactored V2"
radio input "true"
checkbox input "true"
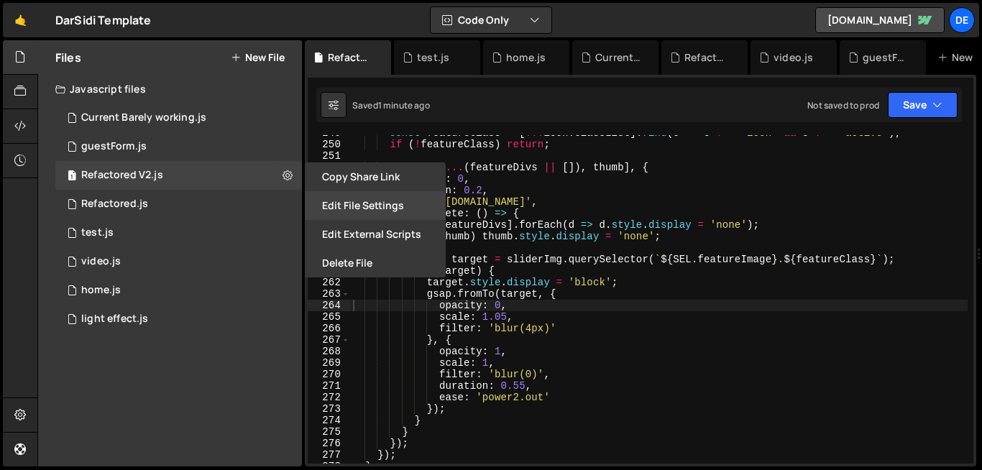
click at [335, 201] on button "Edit File Settings" at bounding box center [375, 205] width 141 height 29
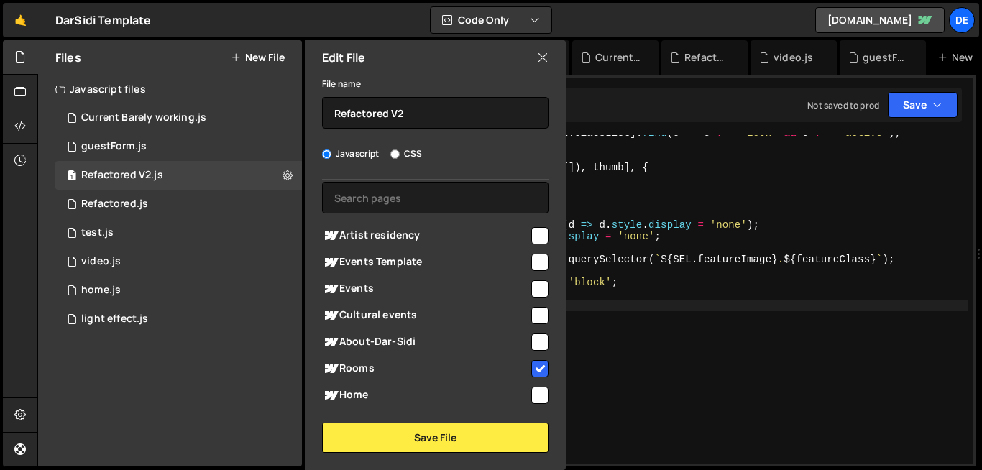
scroll to position [67, 0]
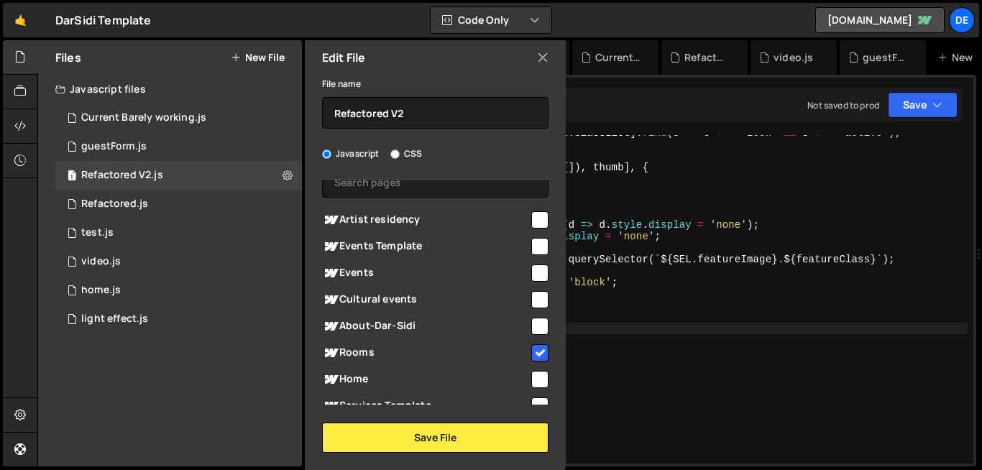
click at [747, 326] on div "const featureClass = [ ... icon . classList ] . find ( c => c !== 'icon' && c !…" at bounding box center [659, 303] width 618 height 352
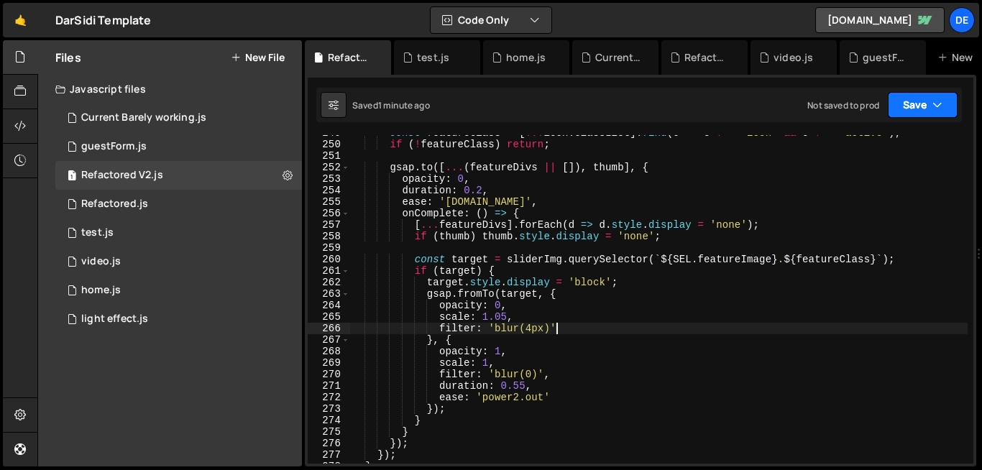
click at [903, 116] on button "Save" at bounding box center [923, 105] width 70 height 26
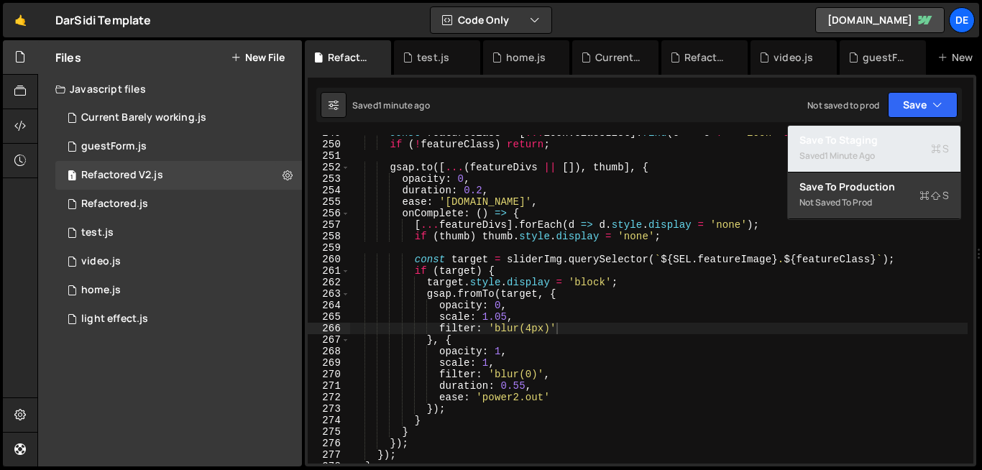
click at [867, 153] on div "1 minute ago" at bounding box center [850, 156] width 50 height 12
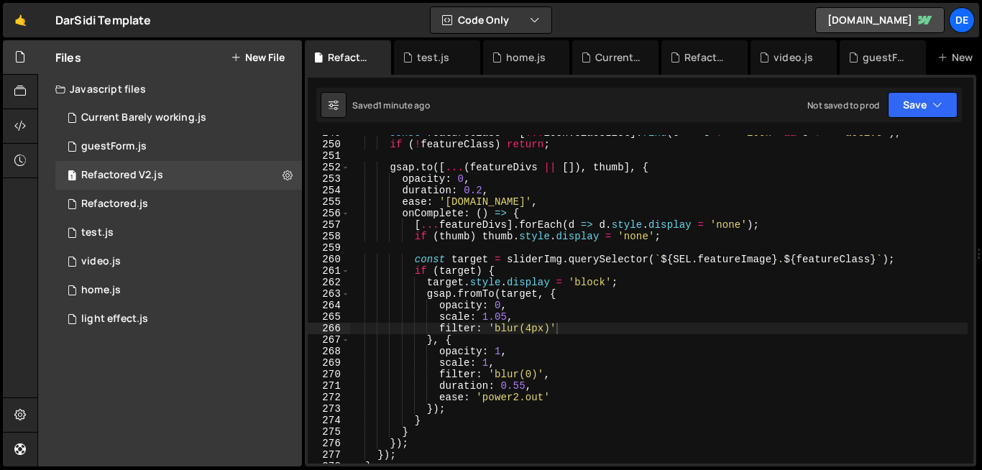
type textarea "target.style.display = 'block';"
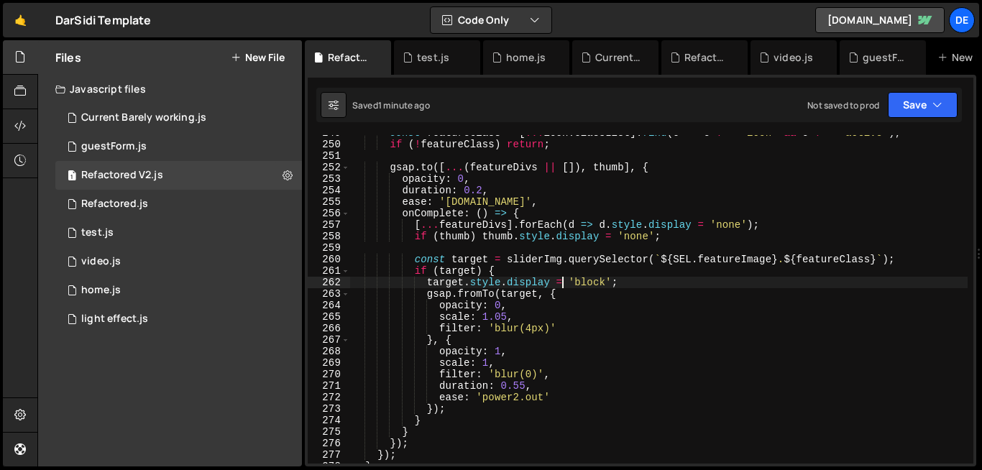
click at [560, 280] on div "const featureClass = [ ... icon . classList ] . find ( c => c !== 'icon' && c !…" at bounding box center [659, 303] width 618 height 352
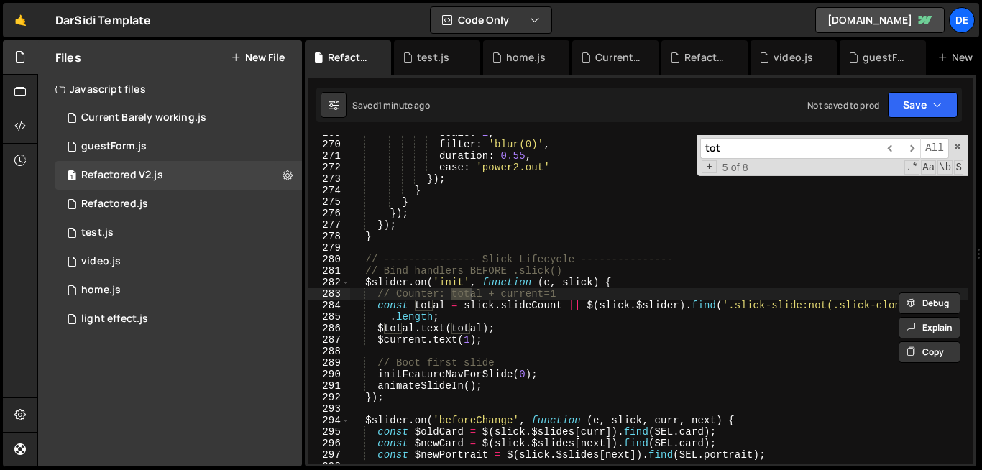
scroll to position [3093, 0]
type input "totalS"
click at [277, 234] on div "0 test.js 0" at bounding box center [178, 233] width 247 height 29
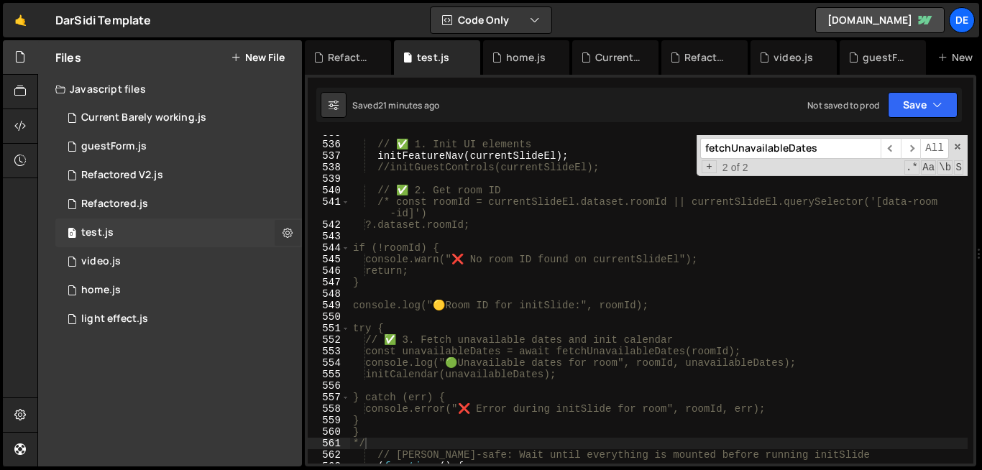
click at [283, 233] on icon at bounding box center [288, 233] width 10 height 14
type input "test"
radio input "true"
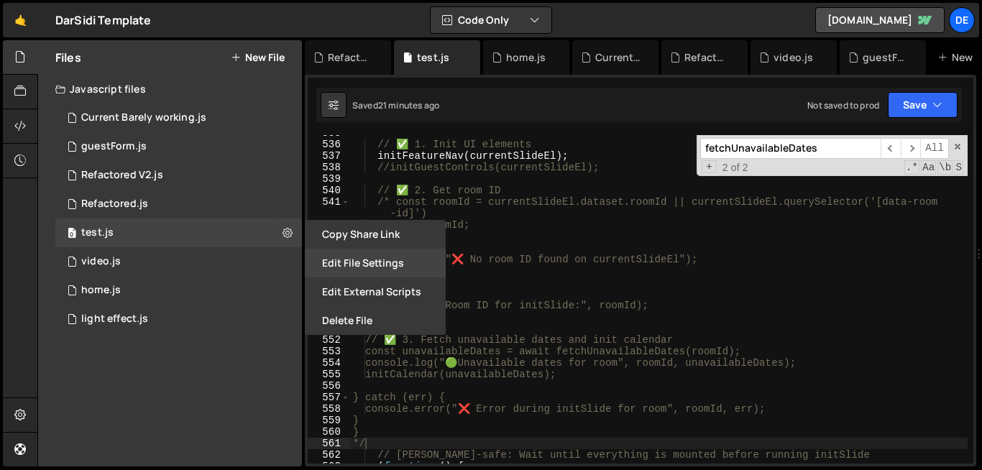
click at [338, 270] on button "Edit File Settings" at bounding box center [375, 263] width 141 height 29
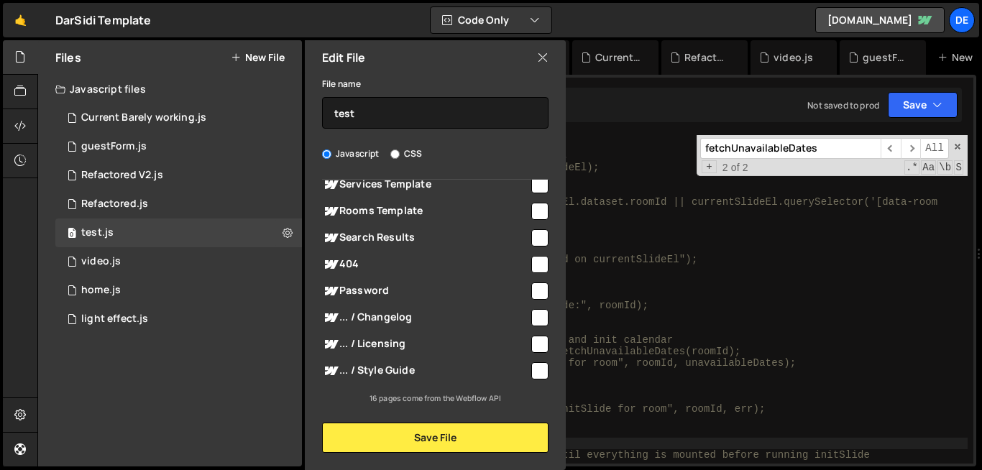
scroll to position [0, 0]
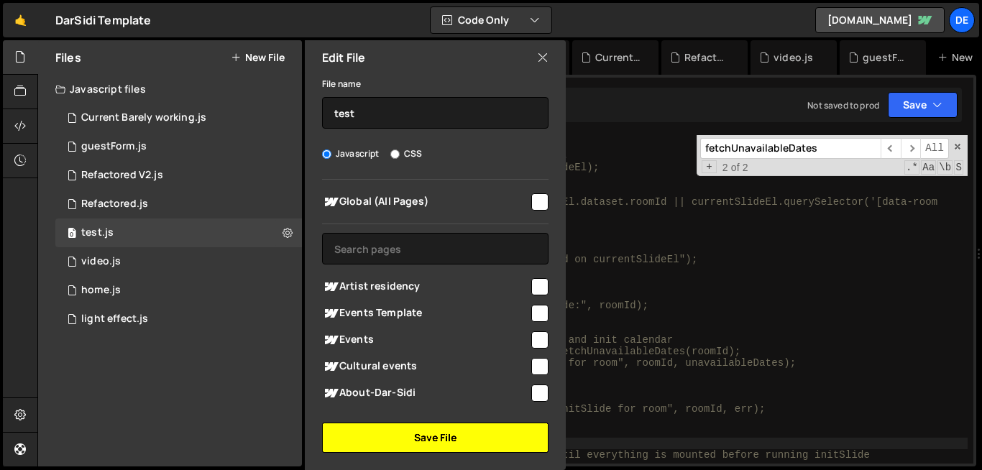
click at [421, 429] on button "Save File" at bounding box center [435, 438] width 227 height 30
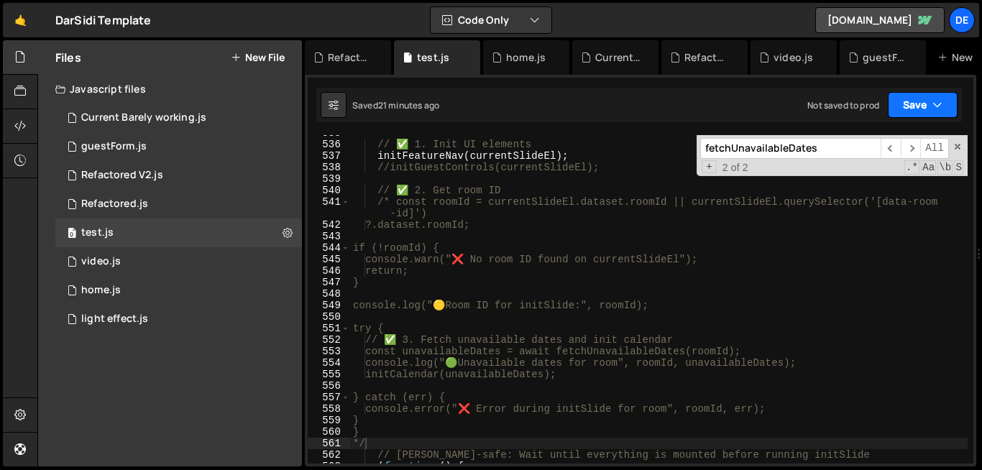
click at [909, 106] on button "Save" at bounding box center [923, 105] width 70 height 26
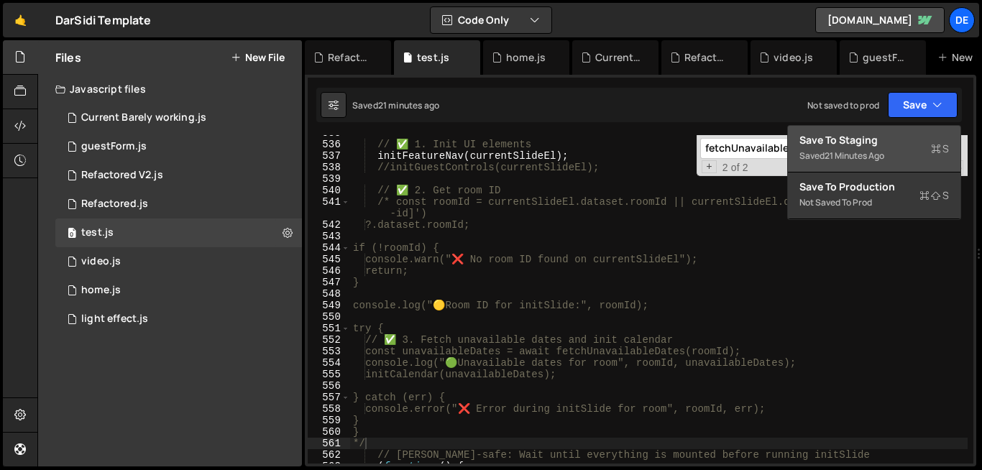
click at [874, 144] on div "Save to Staging S" at bounding box center [875, 140] width 150 height 14
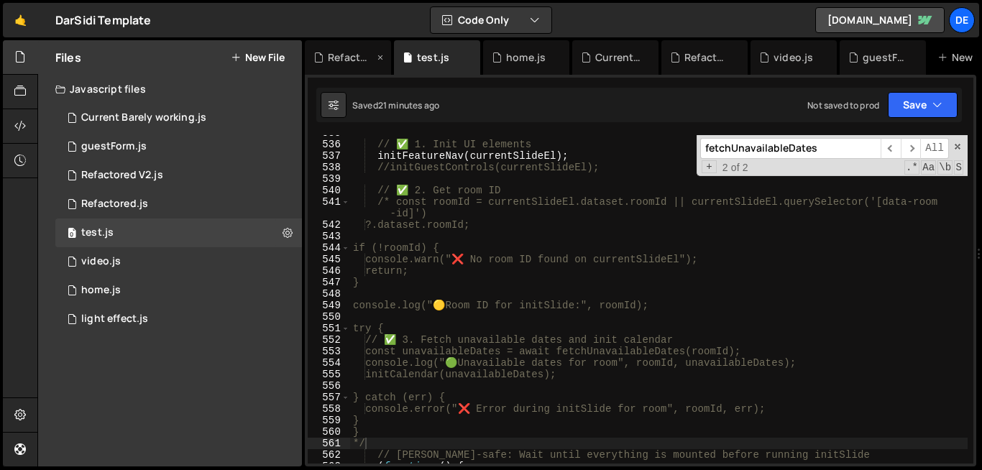
click at [381, 67] on div "Refactored V2.js" at bounding box center [348, 57] width 86 height 35
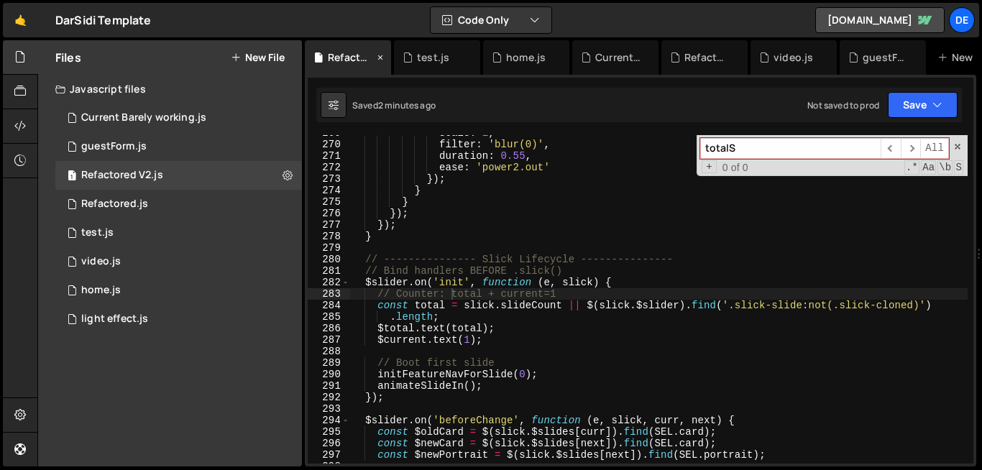
click at [378, 59] on icon at bounding box center [380, 57] width 10 height 14
click at [394, 59] on div "test.js" at bounding box center [437, 57] width 86 height 35
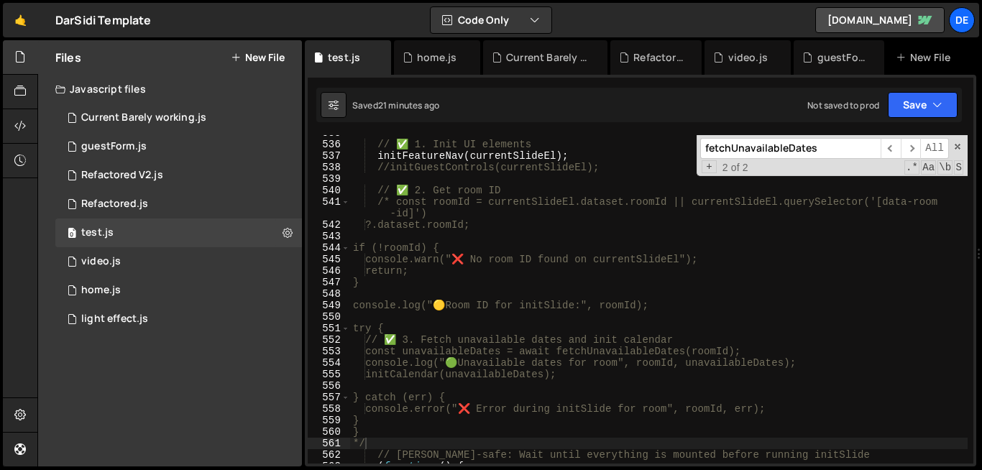
click at [0, 0] on icon at bounding box center [0, 0] width 0 height 0
click at [394, 59] on div "home.js" at bounding box center [437, 57] width 86 height 35
click at [0, 0] on icon at bounding box center [0, 0] width 0 height 0
click at [506, 59] on div "Current Barely working.js" at bounding box center [548, 57] width 84 height 14
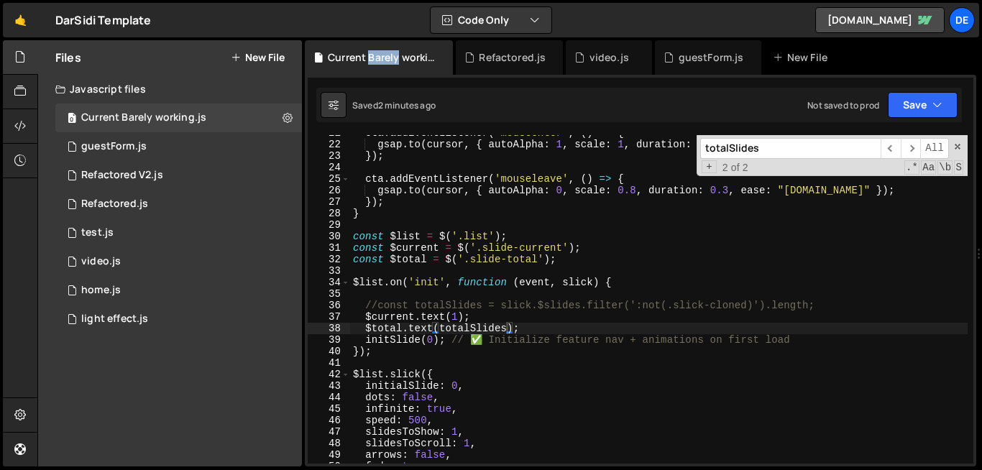
click at [378, 59] on div "Current Barely working.js" at bounding box center [382, 57] width 108 height 14
click at [441, 60] on icon at bounding box center [442, 57] width 10 height 14
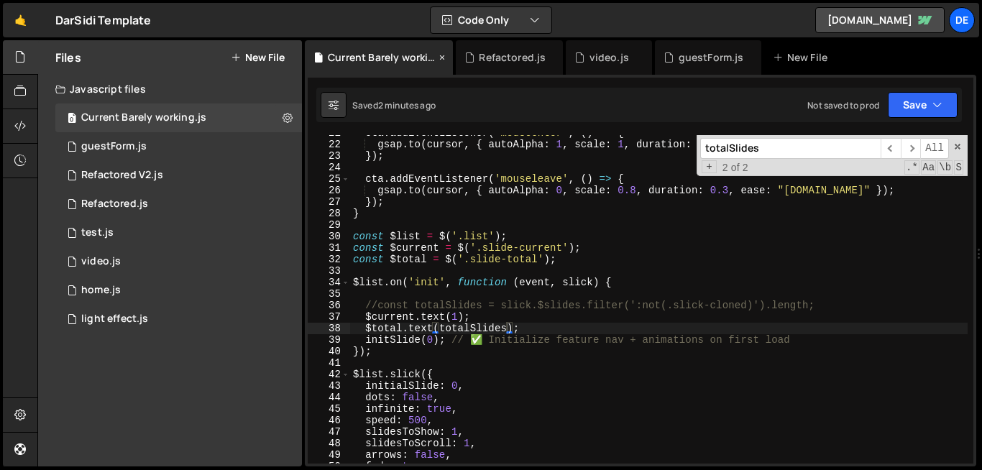
click at [590, 60] on div "video.js" at bounding box center [610, 57] width 40 height 14
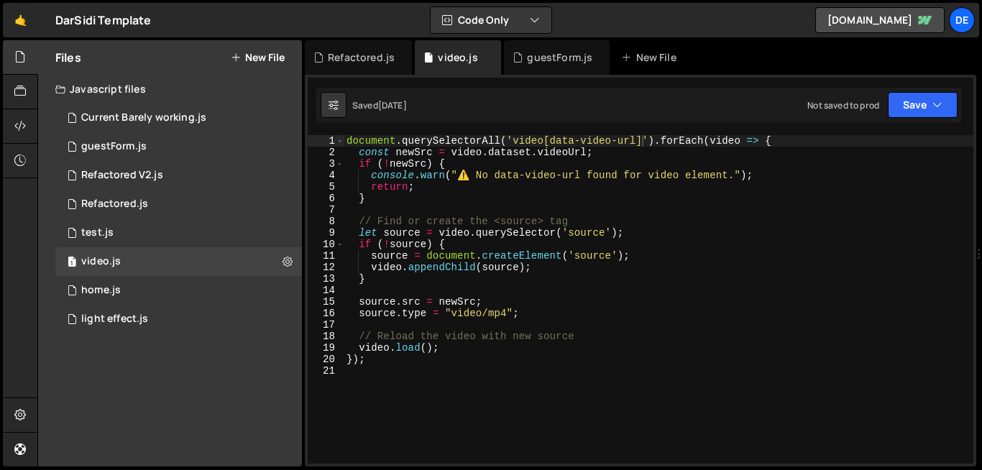
click at [441, 60] on div "video.js" at bounding box center [458, 57] width 40 height 14
click at [404, 60] on icon at bounding box center [401, 57] width 10 height 14
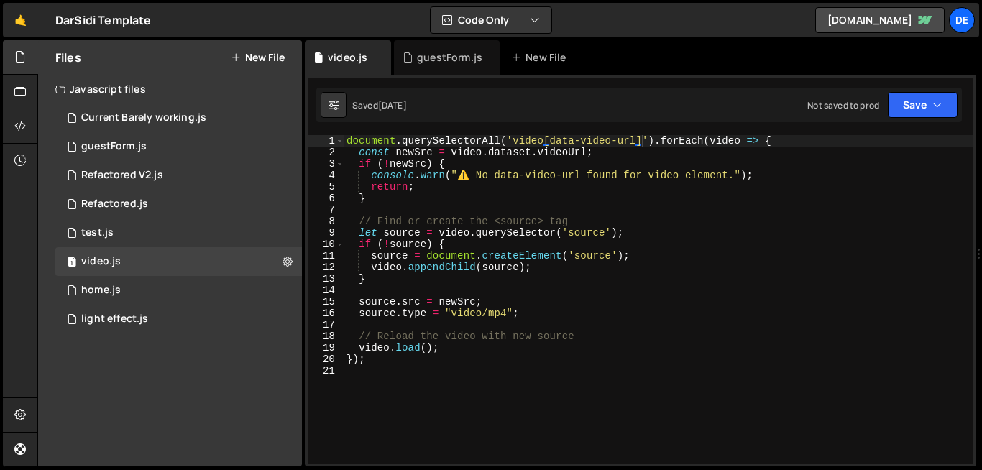
click at [404, 60] on icon at bounding box center [408, 57] width 10 height 14
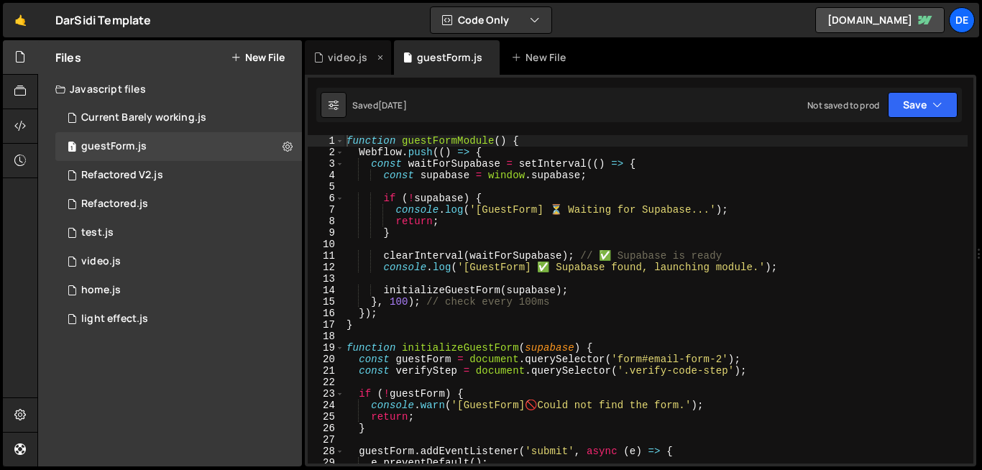
click at [377, 57] on icon at bounding box center [380, 57] width 10 height 14
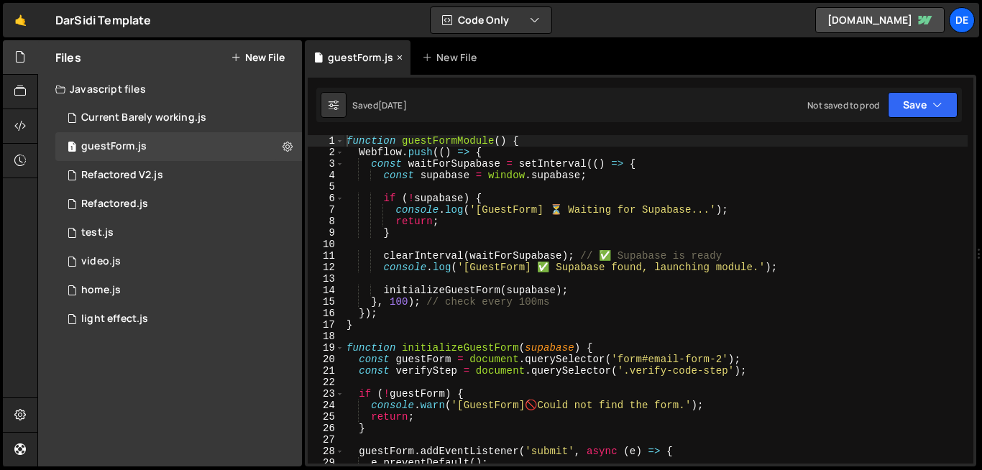
click at [397, 58] on icon at bounding box center [400, 57] width 10 height 14
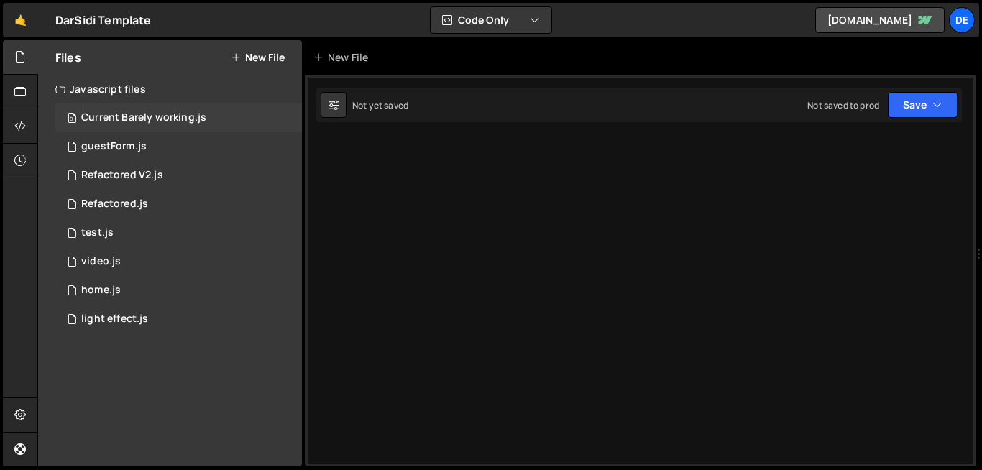
click at [178, 120] on div "Current Barely working.js" at bounding box center [143, 117] width 125 height 13
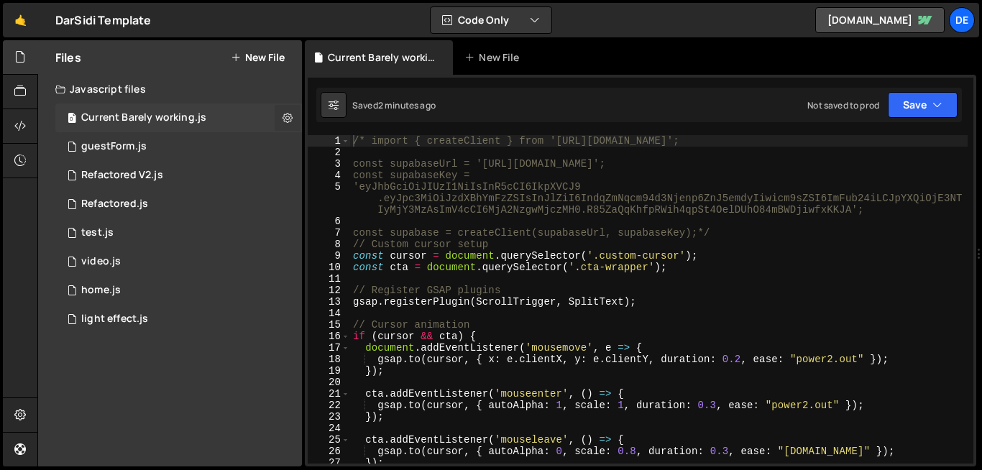
click at [286, 117] on icon at bounding box center [288, 118] width 10 height 14
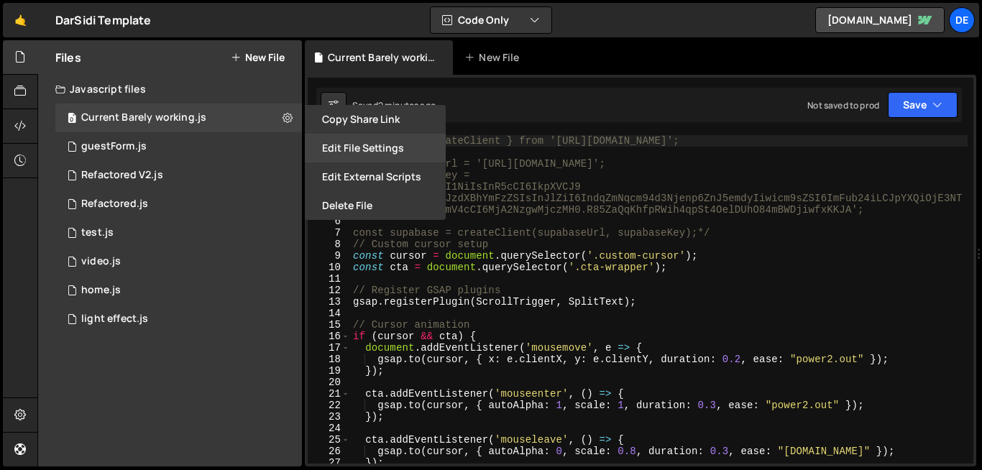
click at [367, 145] on button "Edit File Settings" at bounding box center [375, 148] width 141 height 29
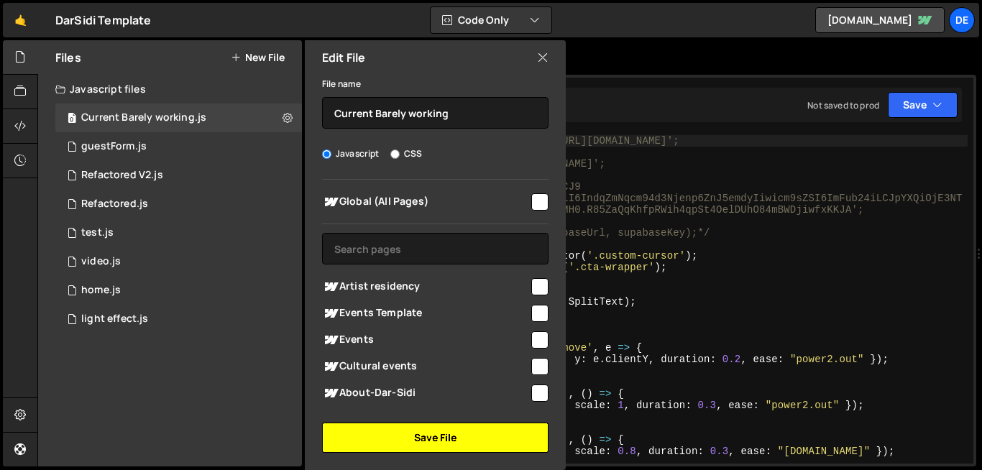
click at [435, 442] on button "Save File" at bounding box center [435, 438] width 227 height 30
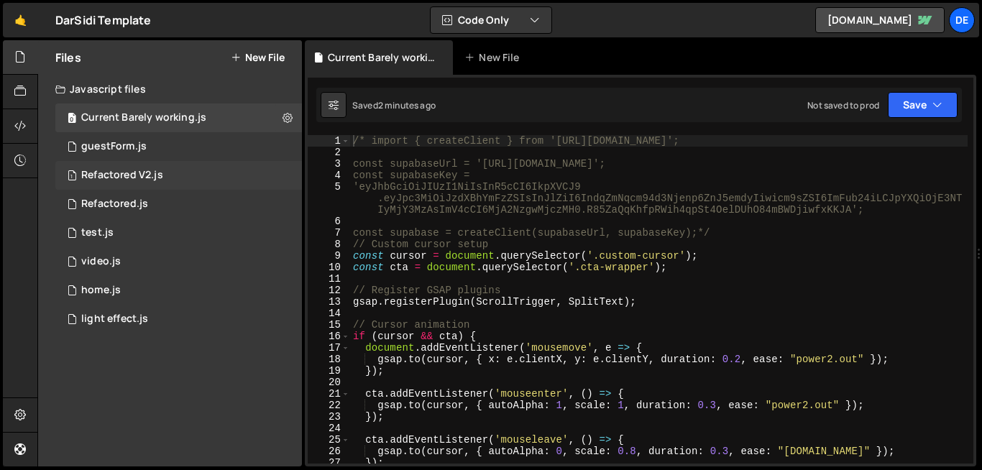
click at [268, 186] on div "1 Refactored V2.js 0" at bounding box center [178, 175] width 247 height 29
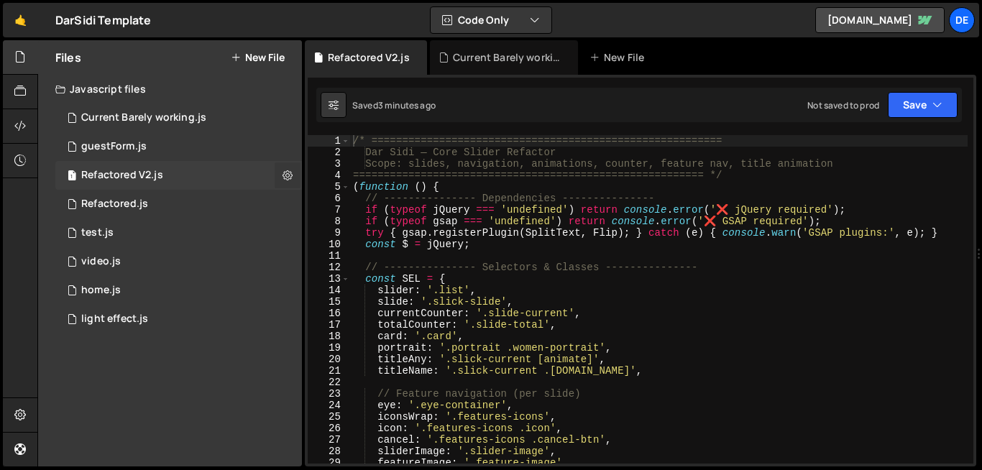
click at [291, 175] on icon at bounding box center [288, 175] width 10 height 14
type input "Refactored V2"
radio input "true"
checkbox input "true"
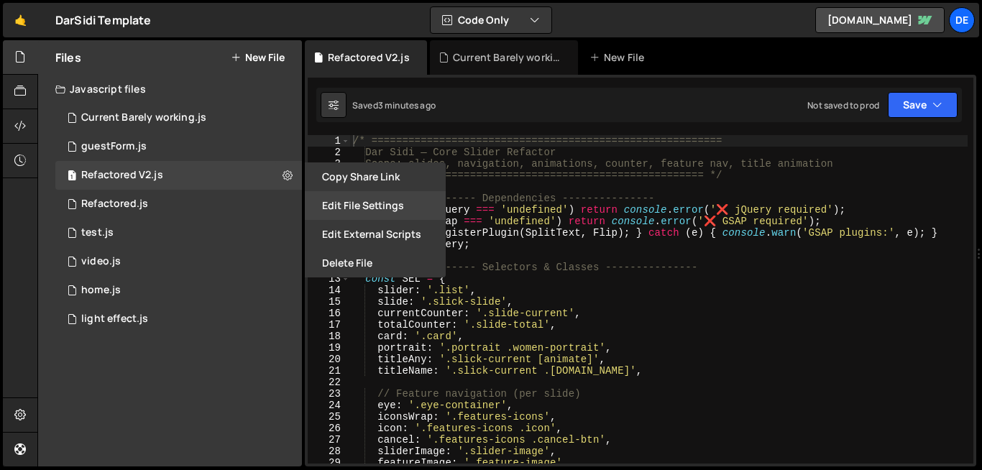
click at [356, 206] on button "Edit File Settings" at bounding box center [375, 205] width 141 height 29
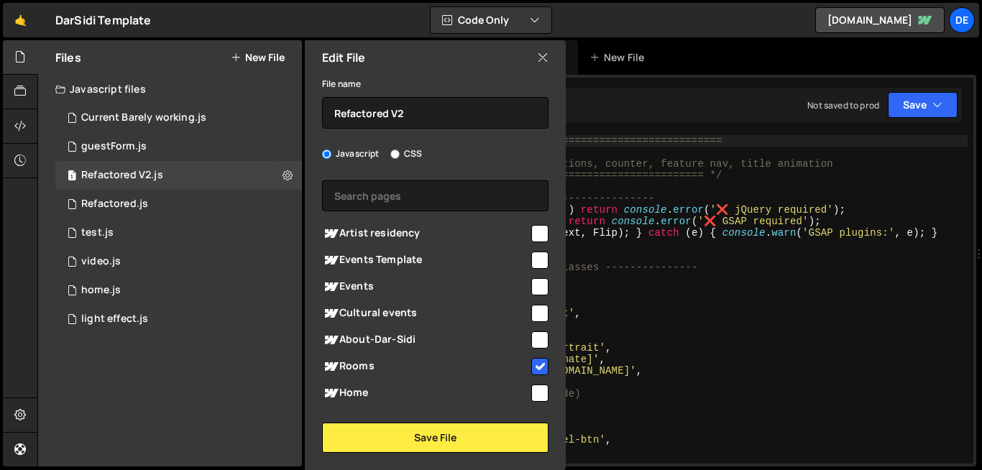
scroll to position [57, 0]
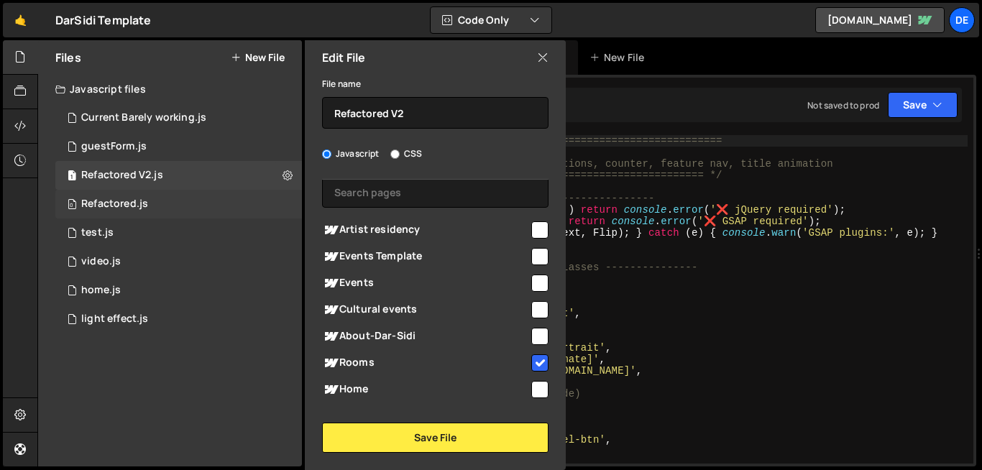
click at [278, 195] on div "0 Refactored.js 0" at bounding box center [178, 204] width 247 height 29
checkbox input "false"
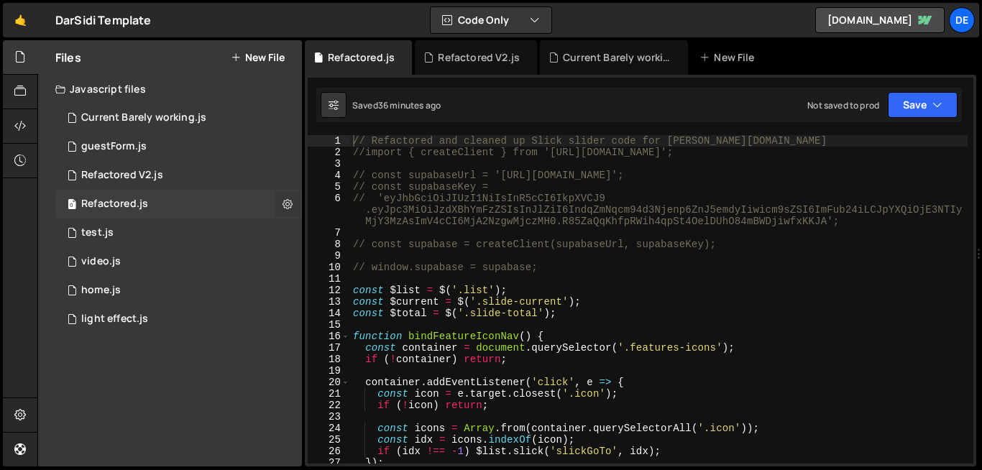
click at [283, 199] on icon at bounding box center [288, 204] width 10 height 14
type input "Refactored"
radio input "true"
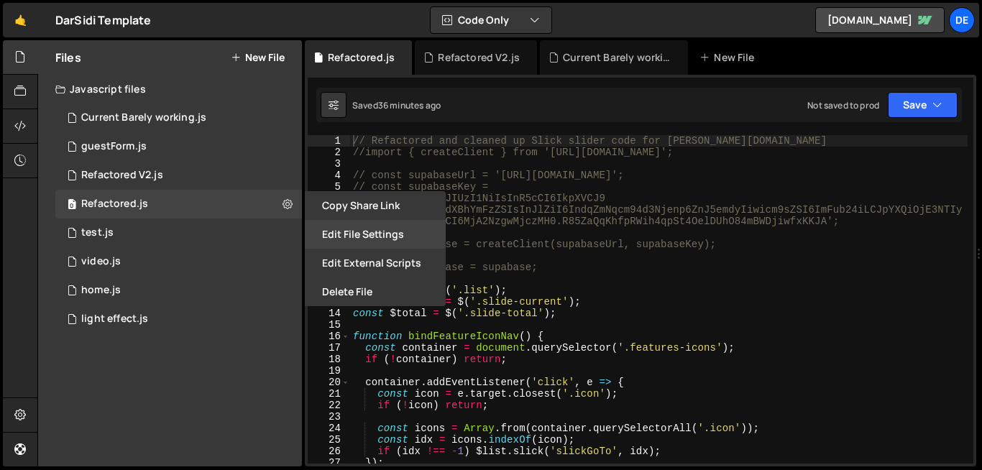
click at [349, 235] on button "Edit File Settings" at bounding box center [375, 234] width 141 height 29
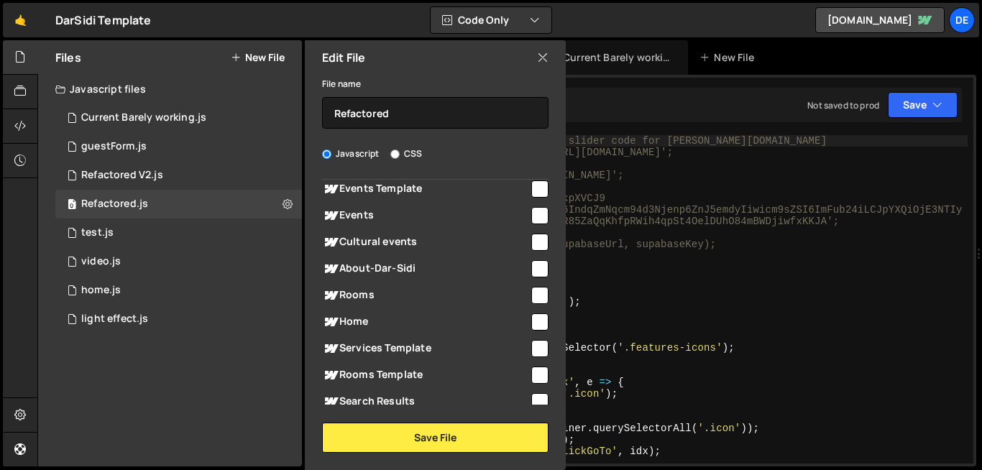
scroll to position [145, 0]
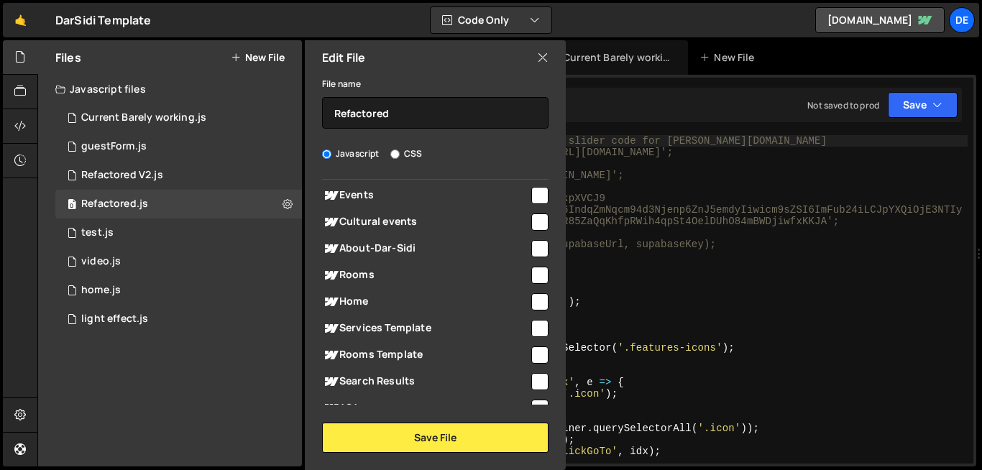
click at [544, 63] on icon at bounding box center [543, 58] width 12 height 16
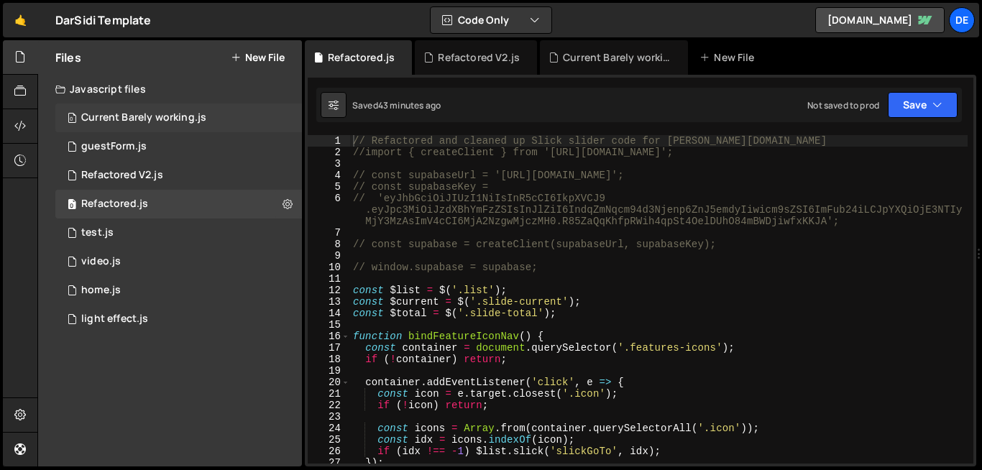
click at [199, 114] on div "Current Barely working.js" at bounding box center [143, 117] width 125 height 13
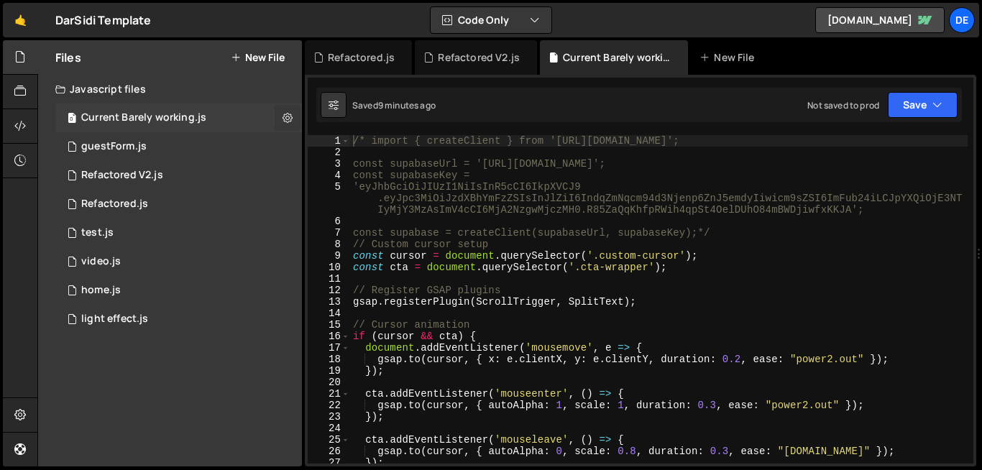
click at [287, 117] on icon at bounding box center [288, 118] width 10 height 14
type input "Current Barely working"
radio input "true"
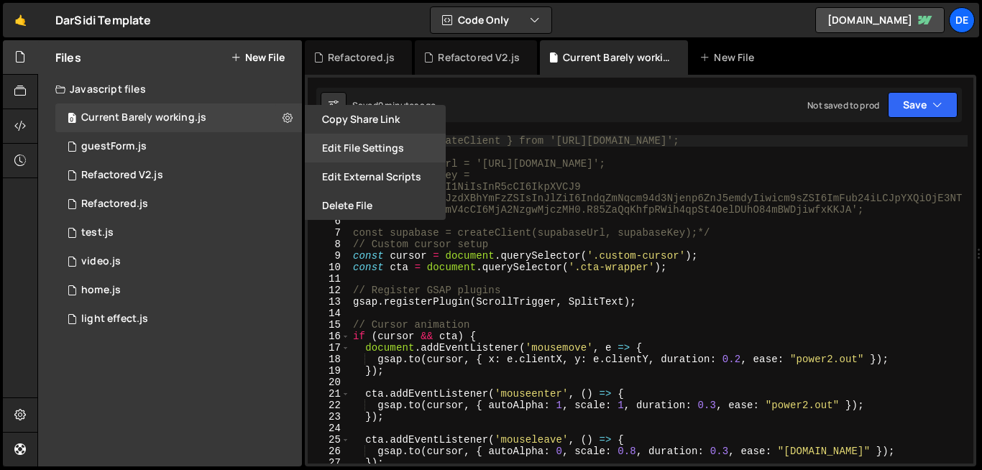
click at [348, 142] on button "Edit File Settings" at bounding box center [375, 148] width 141 height 29
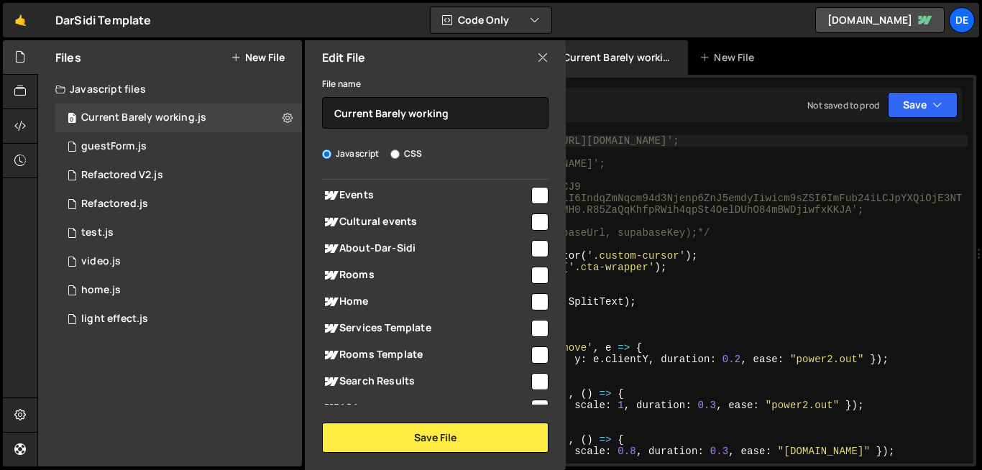
click at [532, 269] on input "checkbox" at bounding box center [540, 275] width 17 height 17
checkbox input "true"
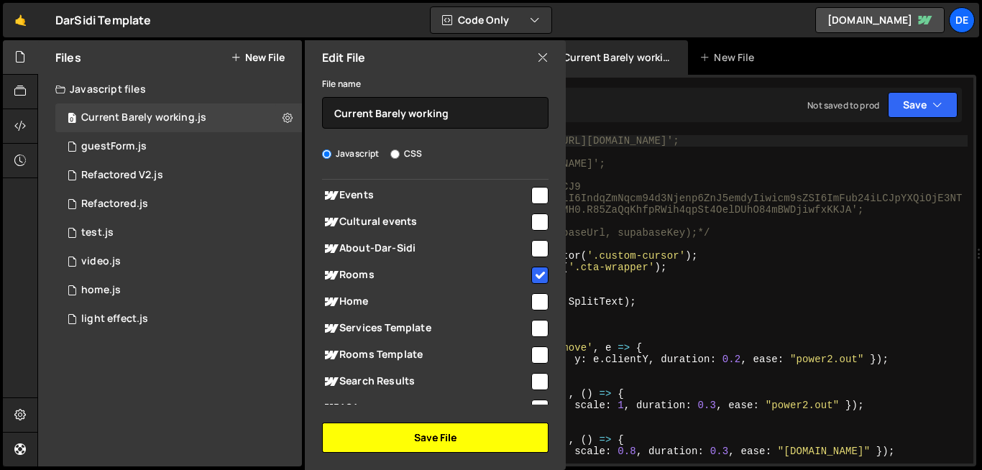
click at [487, 432] on button "Save File" at bounding box center [435, 438] width 227 height 30
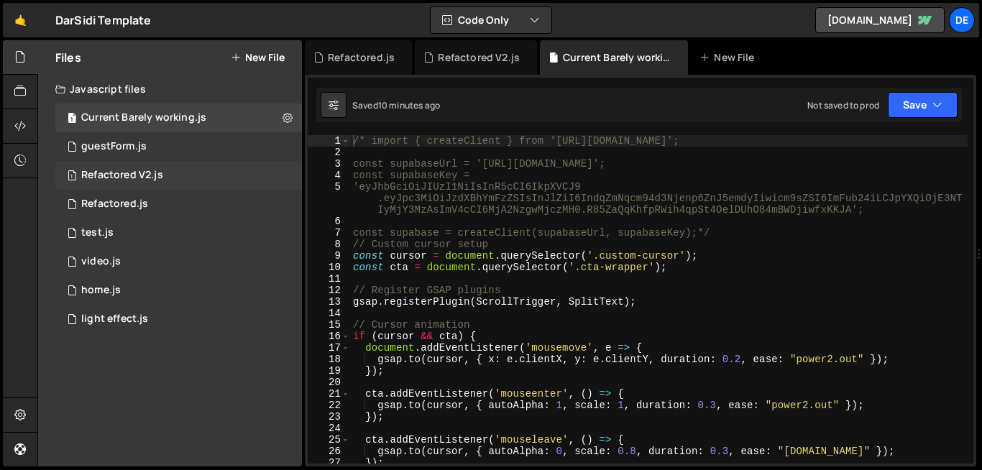
click at [277, 180] on div "1 Refactored V2.js 0" at bounding box center [178, 175] width 247 height 29
click at [282, 178] on button at bounding box center [288, 176] width 26 height 26
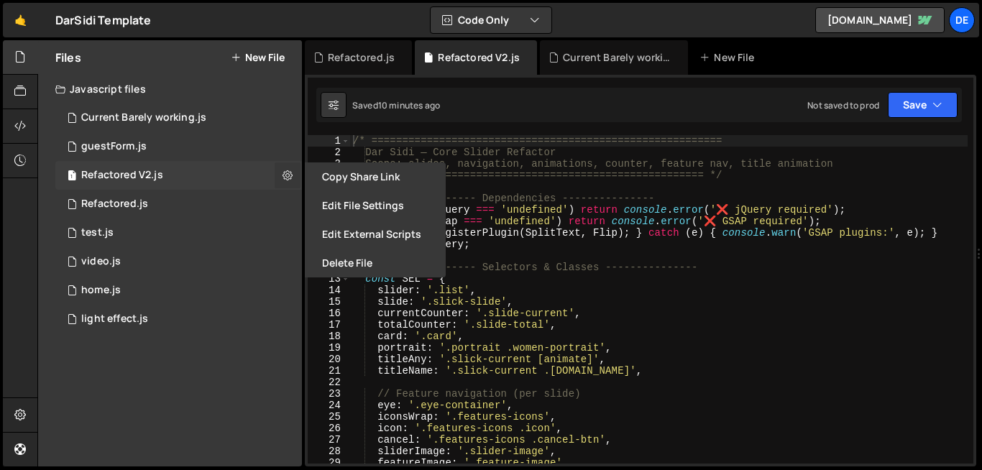
type input "Refactored V2"
radio input "true"
click at [335, 216] on button "Edit File Settings" at bounding box center [375, 205] width 141 height 29
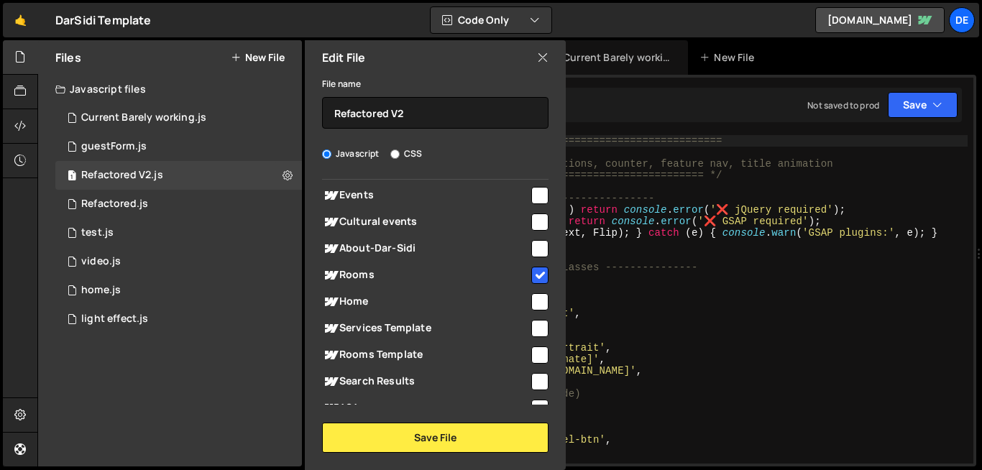
click at [532, 278] on input "checkbox" at bounding box center [540, 275] width 17 height 17
checkbox input "false"
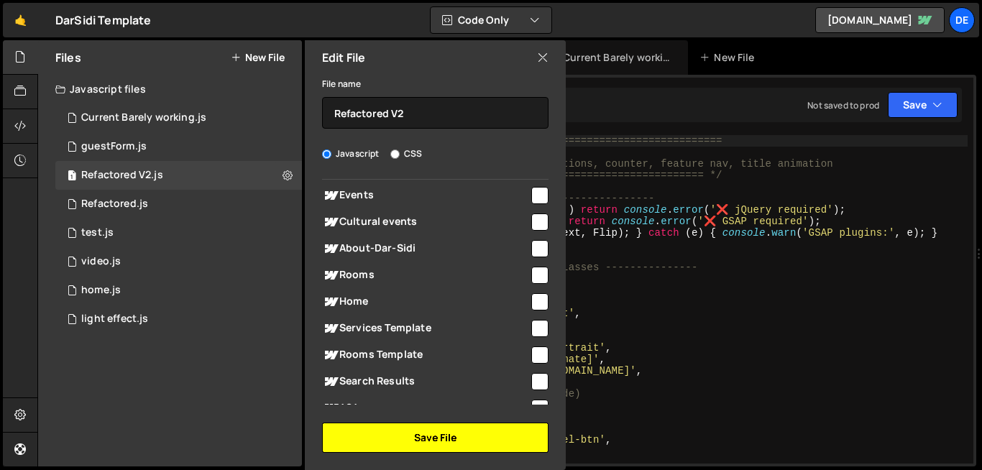
click at [460, 438] on button "Save File" at bounding box center [435, 438] width 227 height 30
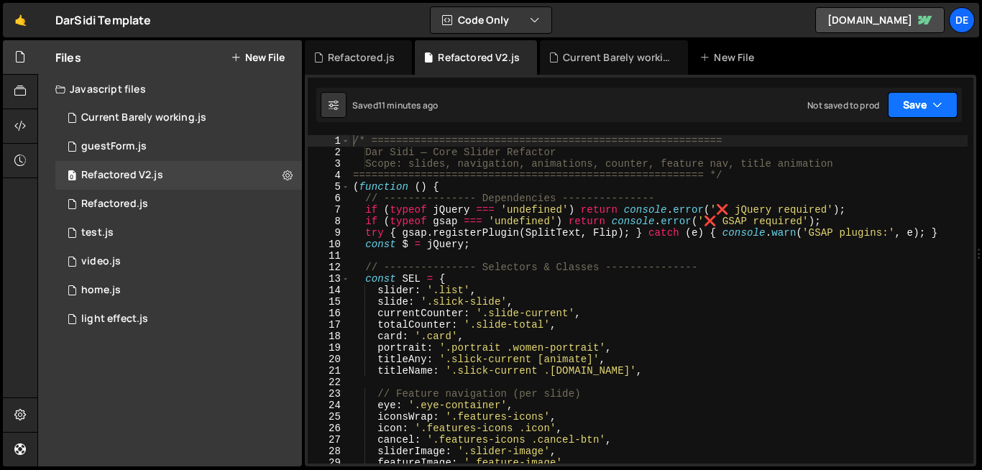
click at [919, 111] on button "Save" at bounding box center [923, 105] width 70 height 26
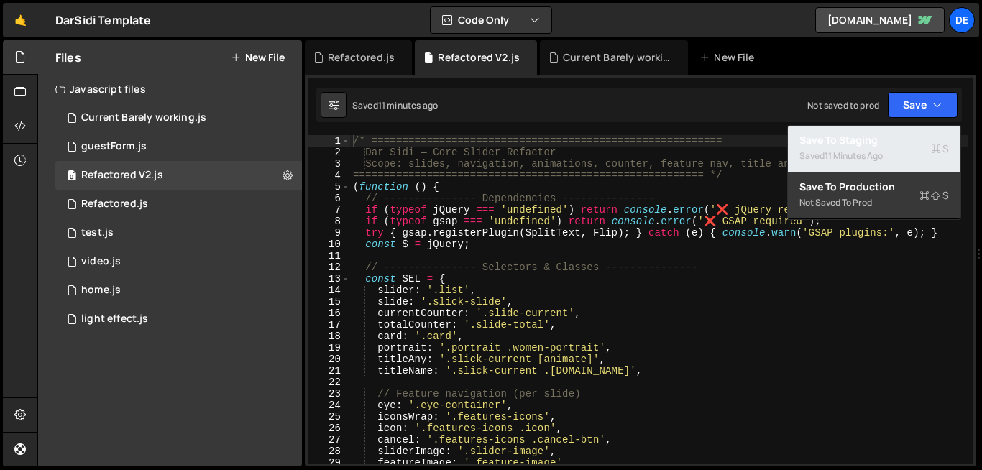
click at [880, 151] on div "11 minutes ago" at bounding box center [854, 156] width 58 height 12
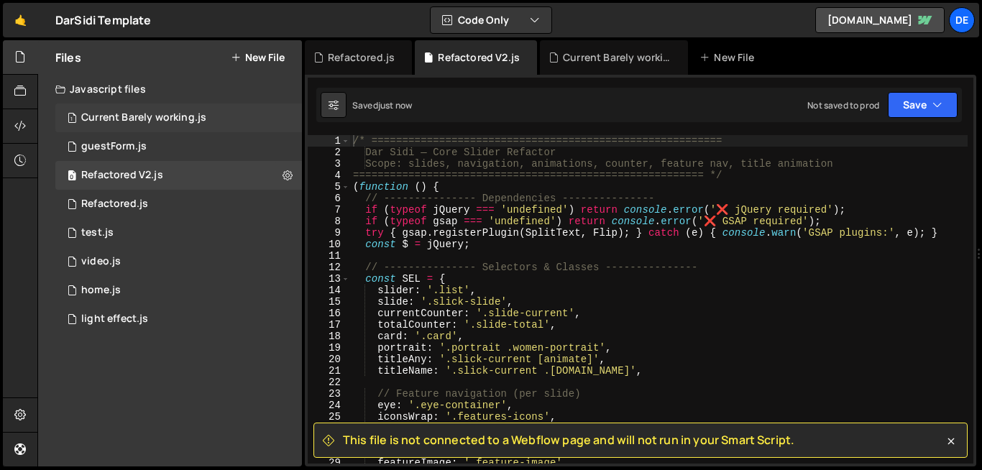
click at [155, 115] on div "Current Barely working.js" at bounding box center [143, 117] width 125 height 13
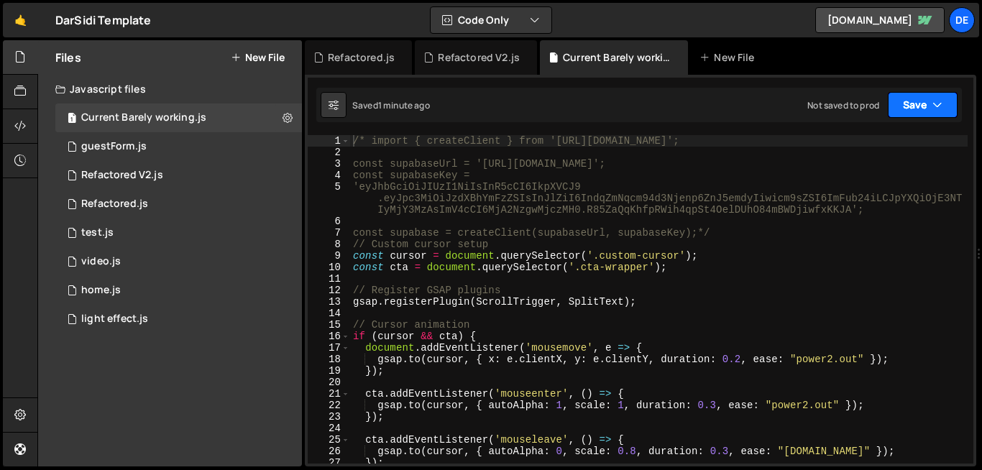
click at [898, 114] on button "Save" at bounding box center [923, 105] width 70 height 26
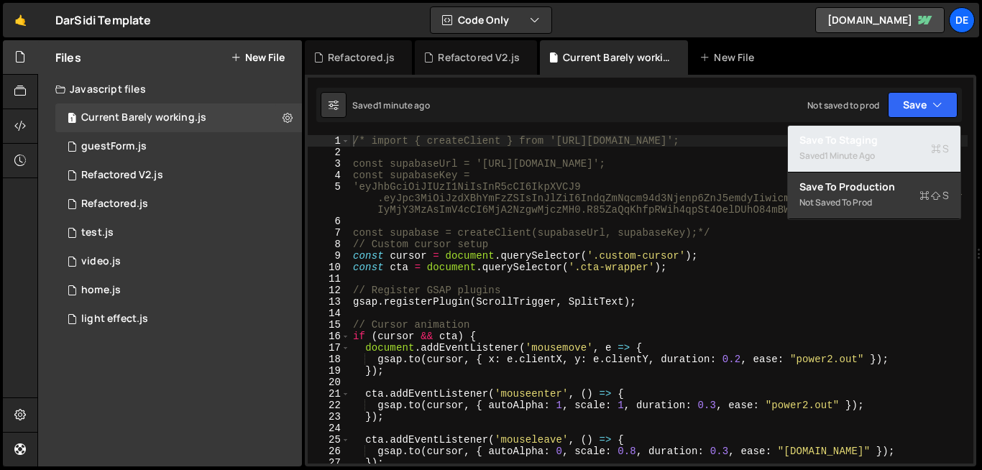
click at [853, 150] on div "1 minute ago" at bounding box center [850, 156] width 50 height 12
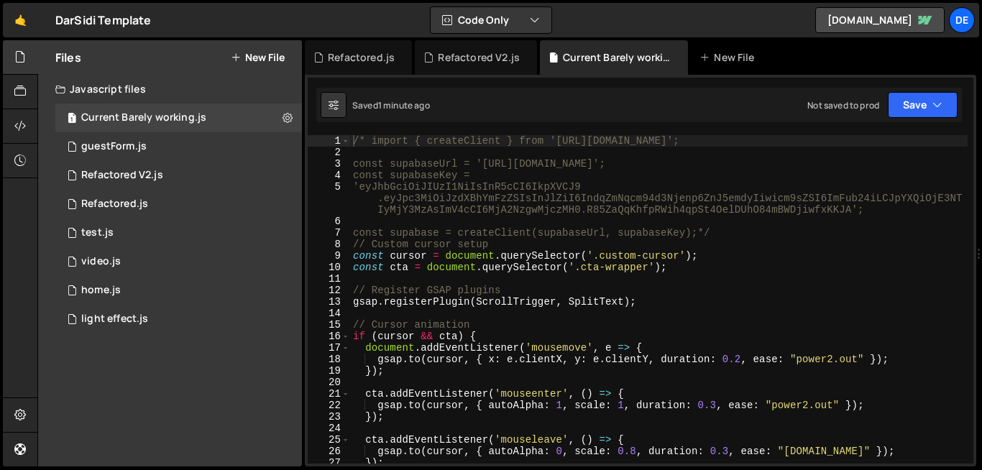
click at [472, 178] on div "/* import { createClient } from '[URL][DOMAIN_NAME]'; const supabaseUrl = '[URL…" at bounding box center [659, 311] width 618 height 352
type textarea "const supabaseKey ="
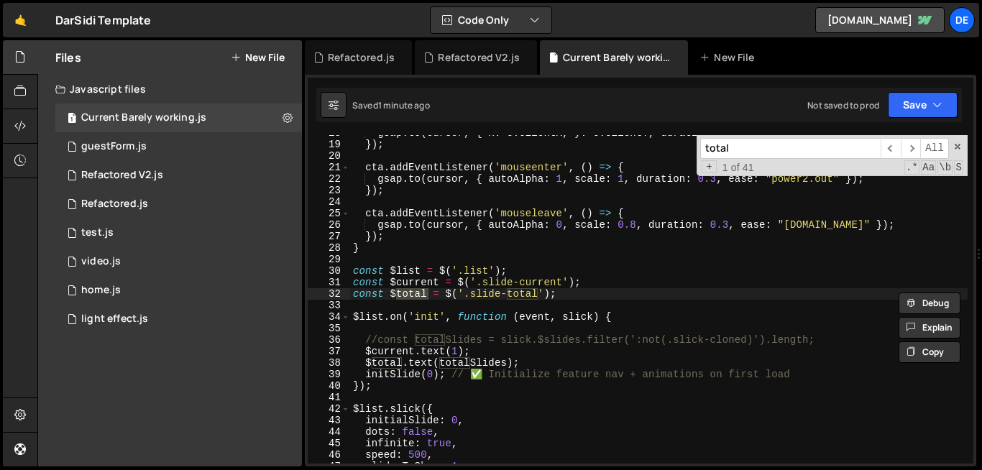
scroll to position [227, 0]
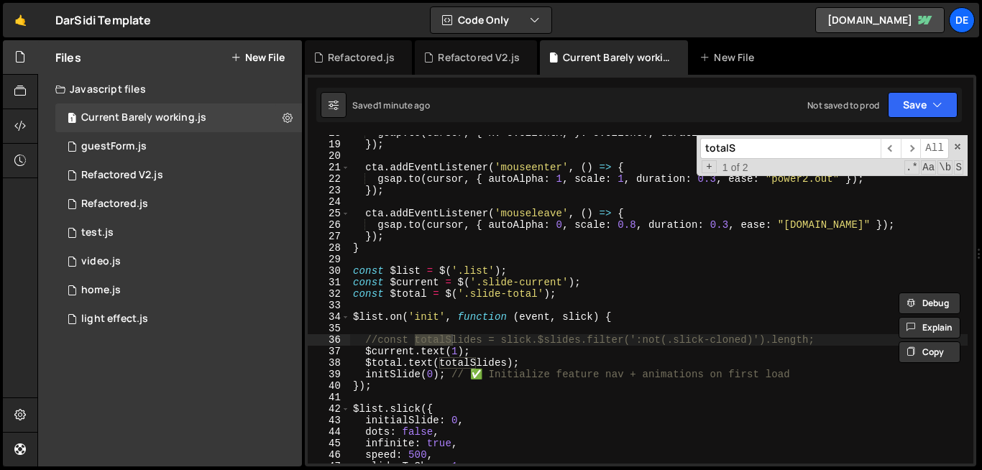
type input "totalS"
click at [375, 344] on div "gsap . to ( cursor , { x : e . clientX , y : e . clientY , duration : 0.2 , eas…" at bounding box center [659, 303] width 618 height 352
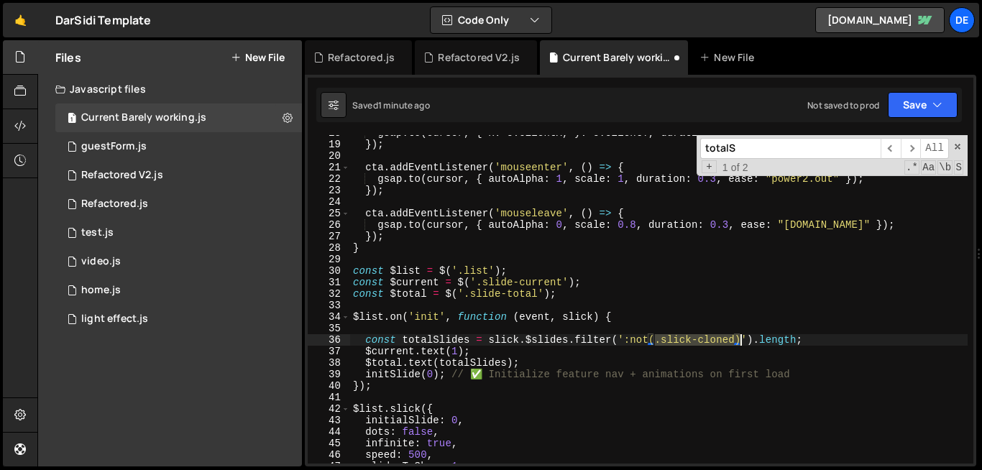
drag, startPoint x: 654, startPoint y: 345, endPoint x: 738, endPoint y: 345, distance: 84.2
click at [738, 345] on div "gsap . to ( cursor , { x : e . clientX , y : e . clientY , duration : 0.2 , eas…" at bounding box center [659, 303] width 618 height 352
click at [738, 345] on div "gsap . to ( cursor , { x : e . clientX , y : e . clientY , duration : 0.2 , eas…" at bounding box center [659, 299] width 618 height 329
click at [738, 345] on div "gsap . to ( cursor , { x : e . clientX , y : e . clientY , duration : 0.2 , eas…" at bounding box center [659, 303] width 618 height 352
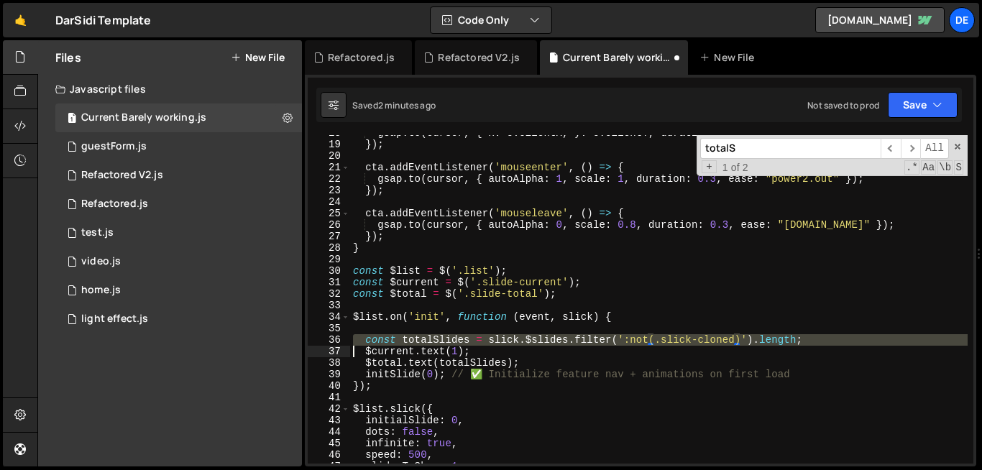
click at [738, 345] on div "gsap . to ( cursor , { x : e . clientX , y : e . clientY , duration : 0.2 , eas…" at bounding box center [659, 303] width 618 height 352
click at [452, 336] on div "gsap . to ( cursor , { x : e . clientX , y : e . clientY , duration : 0.2 , eas…" at bounding box center [659, 303] width 618 height 352
paste textarea
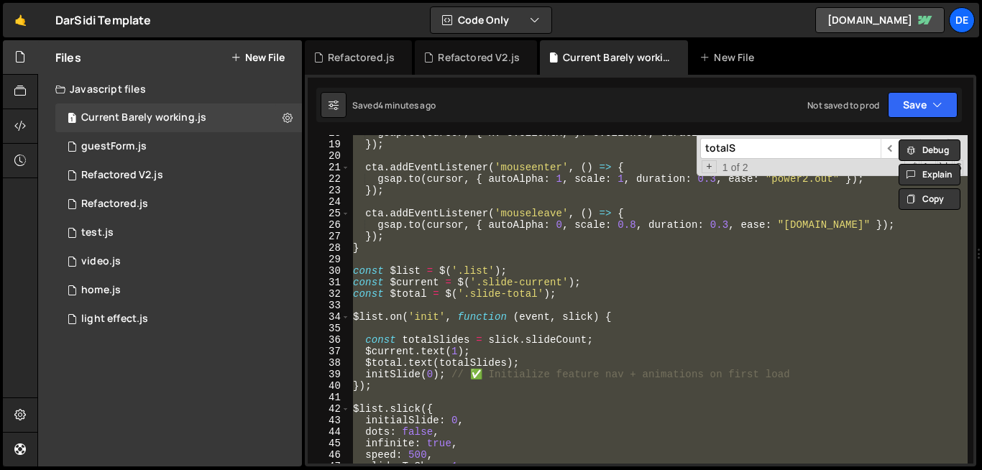
click at [418, 241] on div "gsap . to ( cursor , { x : e . clientX , y : e . clientY , duration : 0.2 , eas…" at bounding box center [659, 299] width 618 height 329
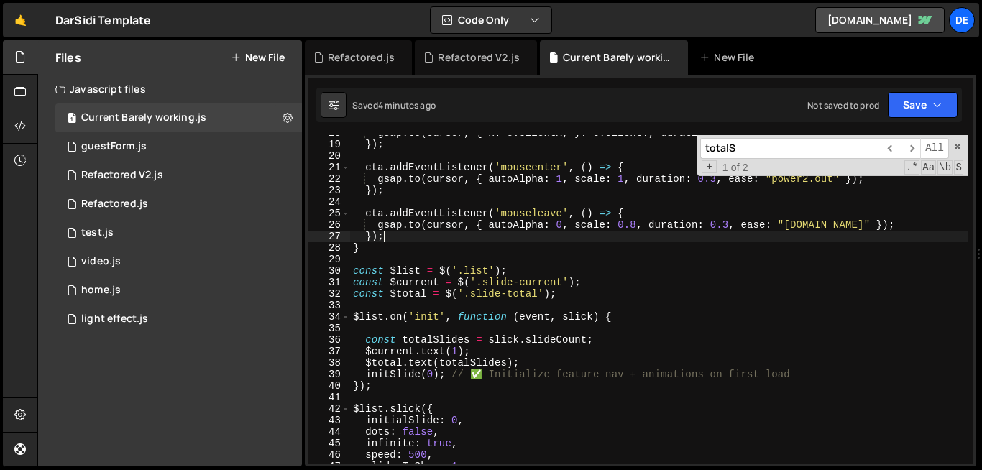
type textarea "});"
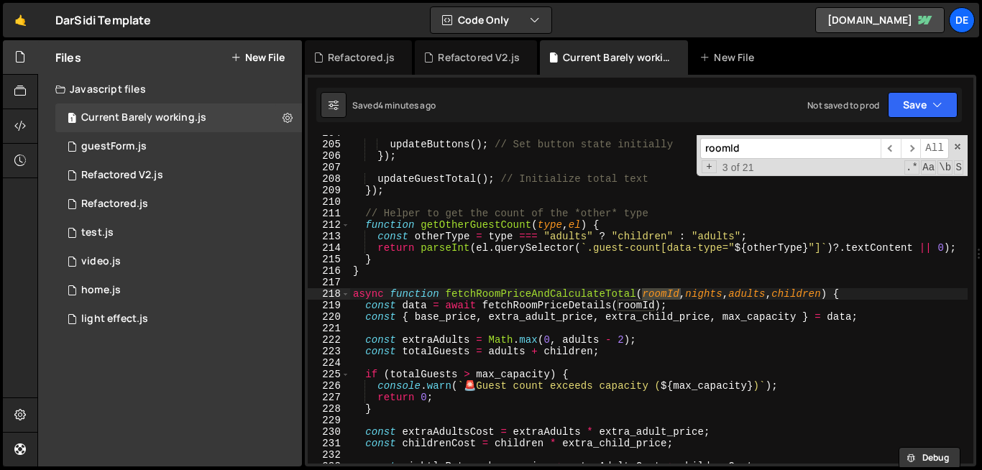
scroll to position [2368, 0]
type input "roomId"
click at [455, 293] on div "updateButtons ( ) ; // Set button state initially }) ; updateGuestTotal ( ) ; /…" at bounding box center [659, 303] width 618 height 352
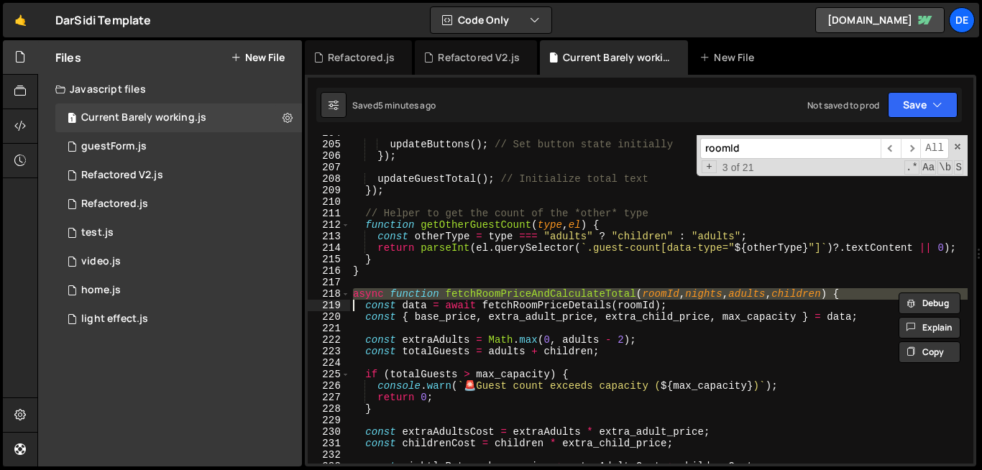
click at [455, 293] on div "updateButtons ( ) ; // Set button state initially }) ; updateGuestTotal ( ) ; /…" at bounding box center [659, 303] width 618 height 352
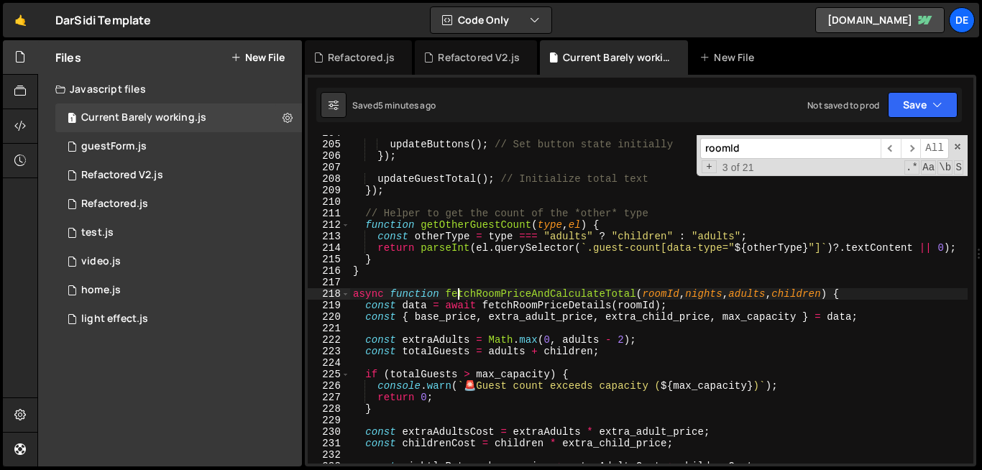
type textarea "async function fetchRoomPriceAndCalculateTotal(roomId, nights, adults, children…"
drag, startPoint x: 451, startPoint y: 296, endPoint x: 596, endPoint y: 296, distance: 144.6
click at [596, 296] on div "updateButtons ( ) ; // Set button state initially }) ; updateGuestTotal ( ) ; /…" at bounding box center [659, 303] width 618 height 352
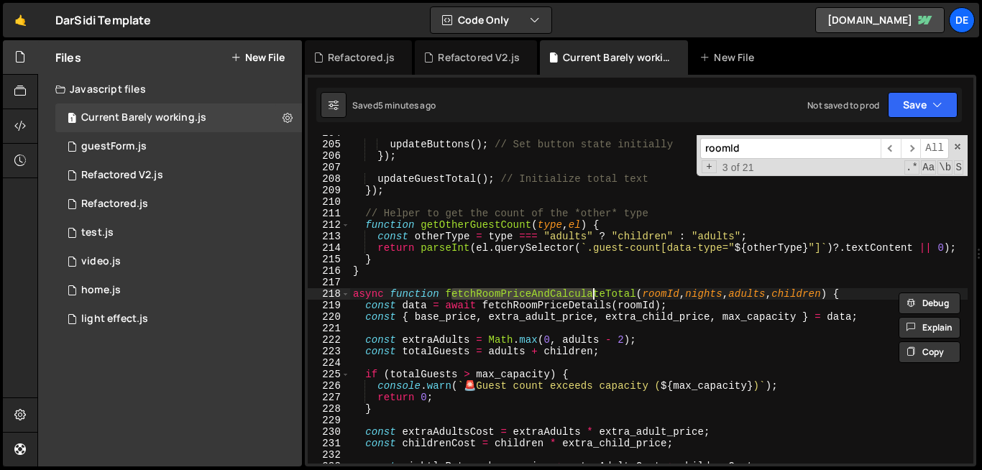
click at [746, 142] on input "roomId" at bounding box center [791, 148] width 181 height 21
paste input "etchRoomPriceAndCalcula"
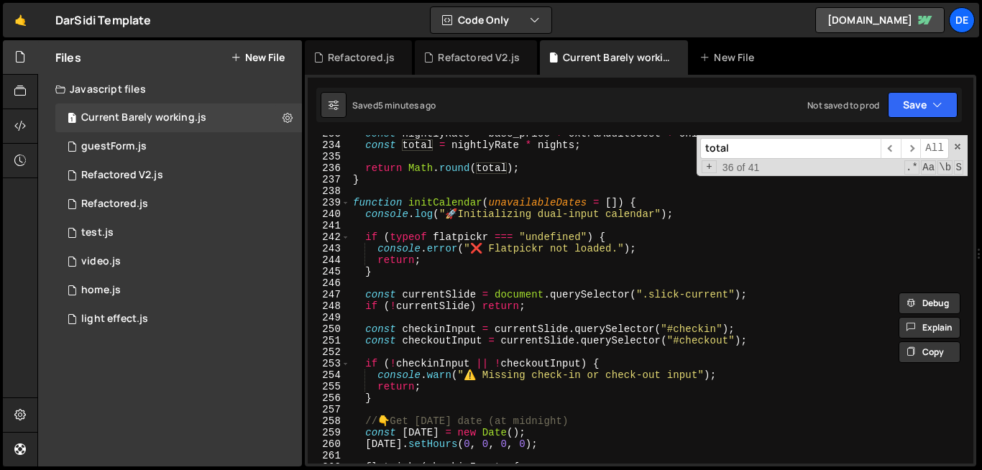
scroll to position [2700, 0]
type input "total"
type textarea "function initCalendar(unavailableDates = []) {"
drag, startPoint x: 411, startPoint y: 205, endPoint x: 478, endPoint y: 206, distance: 66.9
click at [478, 206] on div "const nightlyRate = base_price + extraAdultsCost + childrenCost ; const total =…" at bounding box center [659, 304] width 618 height 352
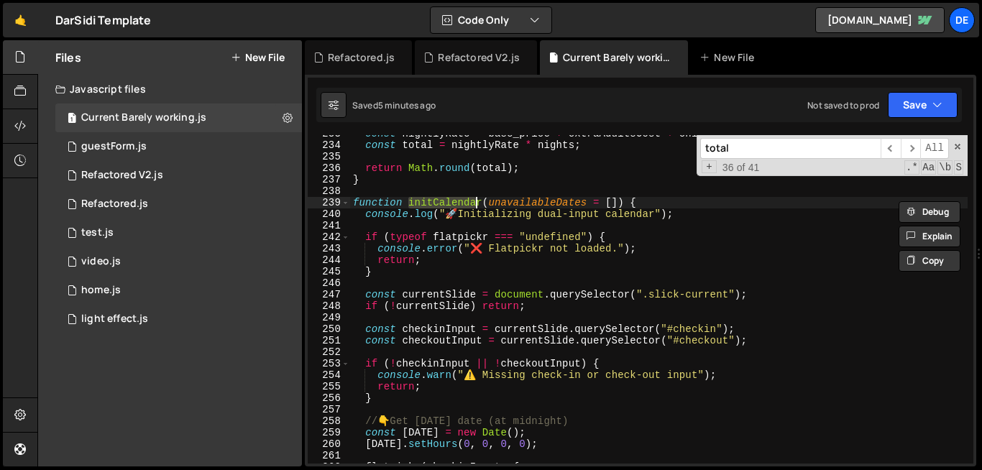
click at [713, 145] on input "total" at bounding box center [791, 148] width 181 height 21
paste input "initCalenda"
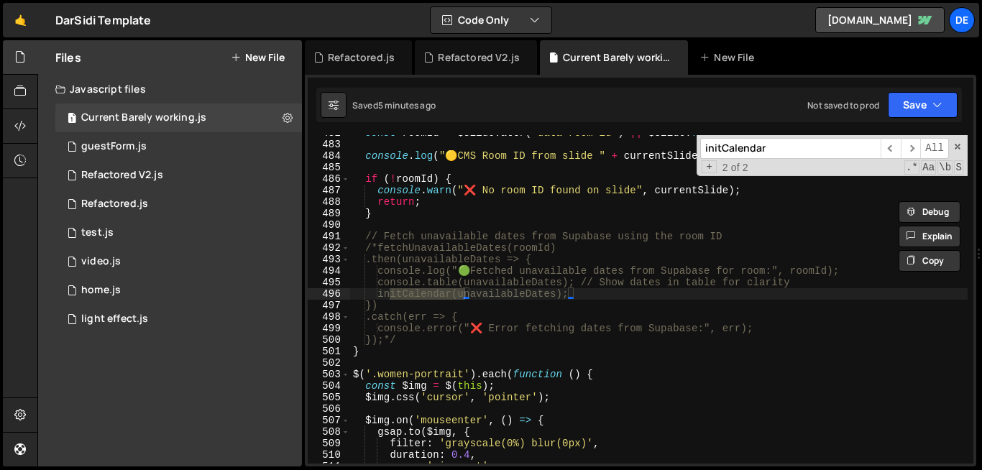
scroll to position [5567, 0]
click at [750, 145] on input "initCalendar" at bounding box center [791, 148] width 181 height 21
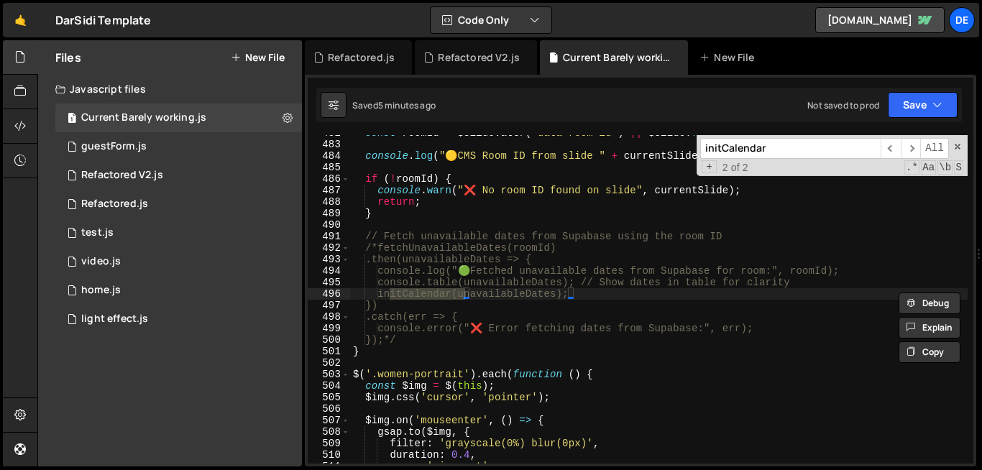
click at [750, 145] on input "initCalendar" at bounding box center [791, 148] width 181 height 21
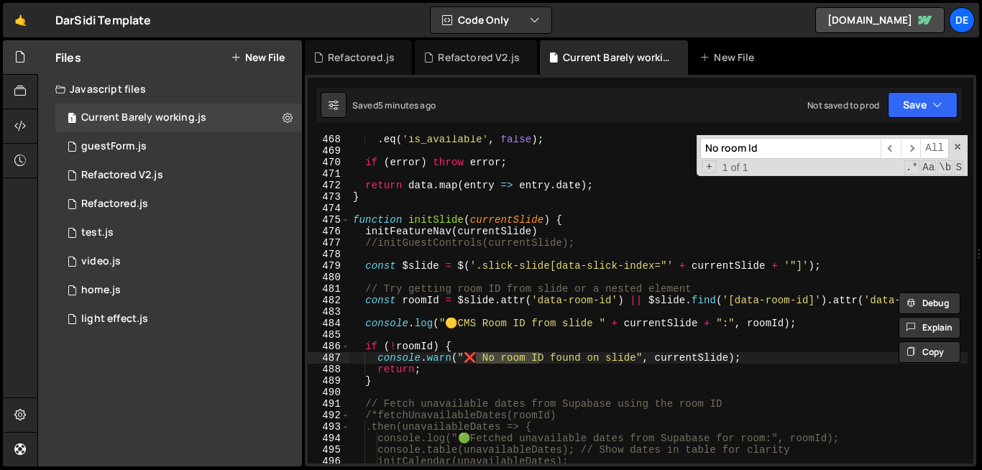
scroll to position [5399, 0]
type input "No room Id"
